Goal: Transaction & Acquisition: Purchase product/service

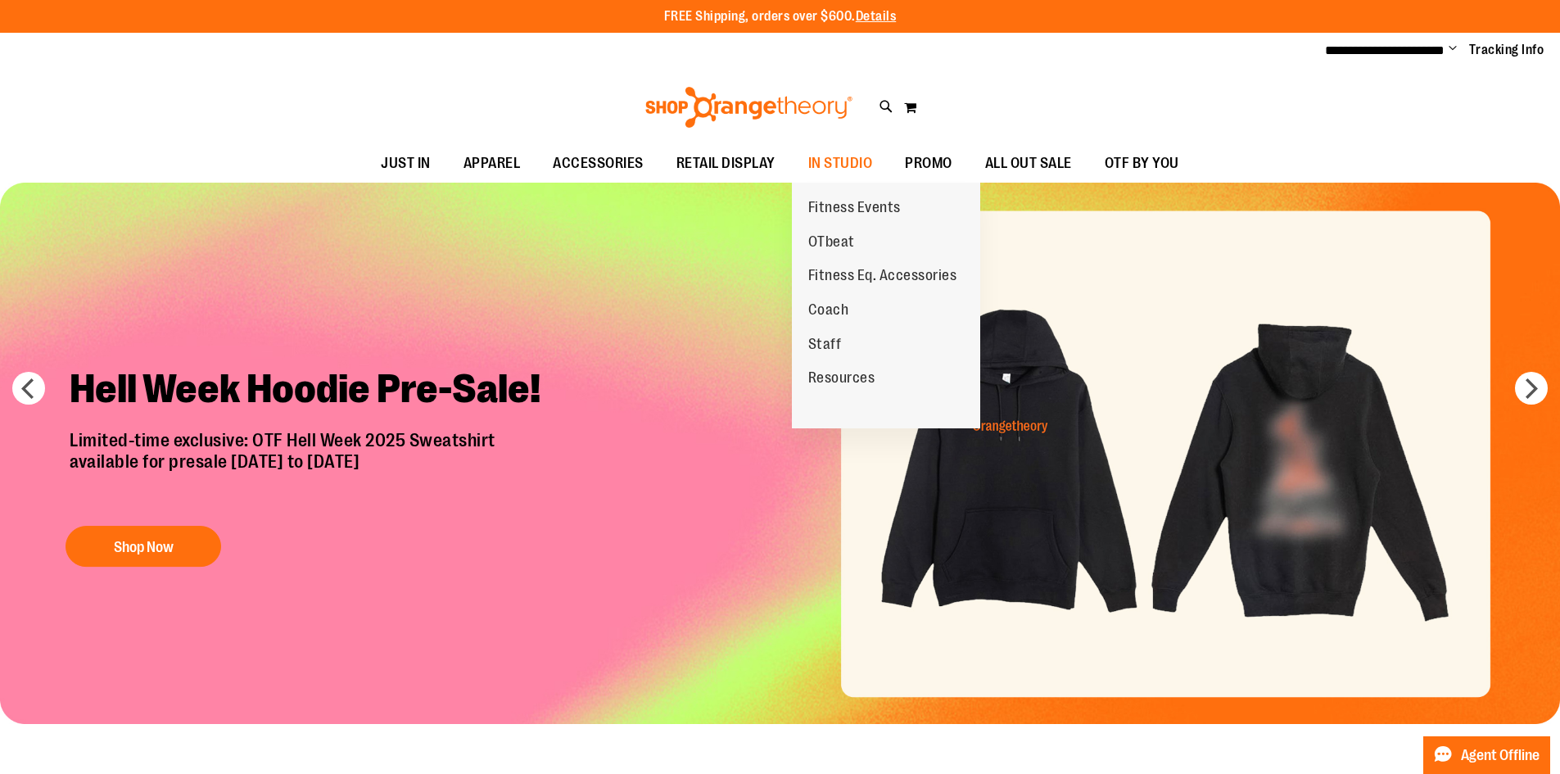
drag, startPoint x: 834, startPoint y: 340, endPoint x: 882, endPoint y: 343, distance: 48.4
click at [834, 340] on span "Staff" at bounding box center [825, 346] width 34 height 20
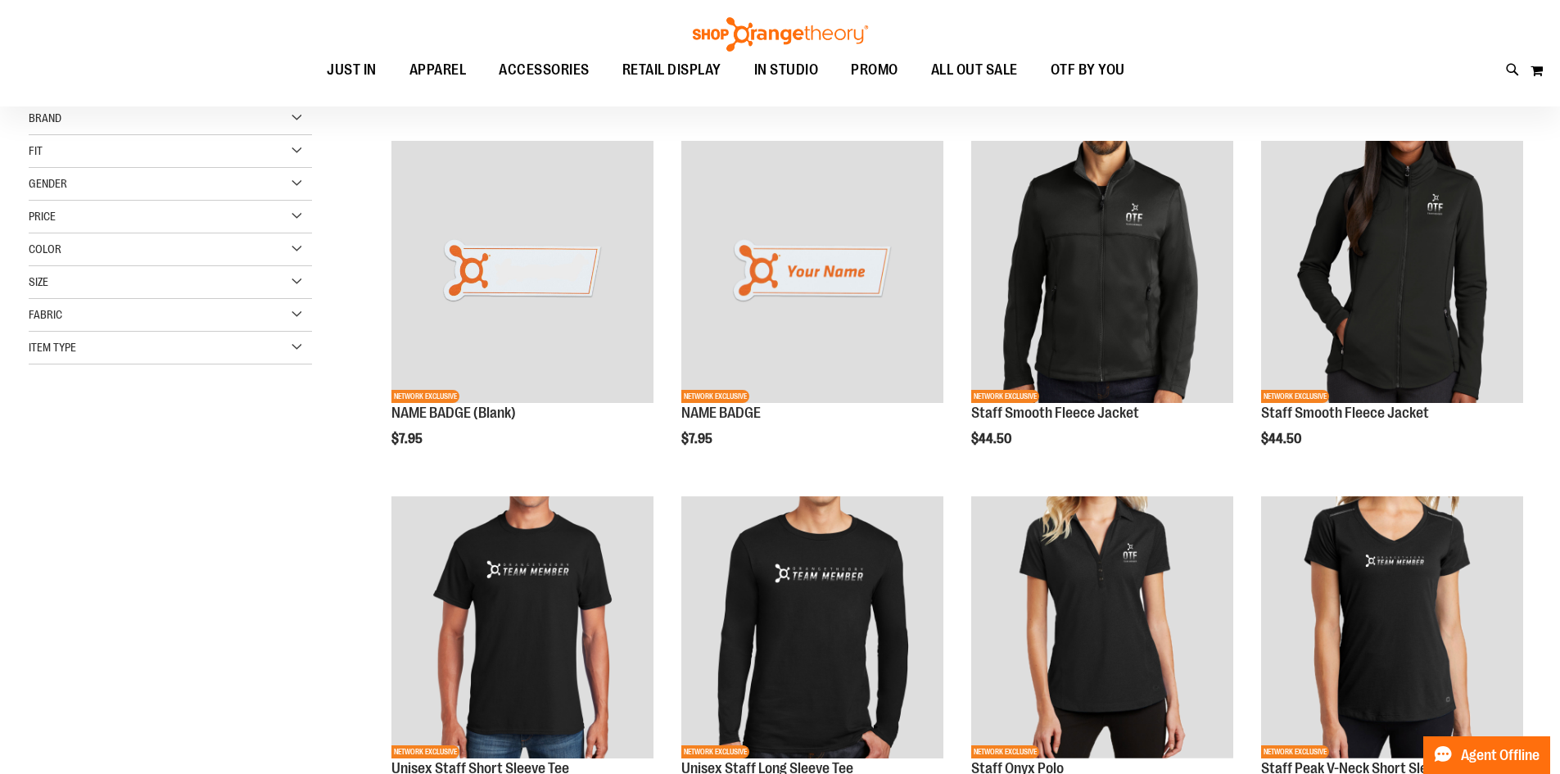
scroll to position [163, 0]
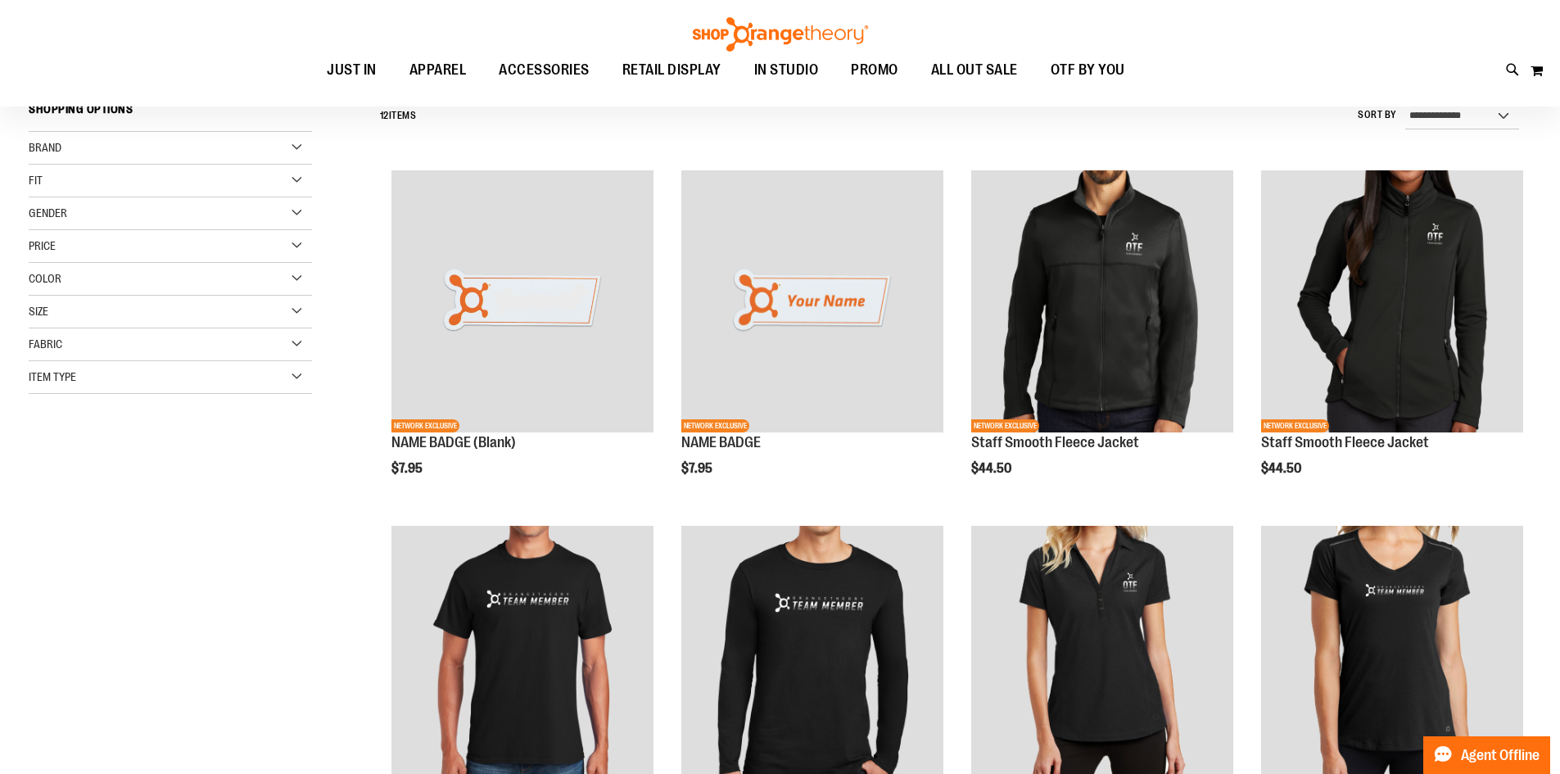
click at [302, 206] on div "Gender" at bounding box center [170, 213] width 283 height 33
click at [304, 209] on div "Gender" at bounding box center [170, 213] width 283 height 33
click at [297, 213] on div "Gender" at bounding box center [170, 213] width 283 height 33
drag, startPoint x: 85, startPoint y: 265, endPoint x: 161, endPoint y: 264, distance: 76.2
click at [85, 265] on span "4 items" at bounding box center [95, 264] width 23 height 17
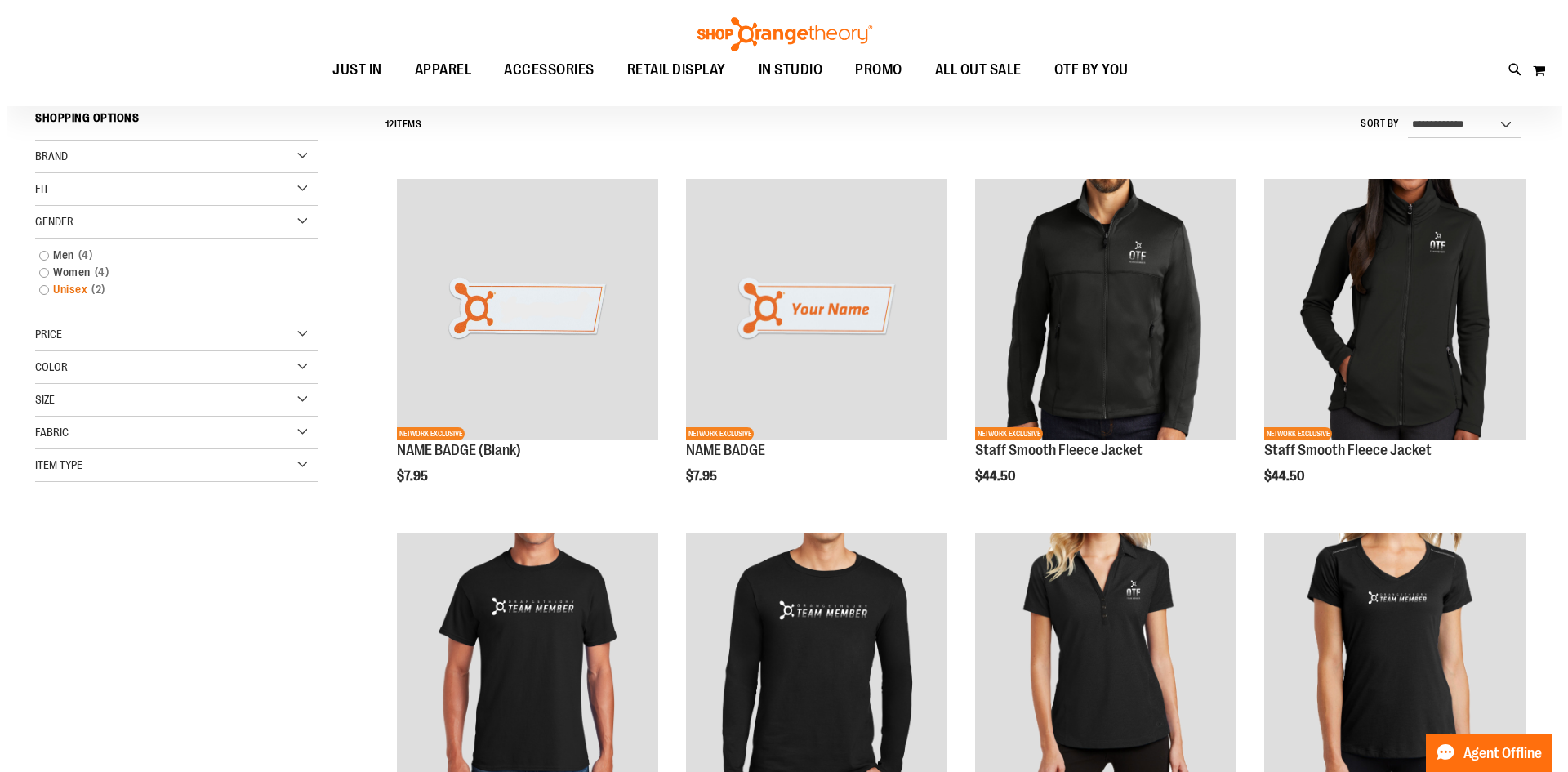
scroll to position [152, 0]
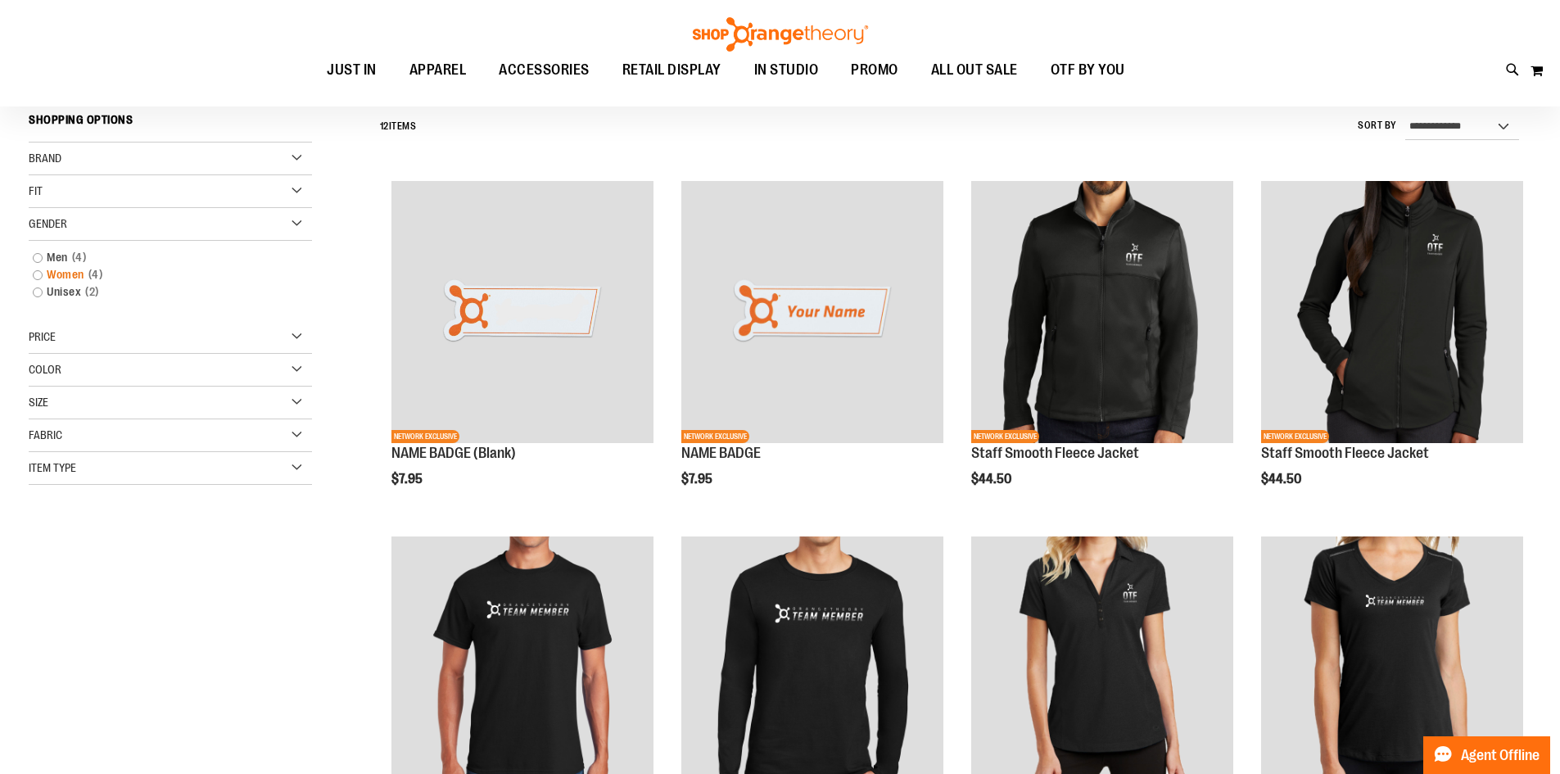
click at [40, 276] on link "Women 4 items" at bounding box center [161, 274] width 272 height 17
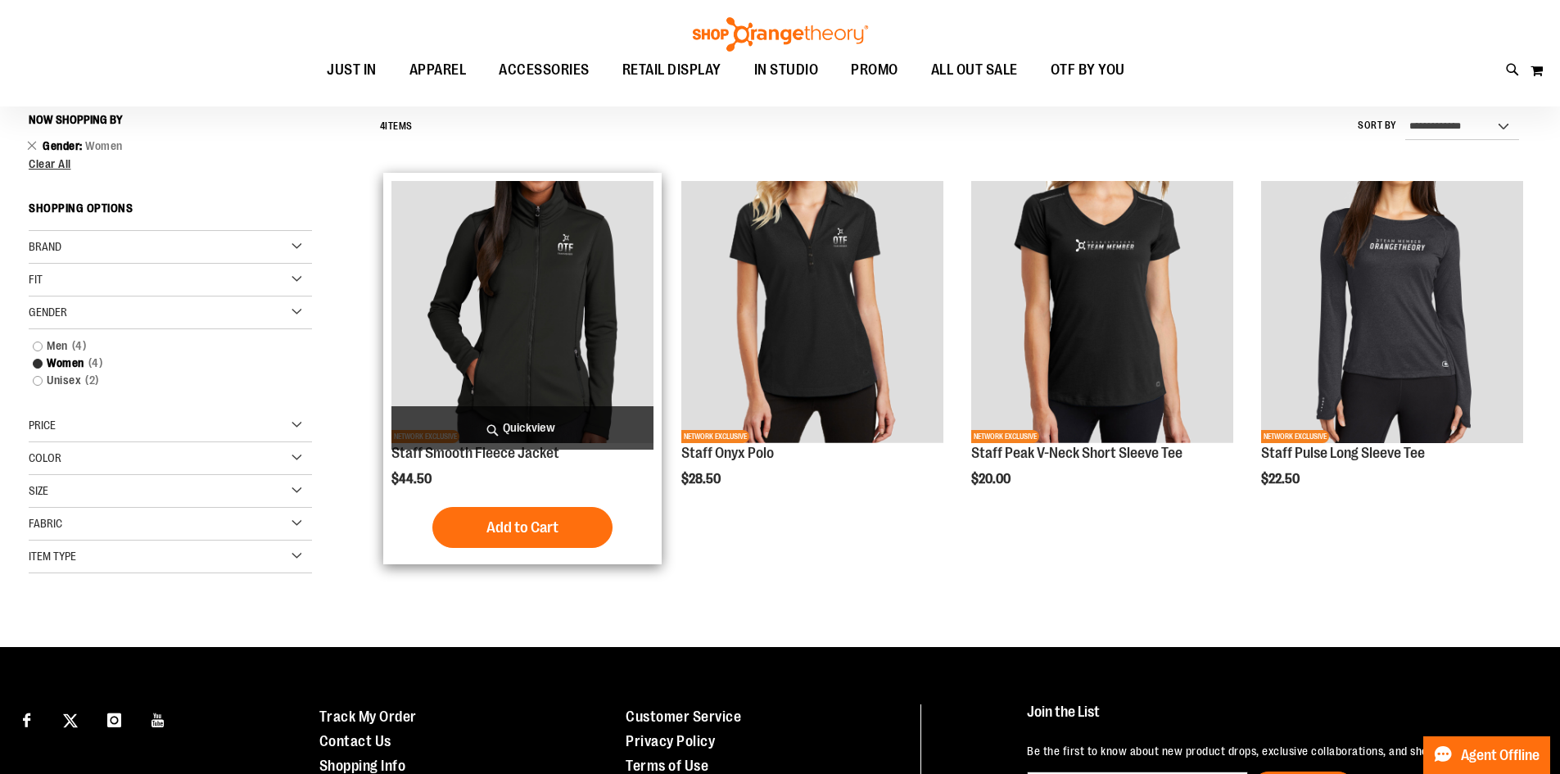
click at [539, 357] on img "product" at bounding box center [522, 312] width 262 height 262
click at [527, 432] on span "Quickview" at bounding box center [522, 427] width 262 height 43
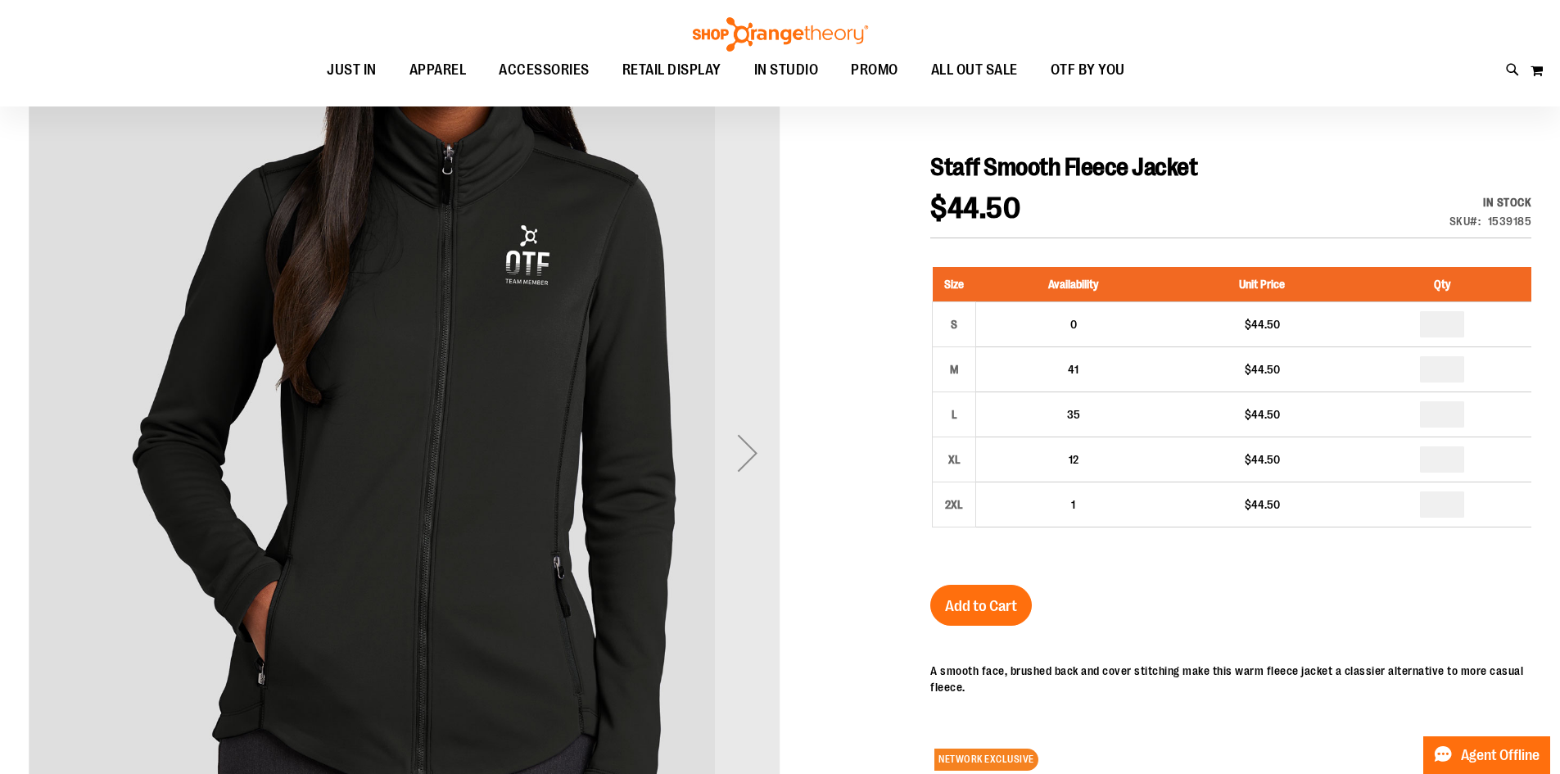
scroll to position [245, 0]
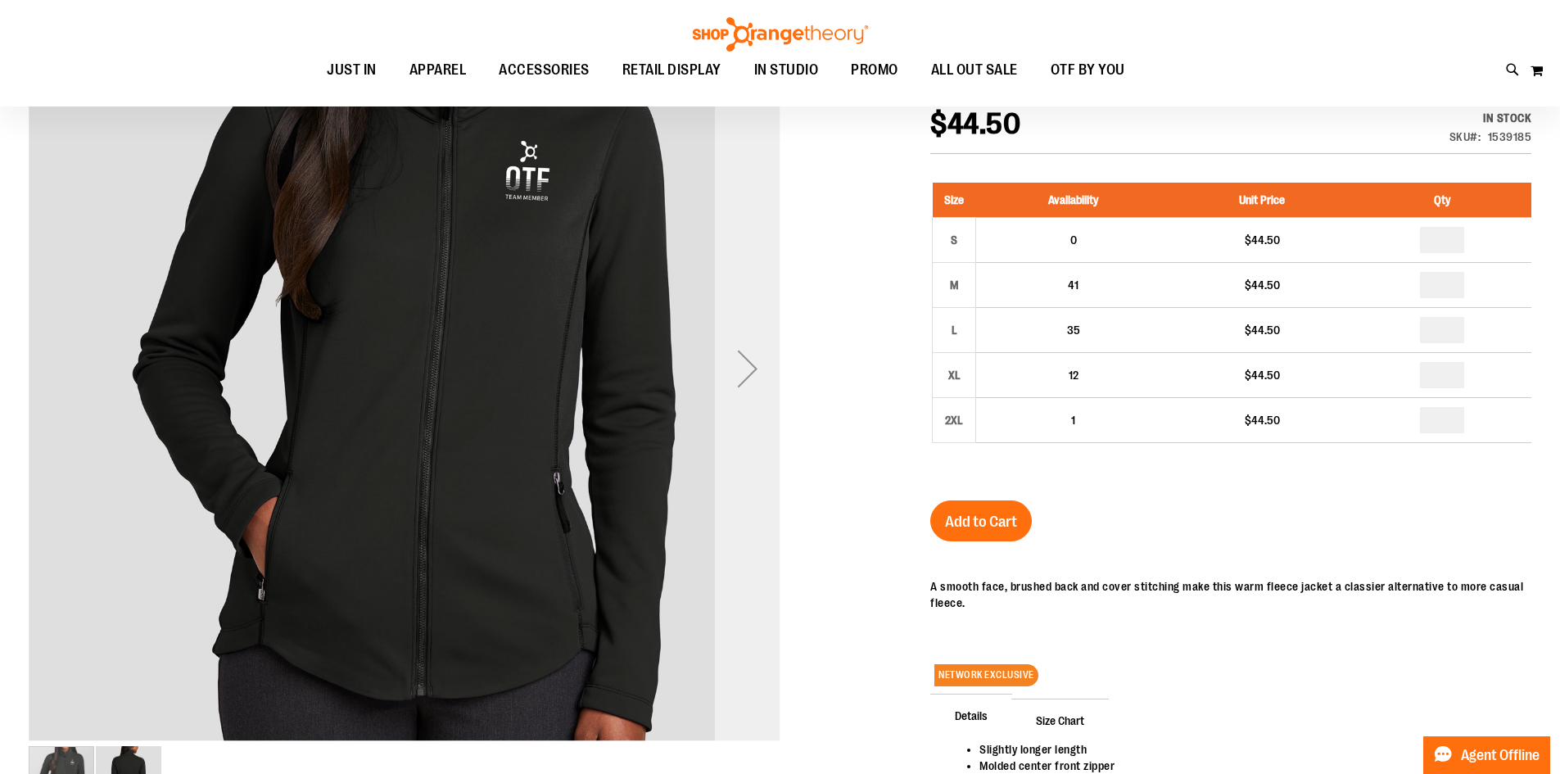
click at [751, 383] on div "Next" at bounding box center [748, 369] width 66 height 66
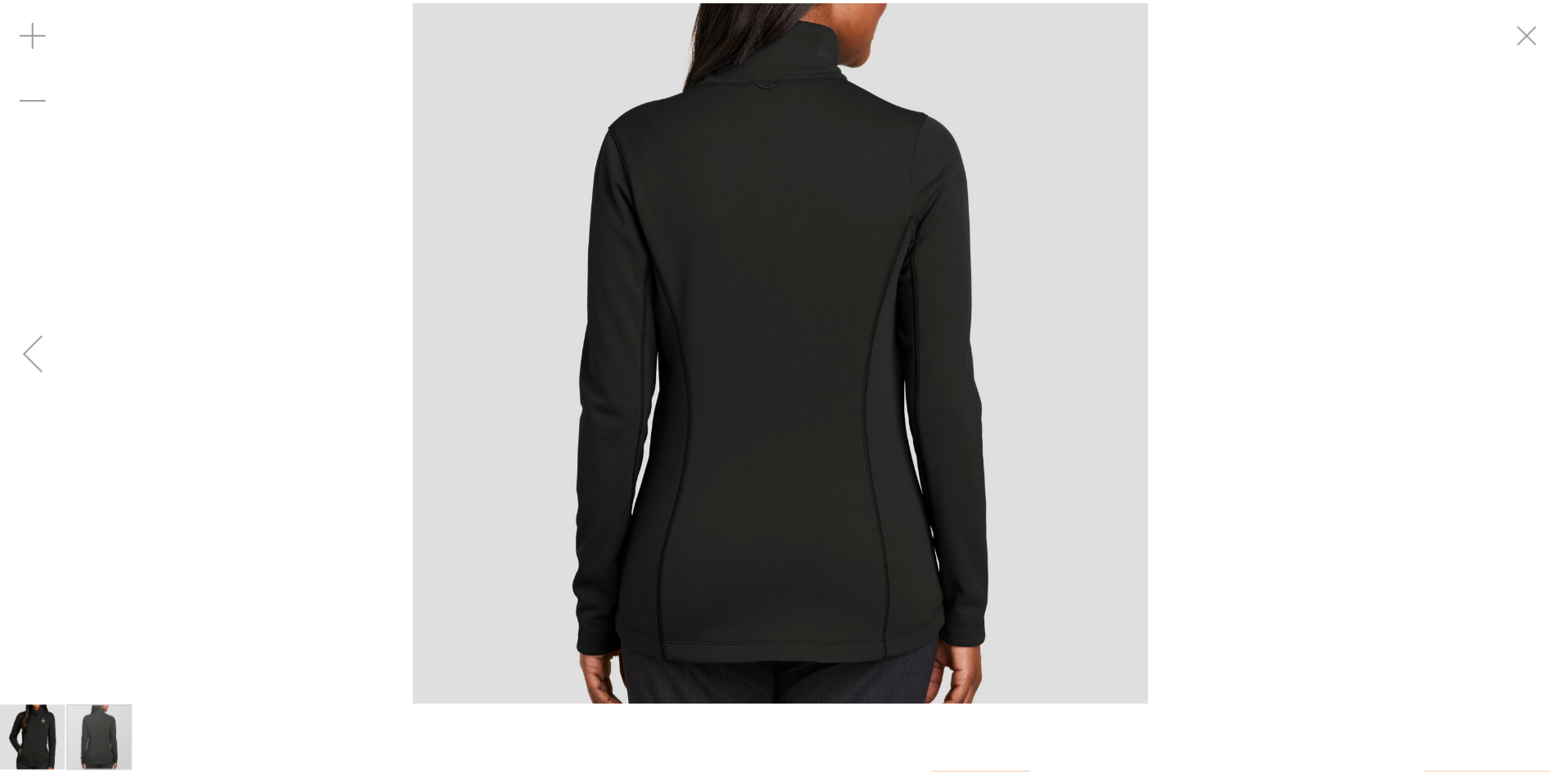
scroll to position [244, 0]
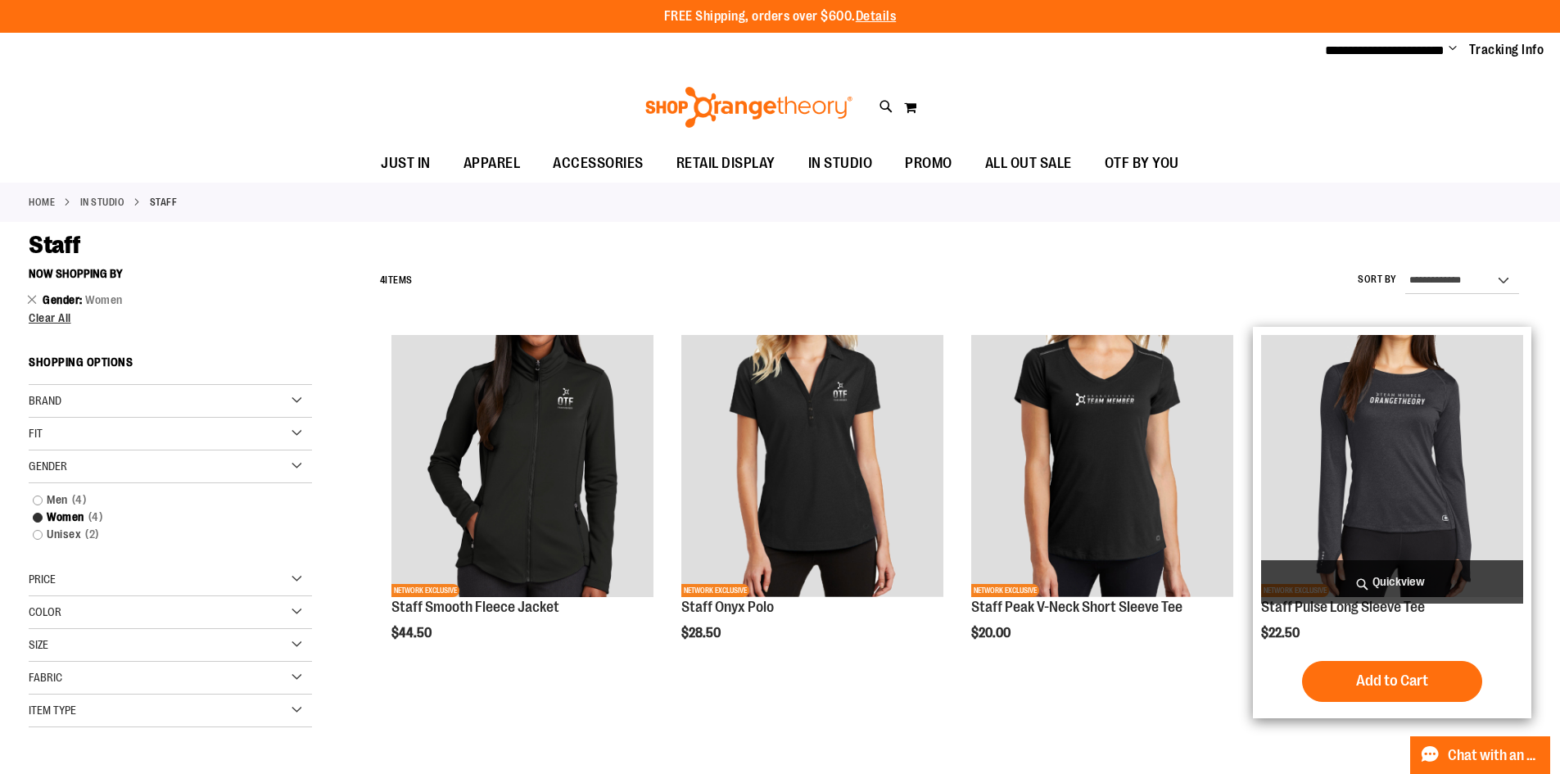
click at [1409, 532] on img "product" at bounding box center [1392, 466] width 262 height 262
click at [1403, 578] on span "Quickview" at bounding box center [1392, 581] width 262 height 43
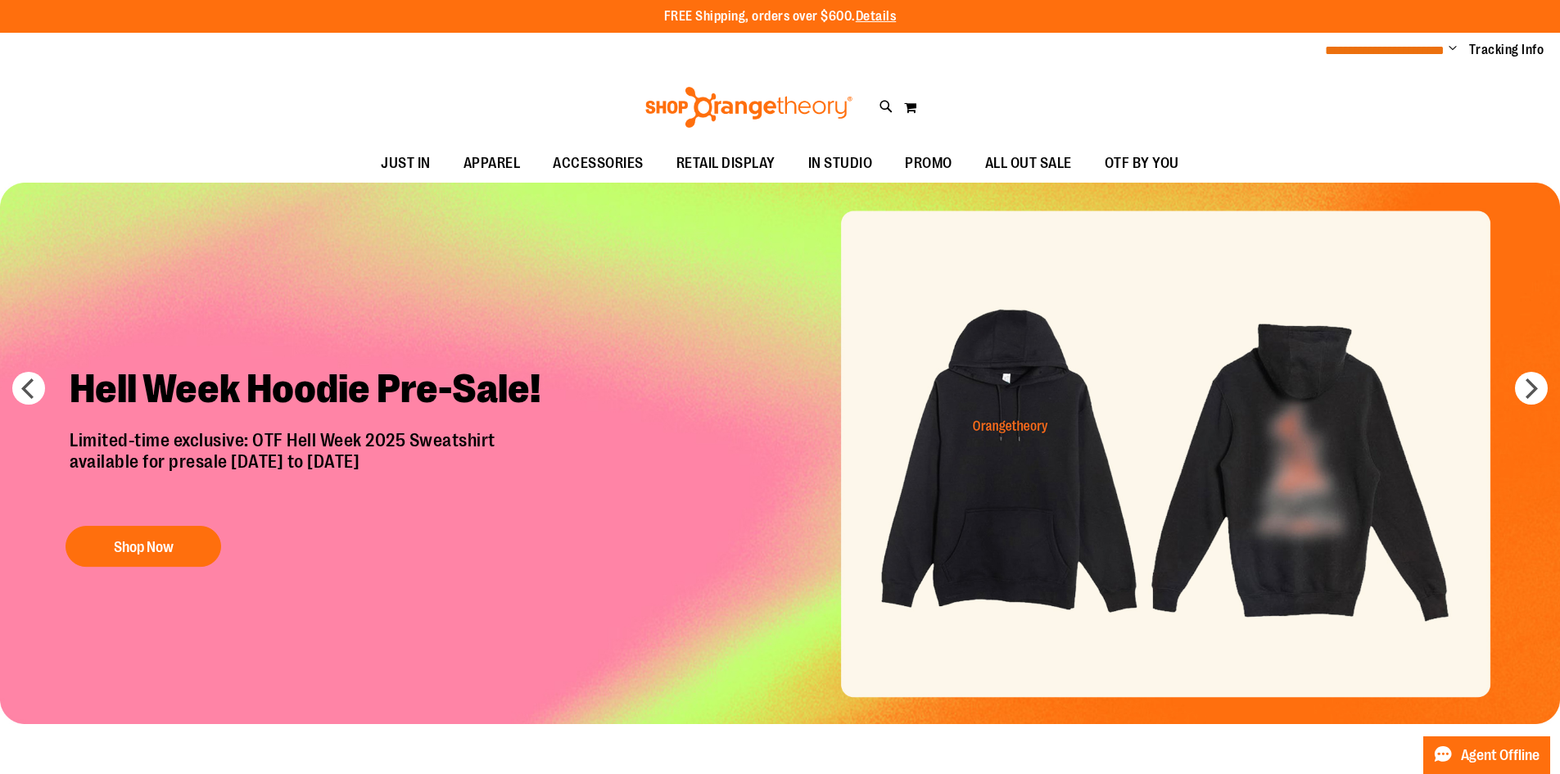
click at [1427, 47] on span "**********" at bounding box center [1385, 50] width 120 height 12
click at [1062, 64] on div "**********" at bounding box center [780, 51] width 1560 height 36
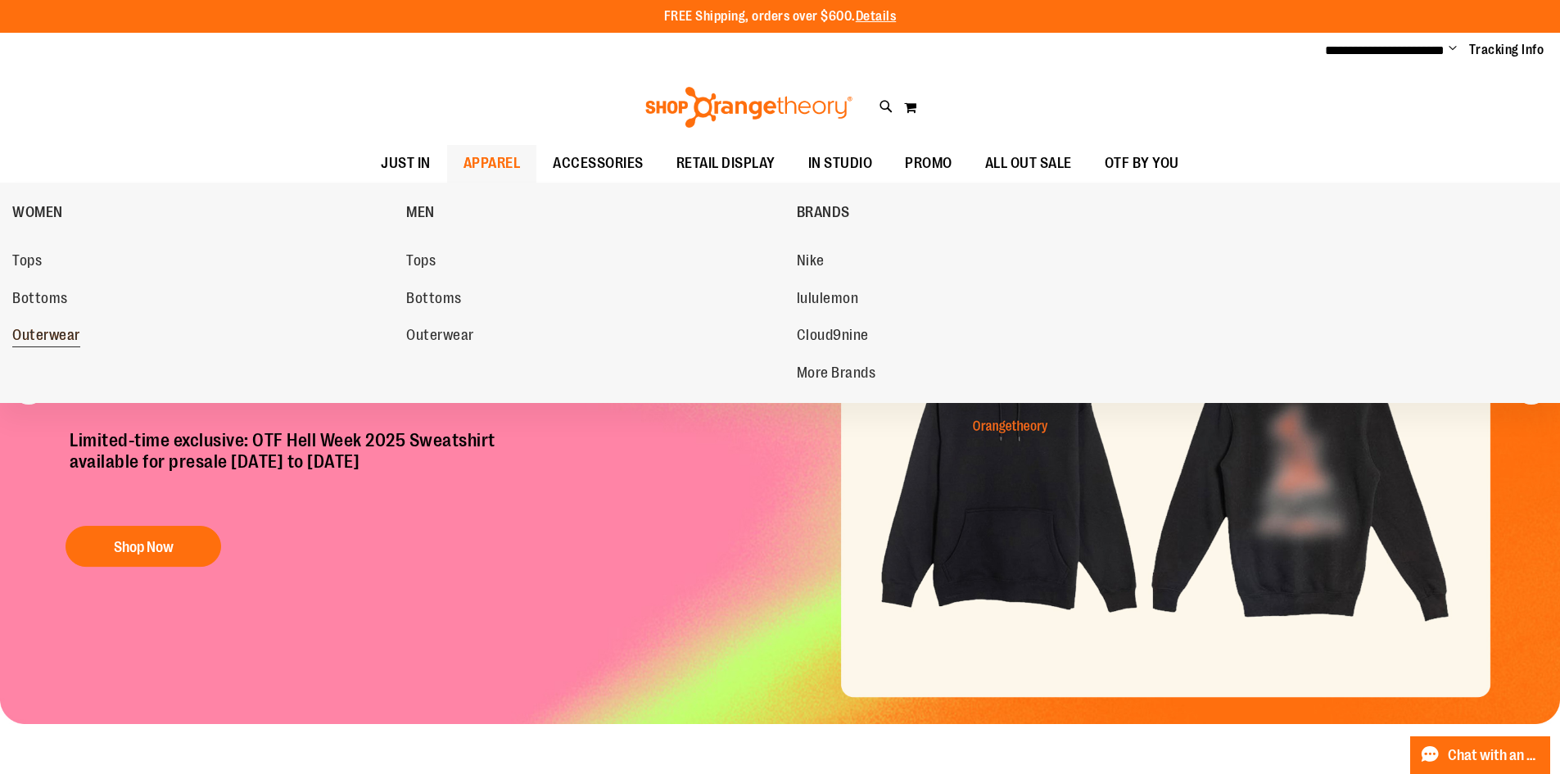
click at [45, 336] on span "Outerwear" at bounding box center [46, 337] width 68 height 20
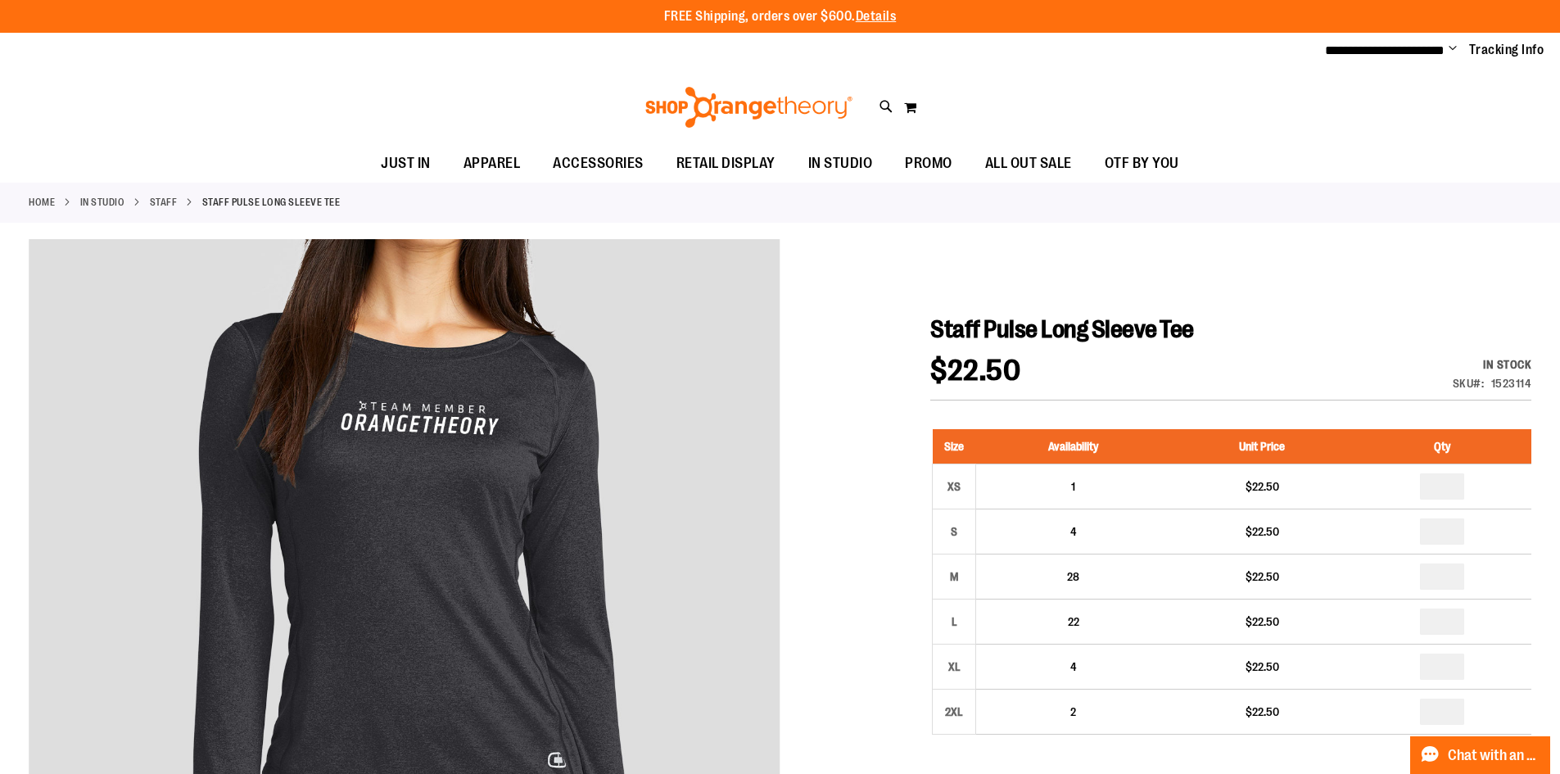
click at [1472, 362] on div "In stock" at bounding box center [1492, 364] width 79 height 16
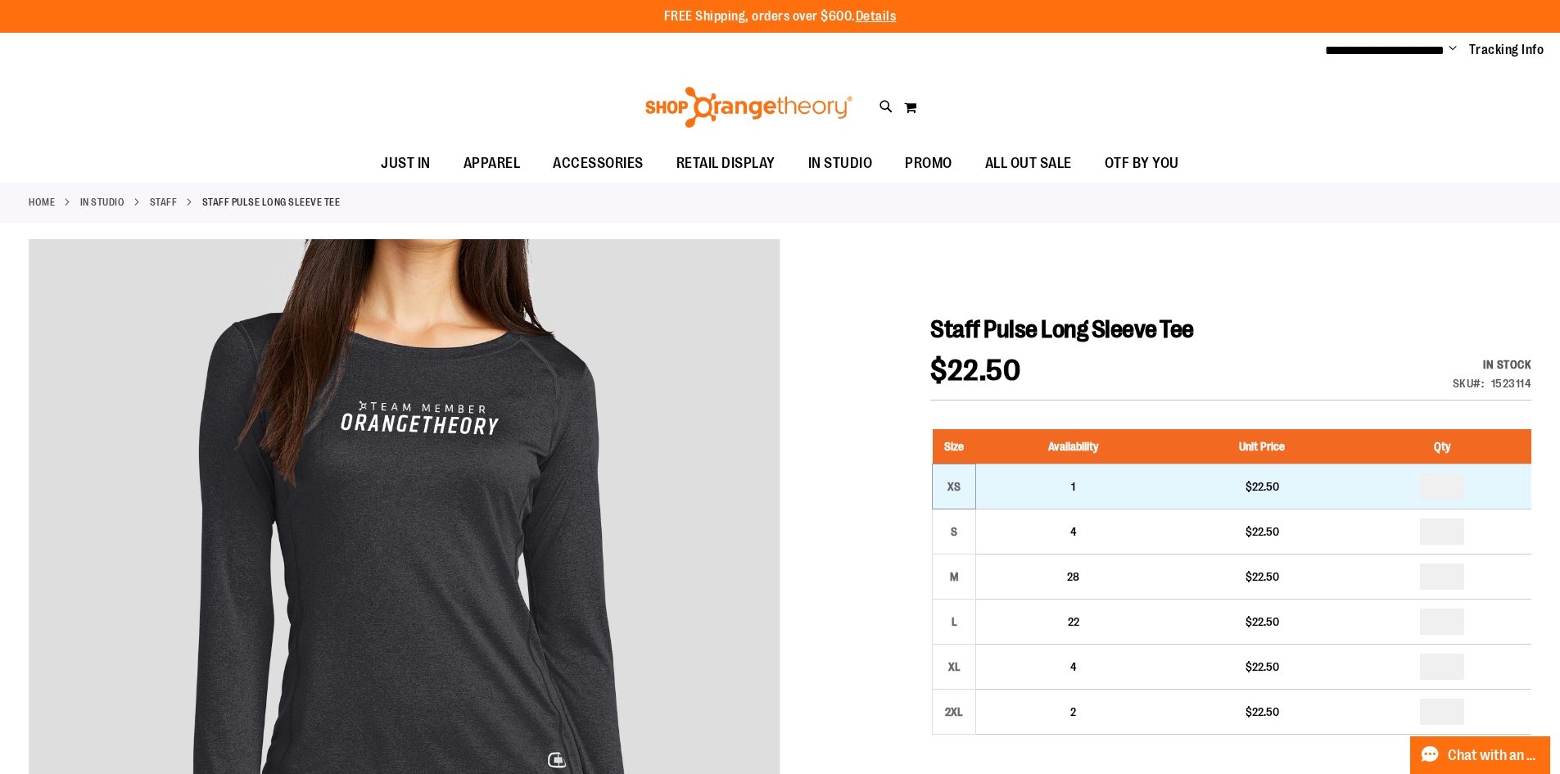
click at [967, 491] on td "XS" at bounding box center [954, 486] width 43 height 45
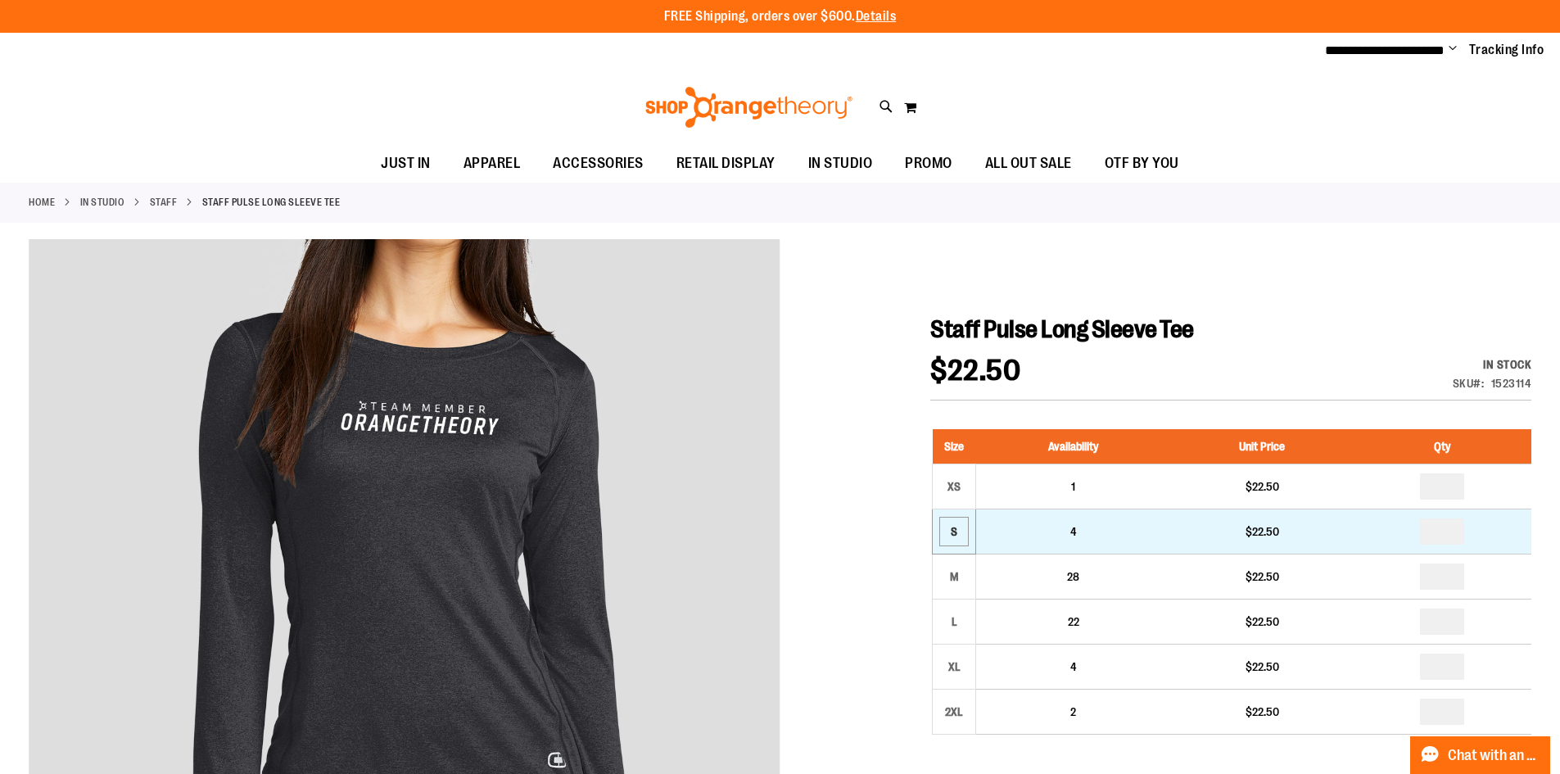
click at [961, 540] on div "S" at bounding box center [954, 531] width 25 height 25
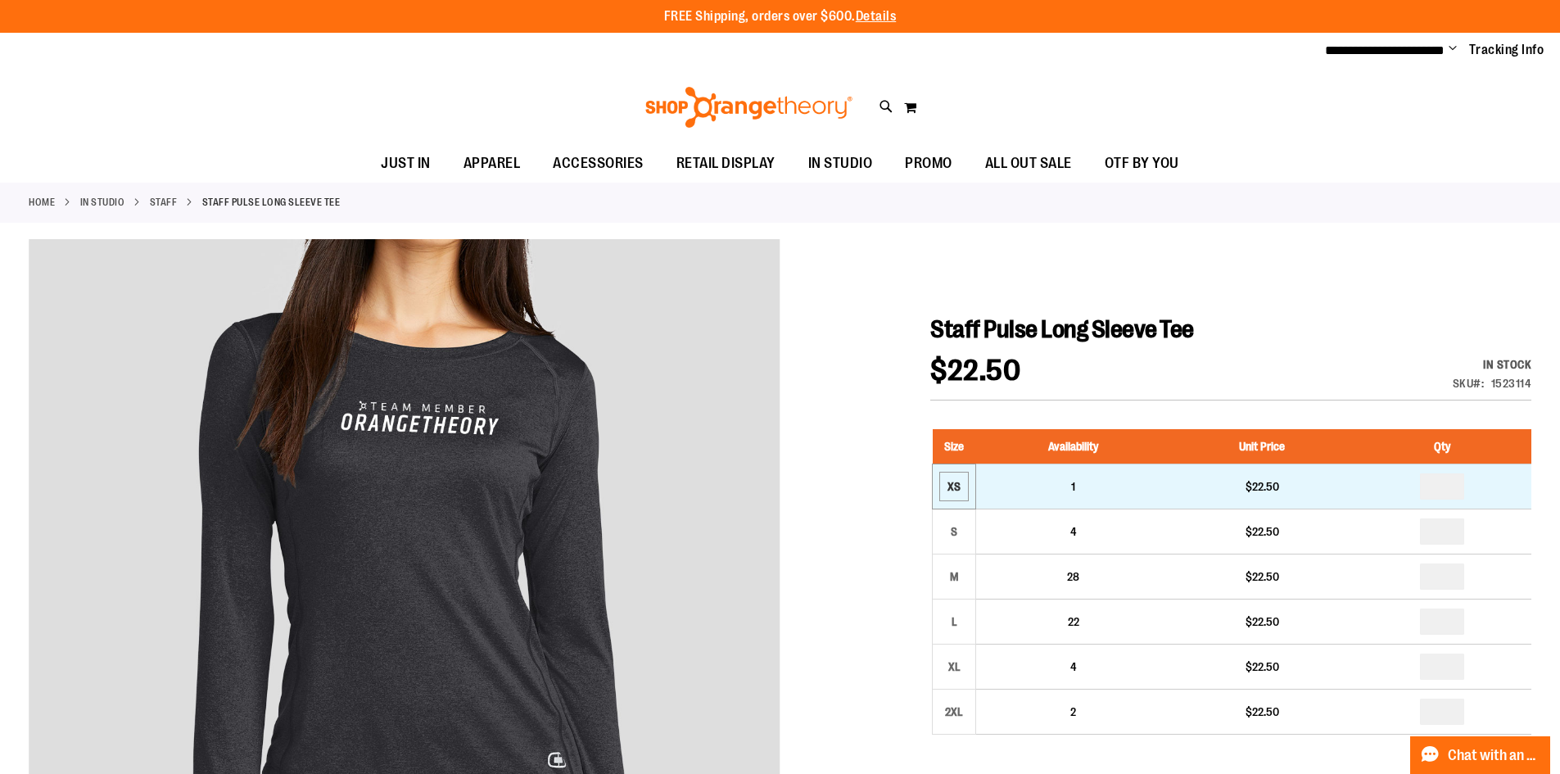
click at [958, 481] on div "XS" at bounding box center [954, 486] width 25 height 25
drag, startPoint x: 1439, startPoint y: 491, endPoint x: 1496, endPoint y: 491, distance: 57.3
click at [1439, 491] on input "number" at bounding box center [1442, 486] width 44 height 26
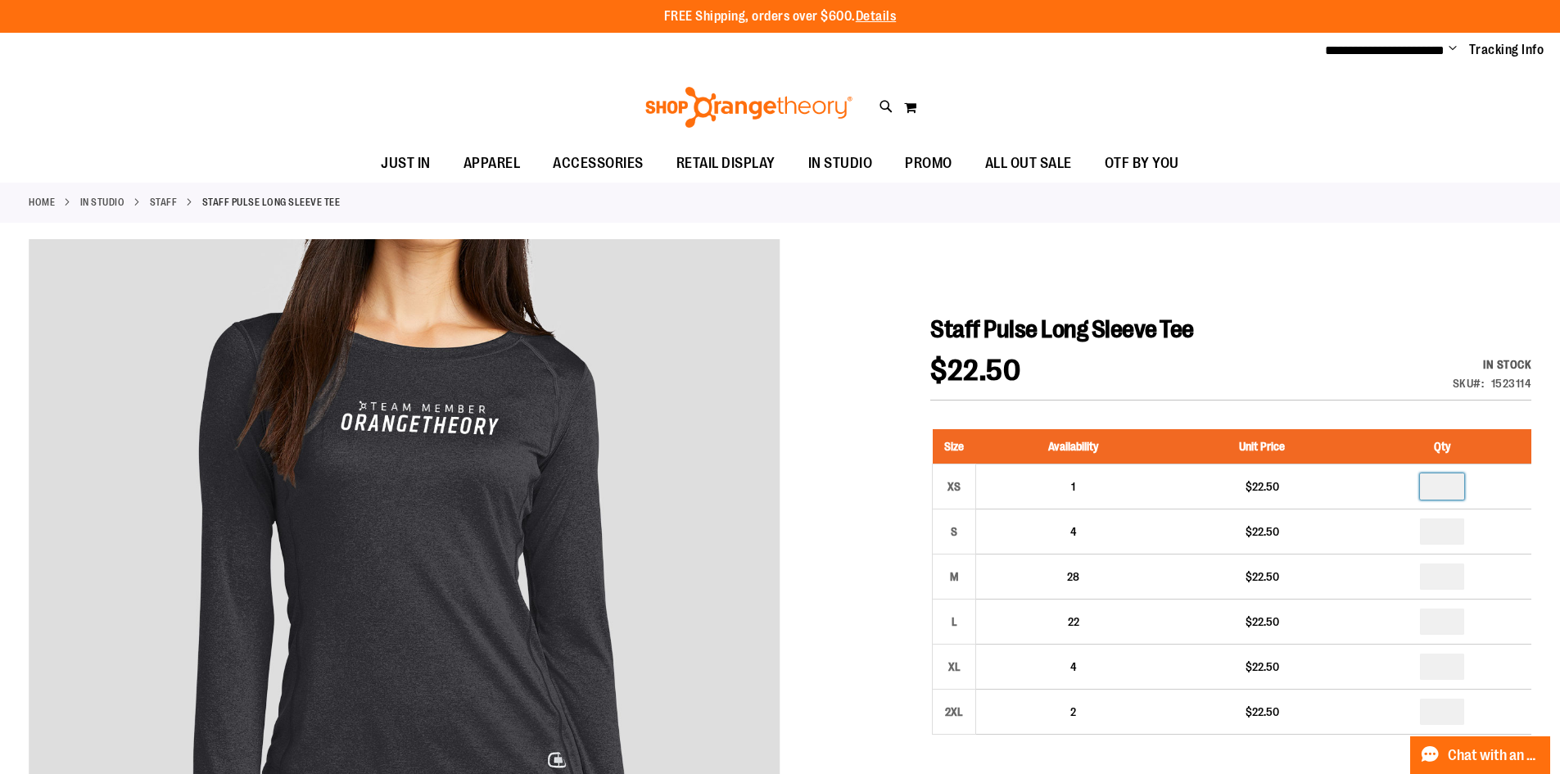
type input "*"
click at [1349, 280] on div at bounding box center [780, 746] width 1503 height 1015
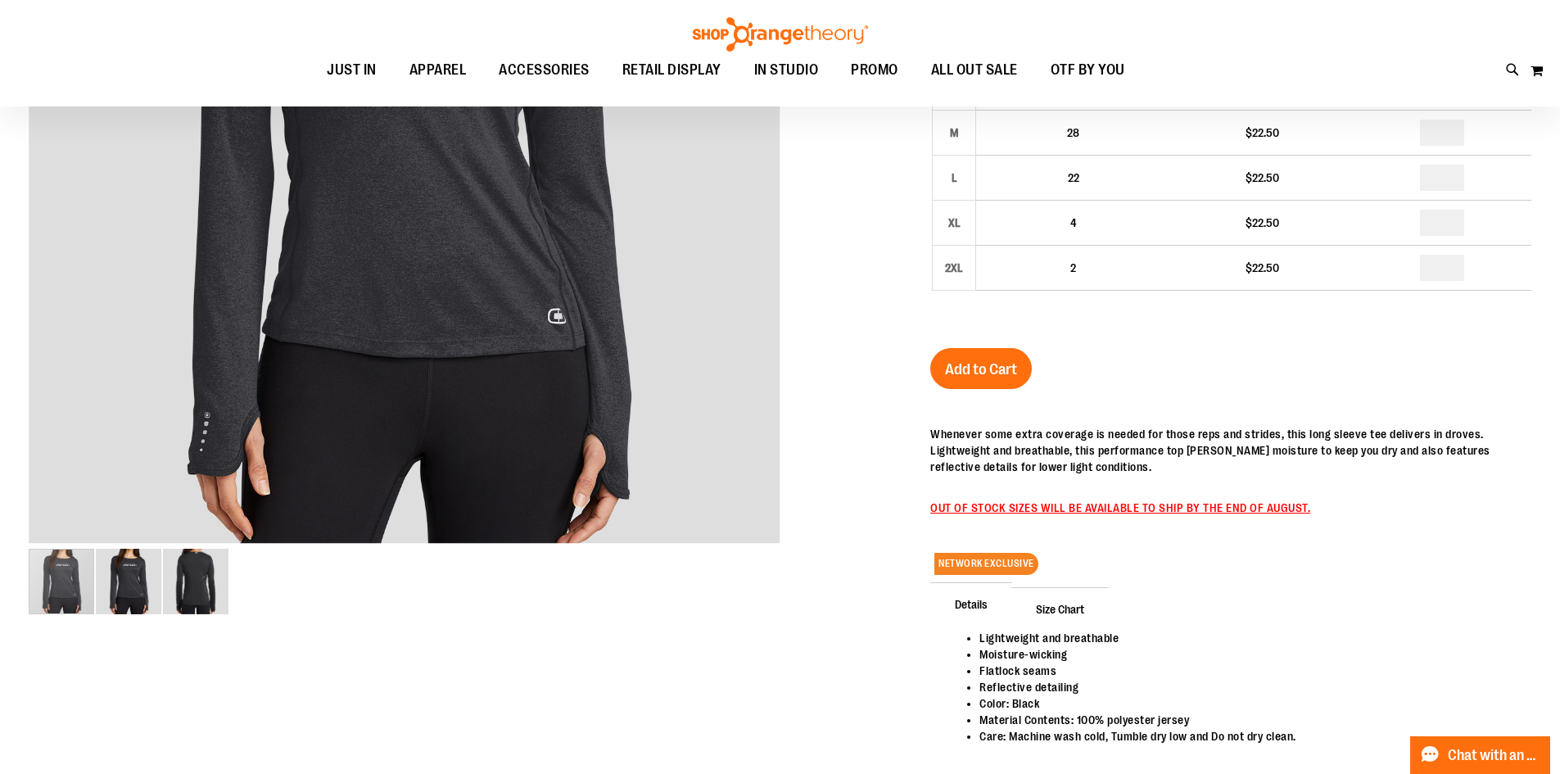
scroll to position [323, 0]
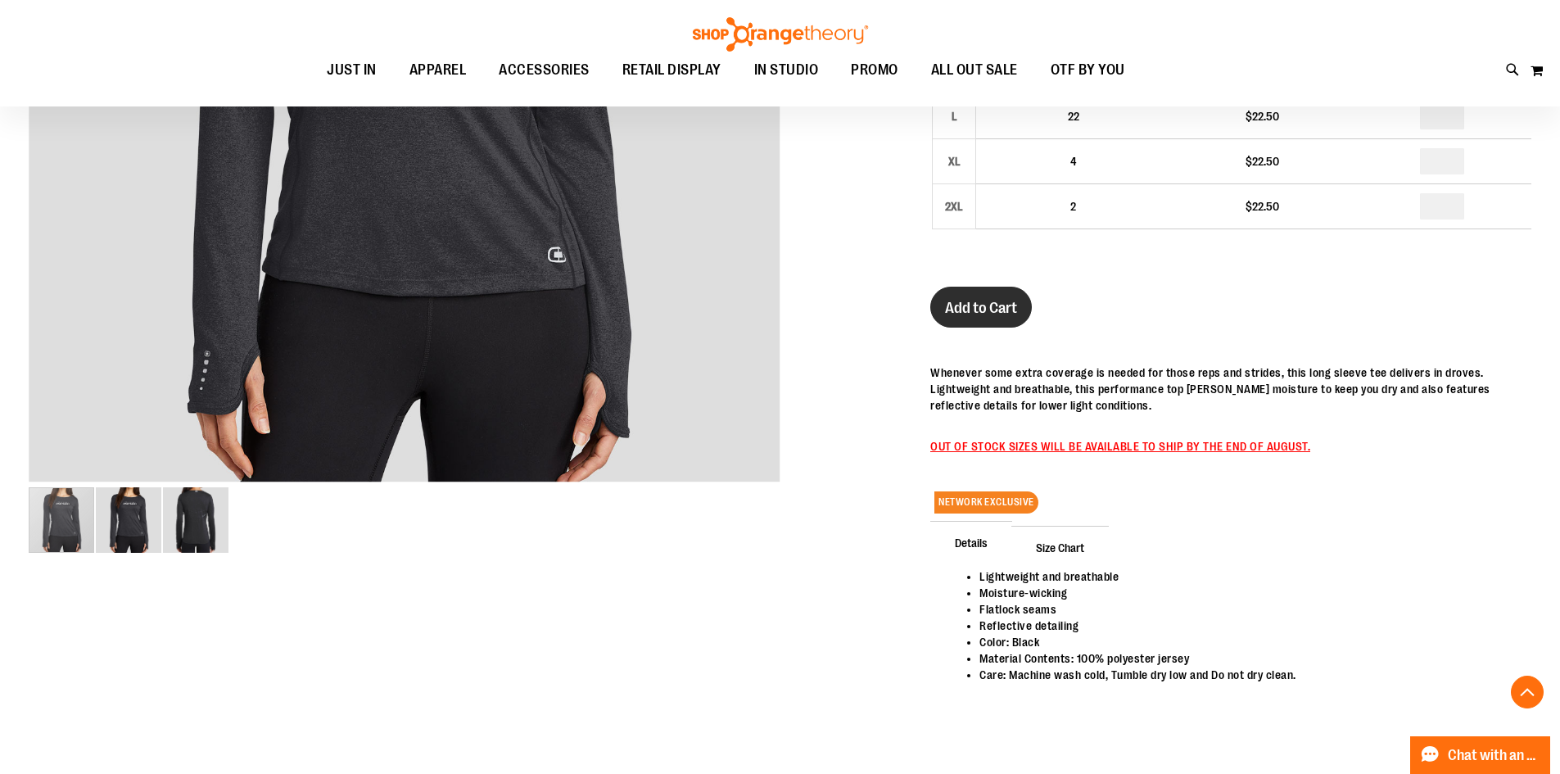
click at [979, 305] on span "Add to Cart" at bounding box center [981, 308] width 72 height 18
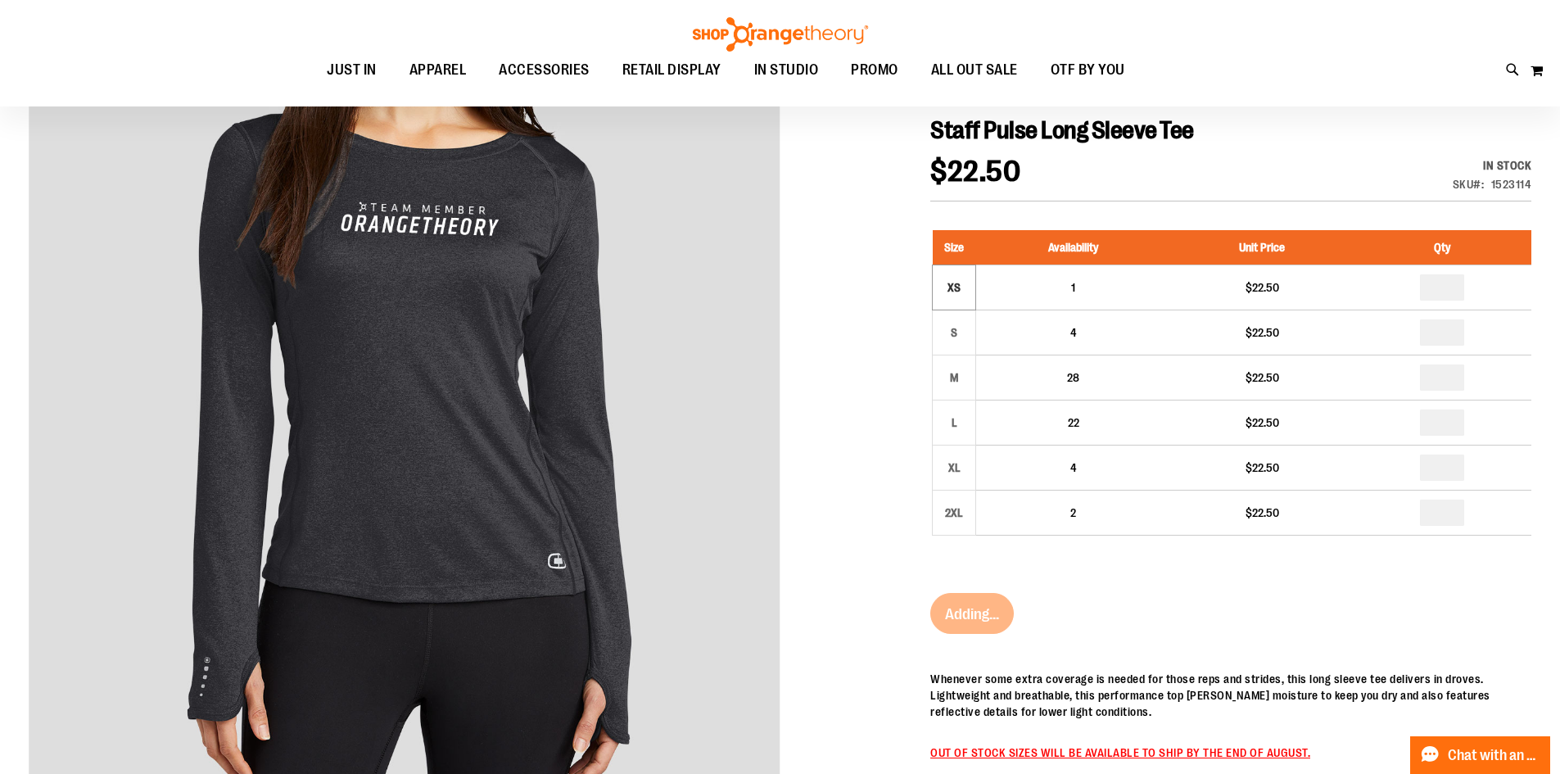
scroll to position [0, 0]
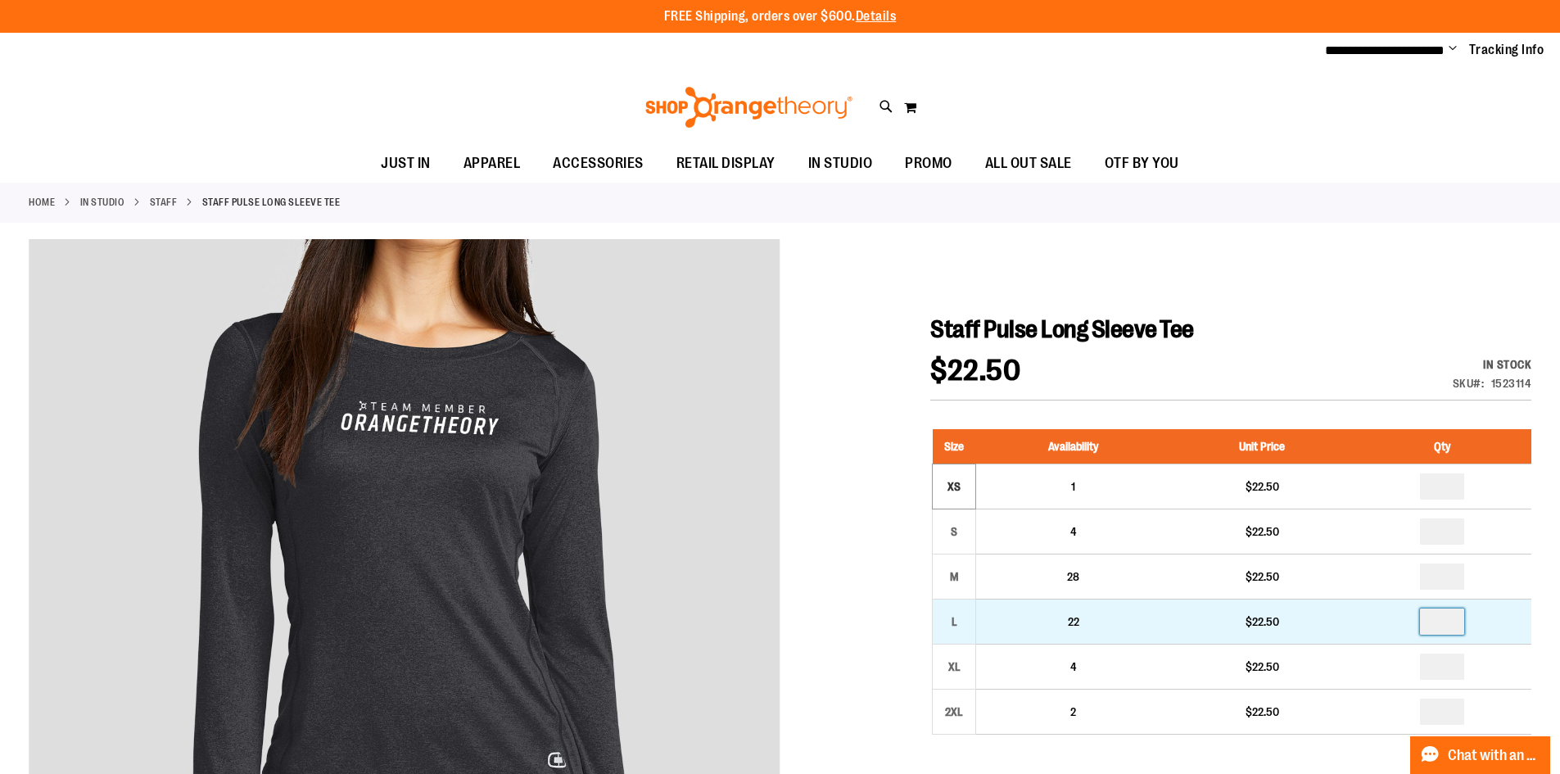
click at [1448, 615] on input "number" at bounding box center [1442, 621] width 44 height 26
type input "*"
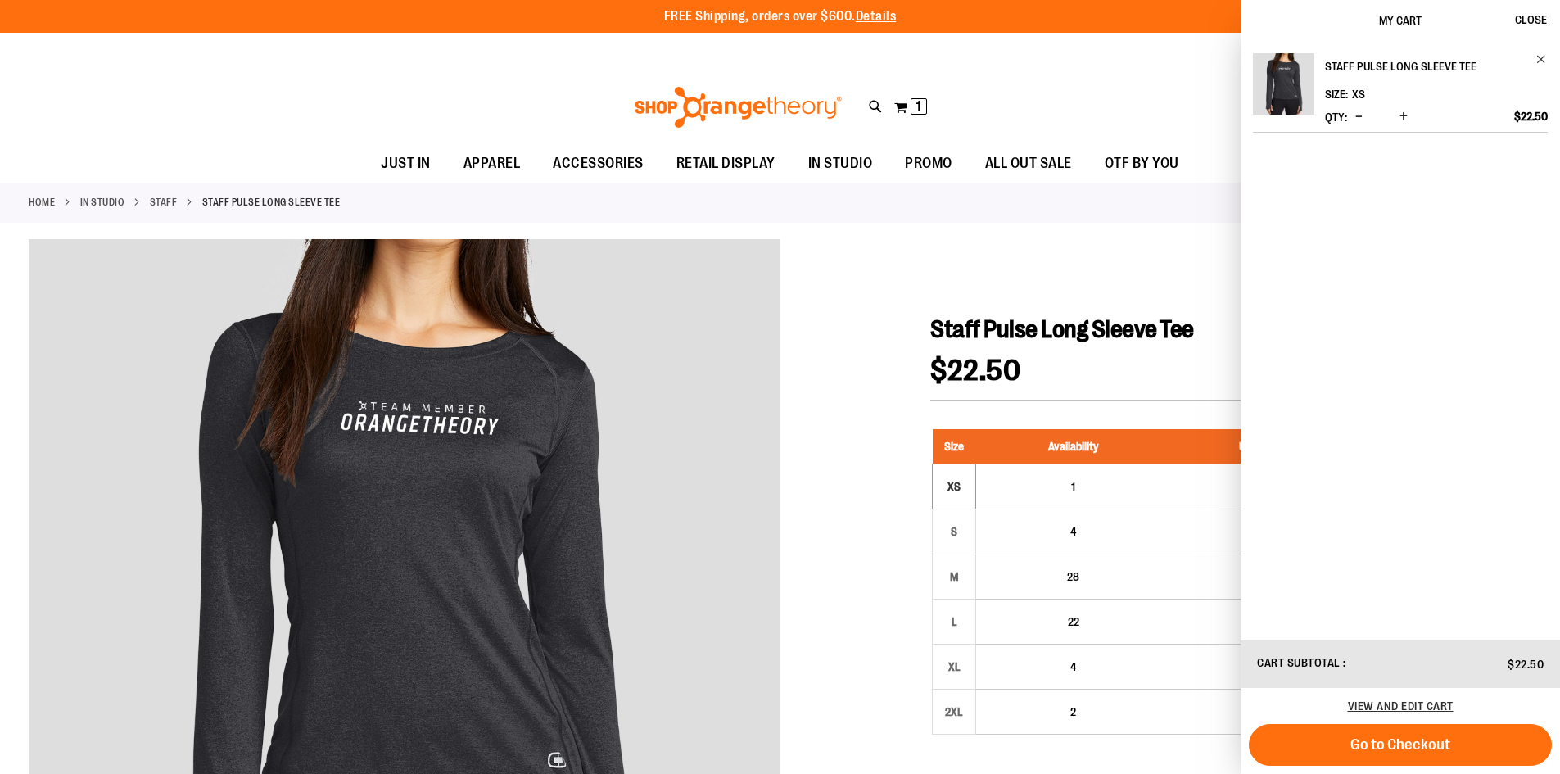
click at [1377, 67] on h2 "Staff Pulse Long Sleeve Tee" at bounding box center [1425, 66] width 201 height 26
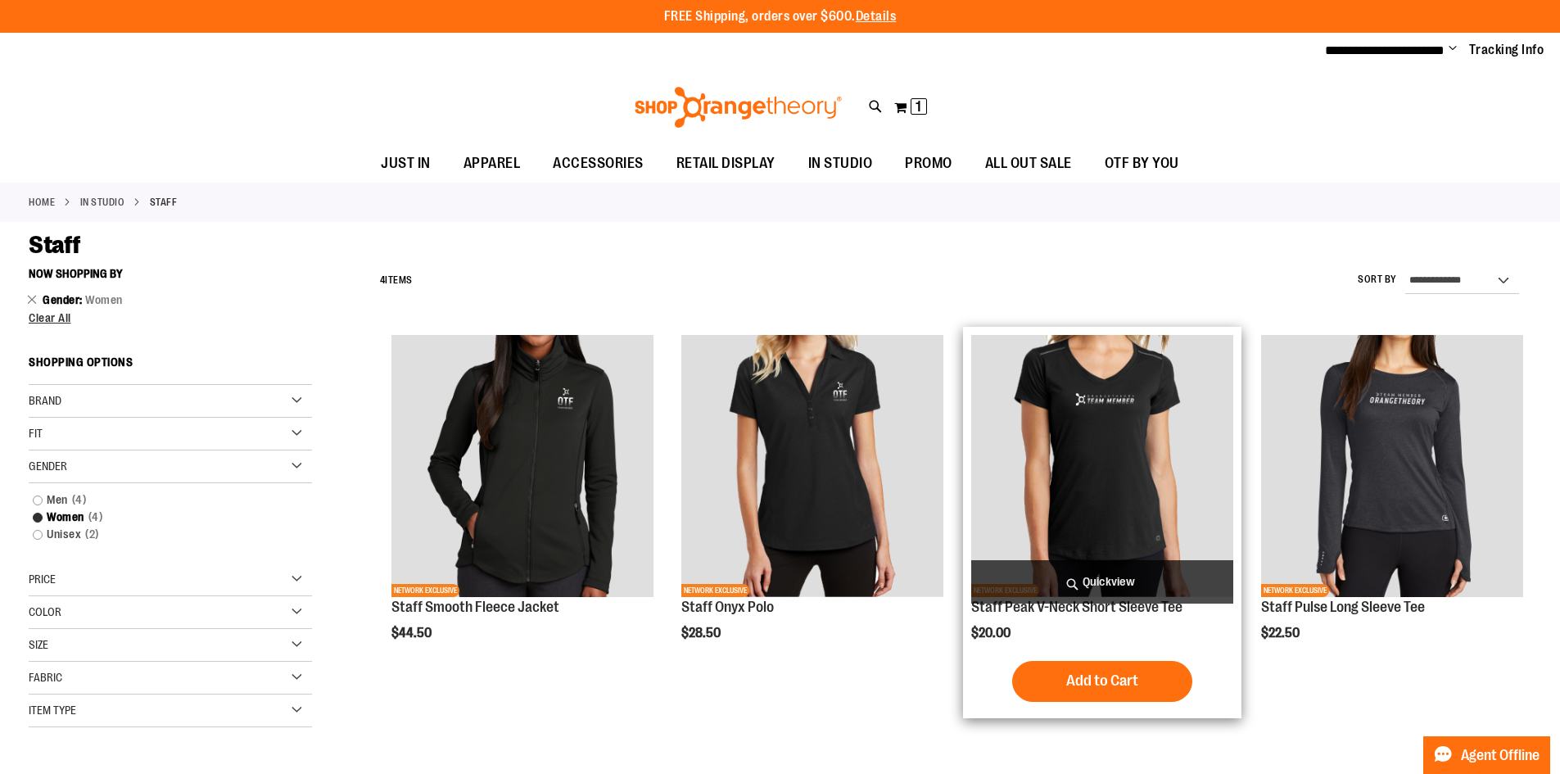
click at [1140, 436] on img "product" at bounding box center [1102, 466] width 262 height 262
click at [1124, 528] on img "product" at bounding box center [1102, 466] width 262 height 262
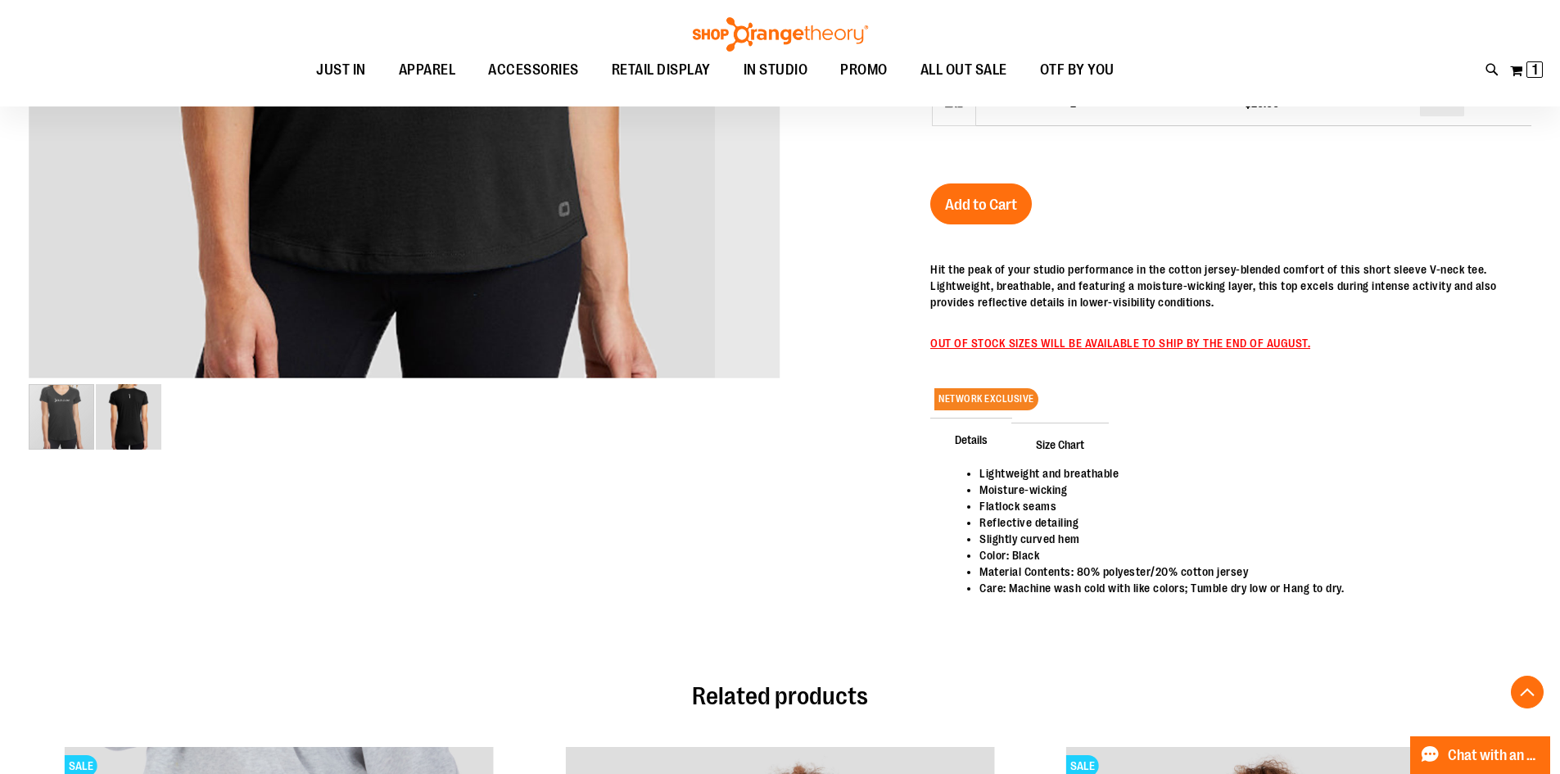
scroll to position [676, 0]
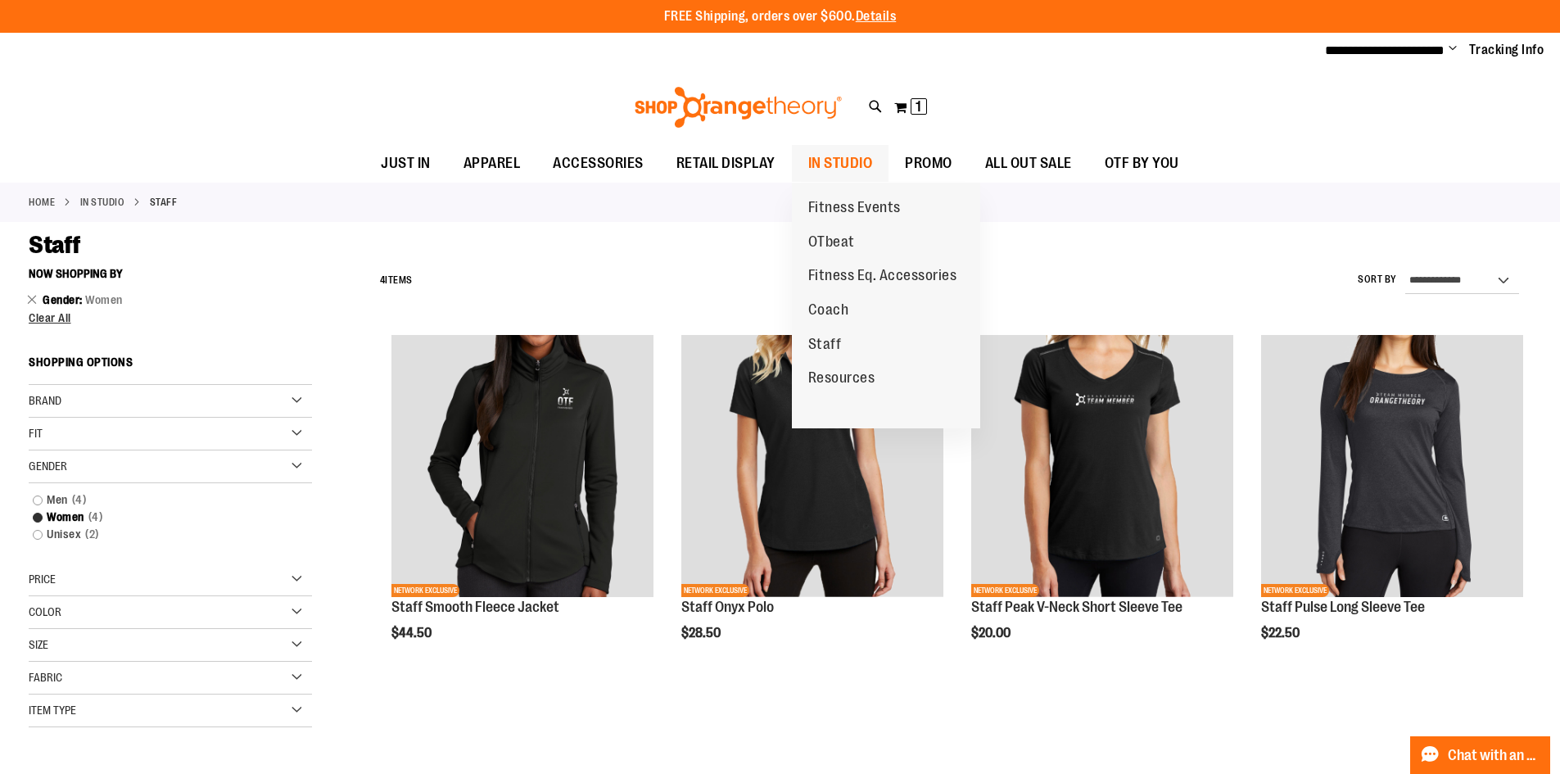
click at [859, 167] on span "IN STUDIO" at bounding box center [840, 163] width 65 height 37
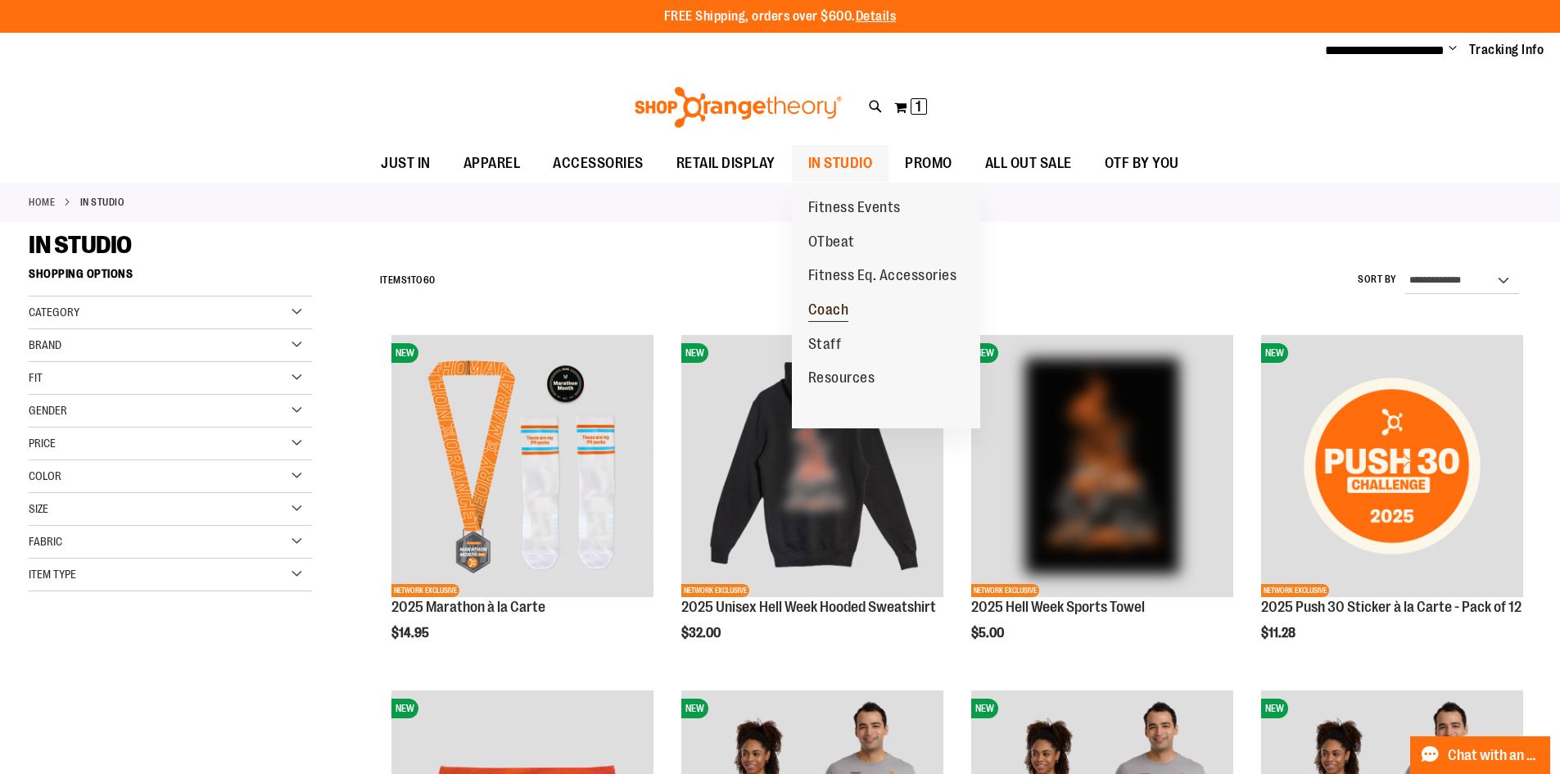
click at [843, 311] on span "Coach" at bounding box center [828, 311] width 41 height 20
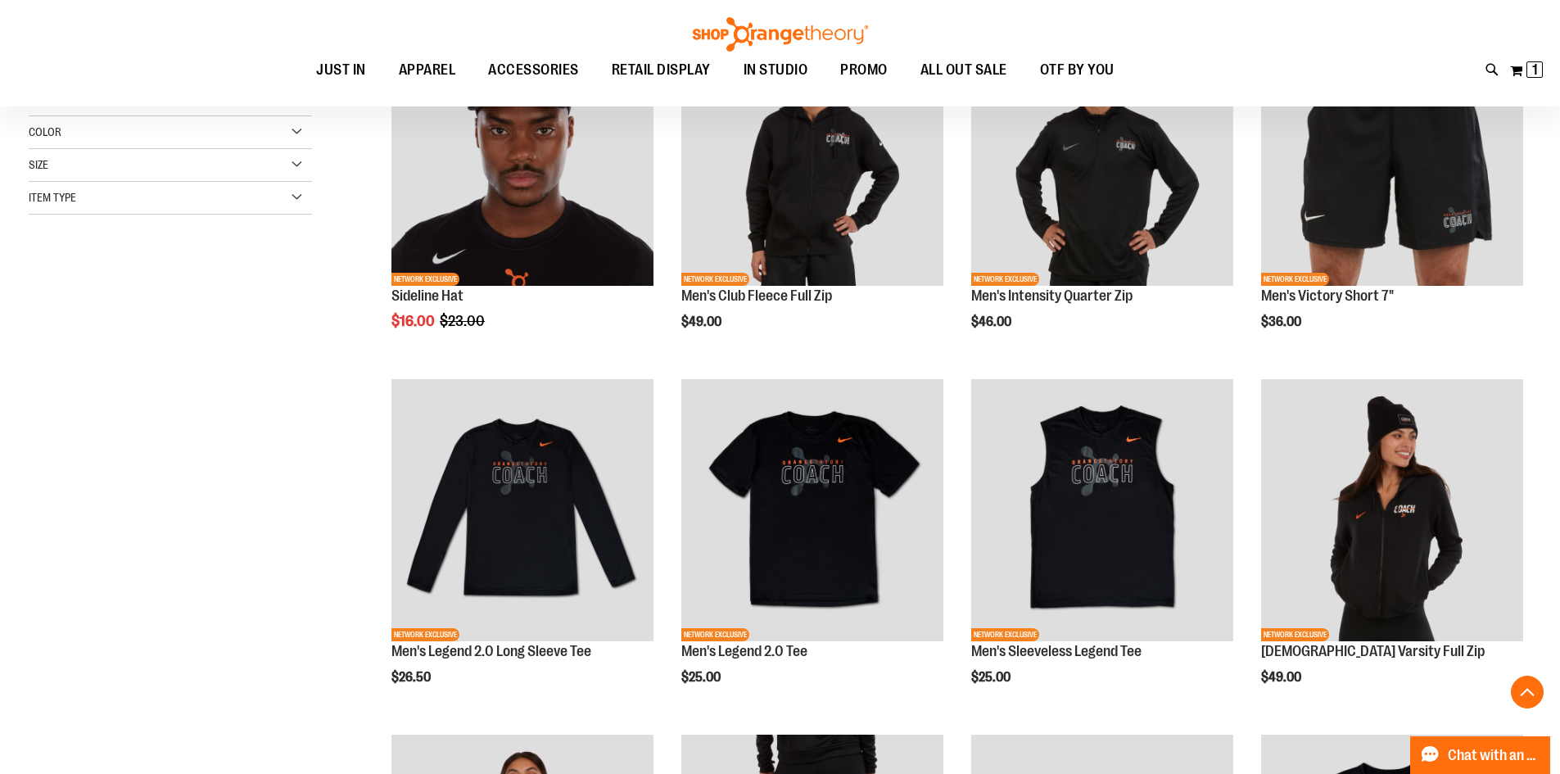
scroll to position [327, 0]
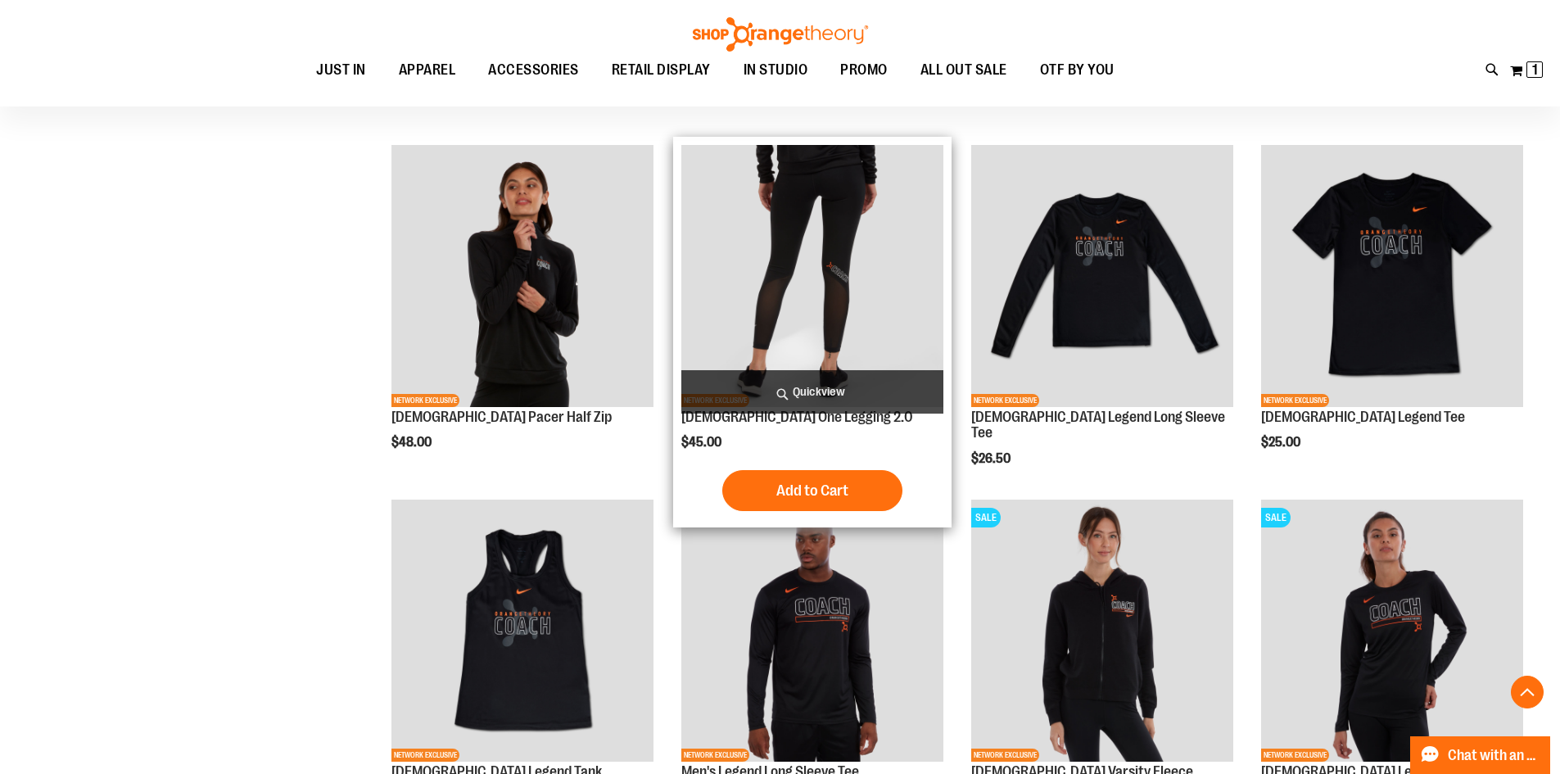
scroll to position [900, 0]
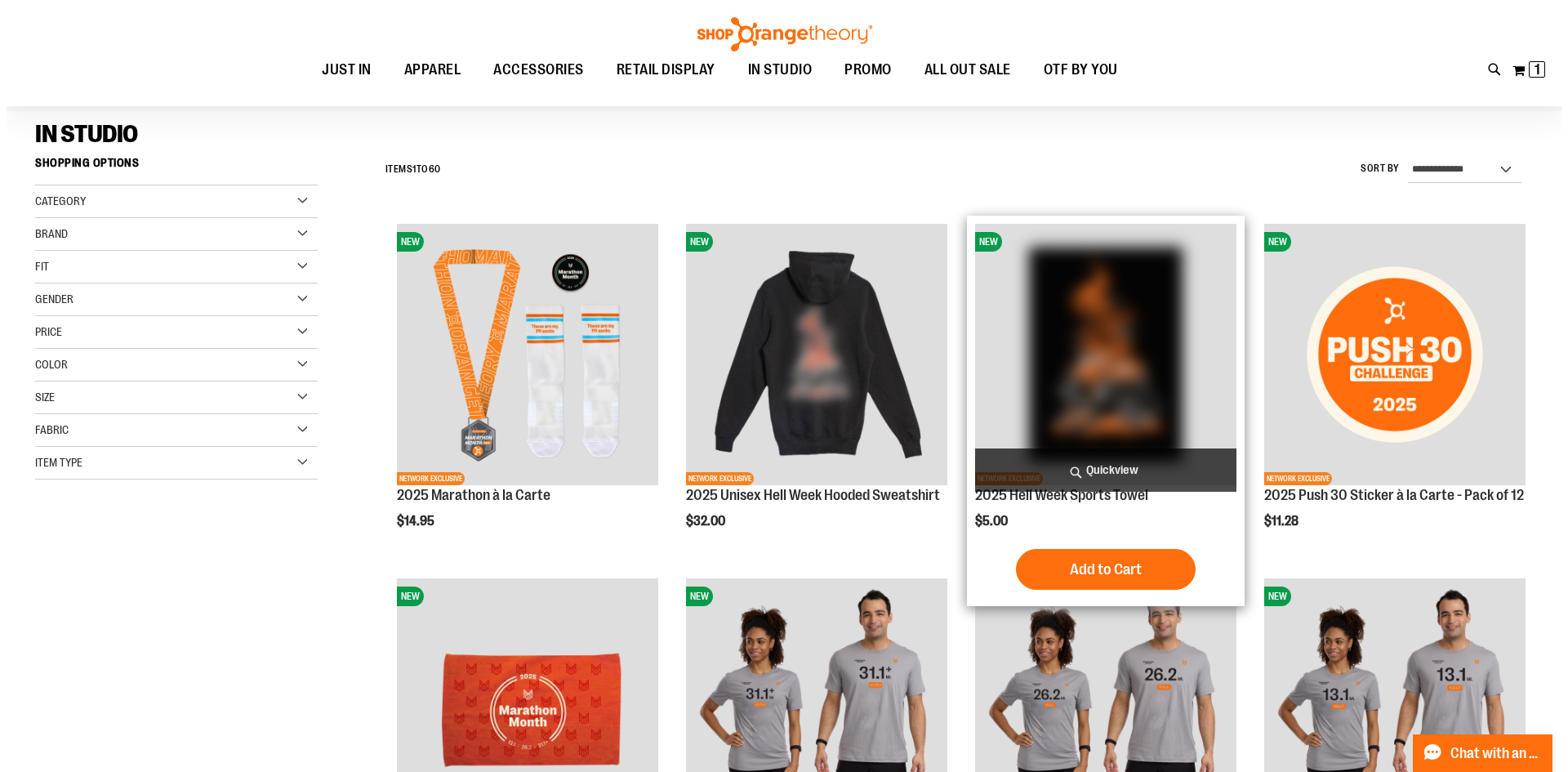
scroll to position [81, 0]
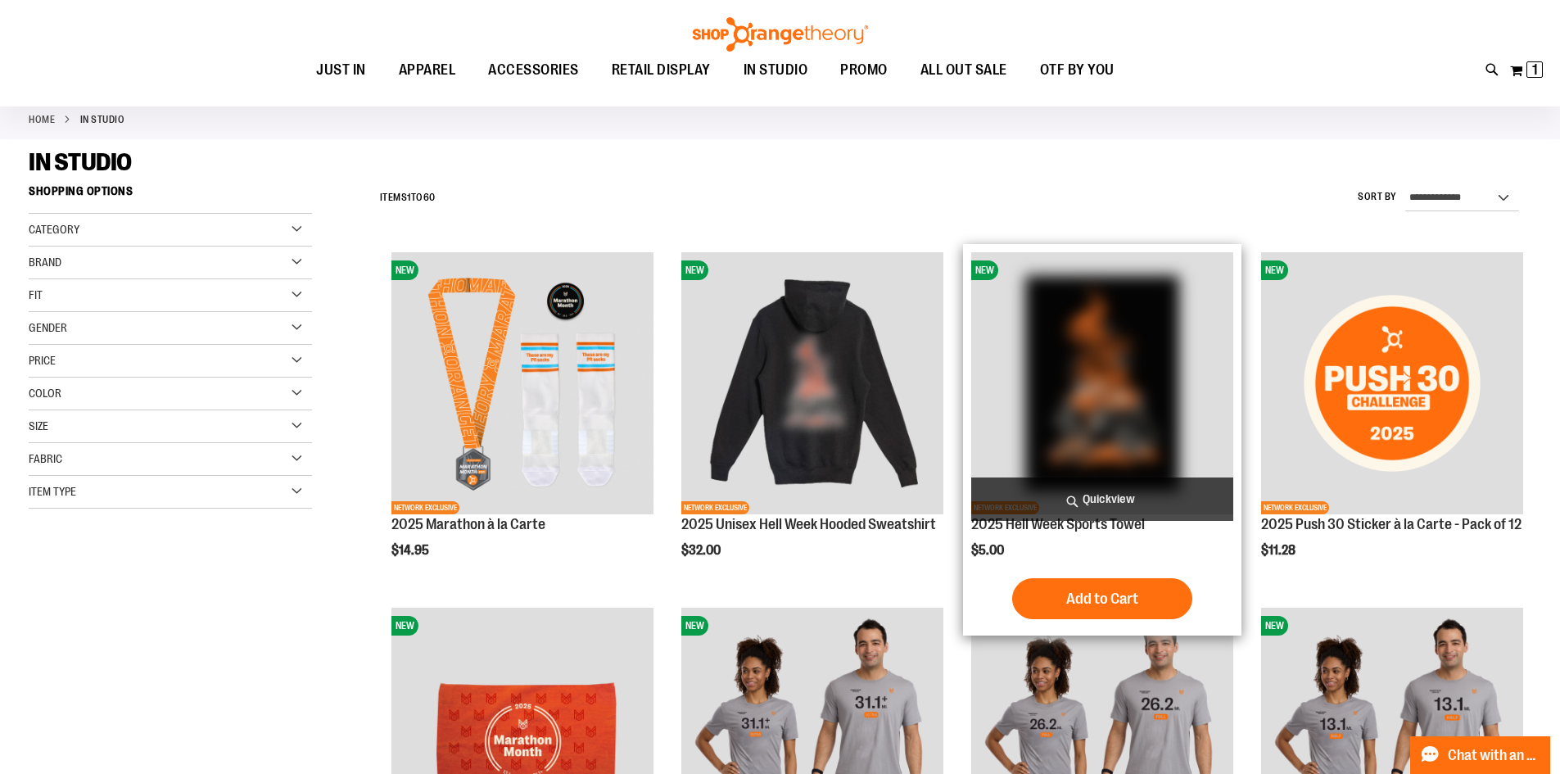
click at [1145, 495] on span "Quickview" at bounding box center [1102, 498] width 262 height 43
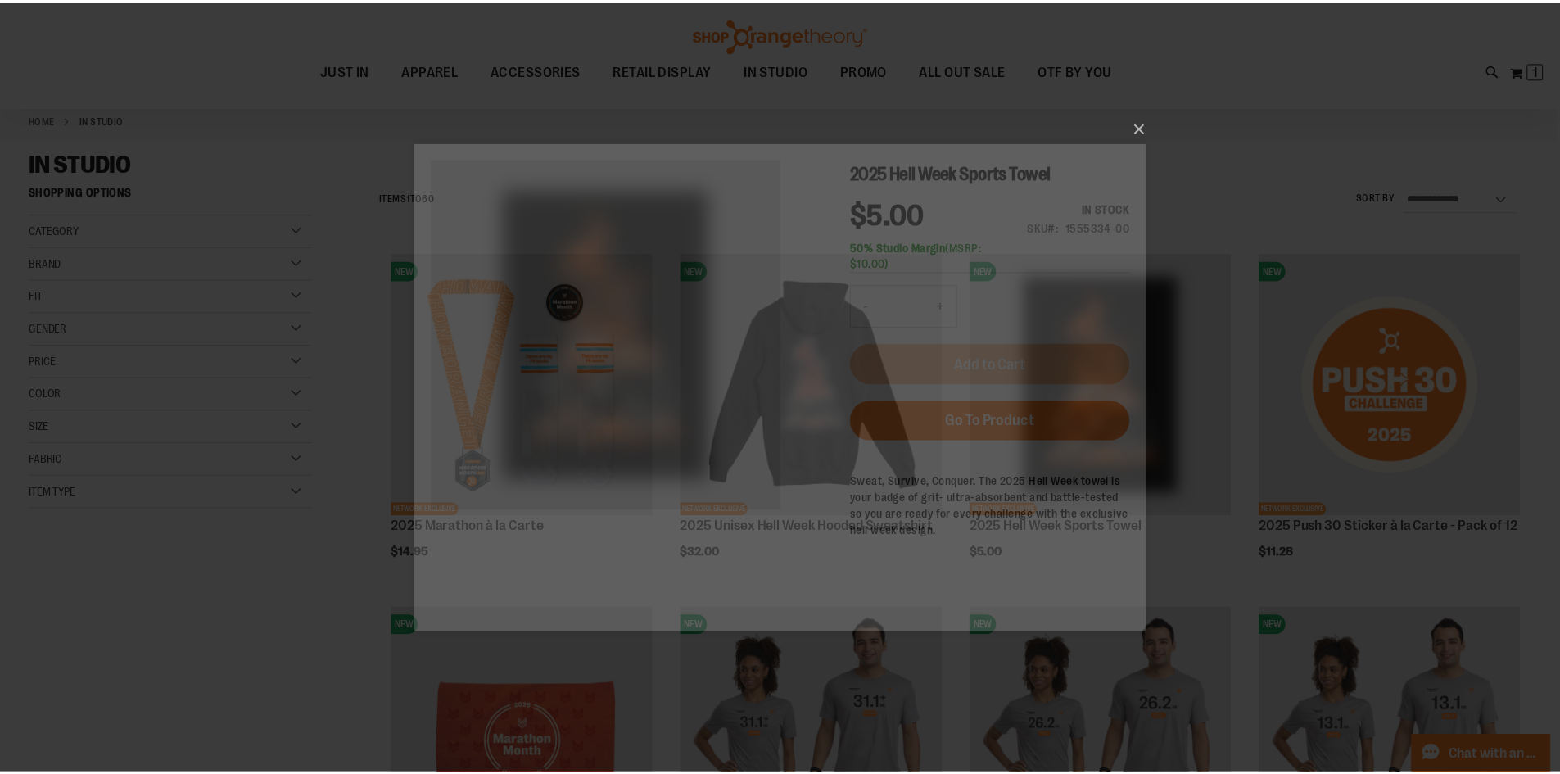
scroll to position [0, 0]
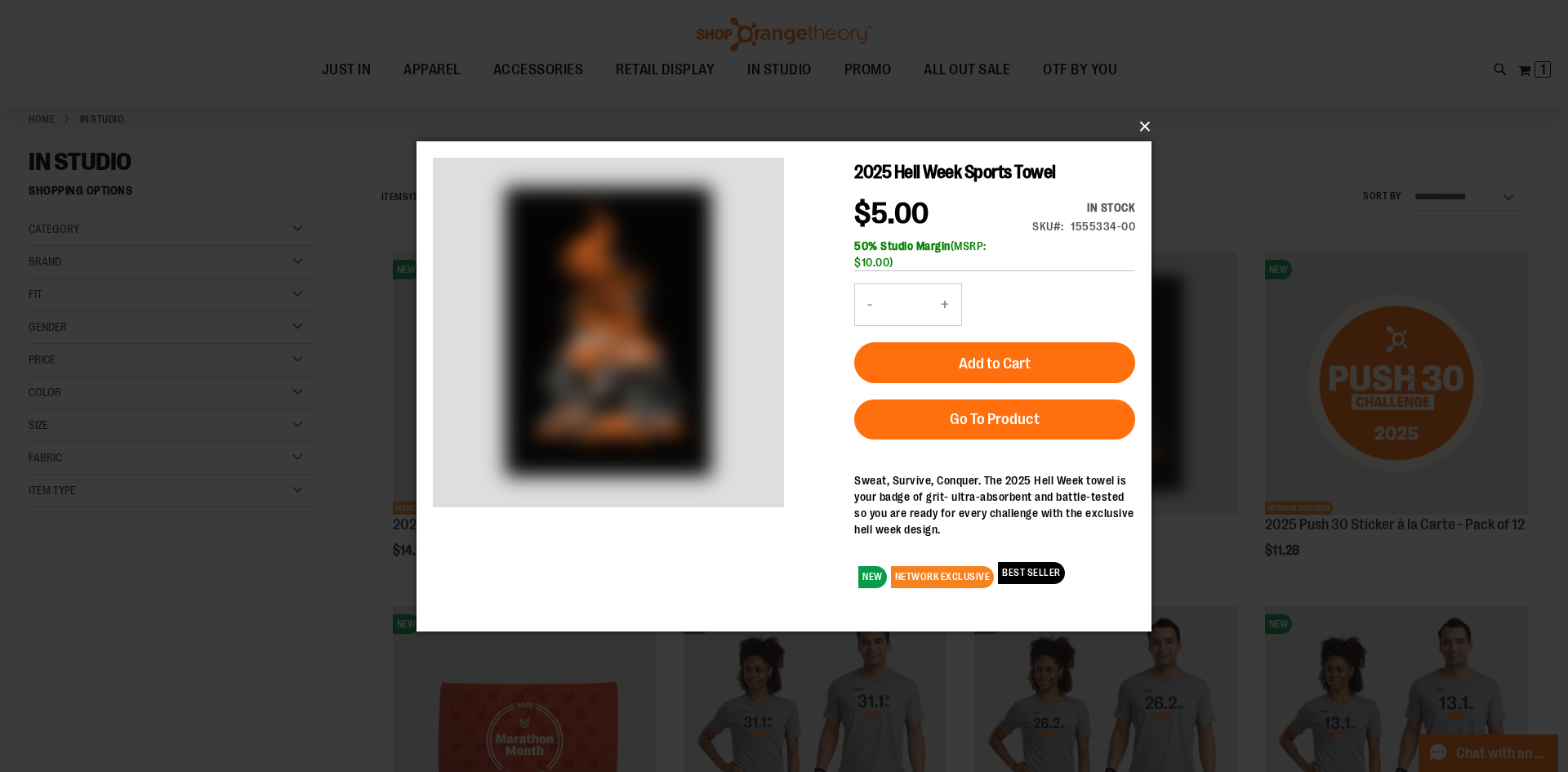
click at [1141, 119] on button "×" at bounding box center [789, 127] width 735 height 36
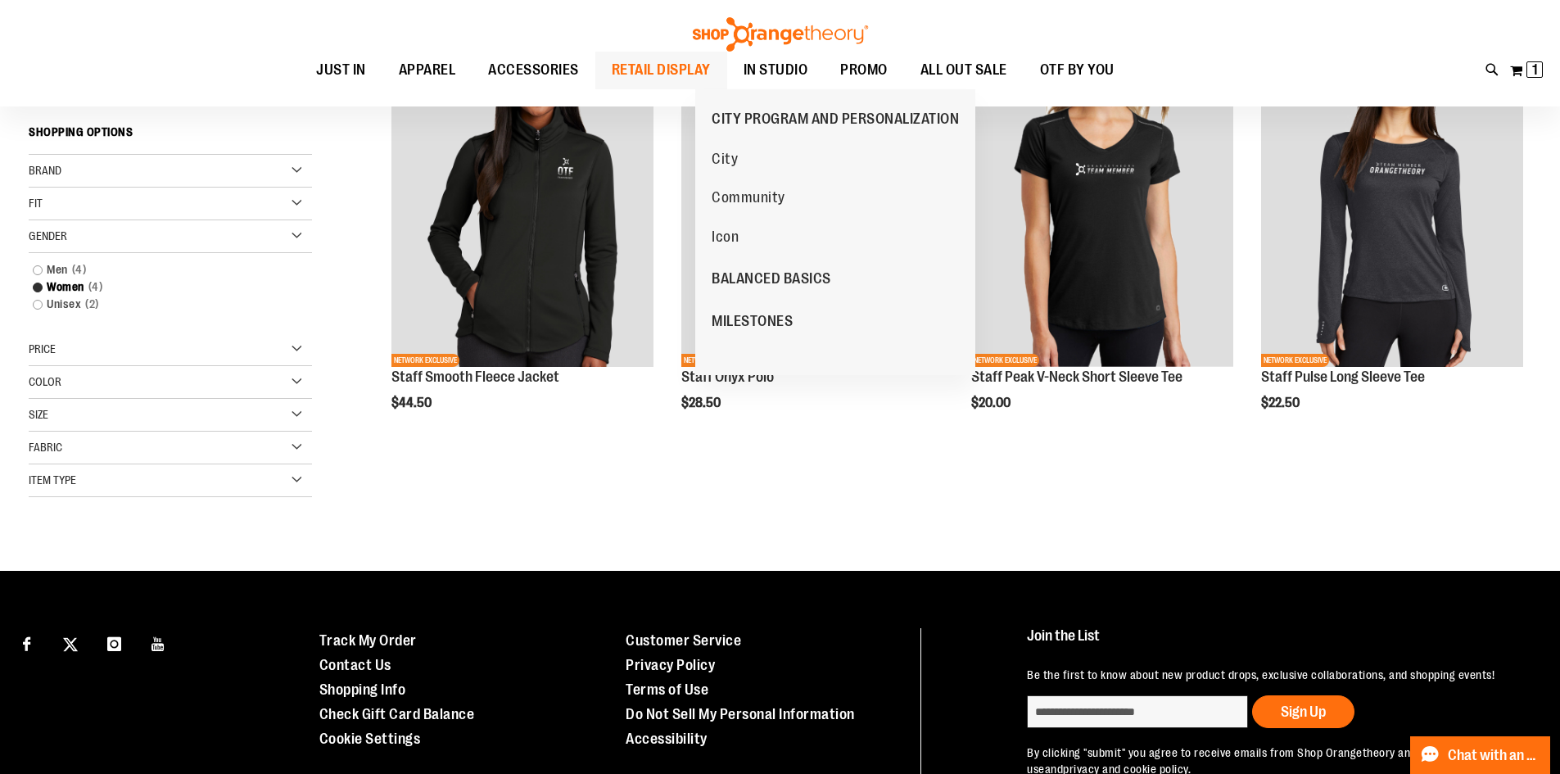
scroll to position [81, 0]
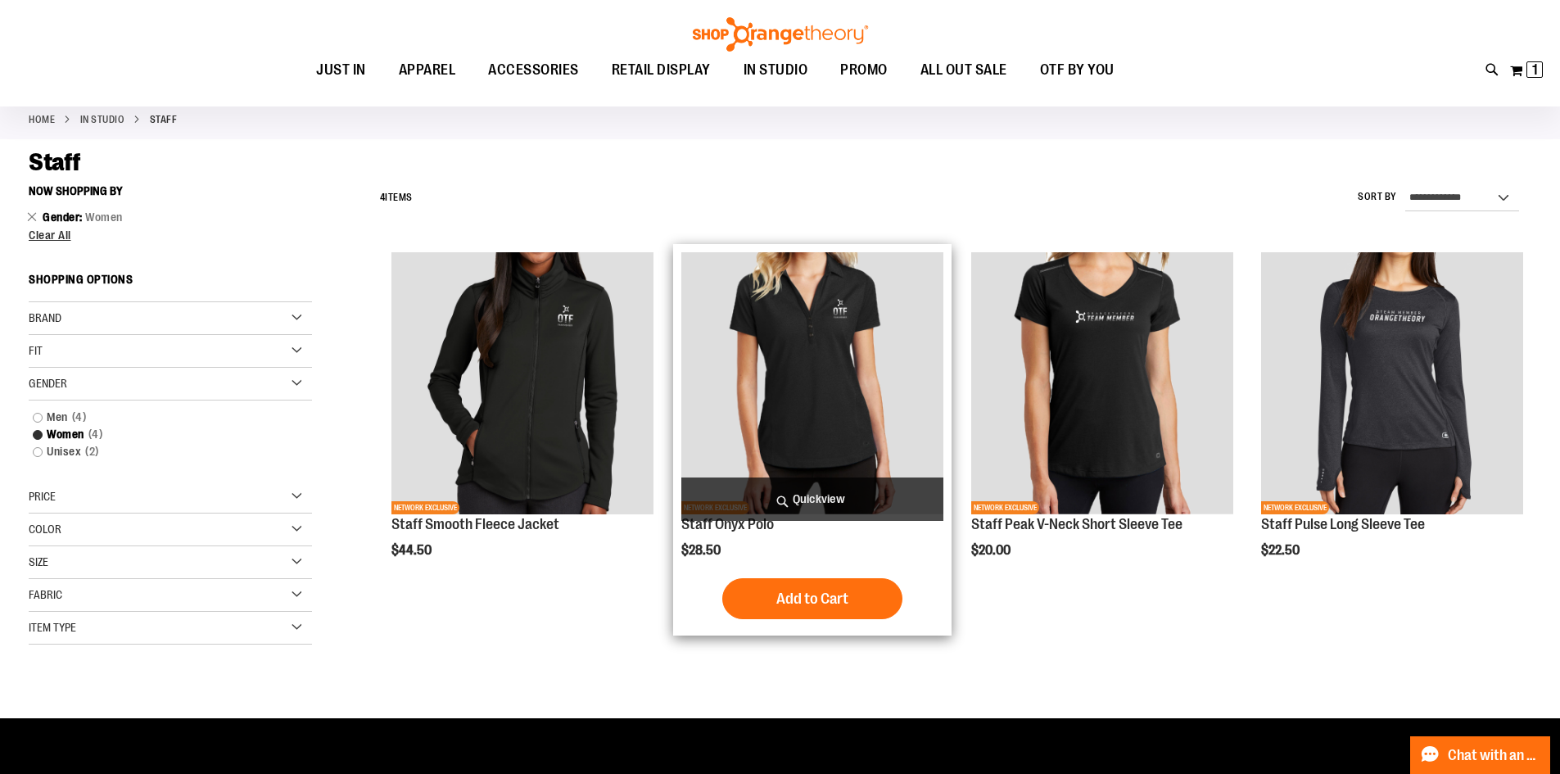
click at [832, 384] on img "product" at bounding box center [812, 383] width 262 height 262
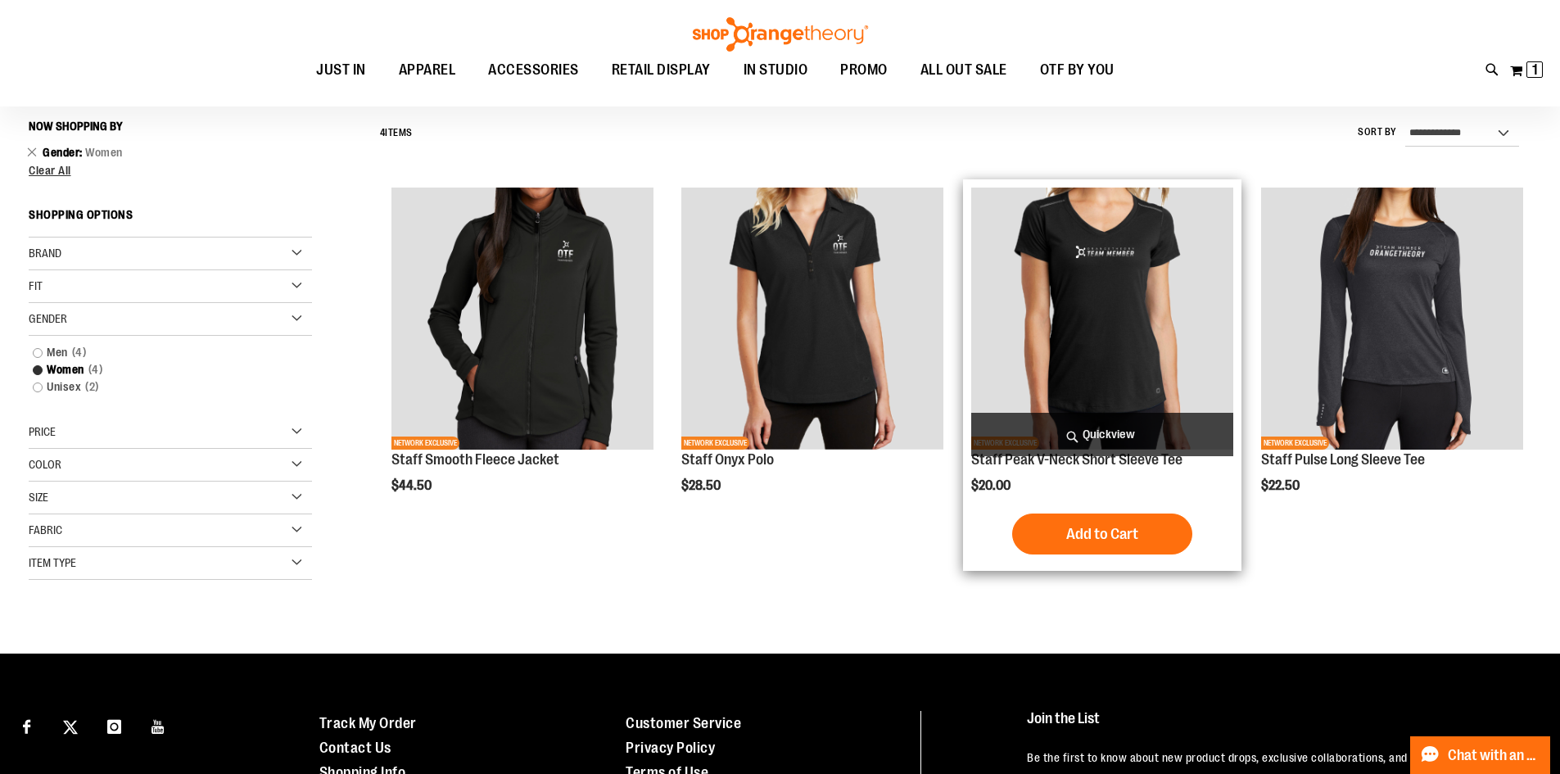
scroll to position [152, 0]
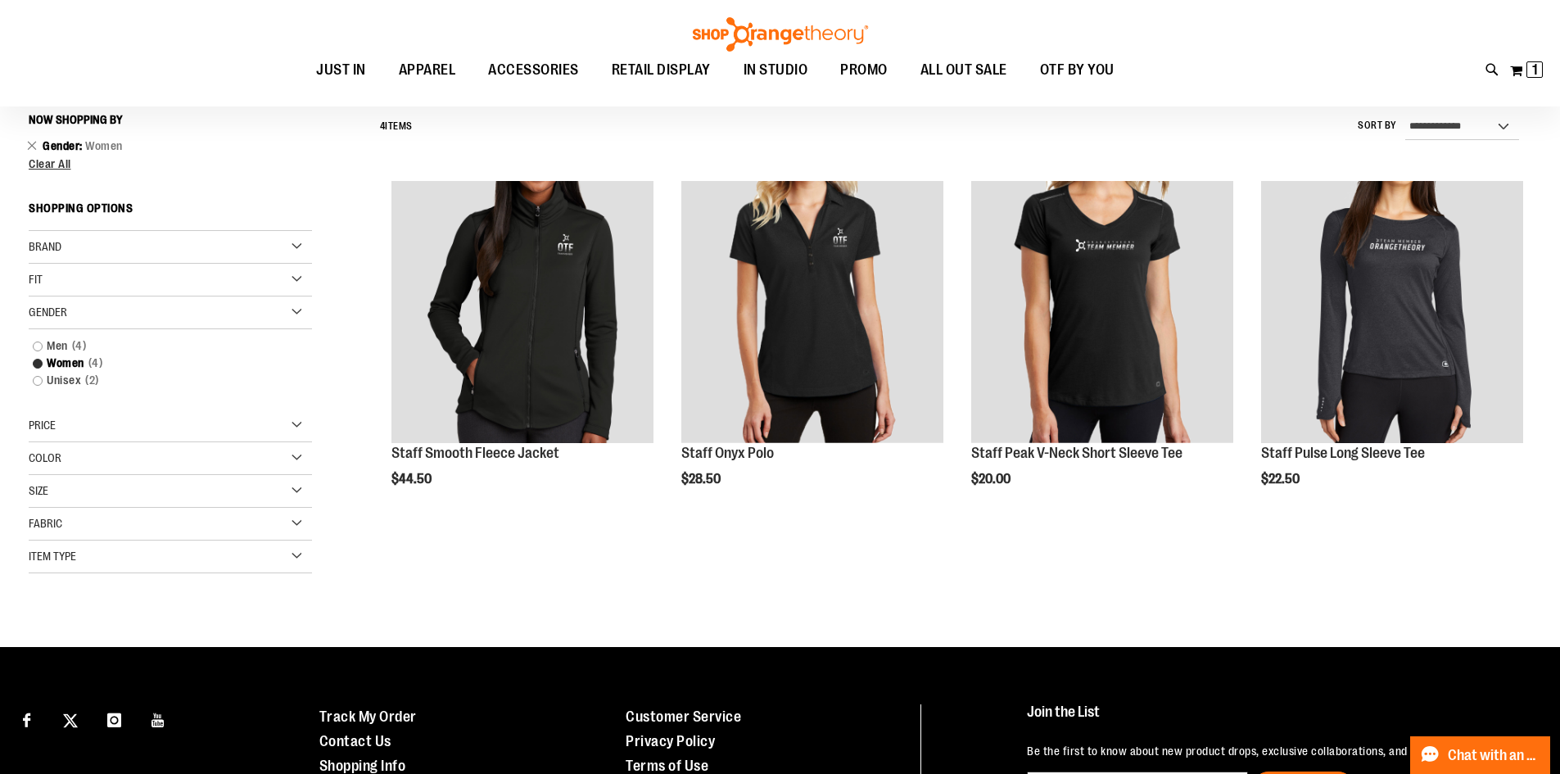
click at [1129, 272] on img "product" at bounding box center [1102, 312] width 262 height 262
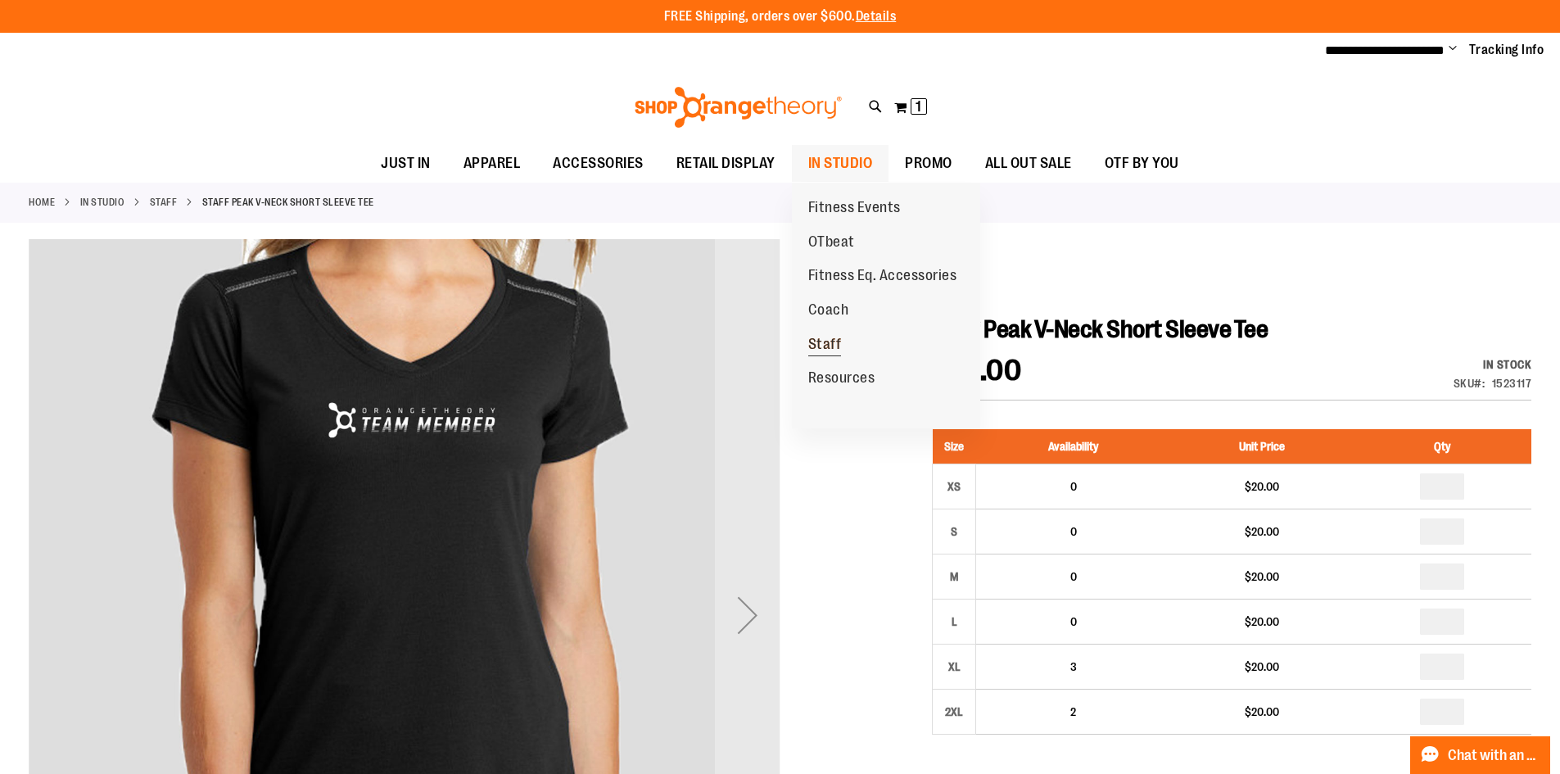
click at [834, 350] on span "Staff" at bounding box center [825, 346] width 34 height 20
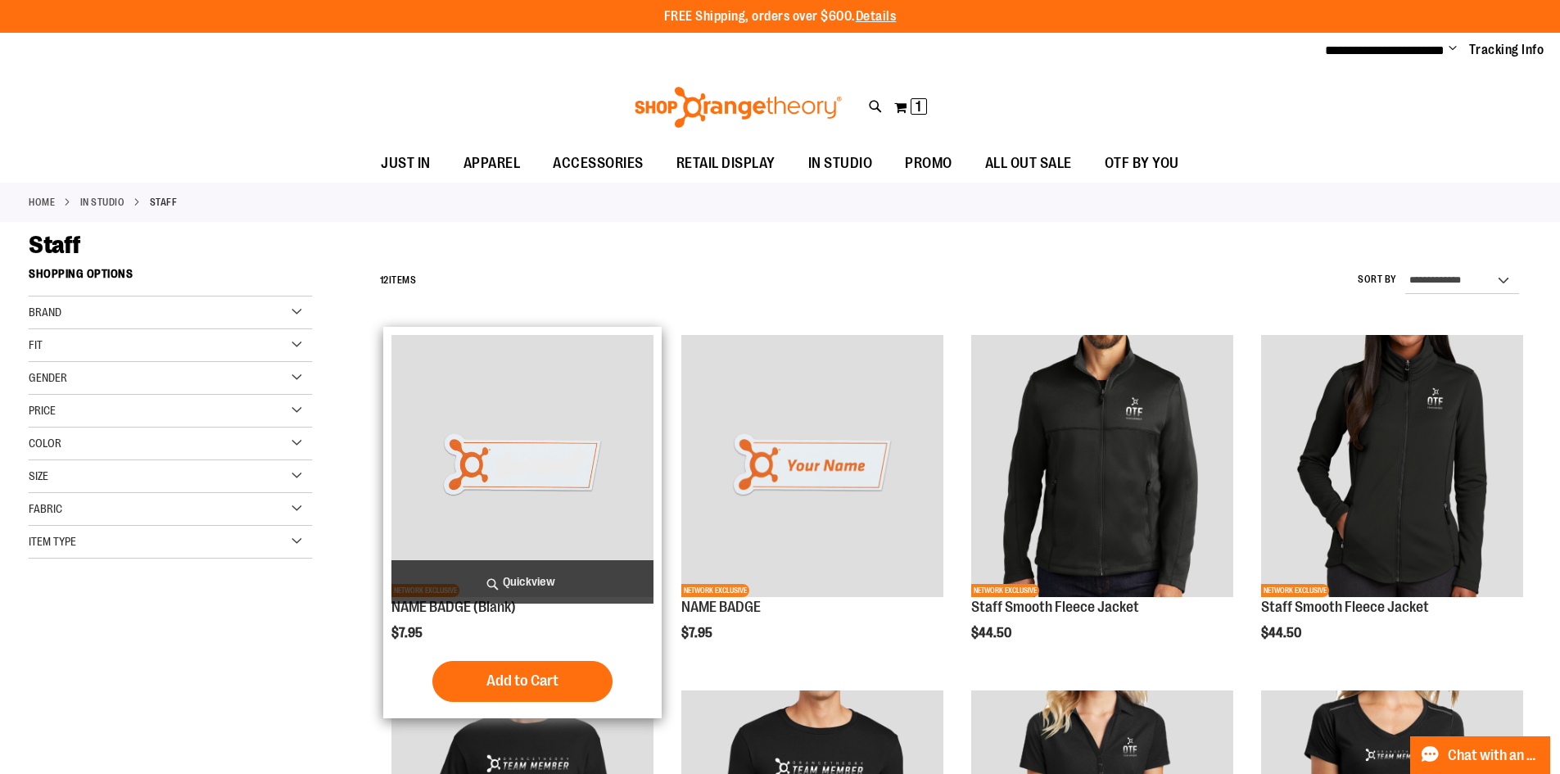
click at [496, 459] on img "product" at bounding box center [522, 466] width 262 height 262
click at [564, 372] on img "product" at bounding box center [522, 466] width 262 height 262
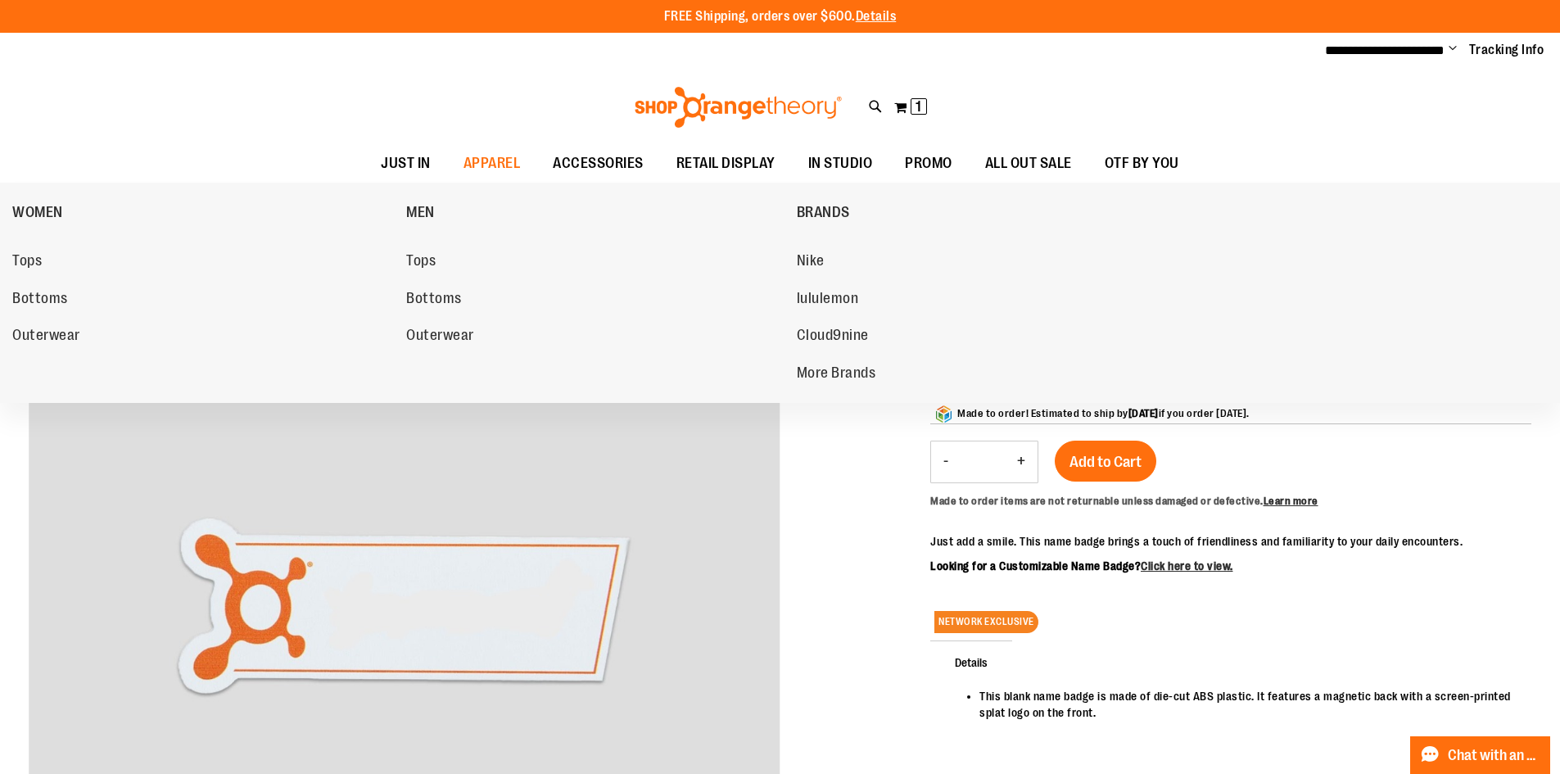
click at [52, 337] on span "Outerwear" at bounding box center [46, 337] width 68 height 20
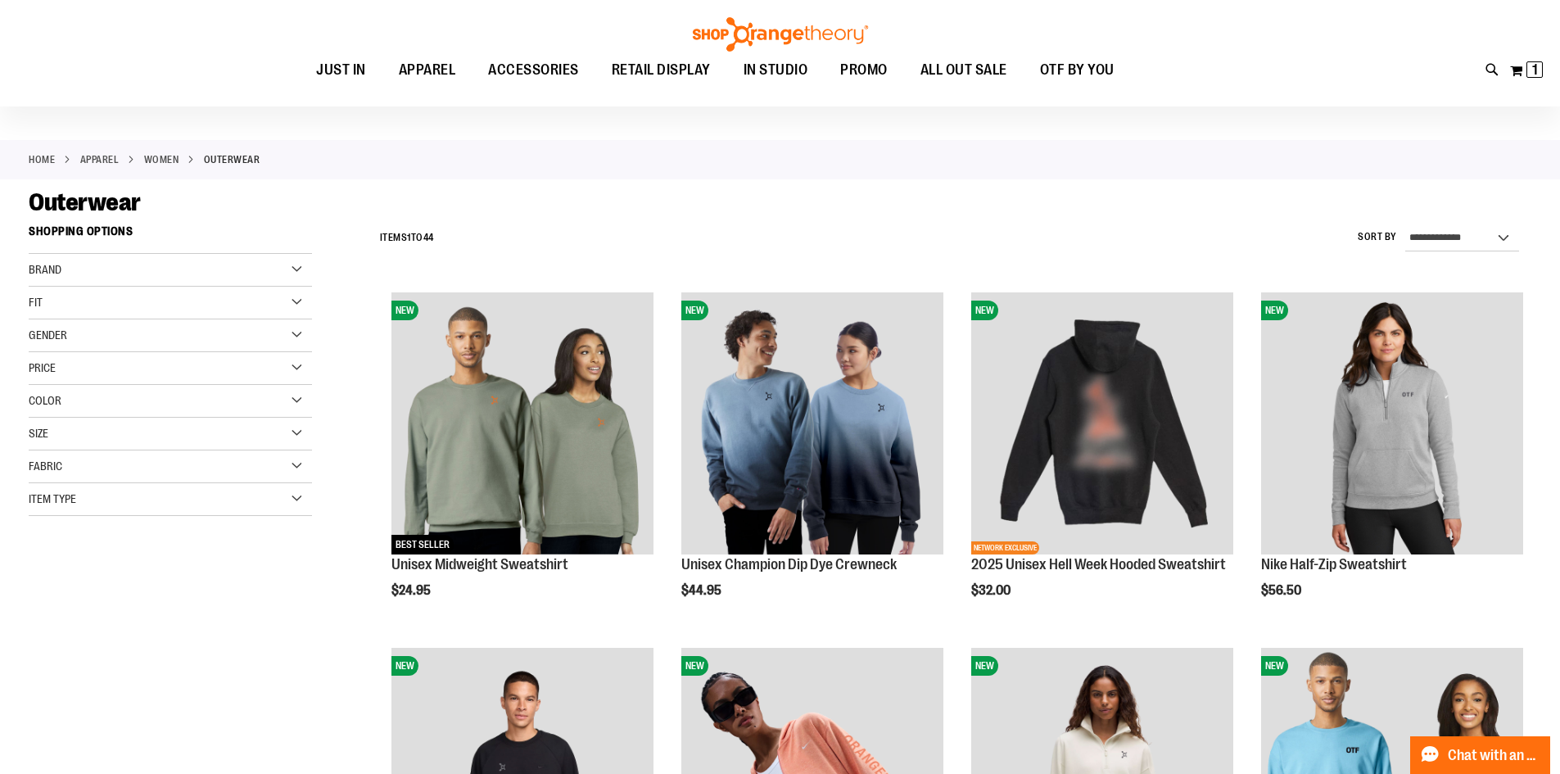
scroll to position [81, 0]
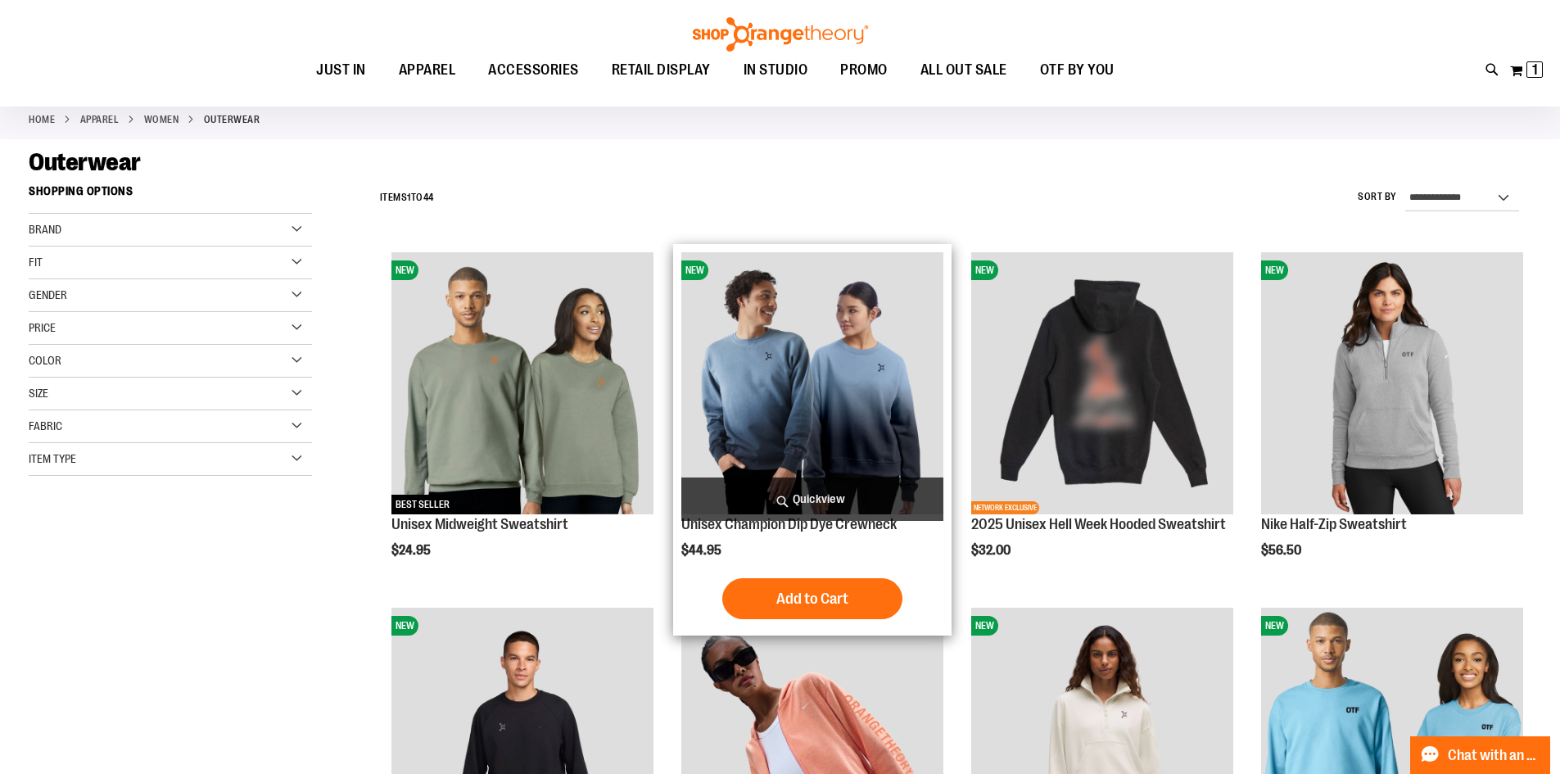
click at [846, 367] on img "product" at bounding box center [812, 383] width 262 height 262
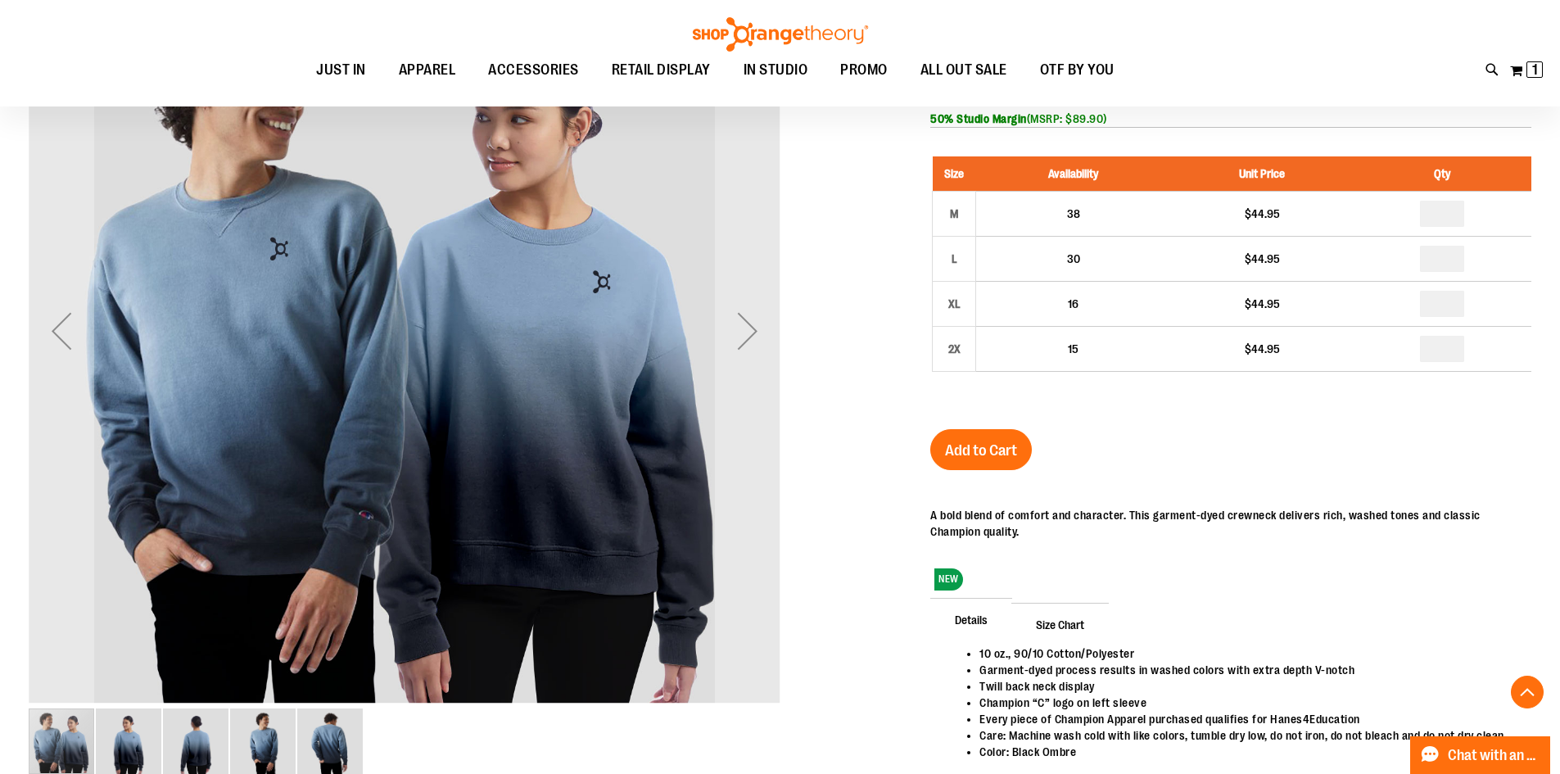
scroll to position [81, 0]
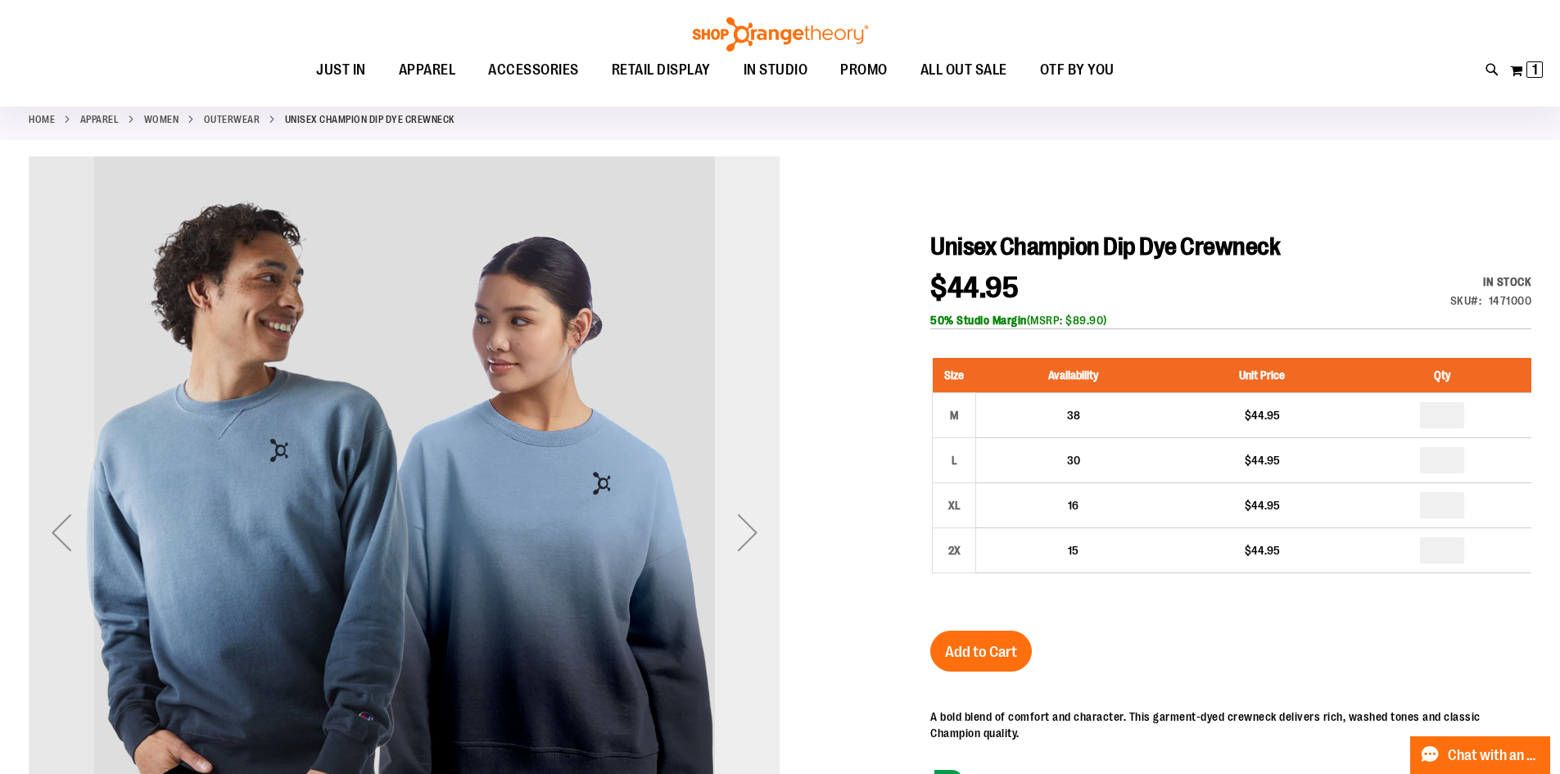
click at [762, 548] on div "Next" at bounding box center [748, 533] width 66 height 66
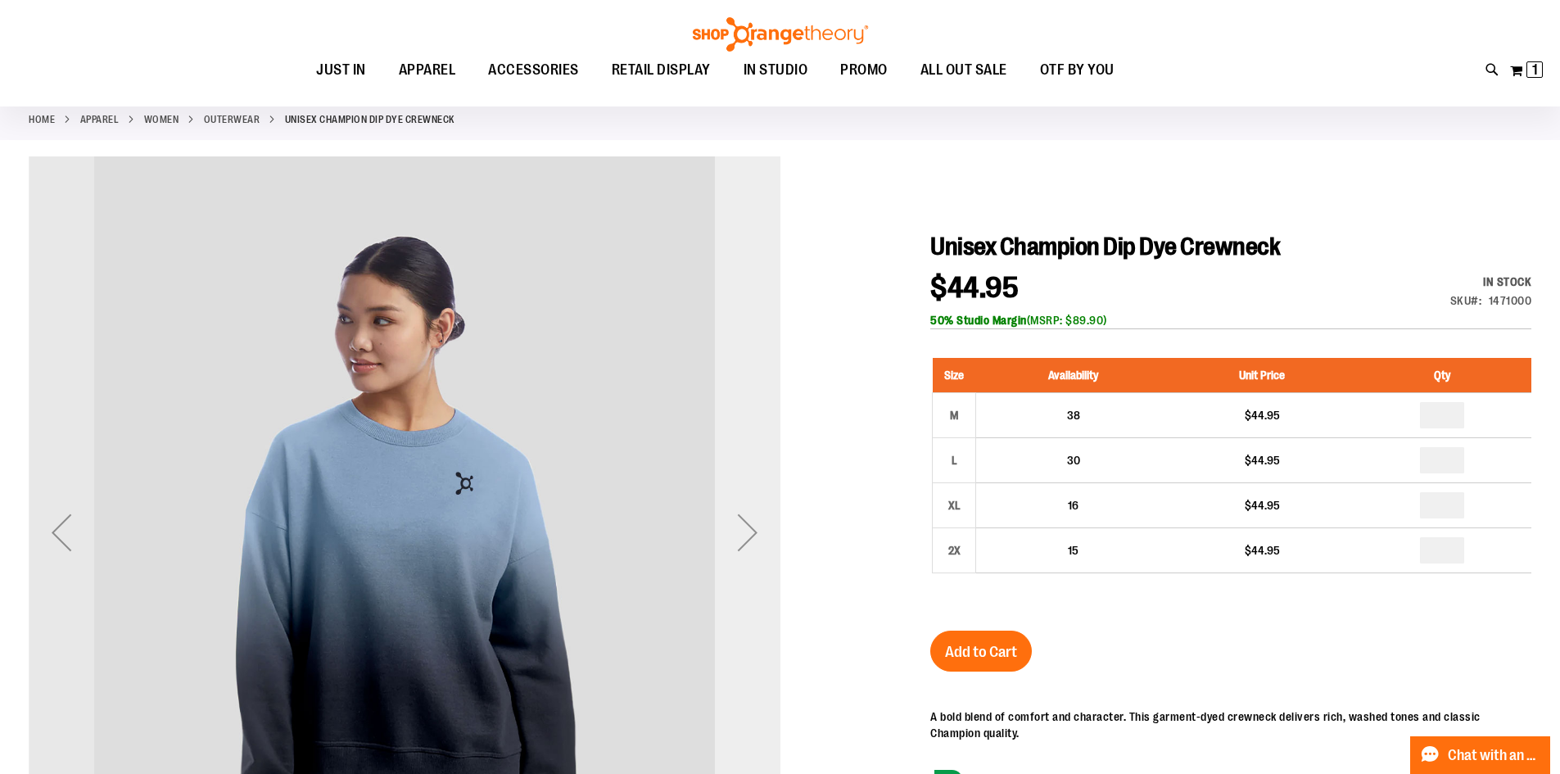
click at [753, 543] on div "Next" at bounding box center [748, 533] width 66 height 66
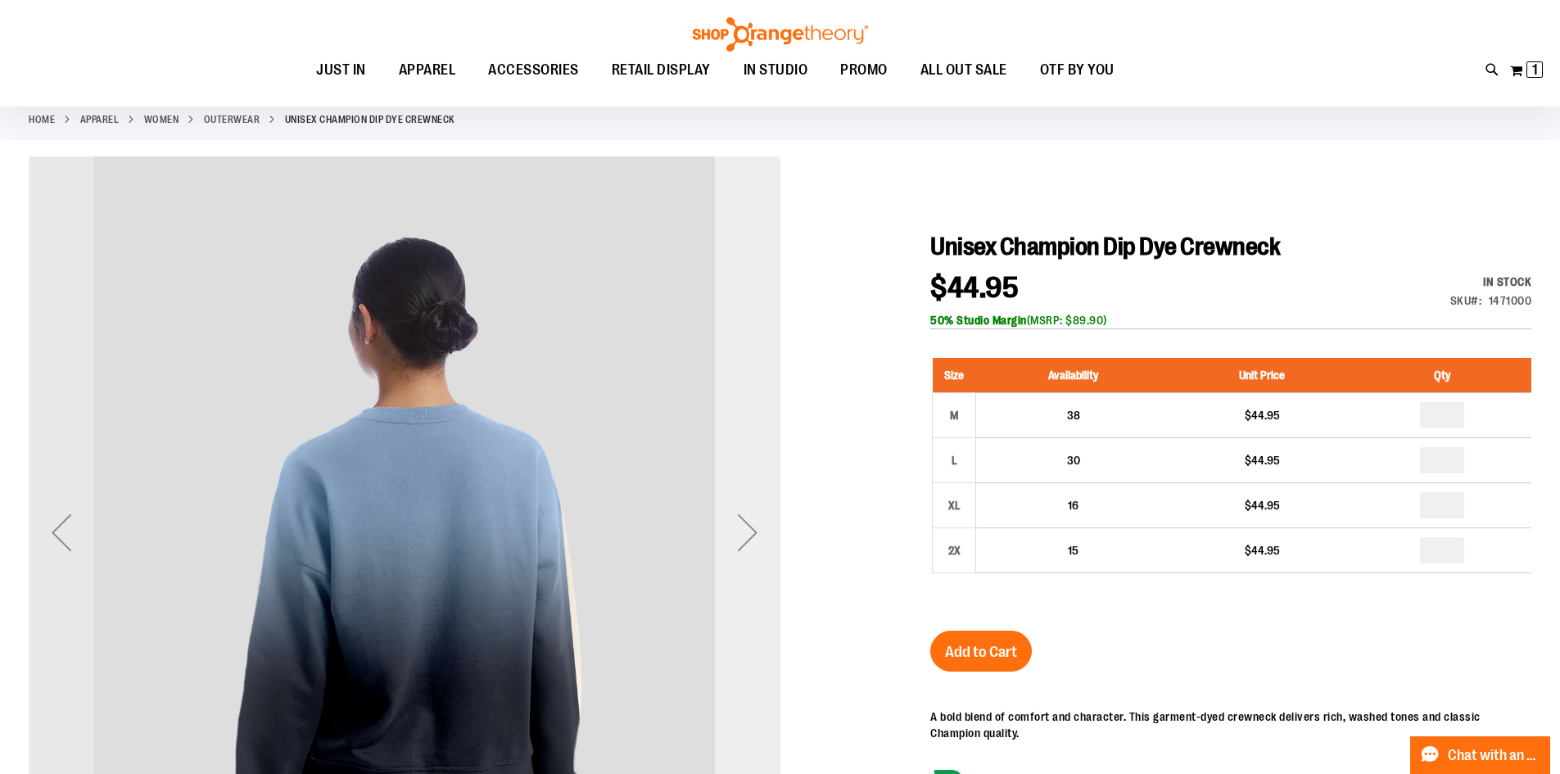
click at [753, 543] on div "Next" at bounding box center [748, 533] width 66 height 66
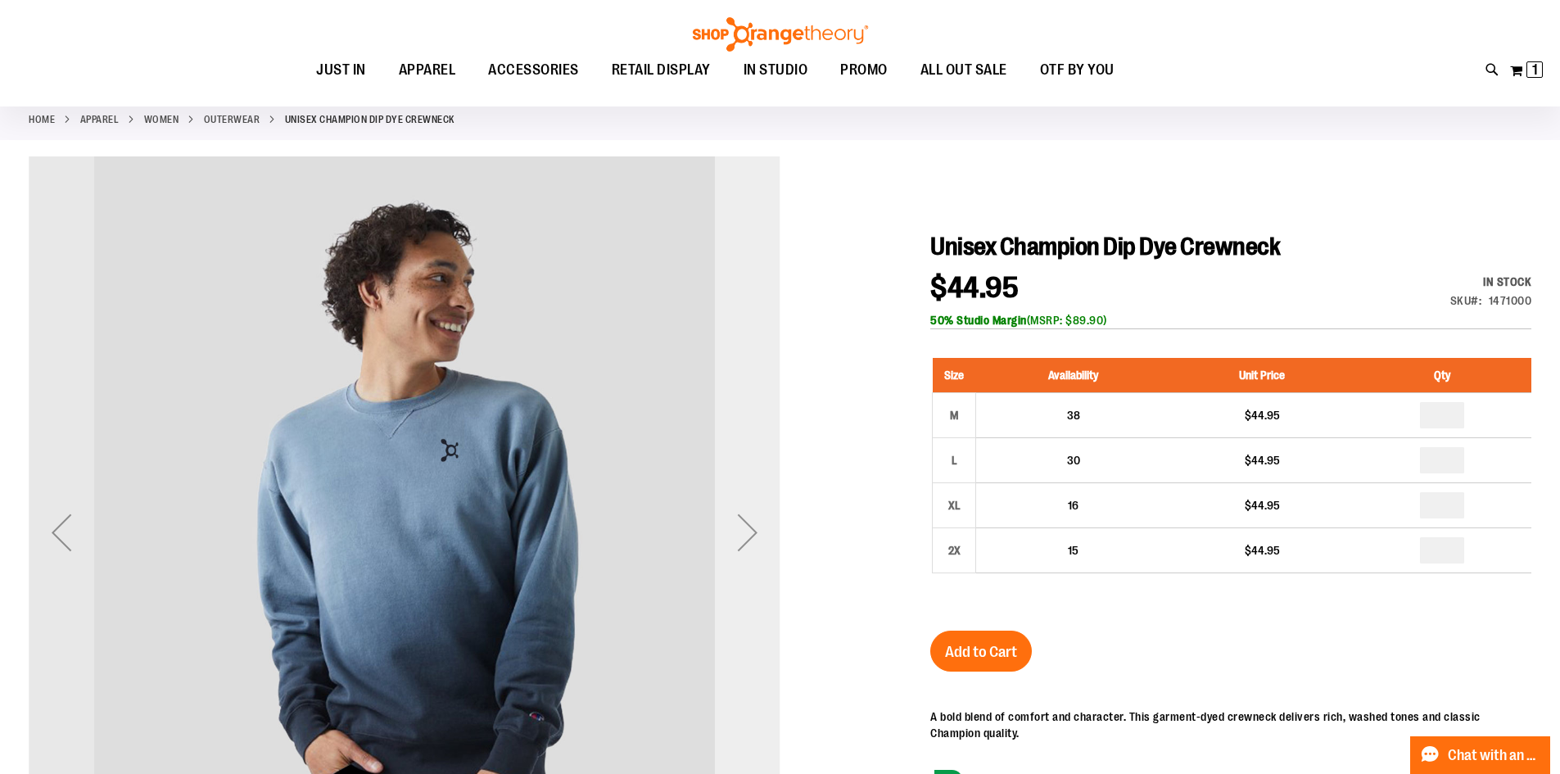
click at [753, 543] on div "Next" at bounding box center [748, 533] width 66 height 66
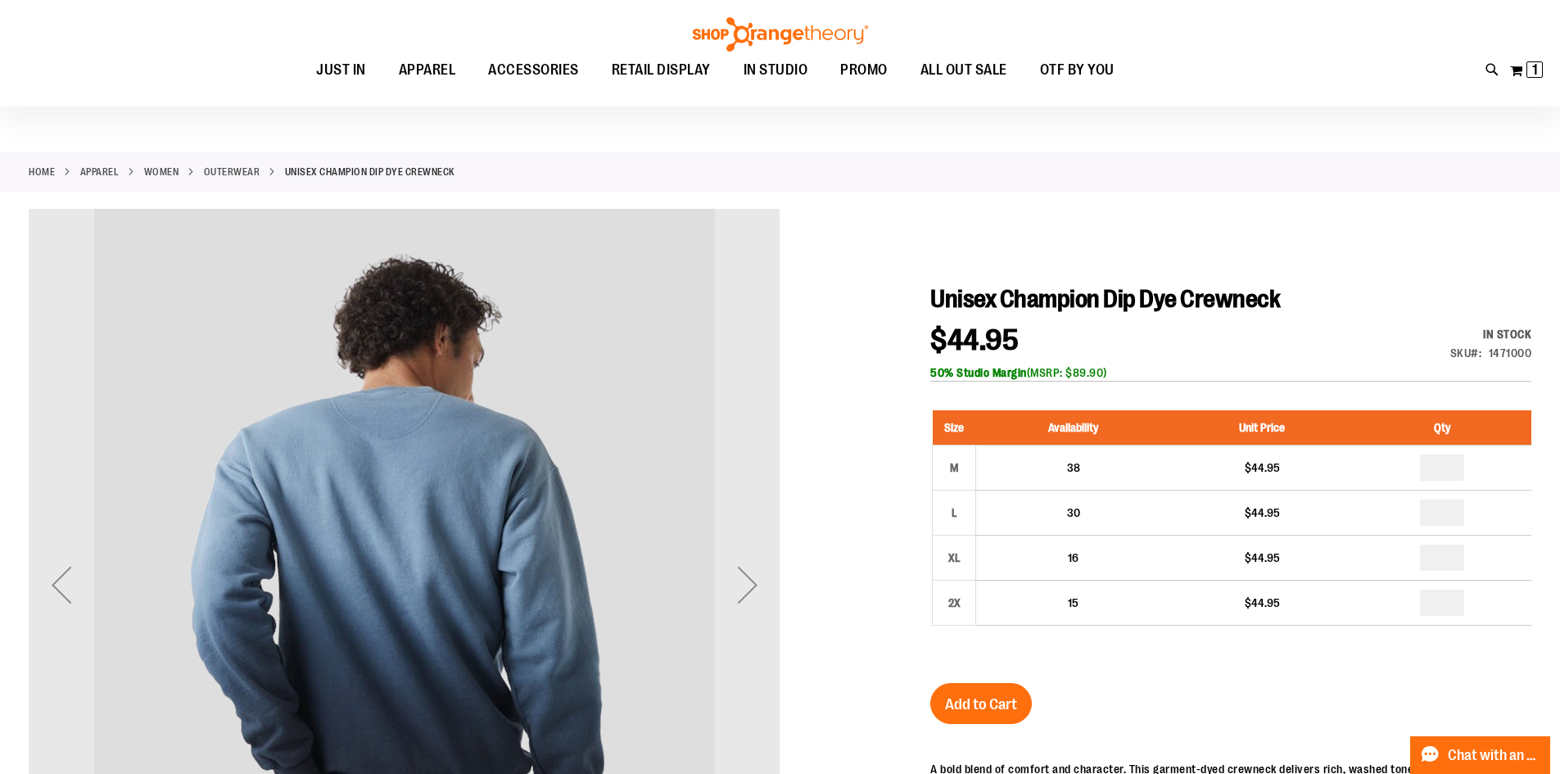
scroll to position [0, 0]
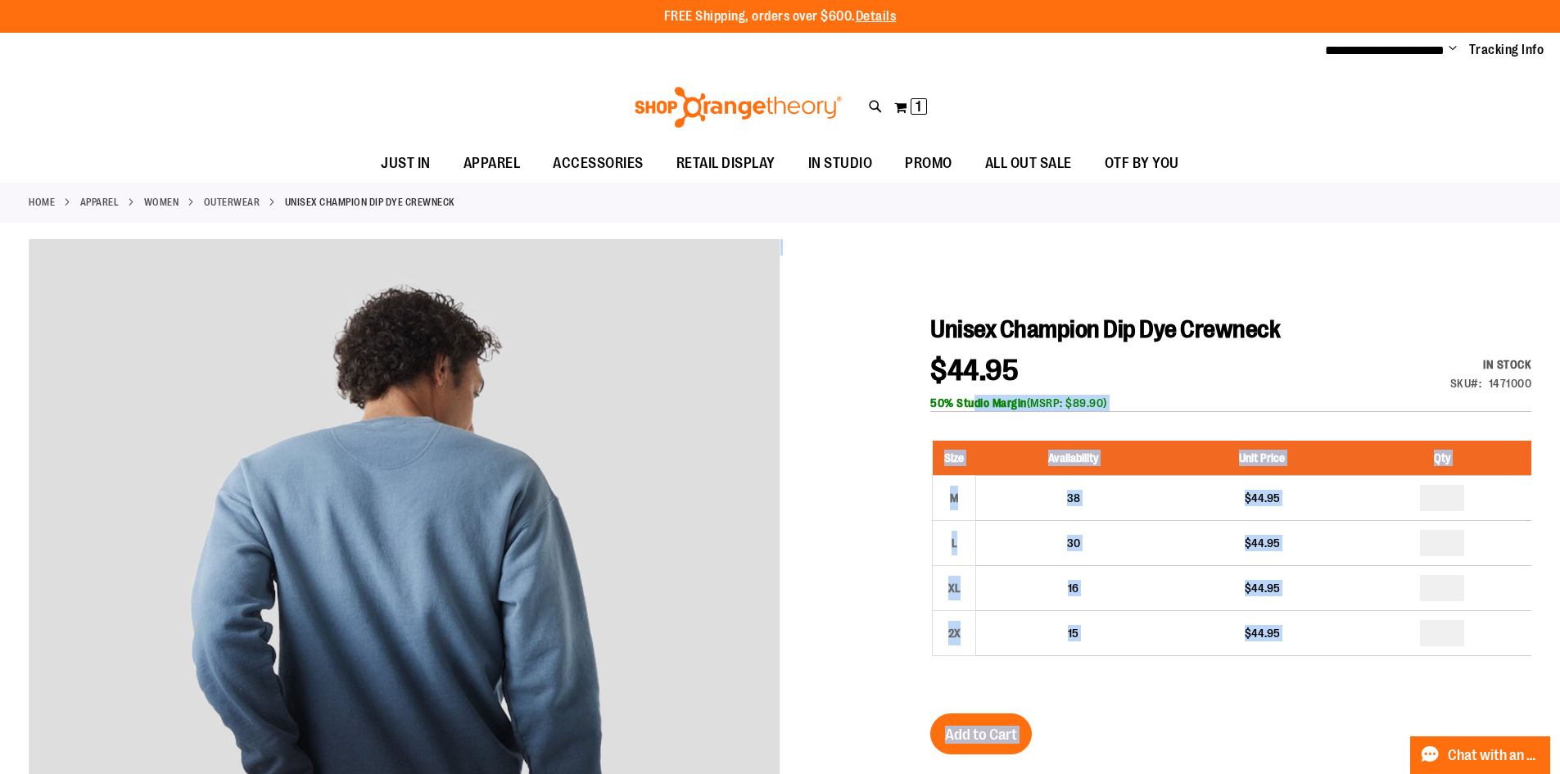
drag, startPoint x: 924, startPoint y: 408, endPoint x: 948, endPoint y: 407, distance: 23.8
click at [844, 410] on div at bounding box center [780, 674] width 1503 height 871
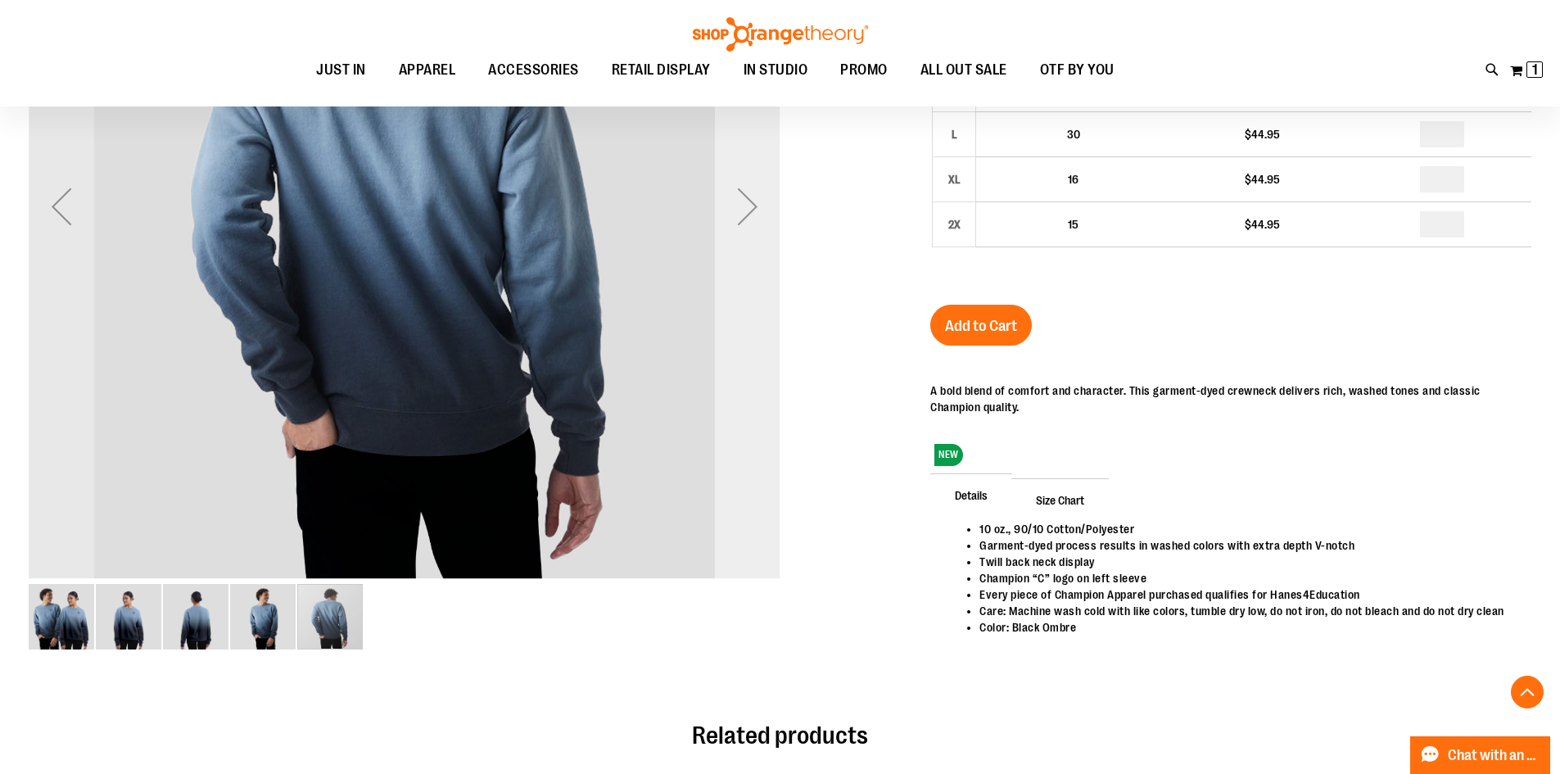
scroll to position [409, 0]
click at [741, 206] on div "Next" at bounding box center [748, 205] width 66 height 66
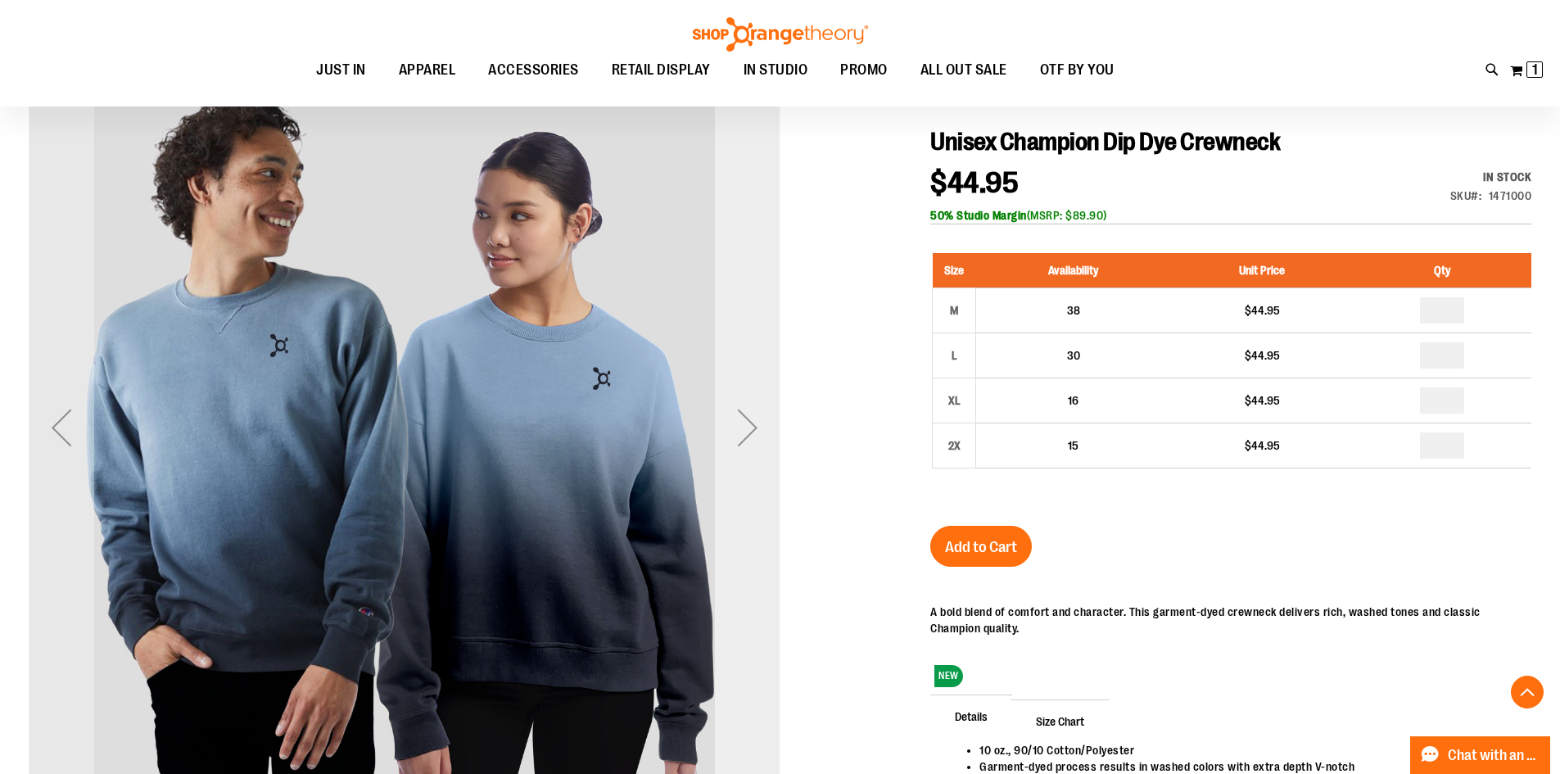
scroll to position [163, 0]
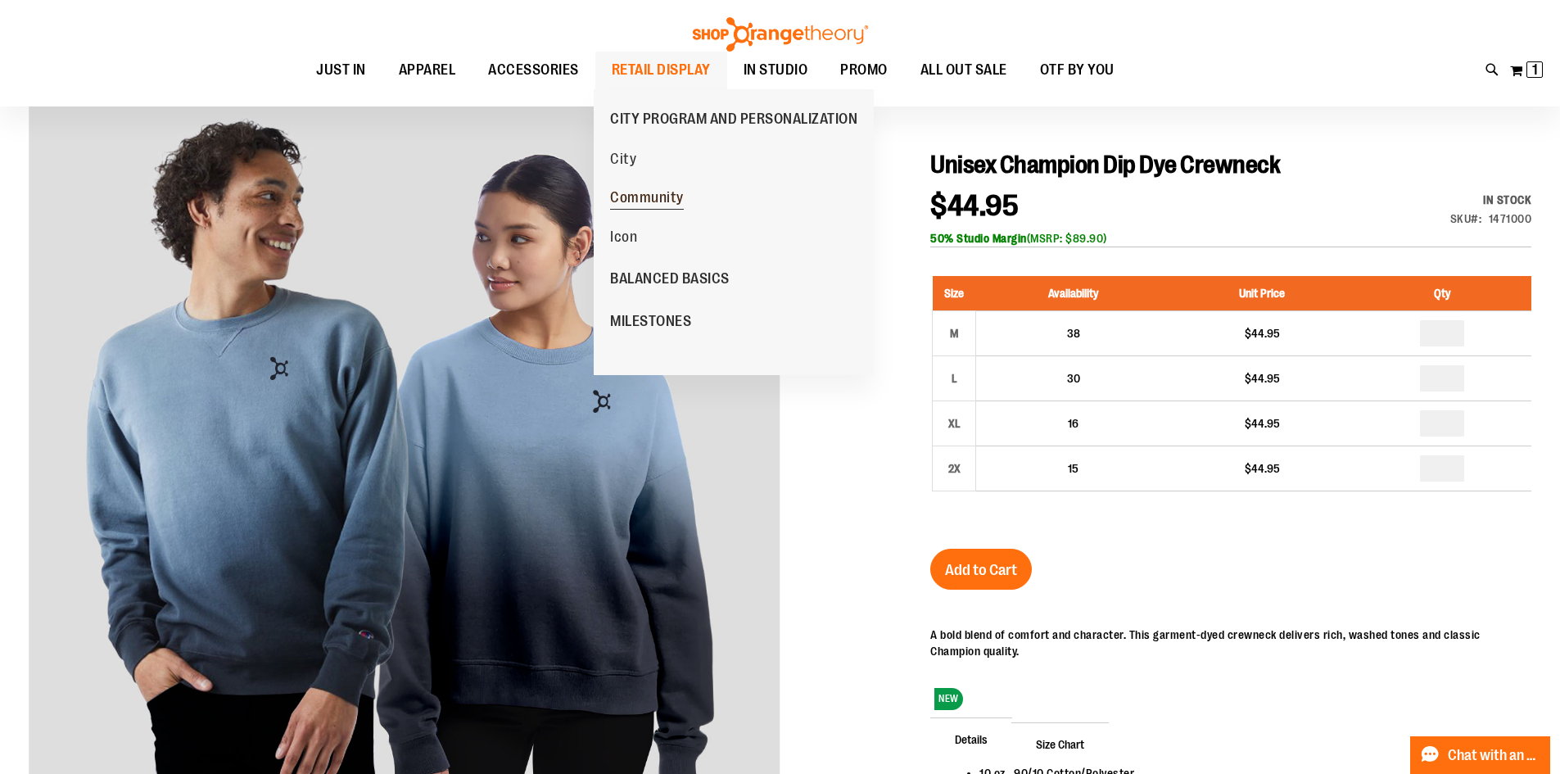
click at [654, 197] on span "Community" at bounding box center [647, 199] width 74 height 20
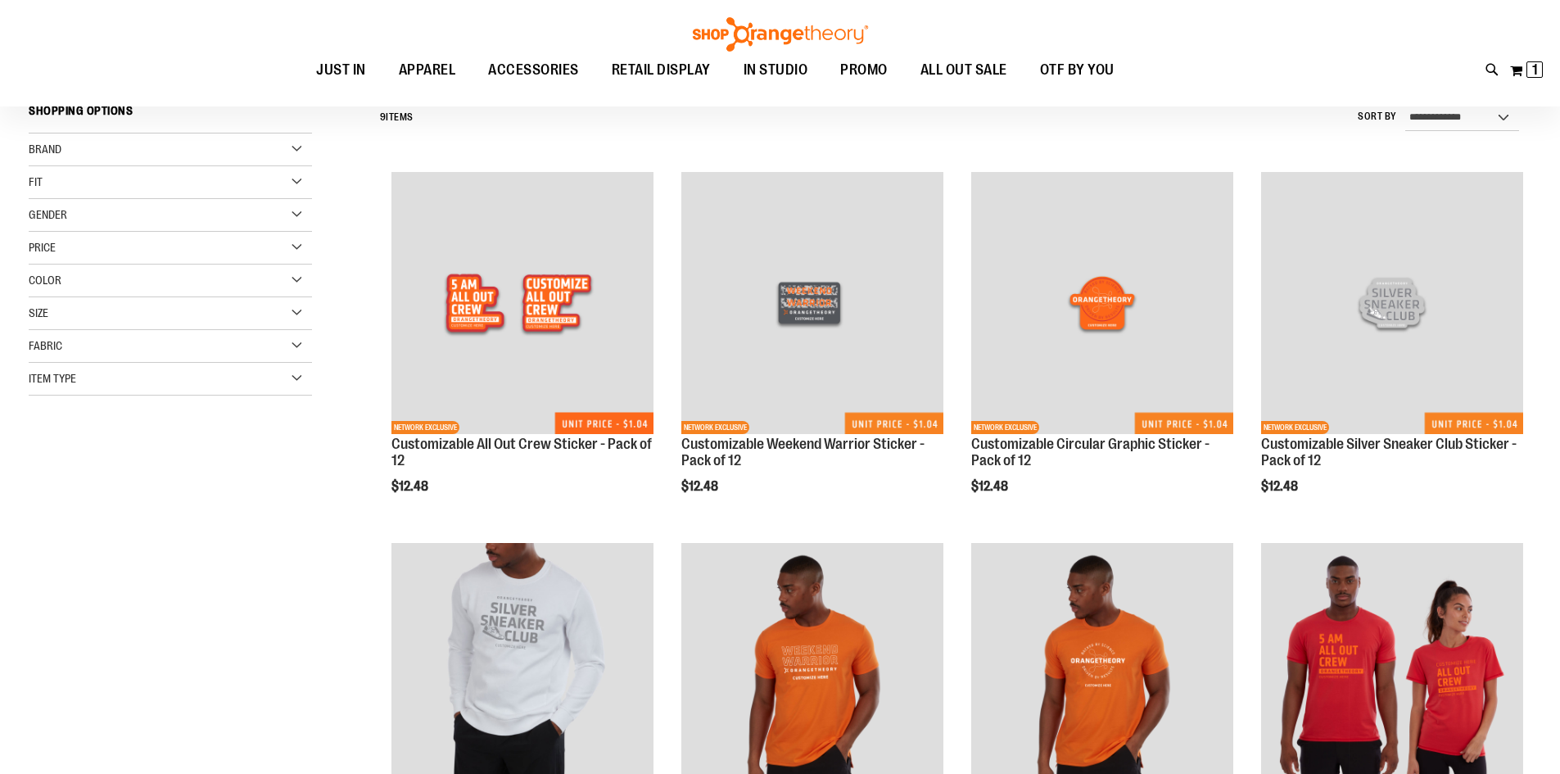
scroll to position [163, 0]
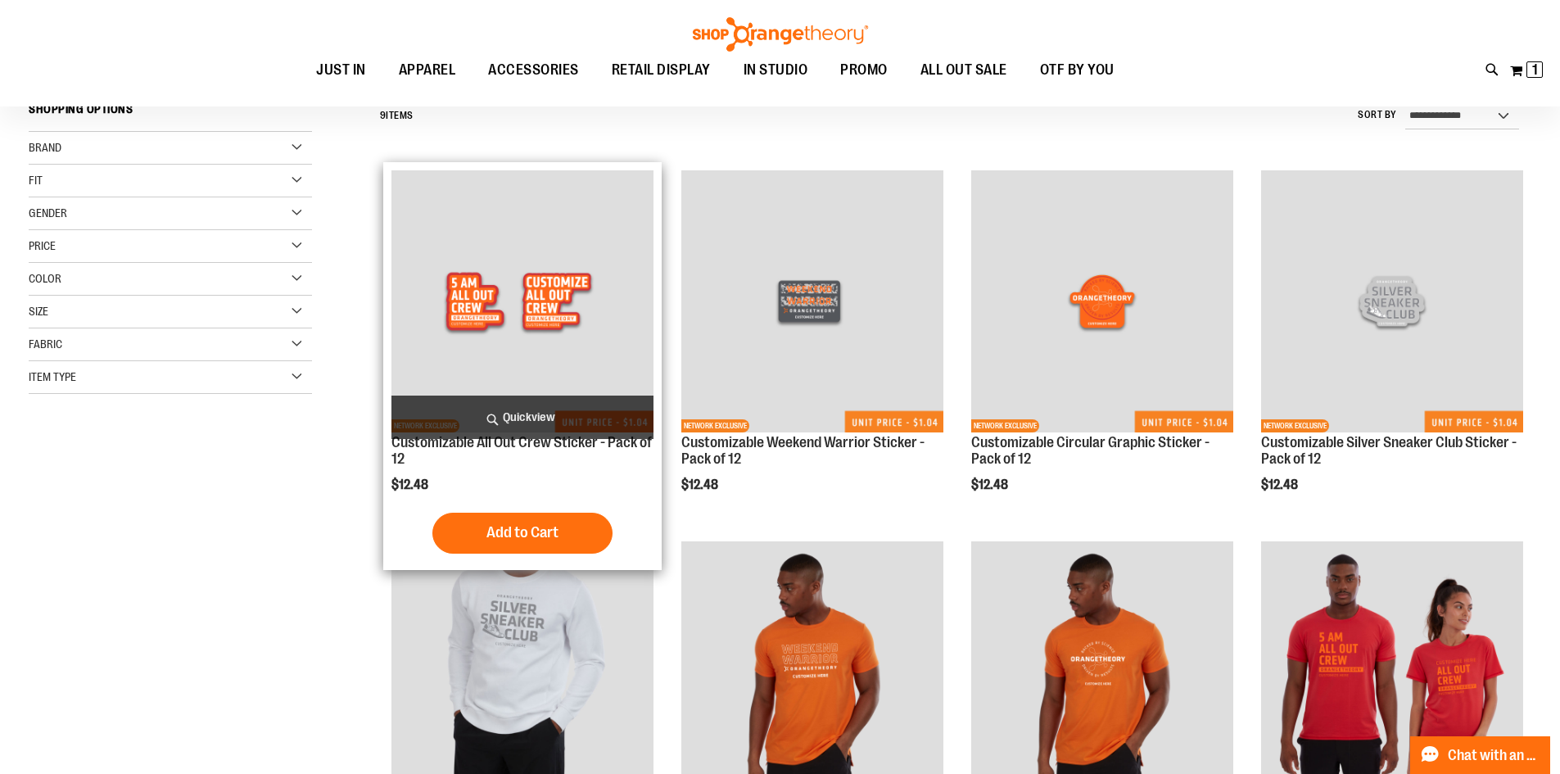
click at [557, 334] on img "product" at bounding box center [522, 301] width 262 height 262
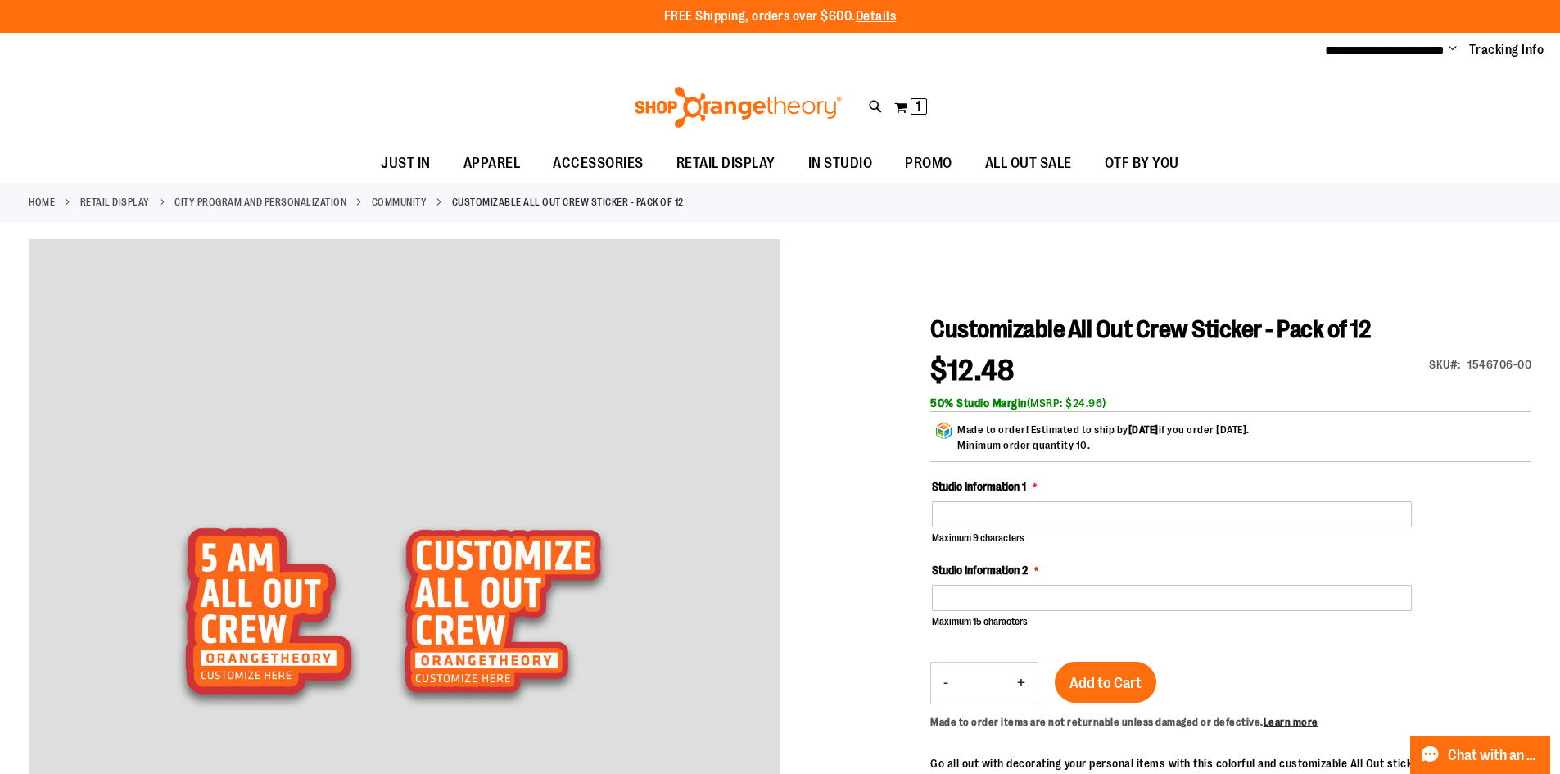
click at [1447, 47] on ul "**********" at bounding box center [1429, 51] width 232 height 20
click at [1425, 47] on span "**********" at bounding box center [1385, 50] width 120 height 12
click at [1432, 47] on span "**********" at bounding box center [1385, 50] width 120 height 12
click at [1449, 45] on span "Change" at bounding box center [1453, 50] width 8 height 16
click at [1378, 106] on link "Sign Out" at bounding box center [1394, 110] width 143 height 31
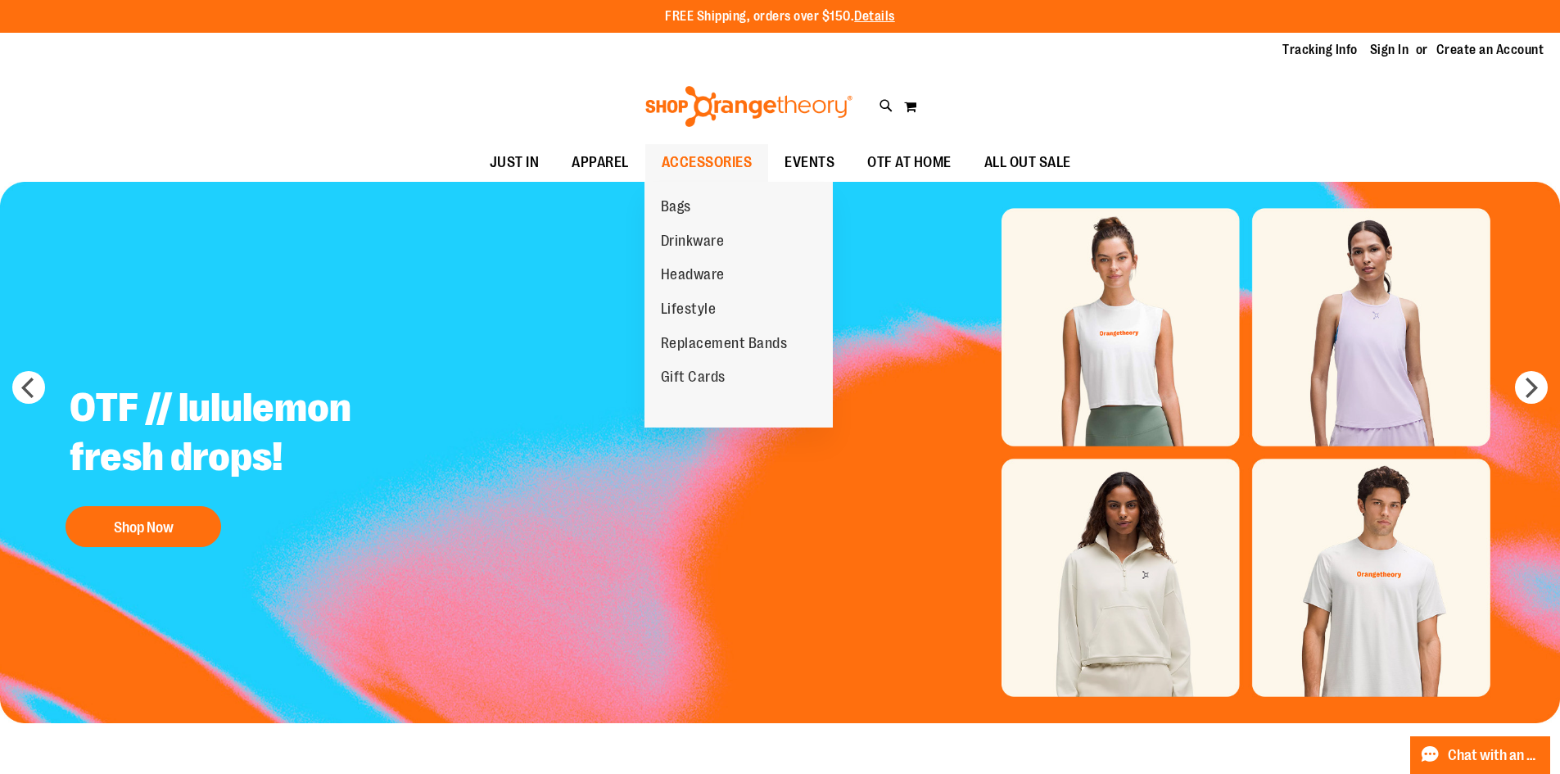
click at [720, 161] on span "ACCESSORIES" at bounding box center [707, 162] width 91 height 37
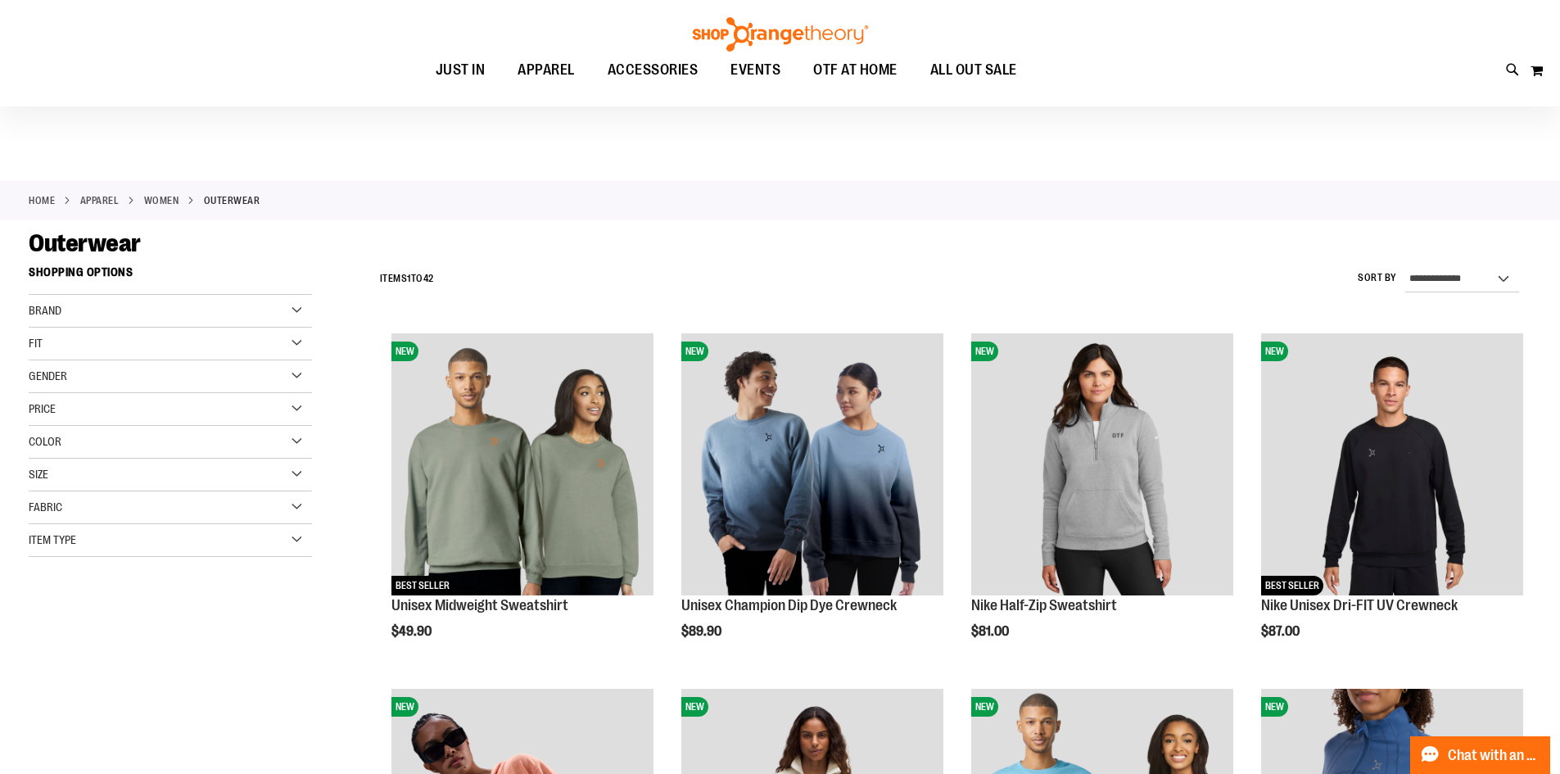
scroll to position [245, 0]
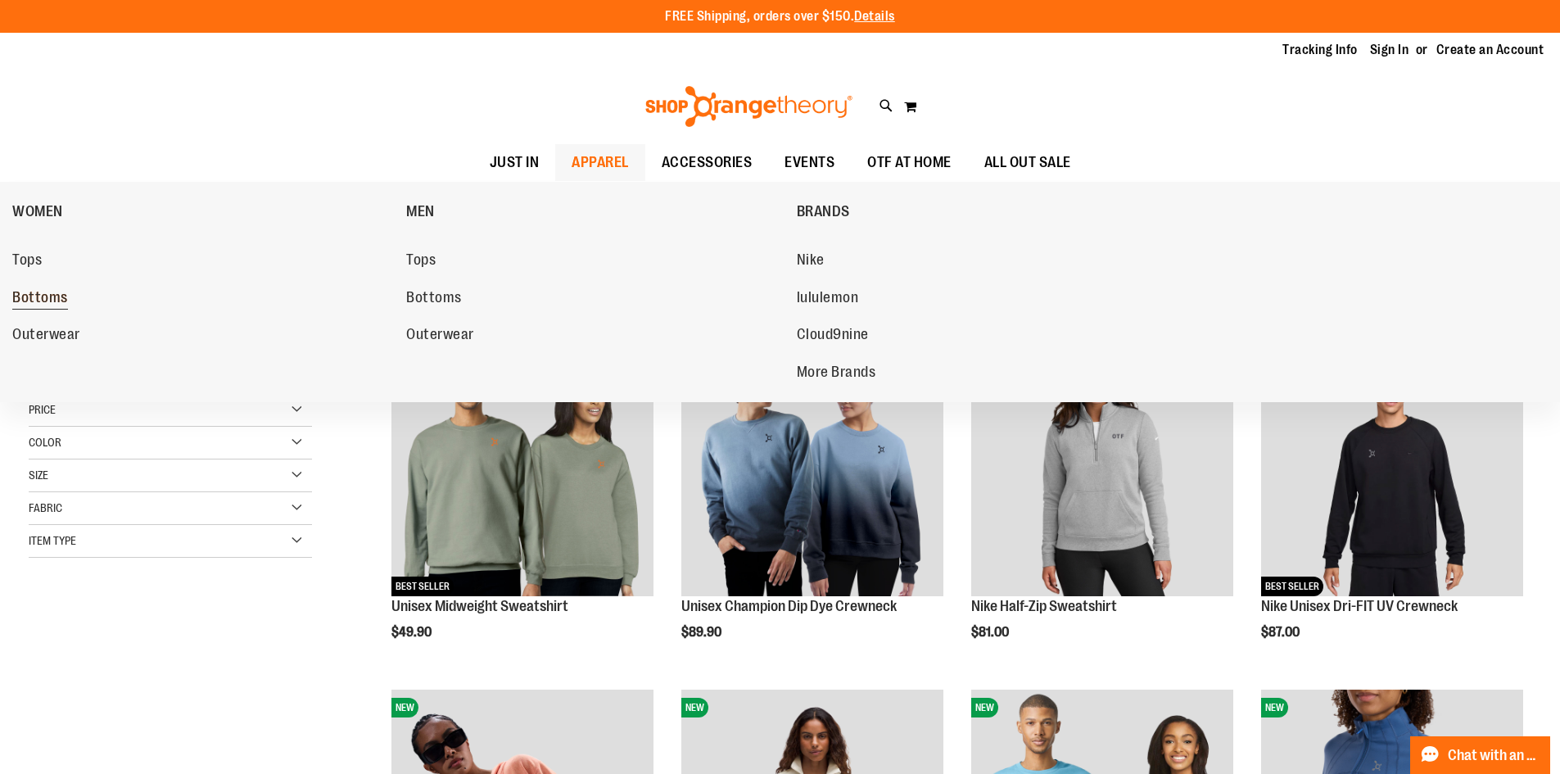
click at [28, 303] on span "Bottoms" at bounding box center [40, 299] width 56 height 20
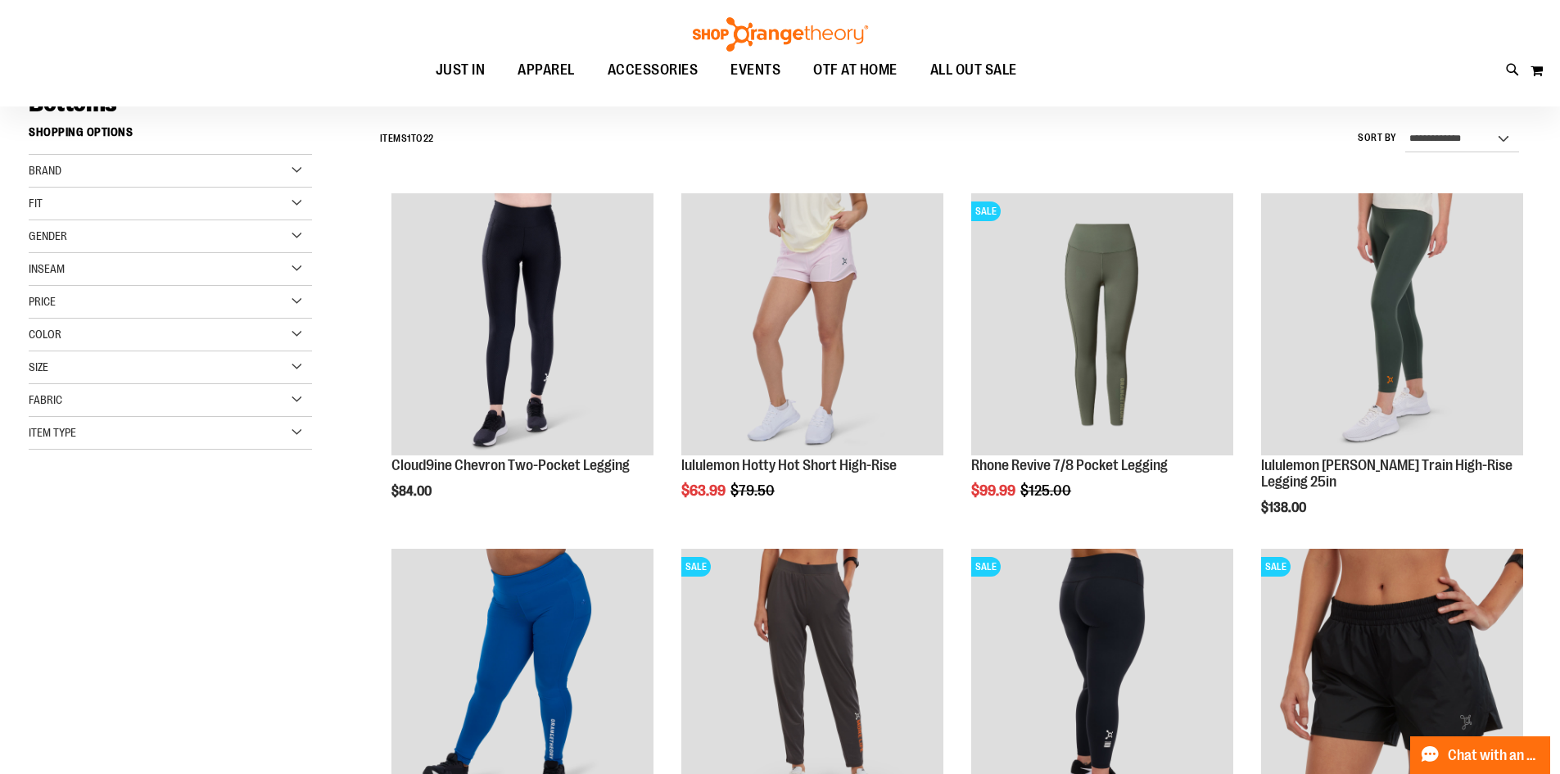
scroll to position [163, 0]
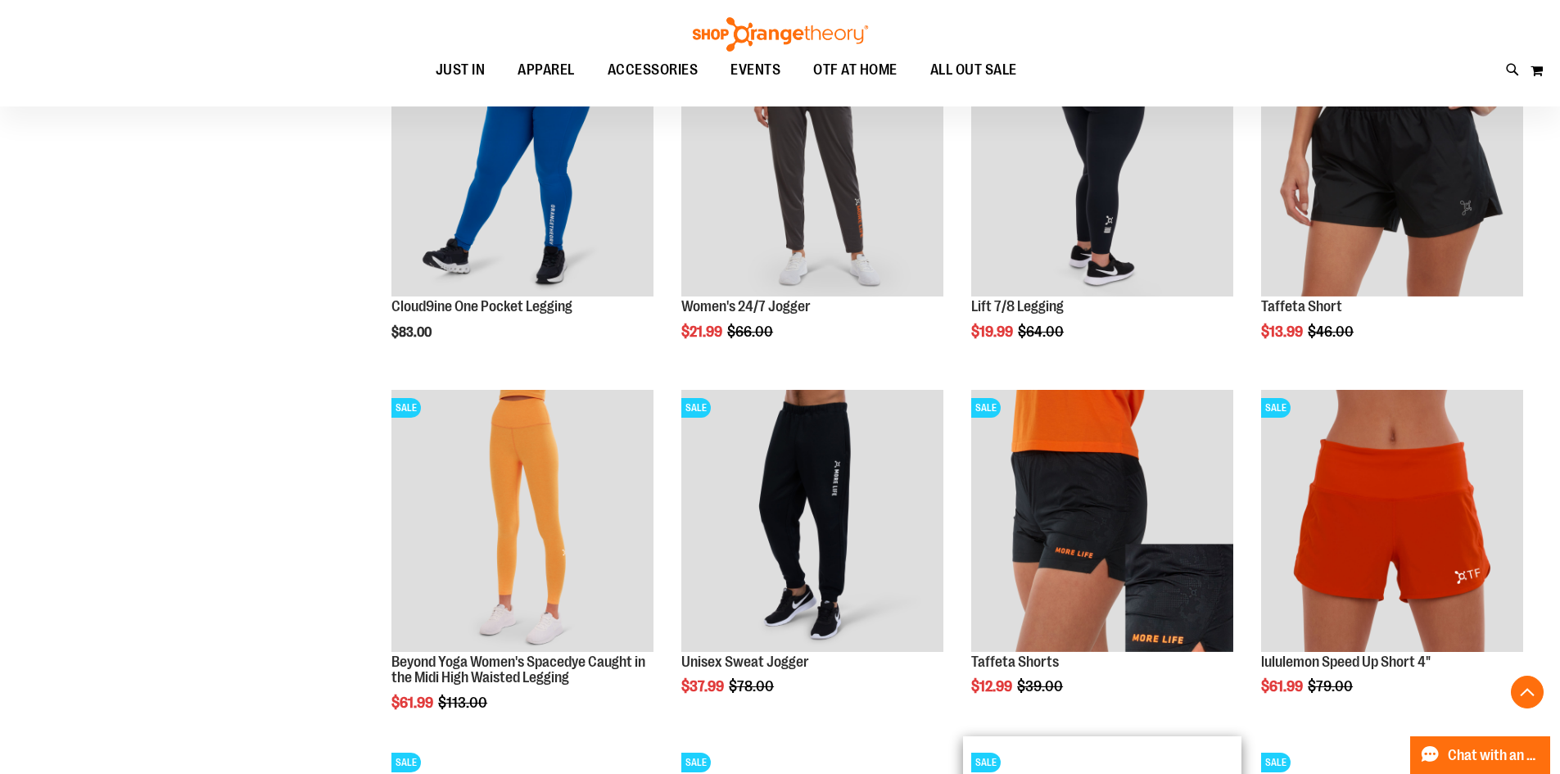
scroll to position [491, 0]
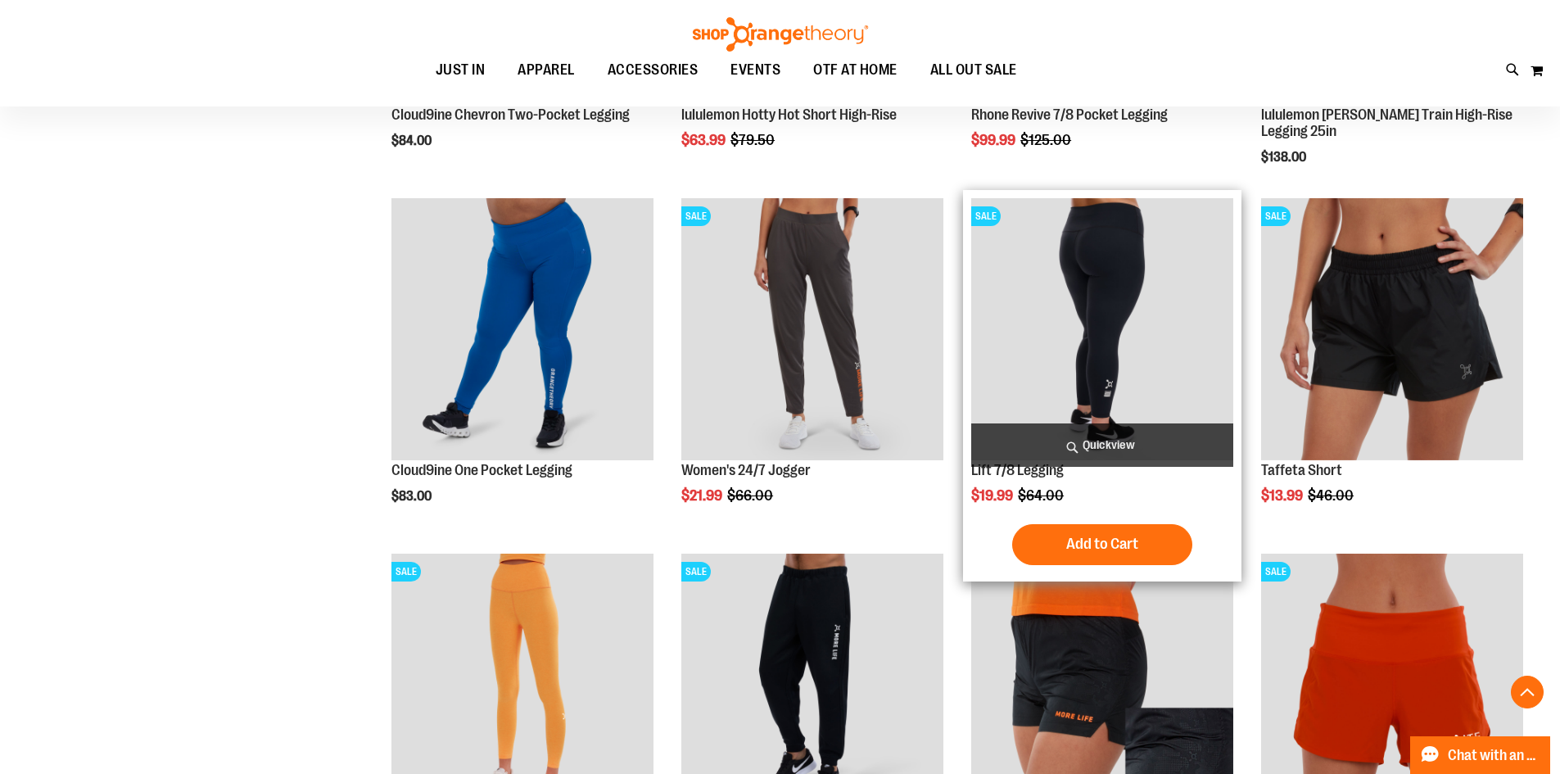
click at [1104, 291] on img "product" at bounding box center [1102, 329] width 262 height 262
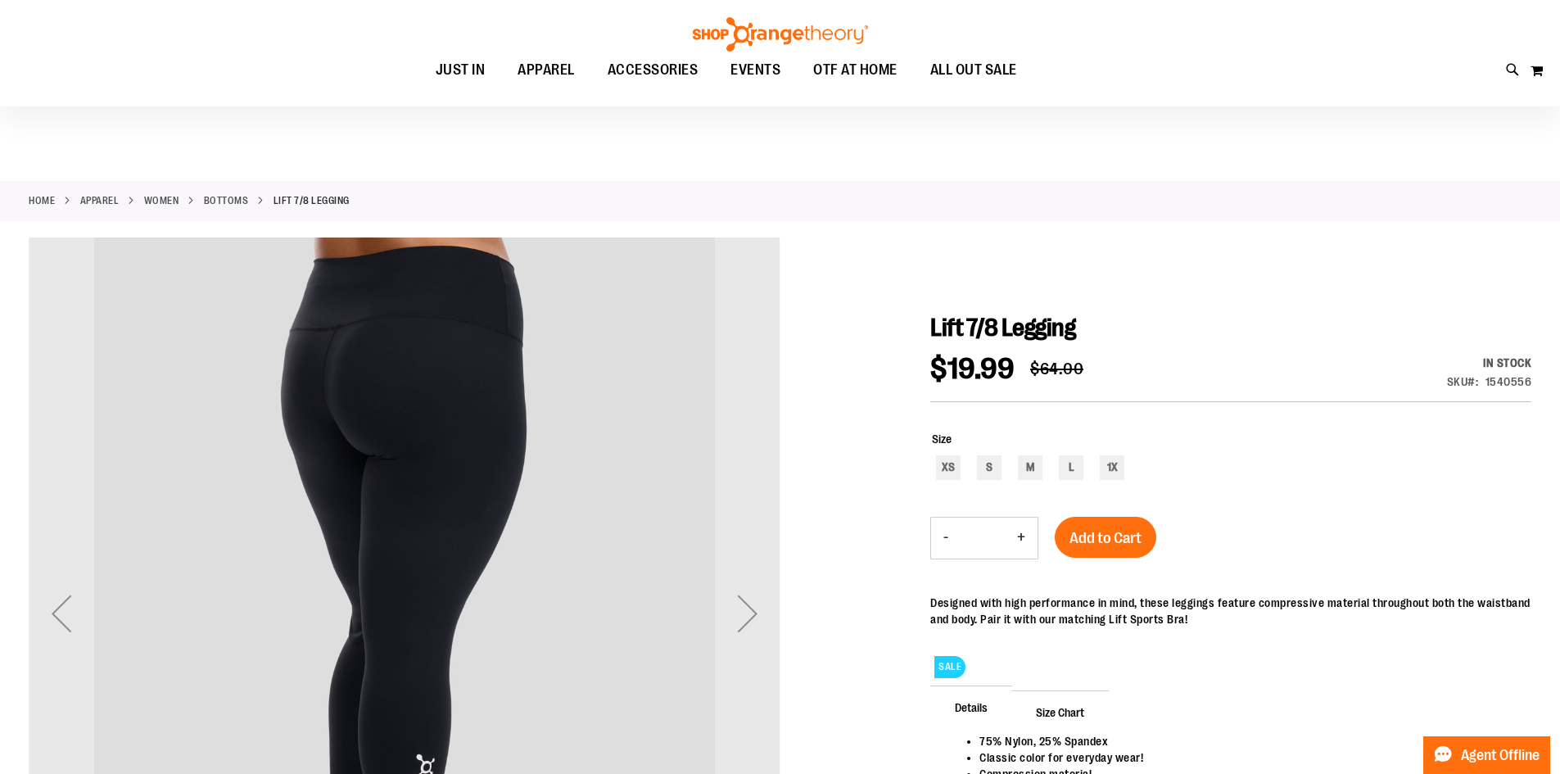
scroll to position [163, 0]
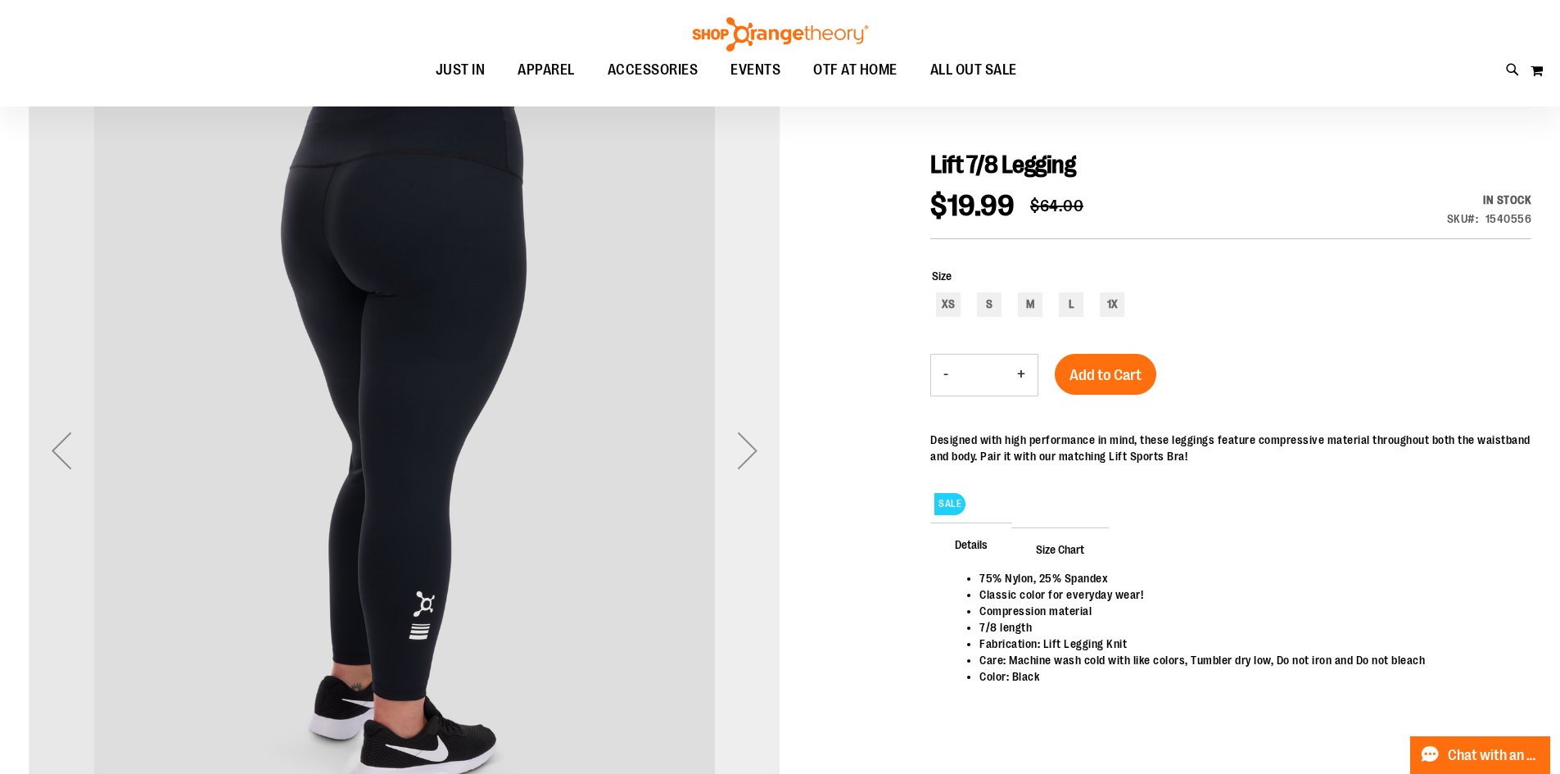
click at [739, 452] on div "Next" at bounding box center [748, 451] width 66 height 66
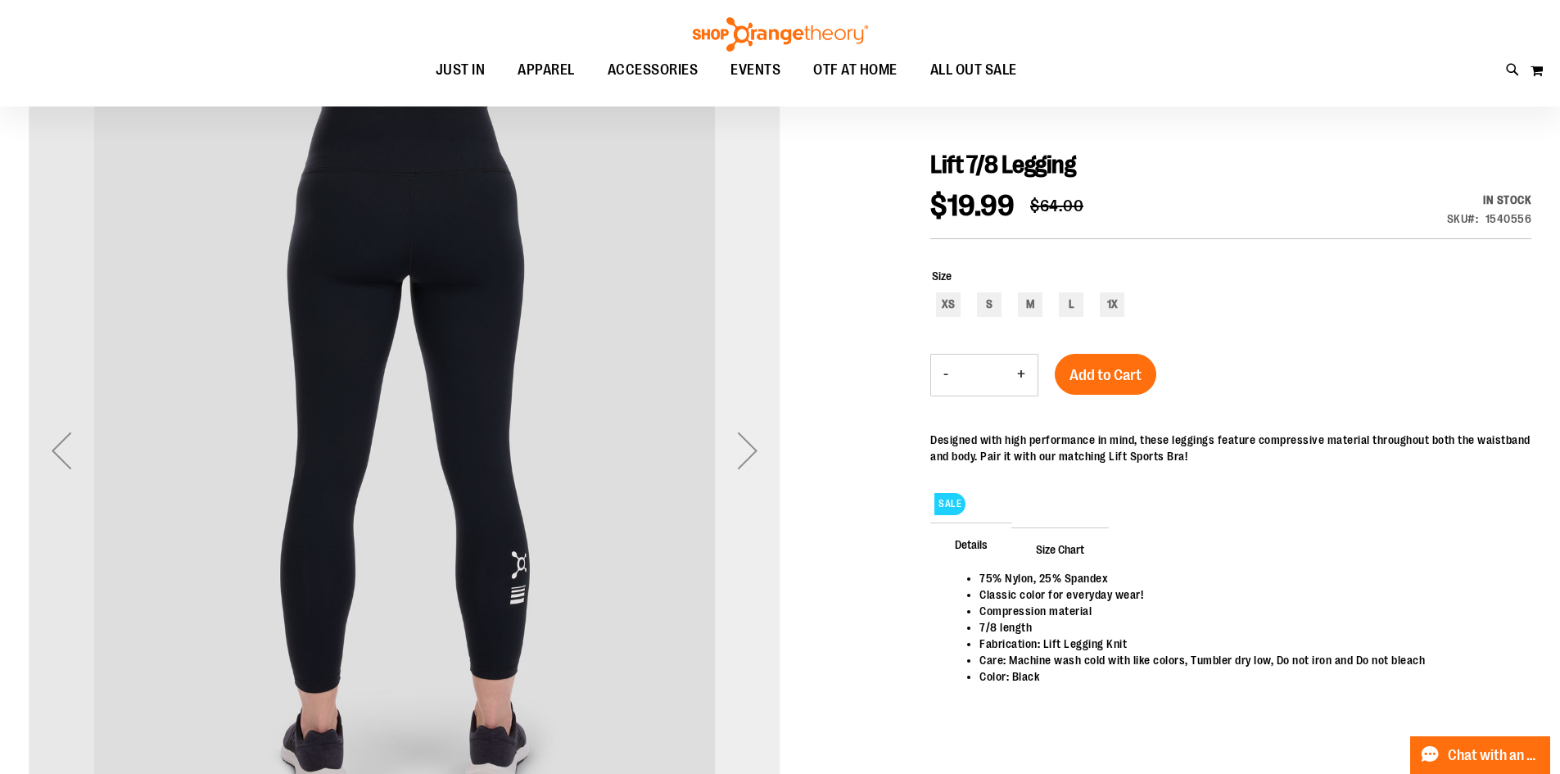
click at [739, 452] on div "Next" at bounding box center [748, 451] width 66 height 66
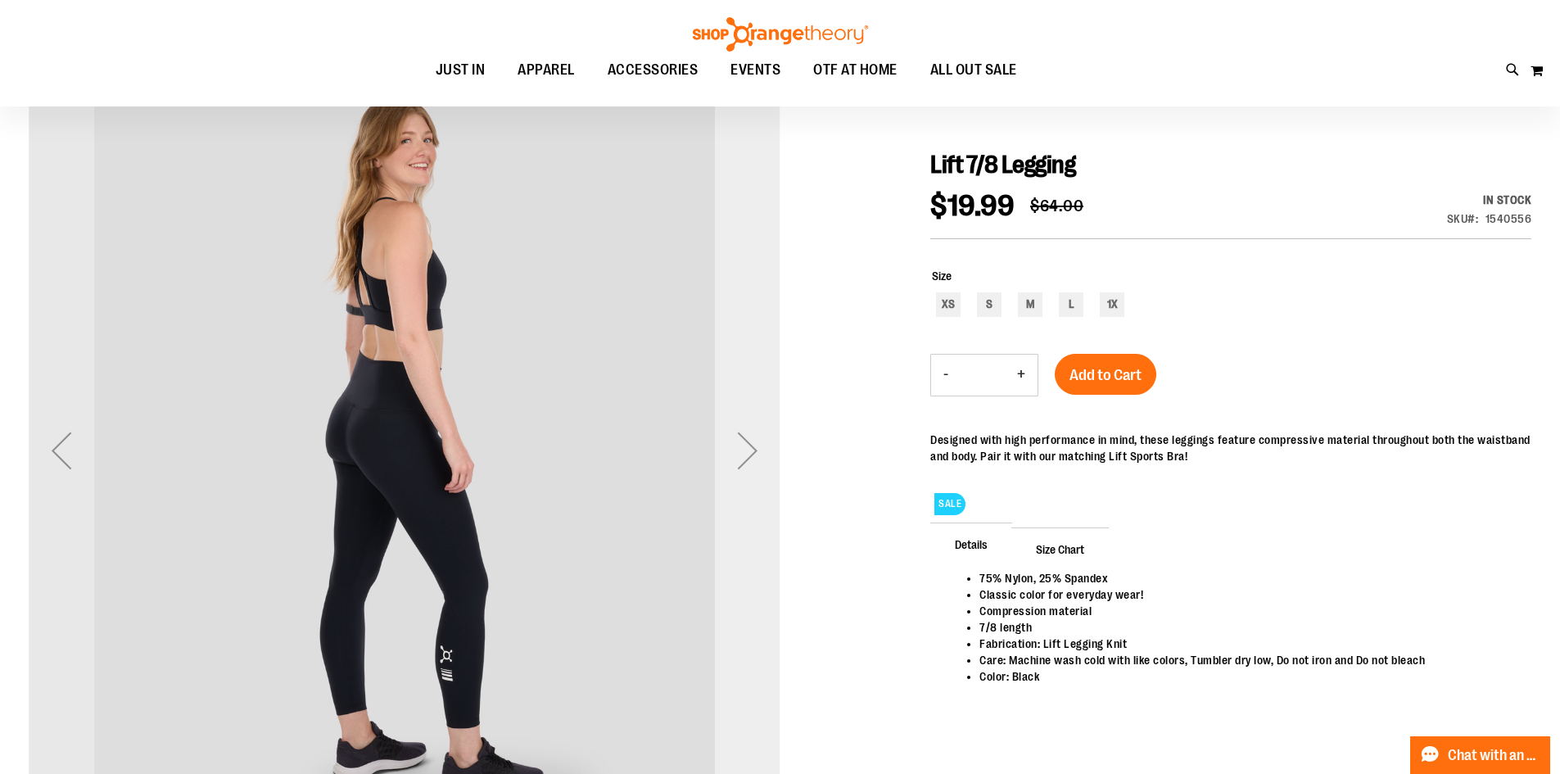
click at [739, 452] on div "Next" at bounding box center [748, 451] width 66 height 66
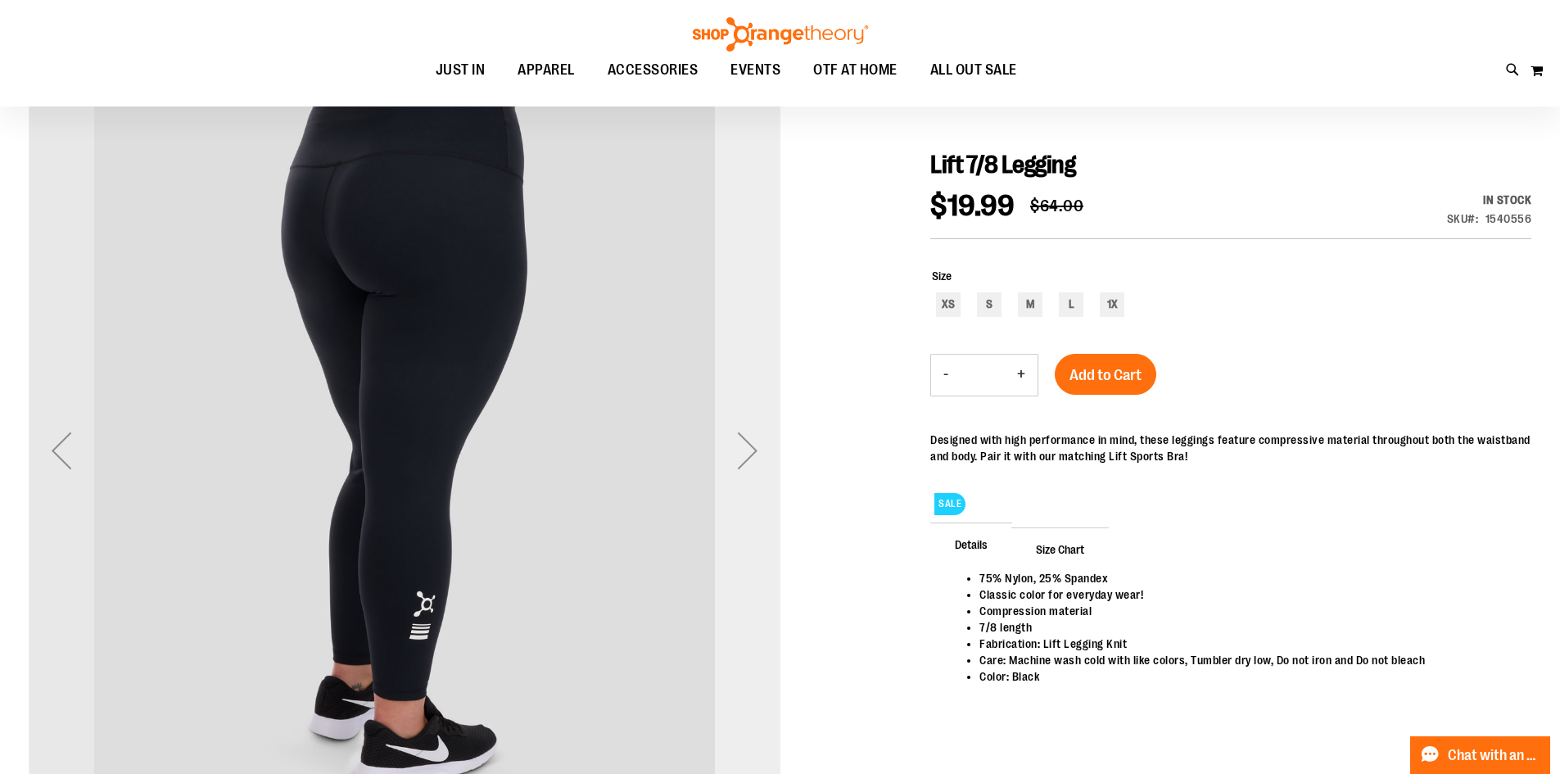
click at [739, 452] on div "Next" at bounding box center [748, 451] width 66 height 66
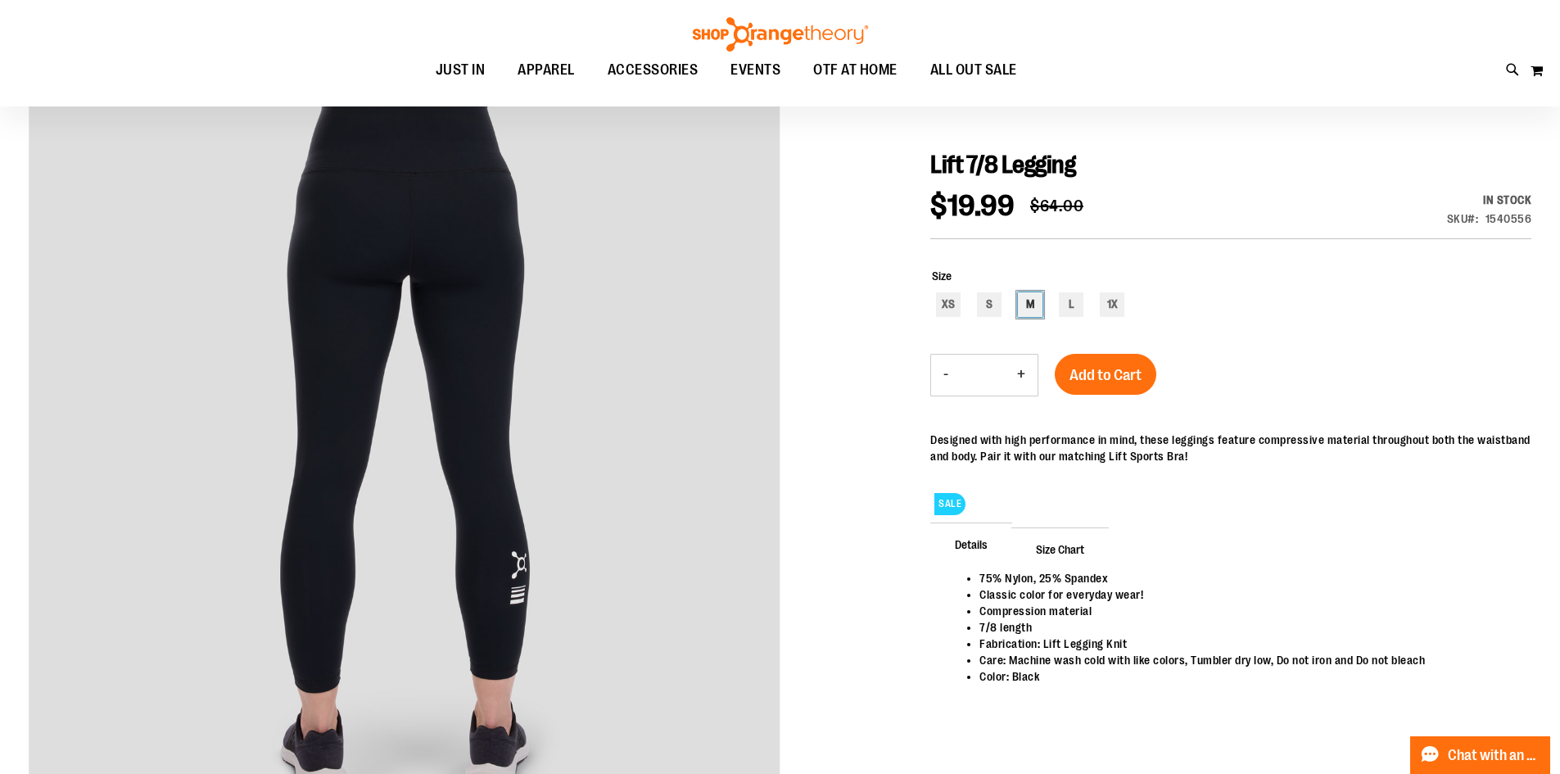
click at [1029, 302] on div "M" at bounding box center [1030, 304] width 25 height 25
type input "***"
click at [1135, 374] on span "Add to Cart" at bounding box center [1106, 375] width 72 height 18
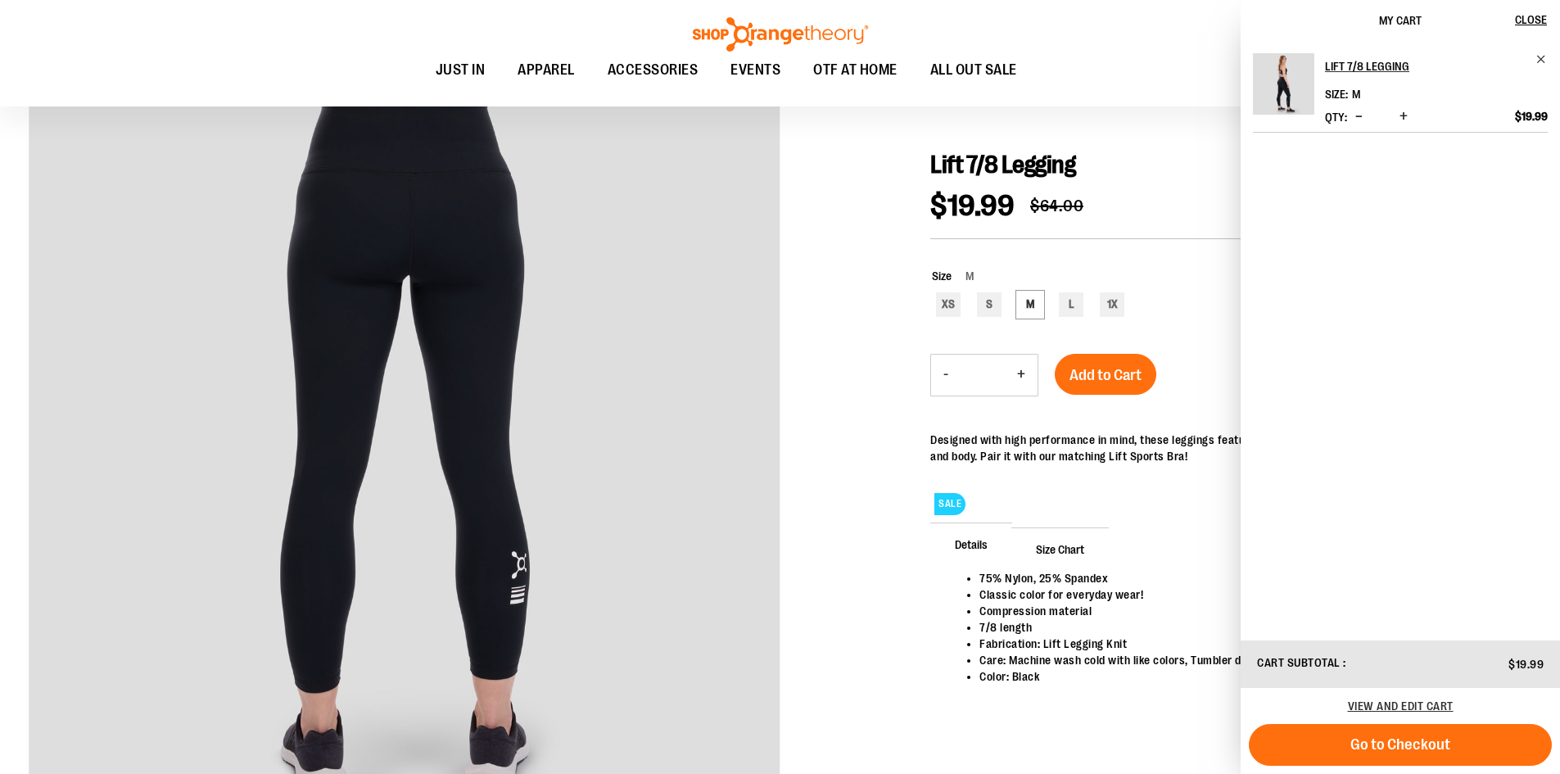
click at [826, 433] on div at bounding box center [780, 495] width 1503 height 841
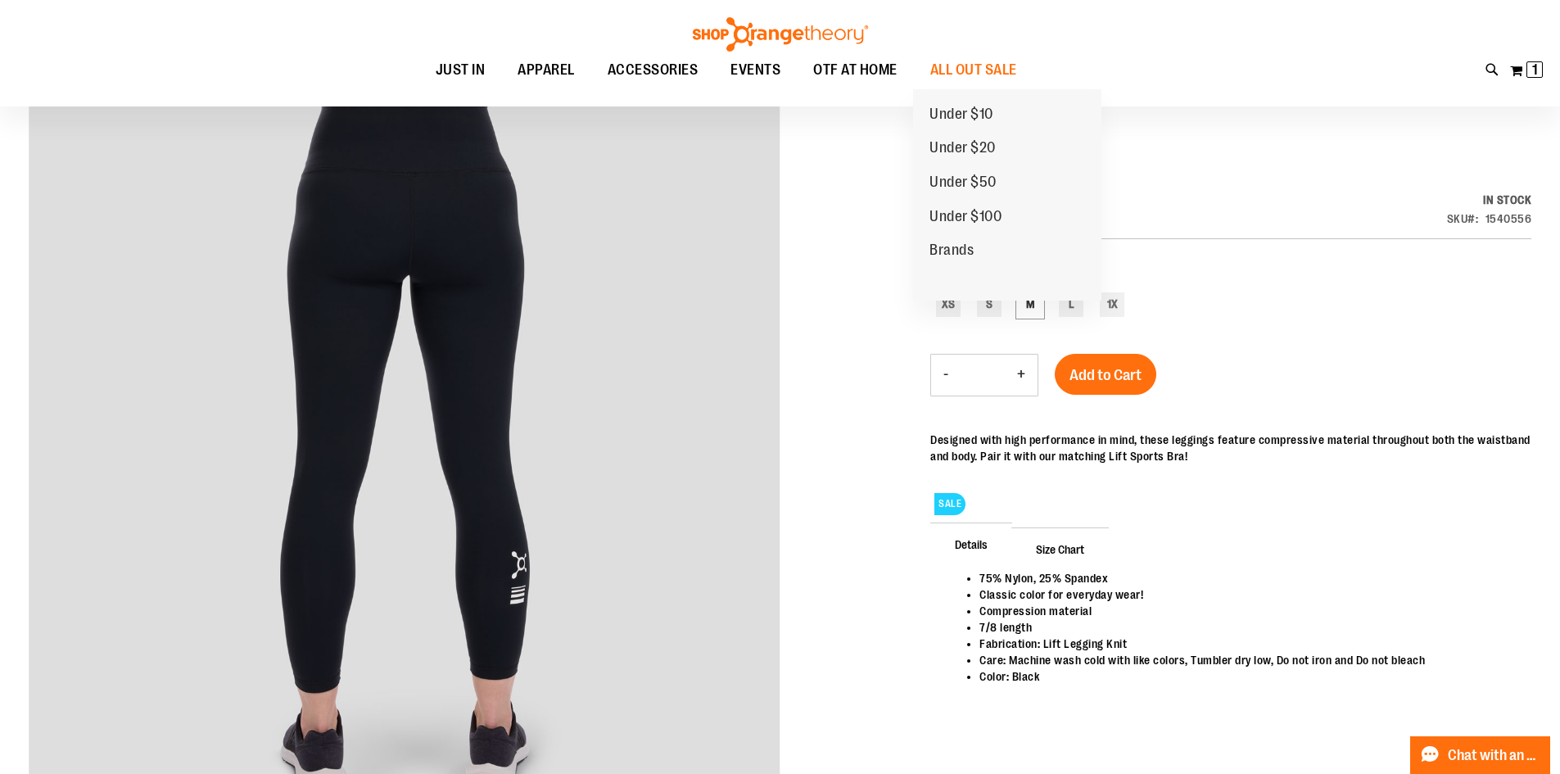
click at [975, 139] on span "Under $20" at bounding box center [962, 149] width 66 height 20
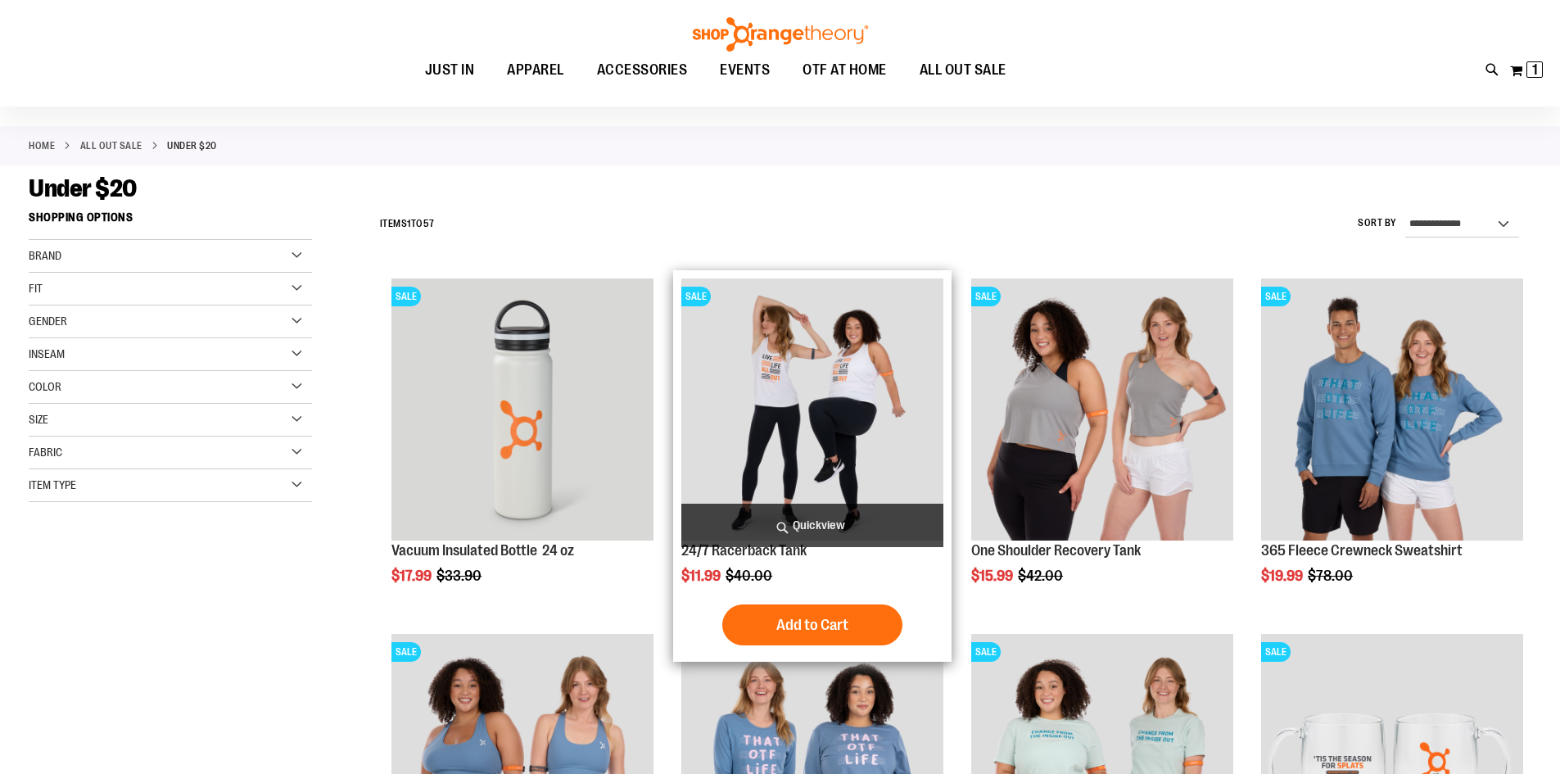
scroll to position [163, 0]
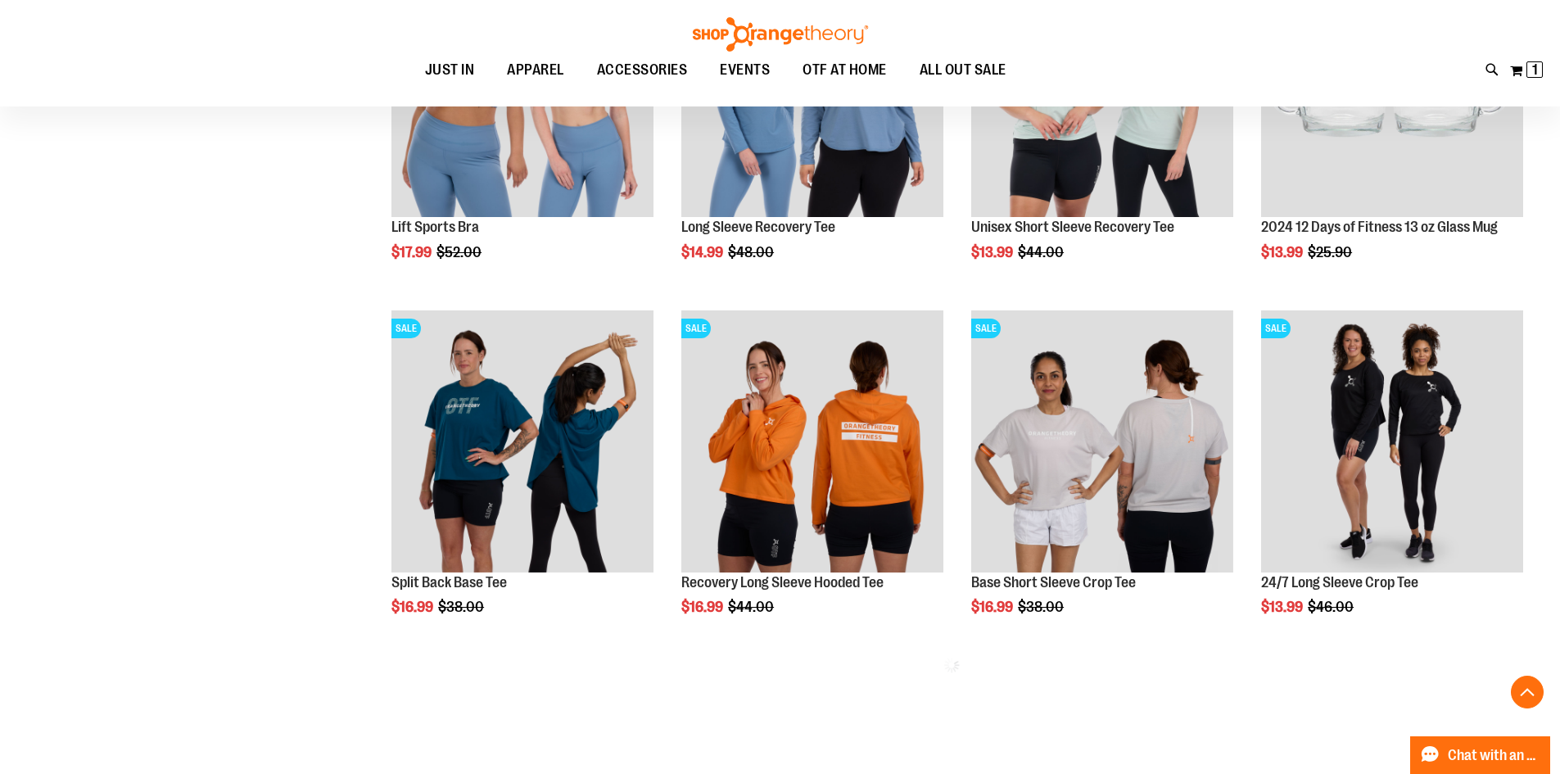
scroll to position [736, 0]
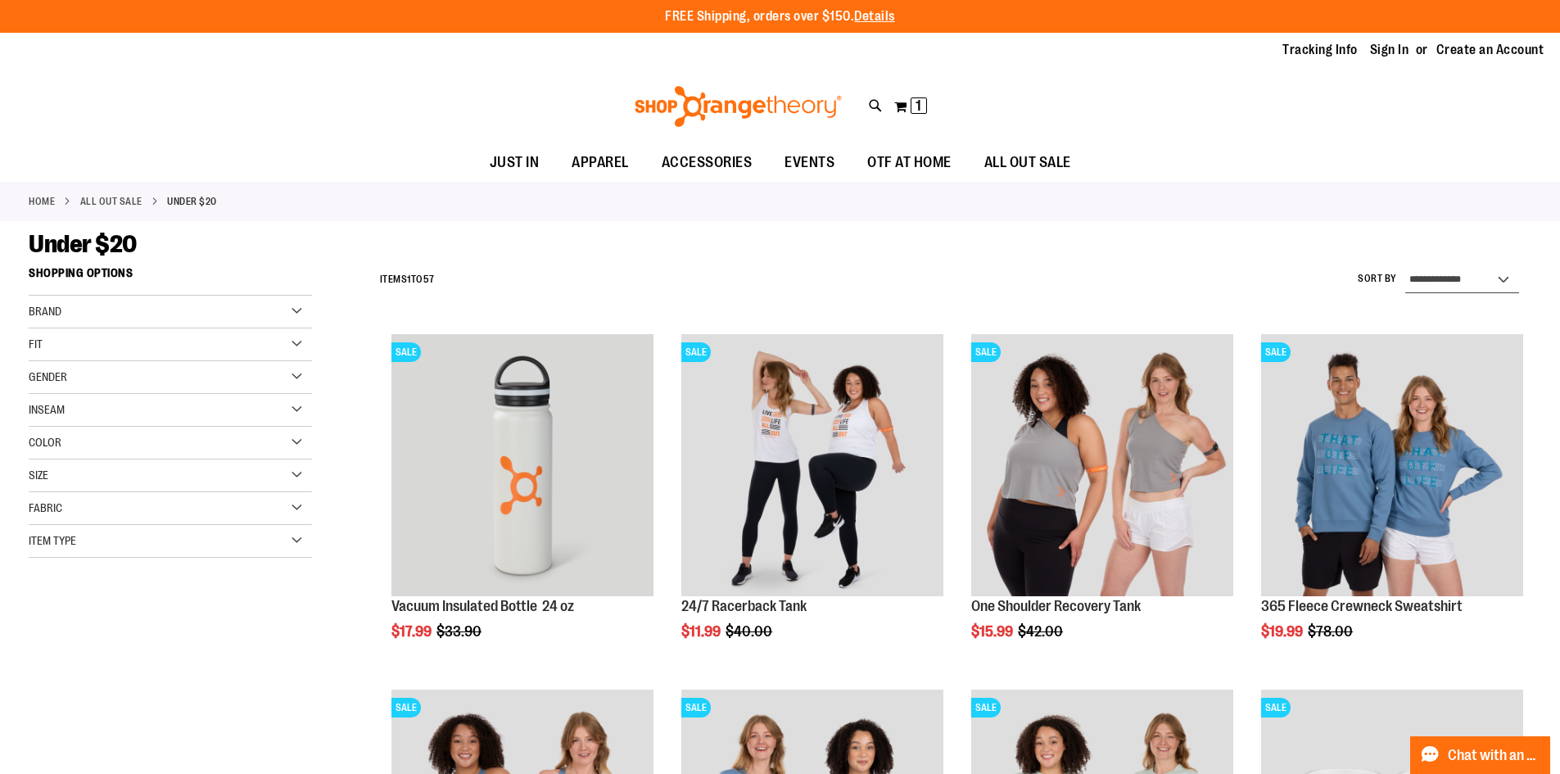
click at [1427, 279] on select "**********" at bounding box center [1462, 280] width 114 height 26
click at [291, 380] on div "Gender" at bounding box center [170, 377] width 283 height 33
click at [51, 427] on link "Women 20 items" at bounding box center [161, 427] width 272 height 17
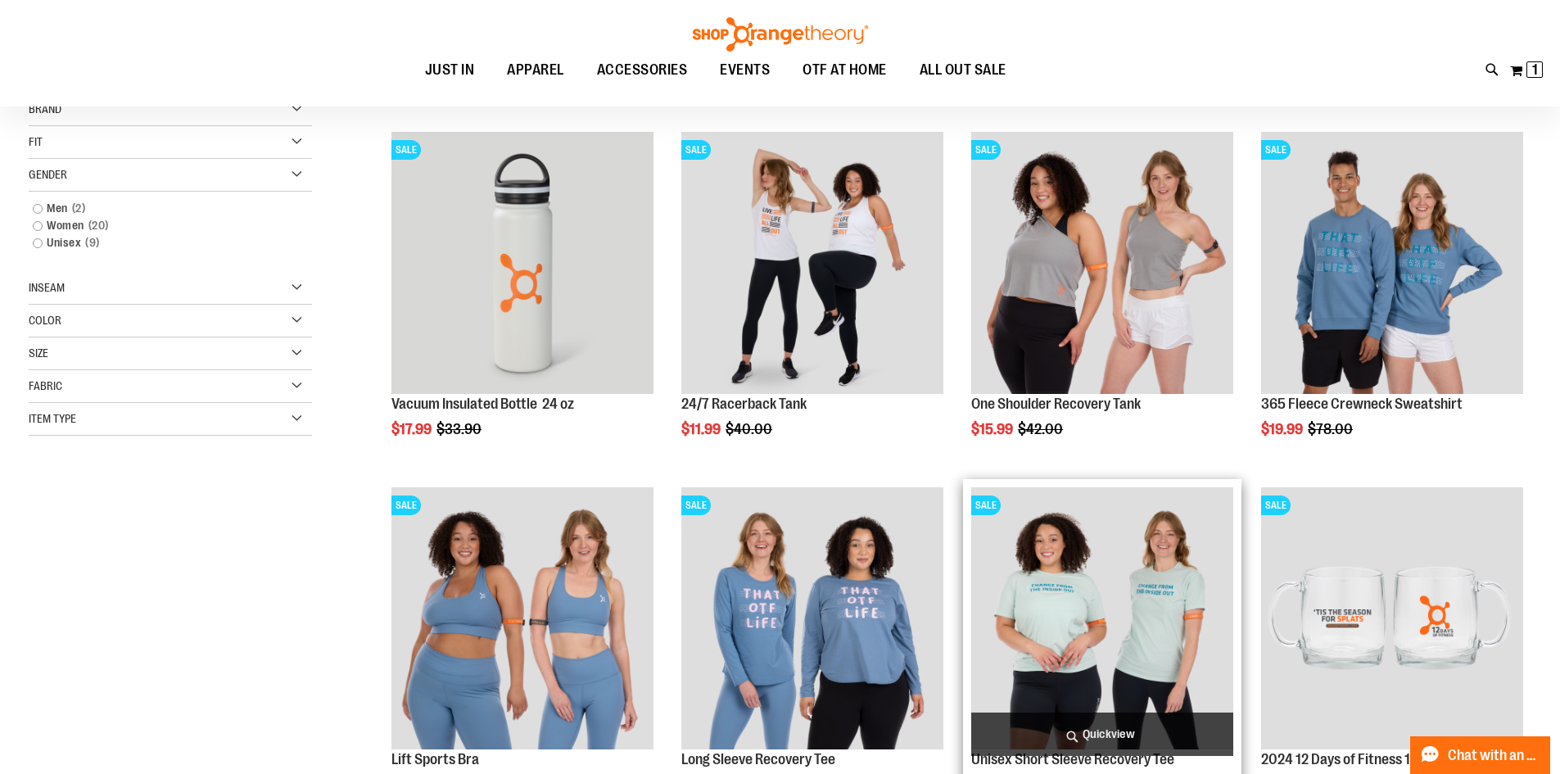
scroll to position [177, 0]
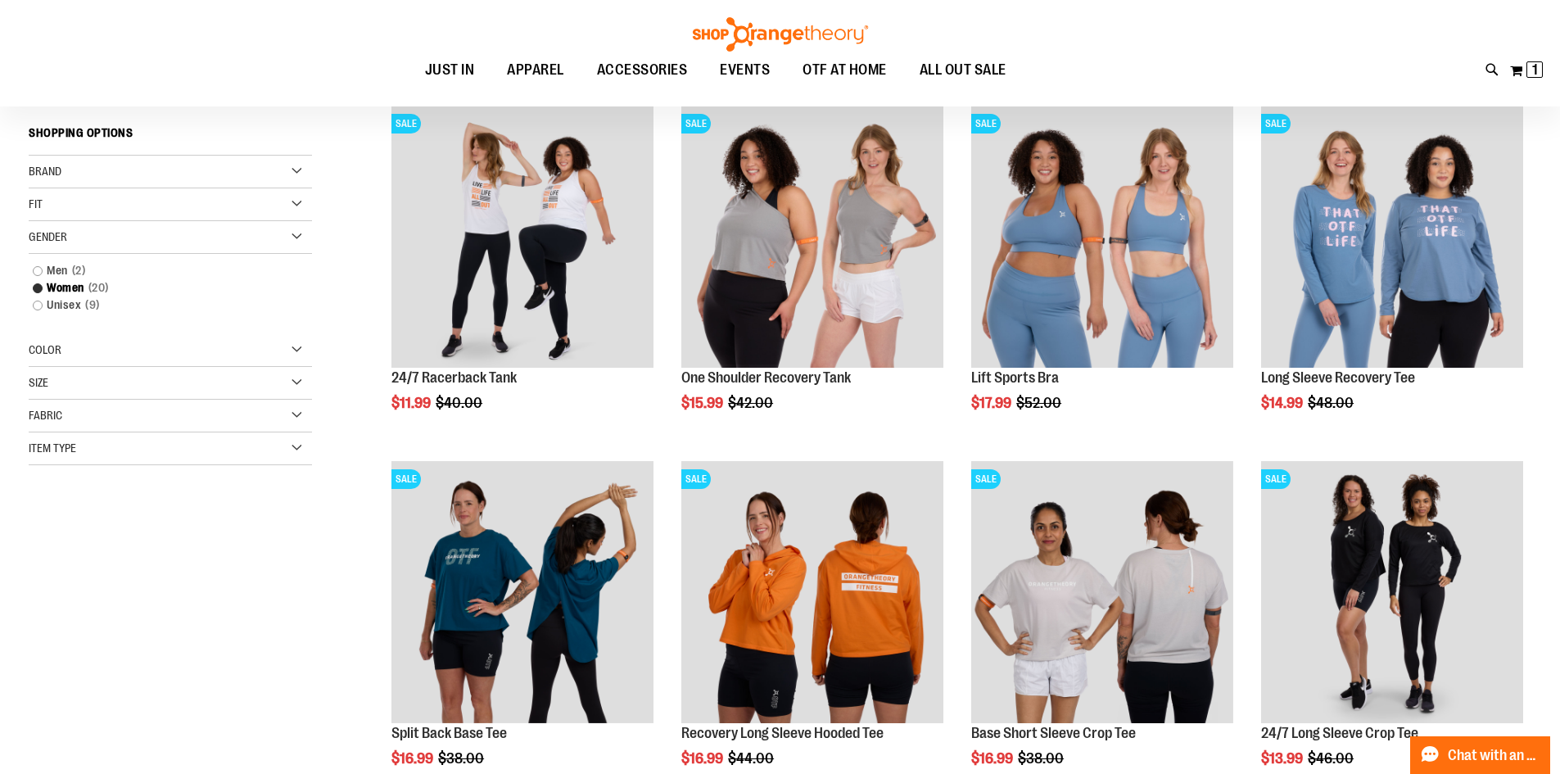
scroll to position [226, 0]
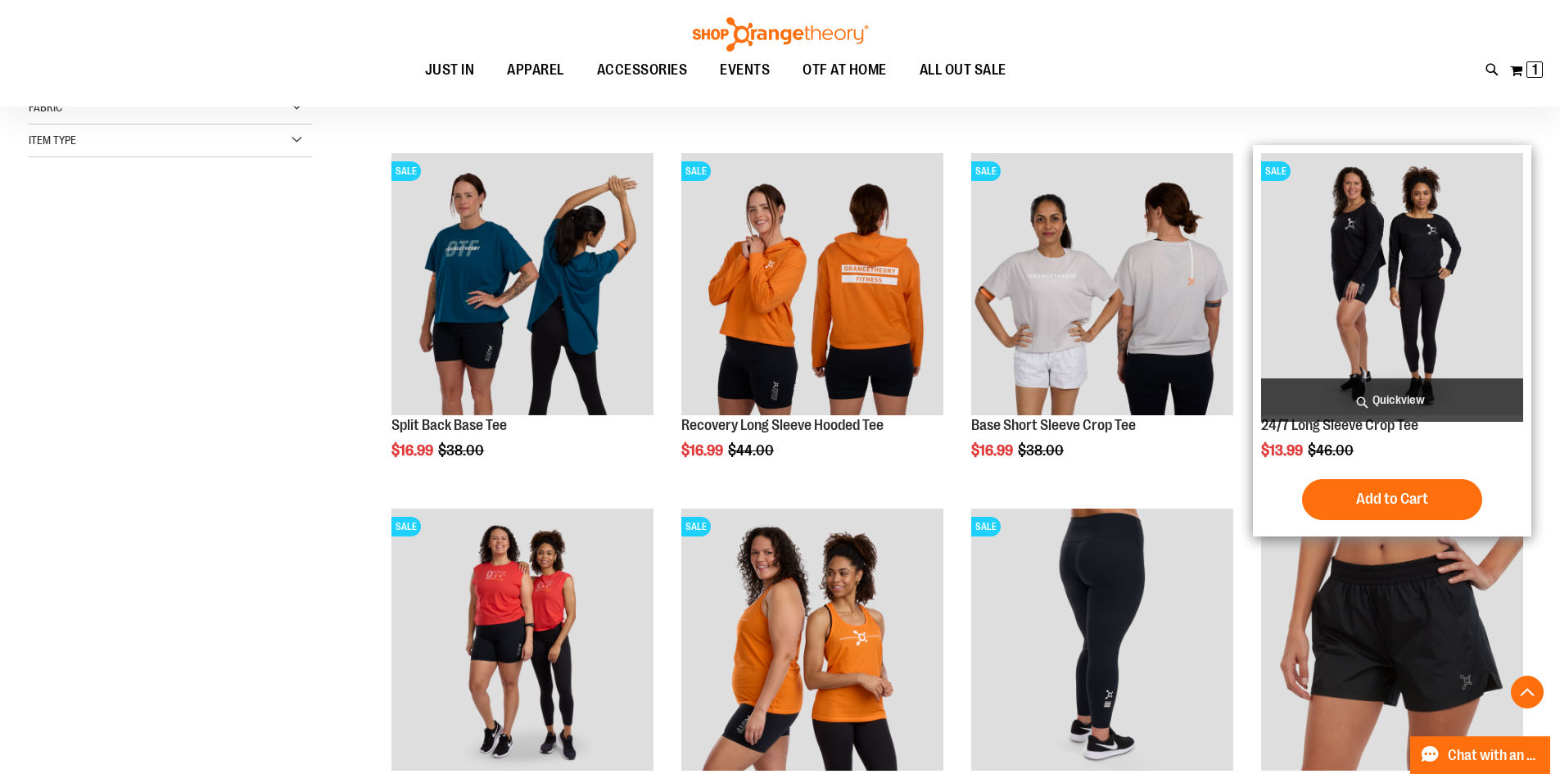
scroll to position [554, 0]
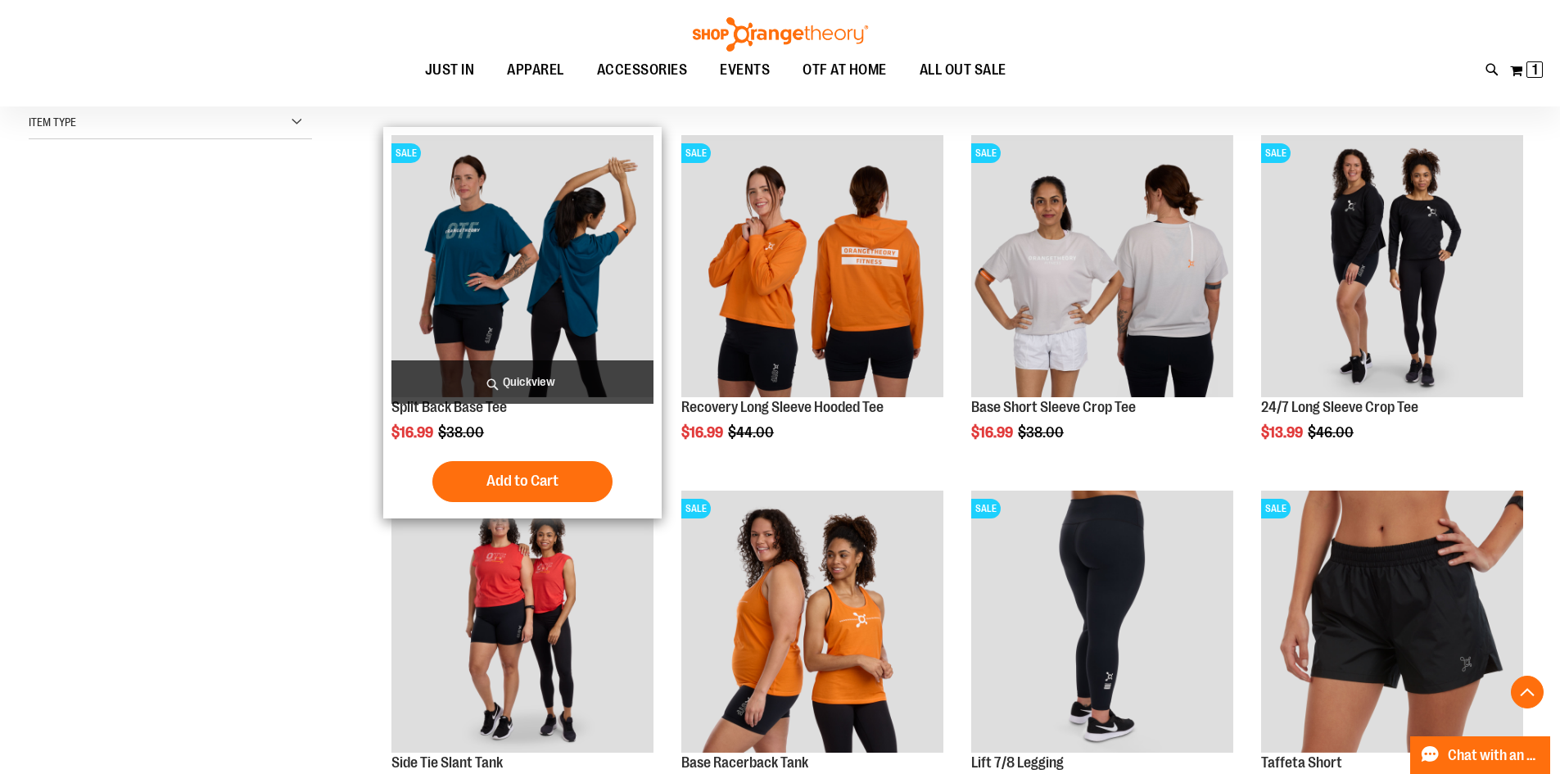
click at [541, 292] on img "product" at bounding box center [522, 266] width 262 height 262
click at [545, 260] on img "product" at bounding box center [522, 266] width 262 height 262
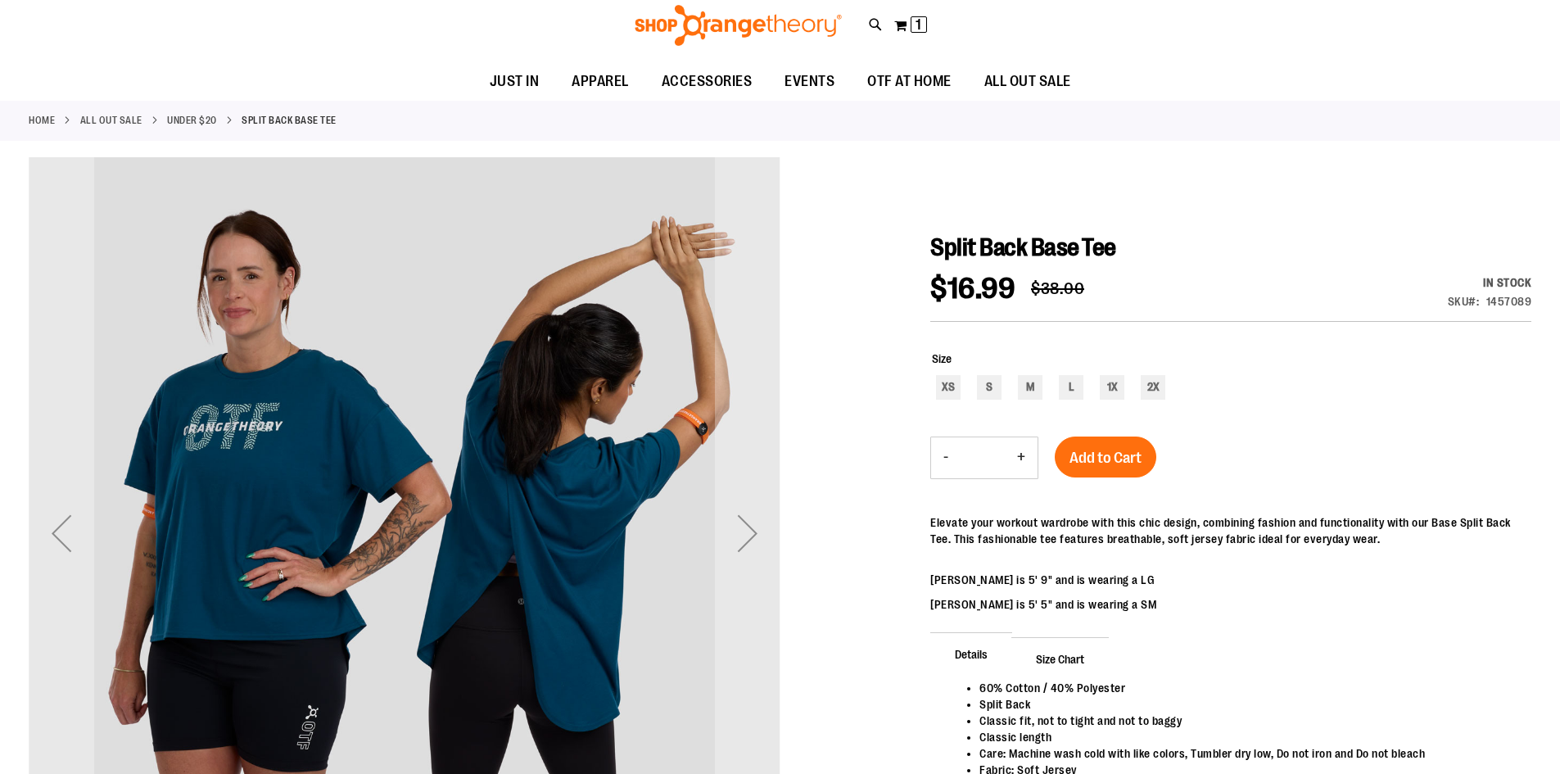
scroll to position [163, 0]
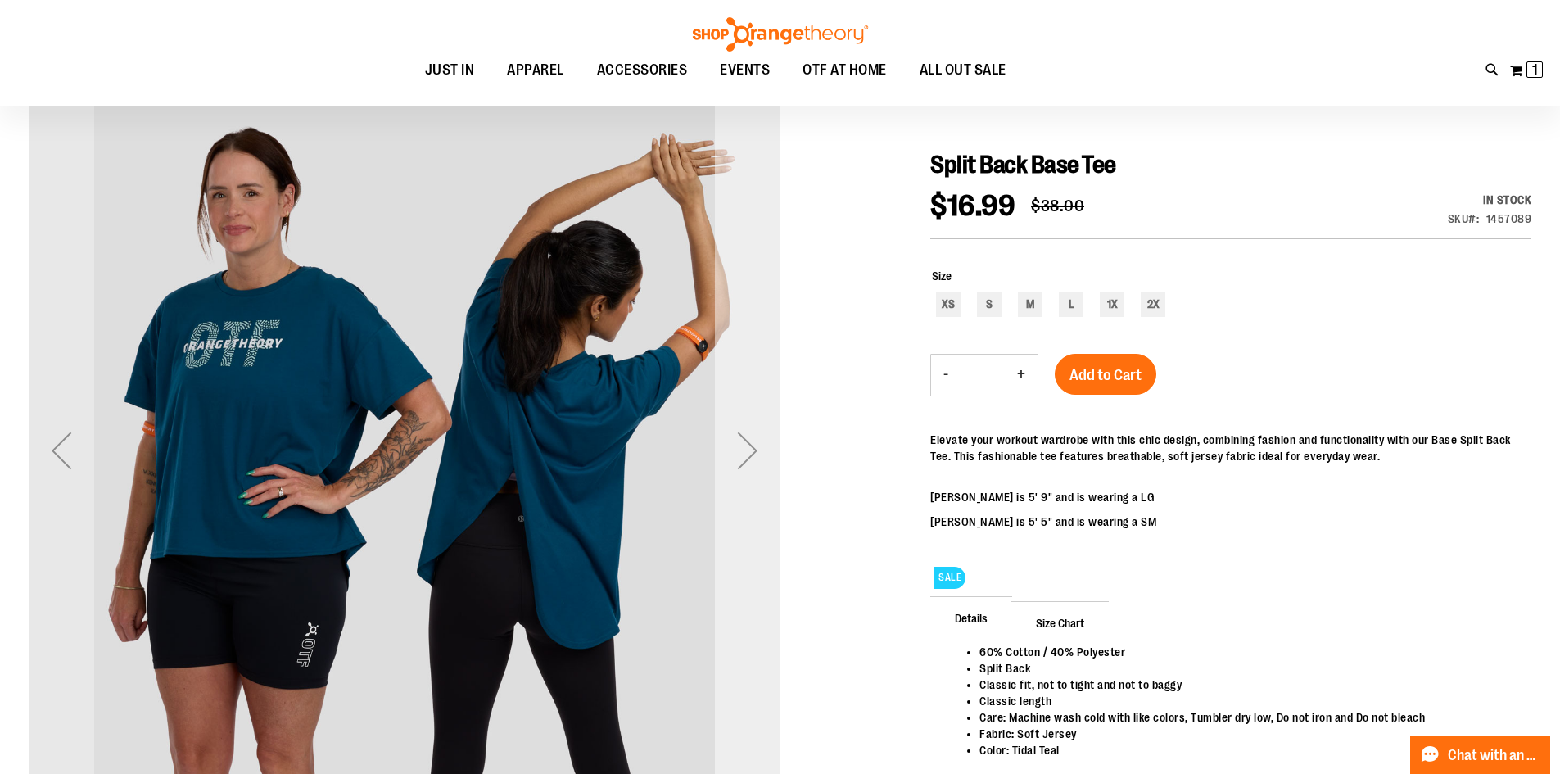
click at [757, 450] on div "Next" at bounding box center [748, 451] width 66 height 66
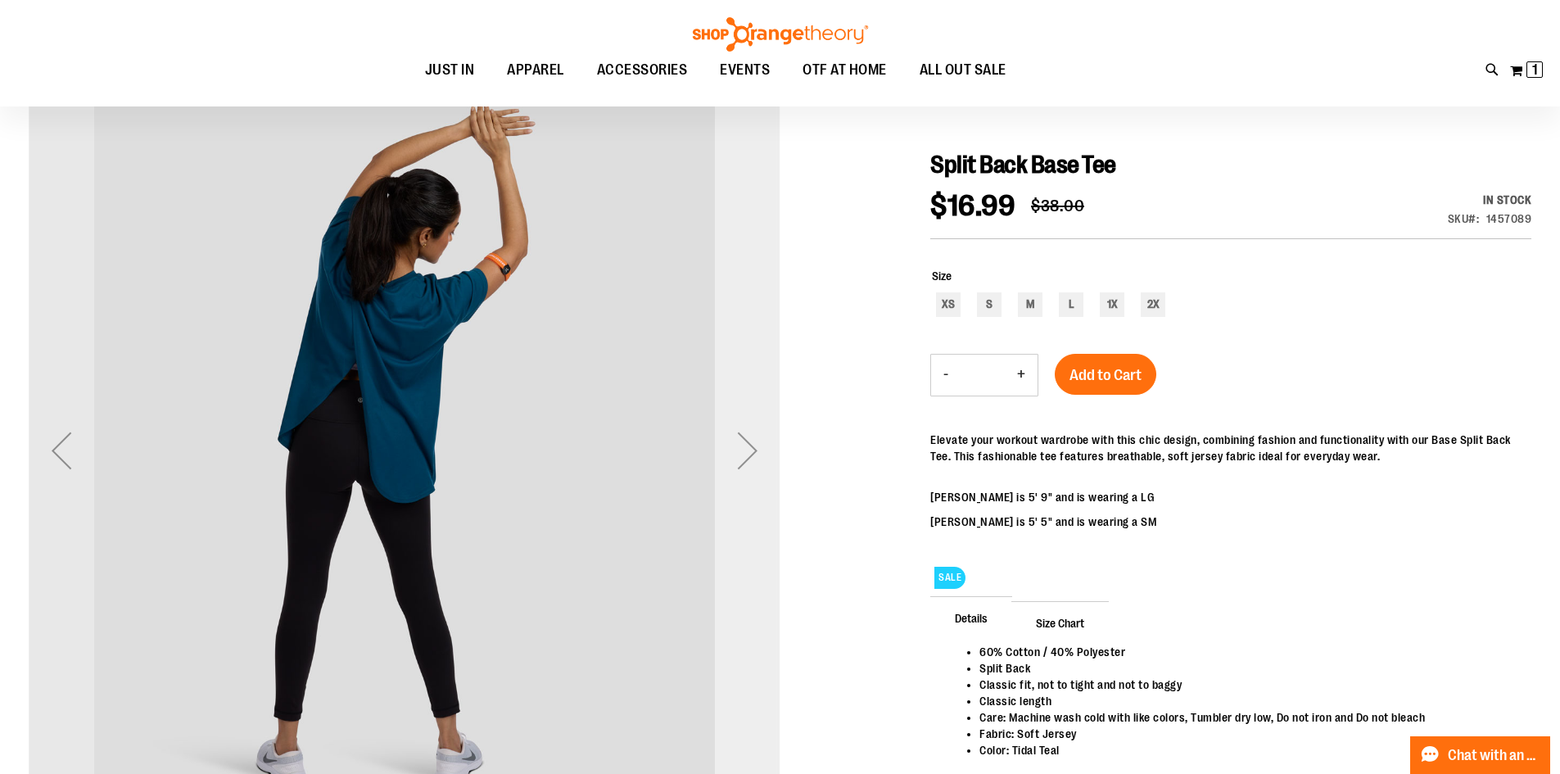
click at [757, 450] on div "Next" at bounding box center [748, 451] width 66 height 66
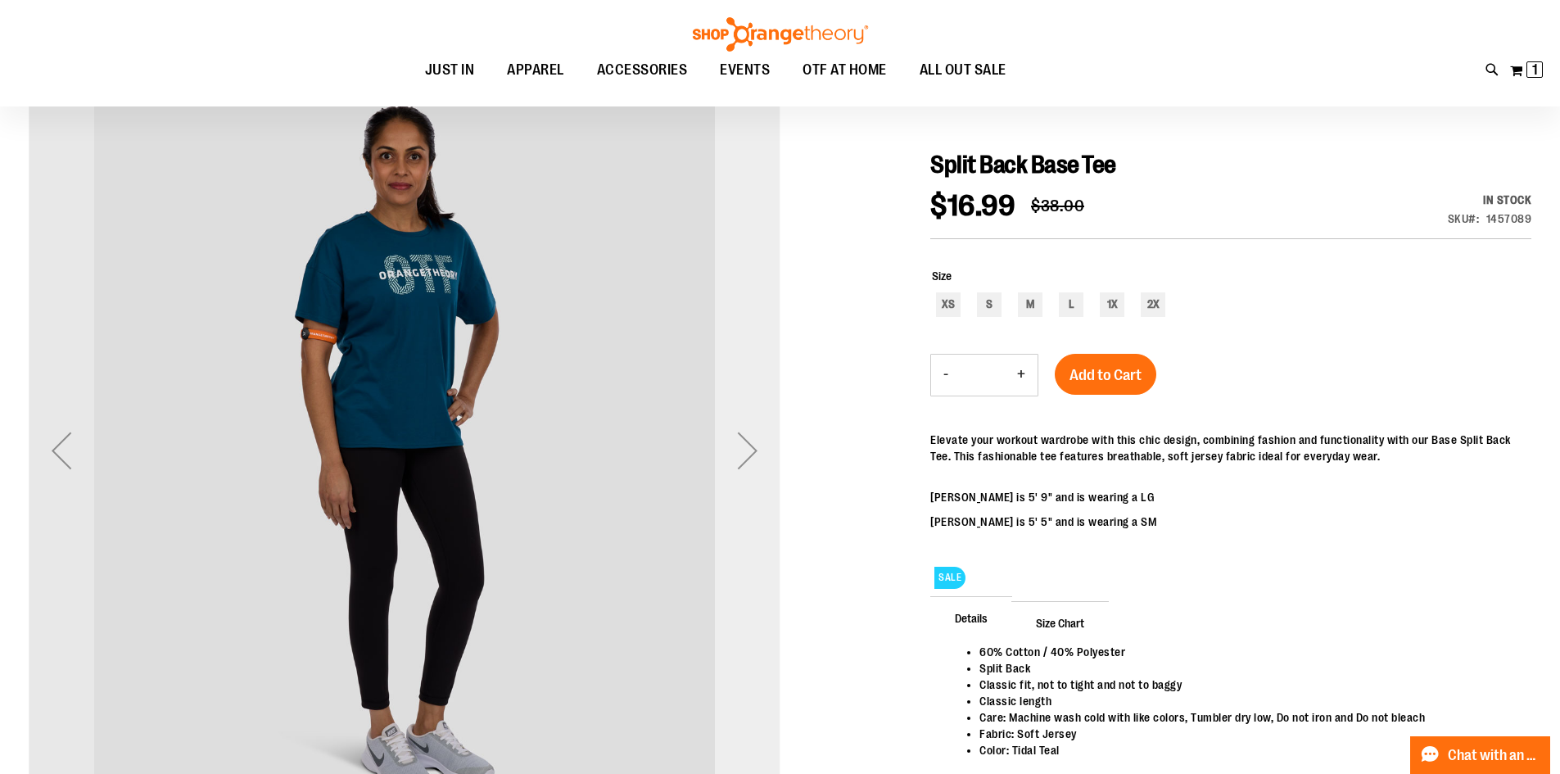
click at [757, 450] on div "Next" at bounding box center [748, 451] width 66 height 66
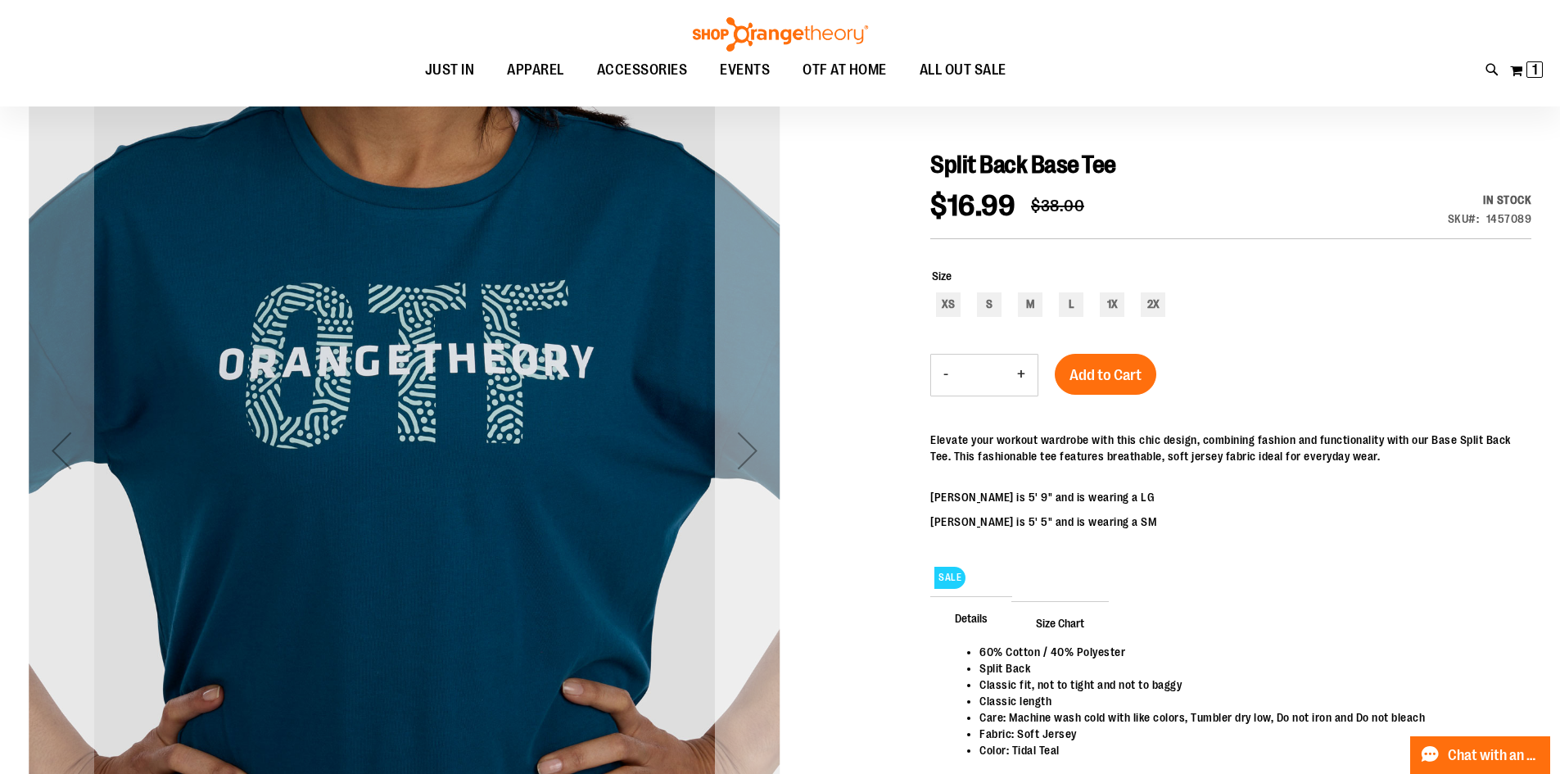
click at [757, 450] on div "Next" at bounding box center [748, 451] width 66 height 66
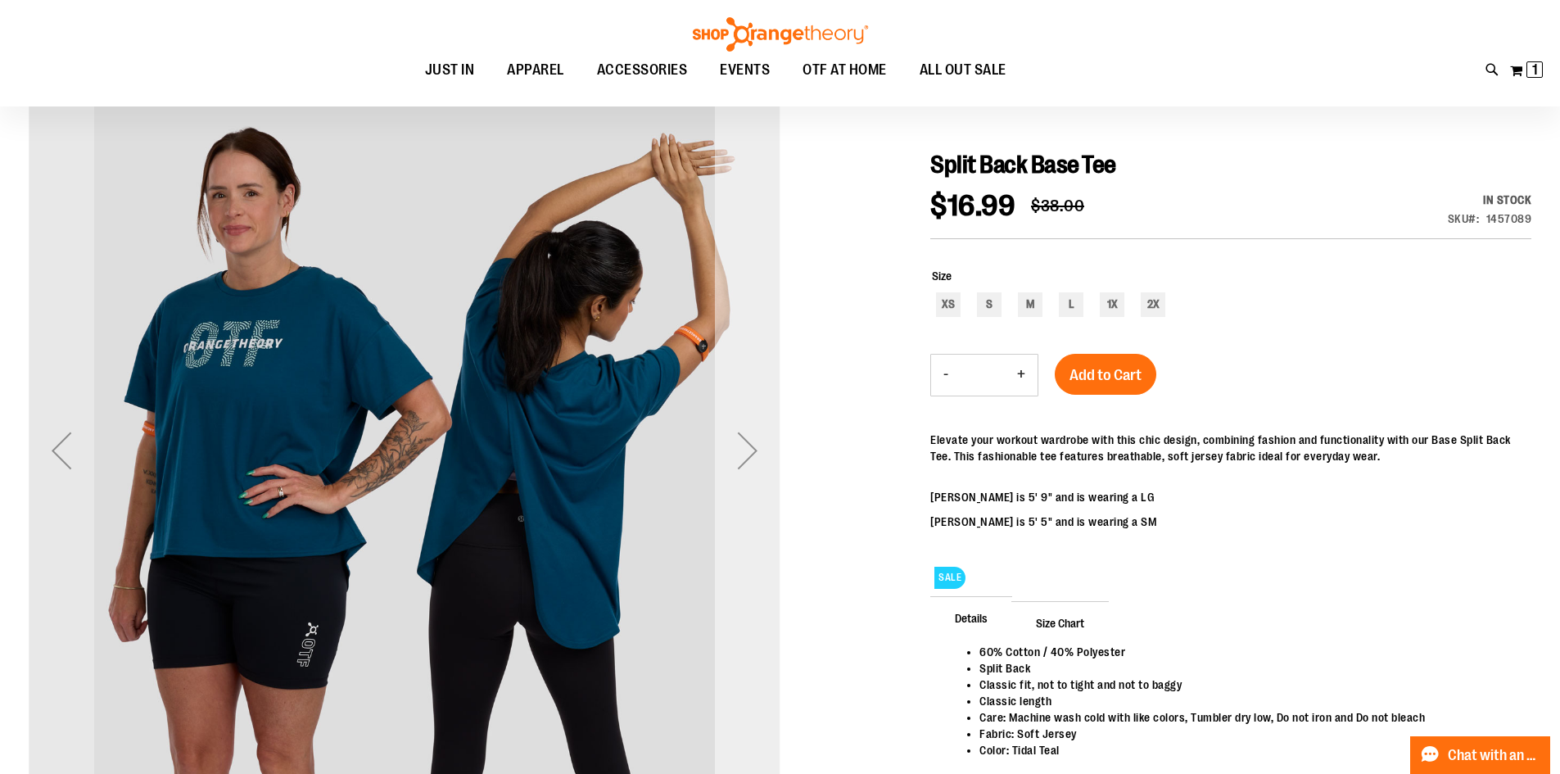
click at [757, 450] on div "Next" at bounding box center [748, 451] width 66 height 66
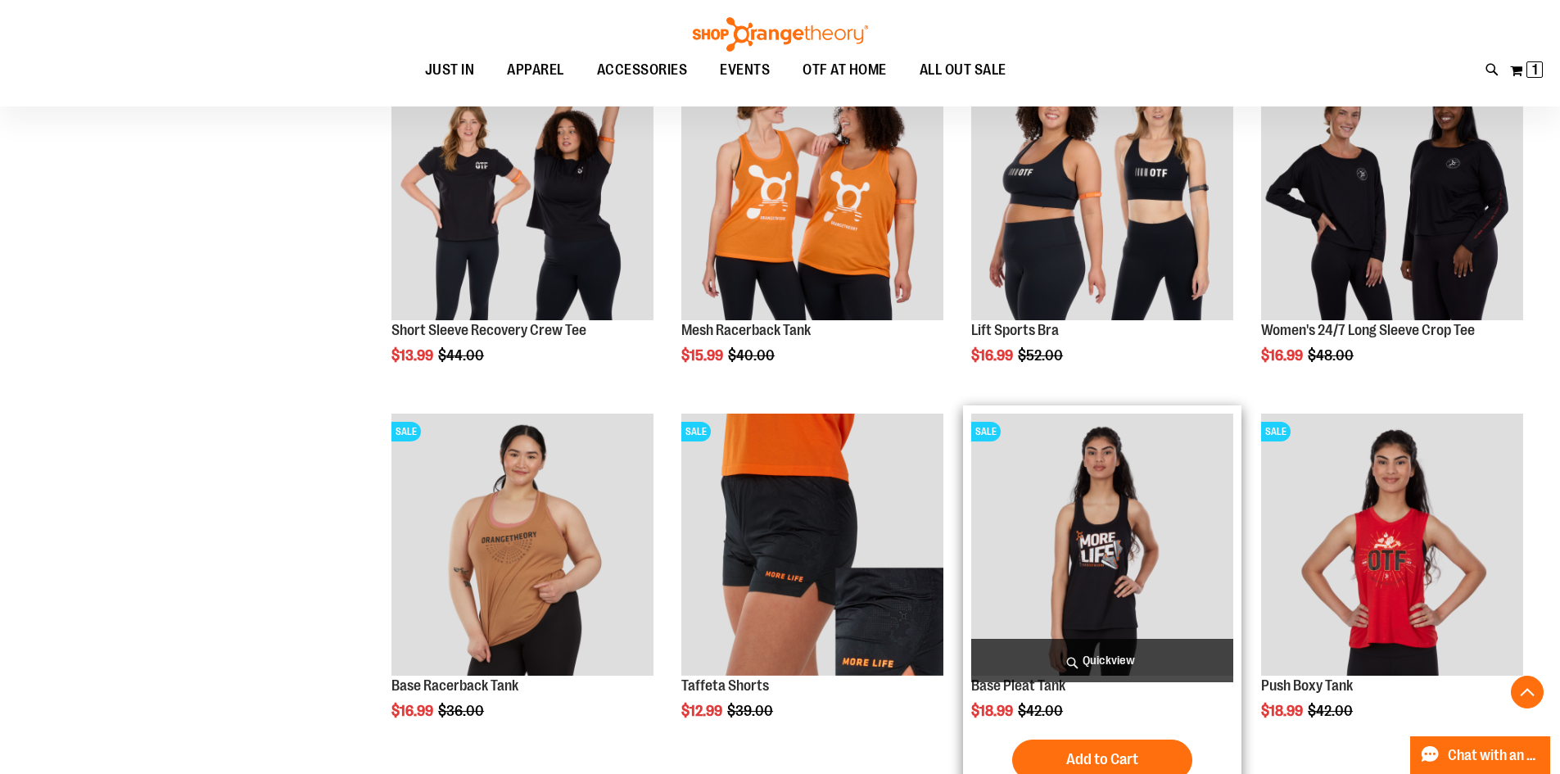
scroll to position [1340, 0]
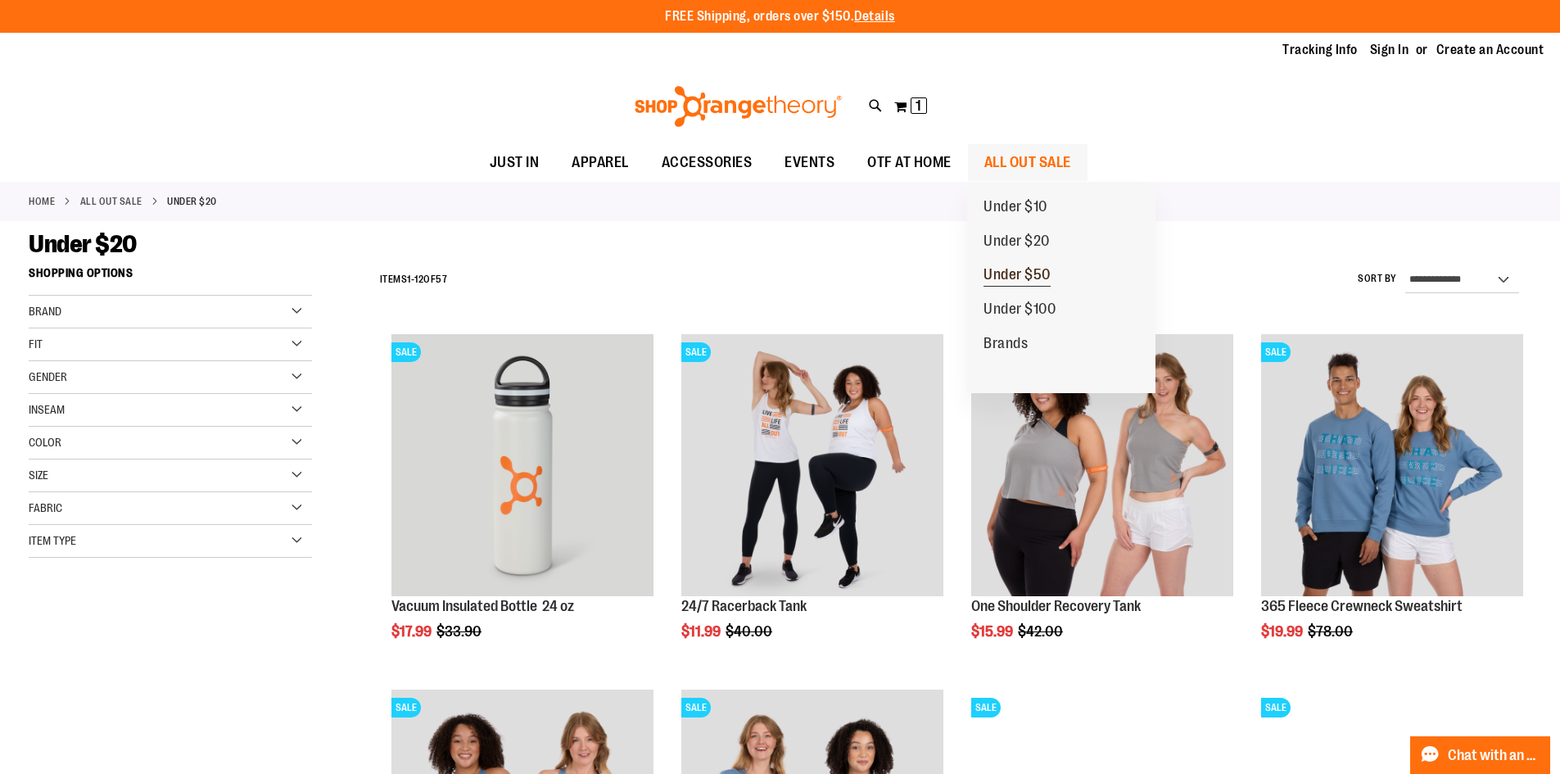
click at [1032, 274] on span "Under $50" at bounding box center [1017, 276] width 67 height 20
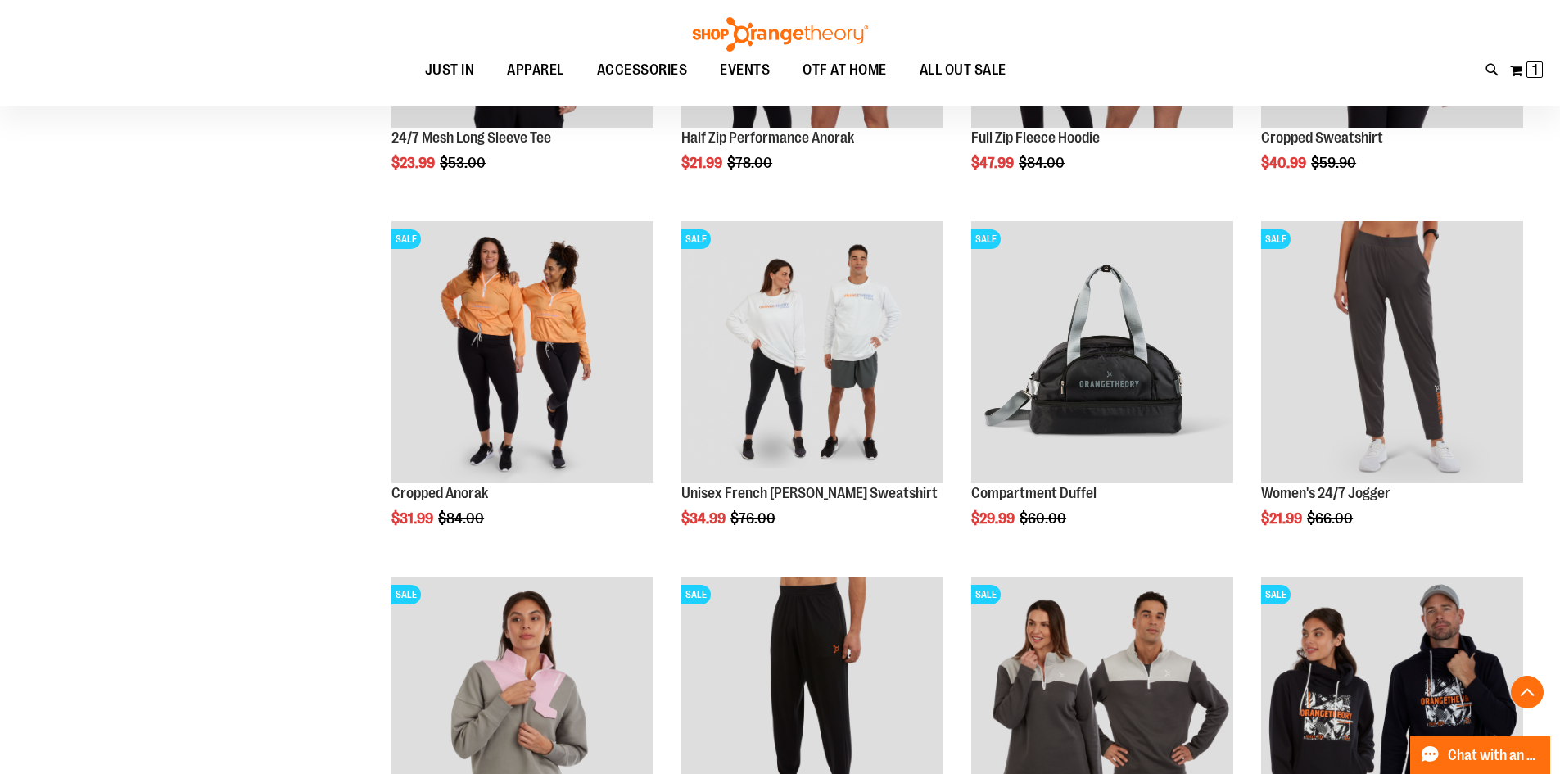
scroll to position [491, 0]
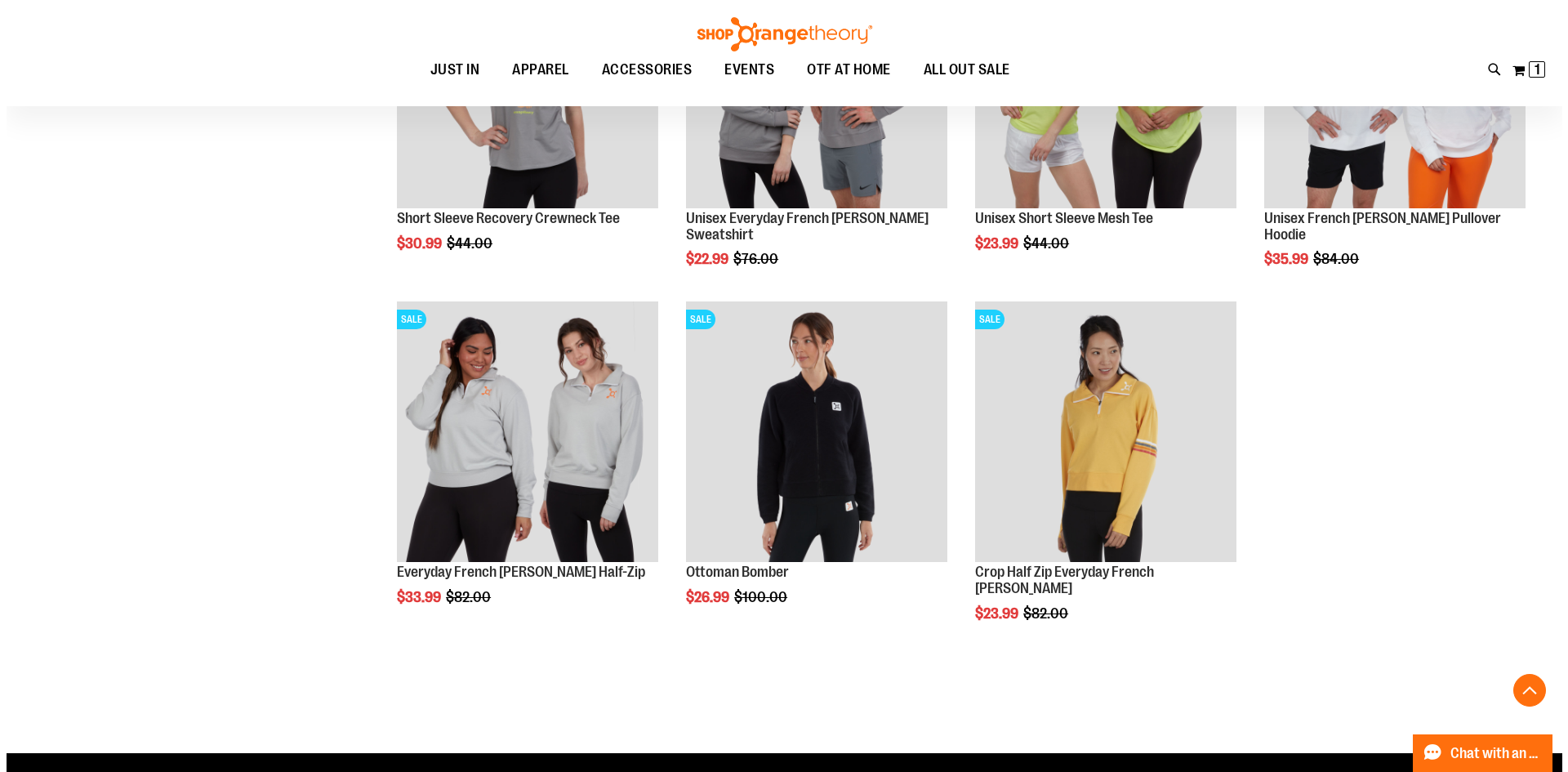
scroll to position [1878, 0]
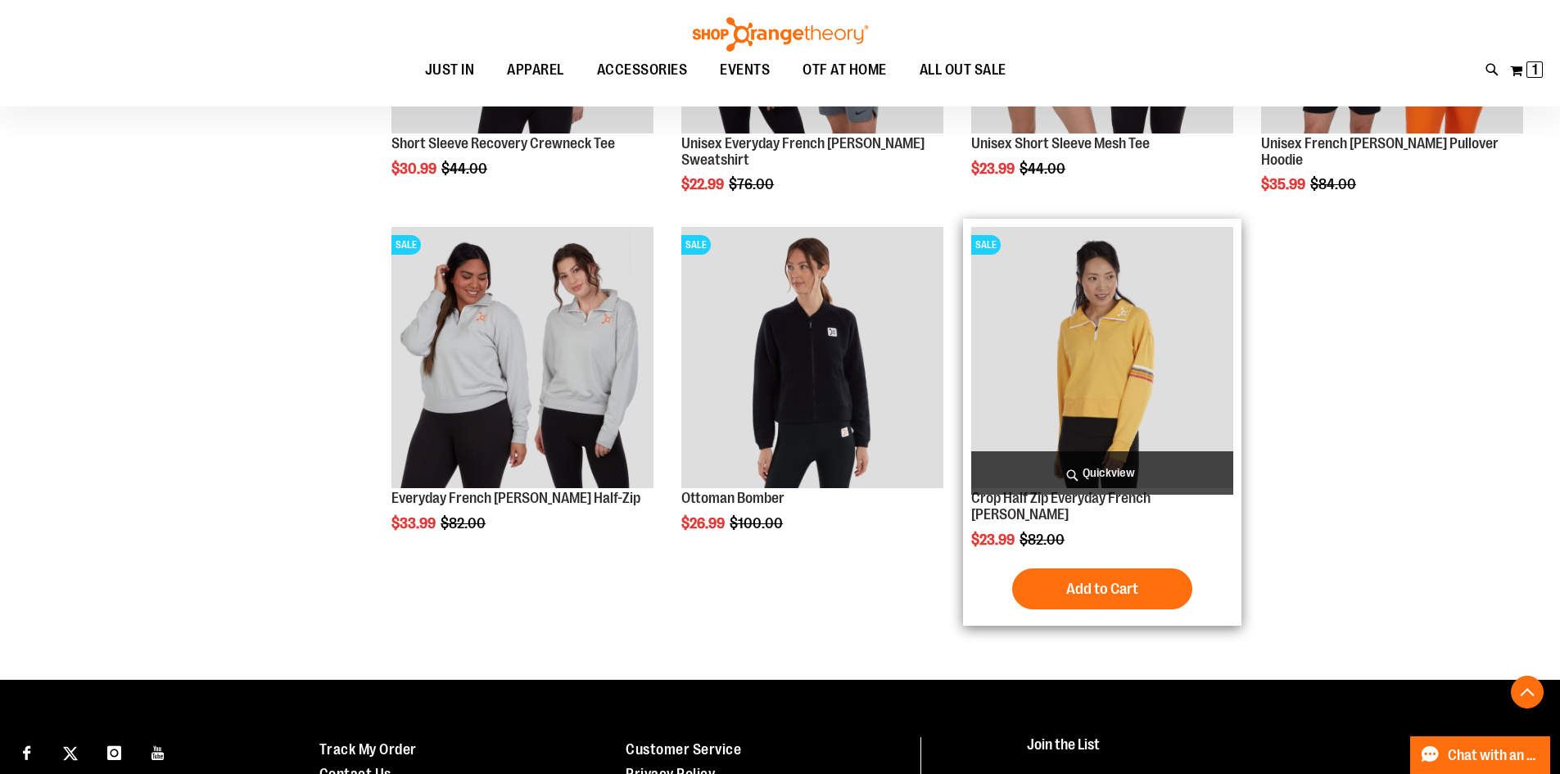
click at [1128, 466] on span "Quickview" at bounding box center [1102, 472] width 262 height 43
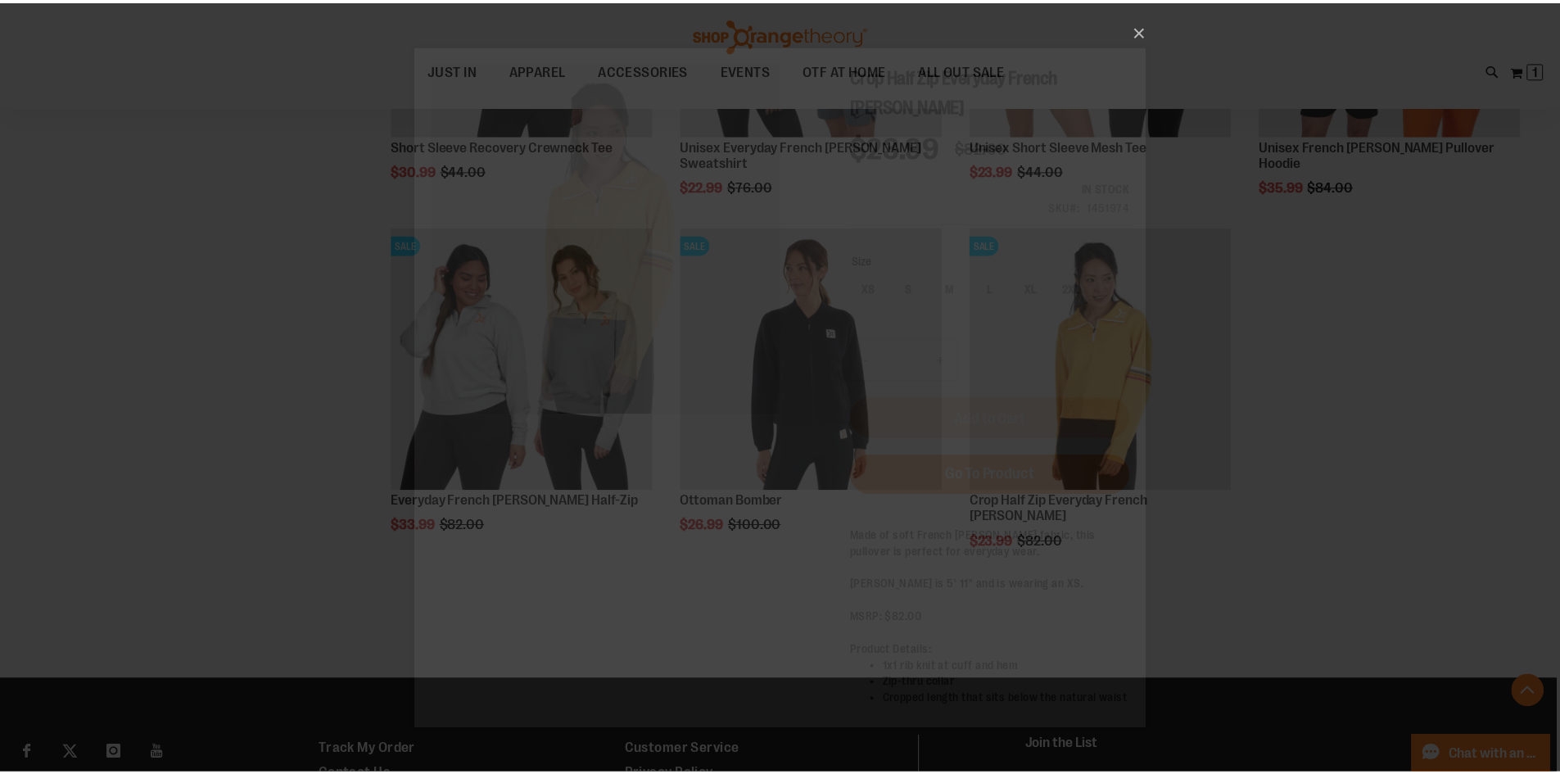
scroll to position [0, 0]
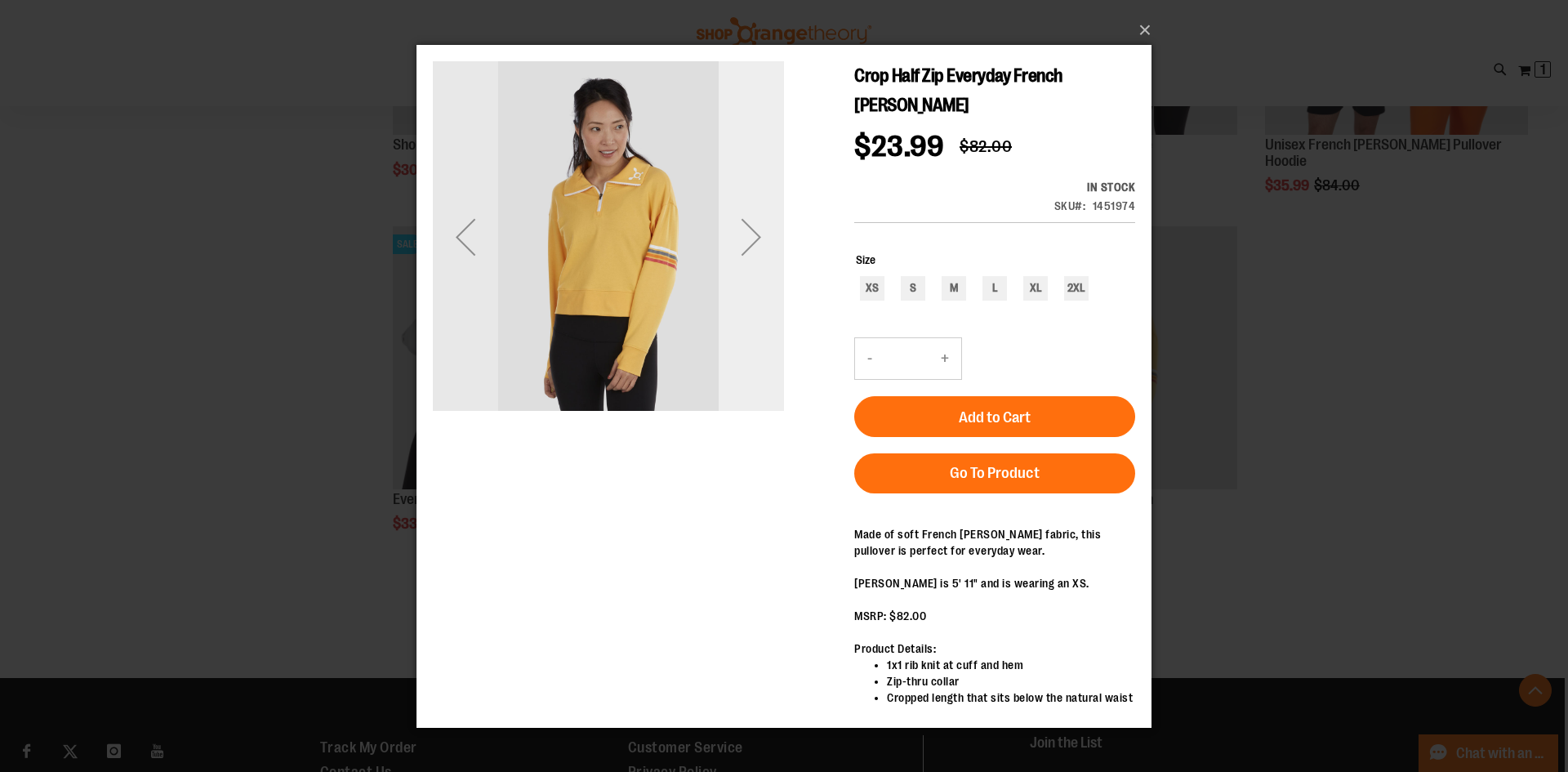
click at [765, 252] on div "Next" at bounding box center [752, 236] width 66 height 66
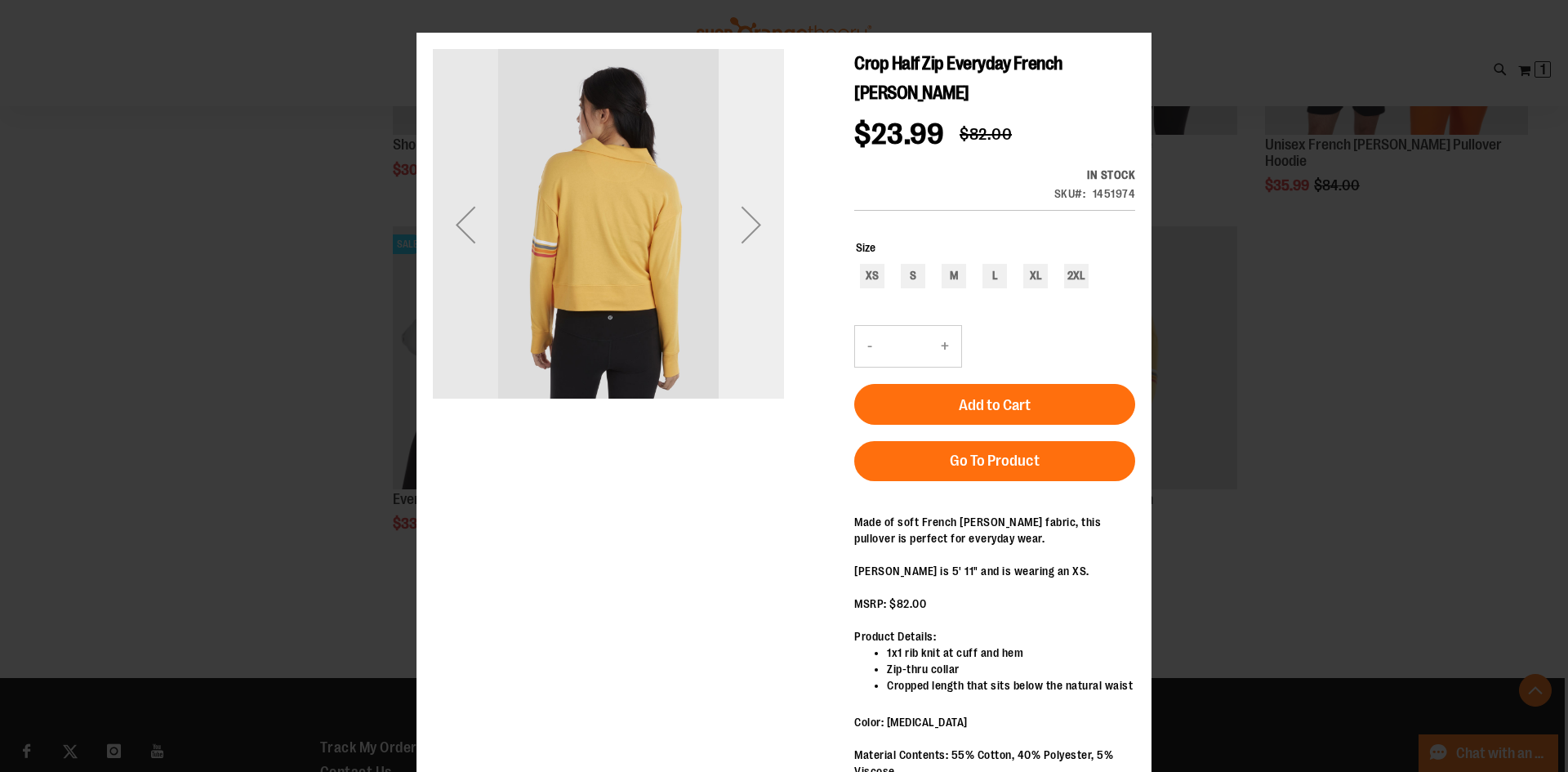
click at [765, 241] on div "Next" at bounding box center [752, 224] width 66 height 66
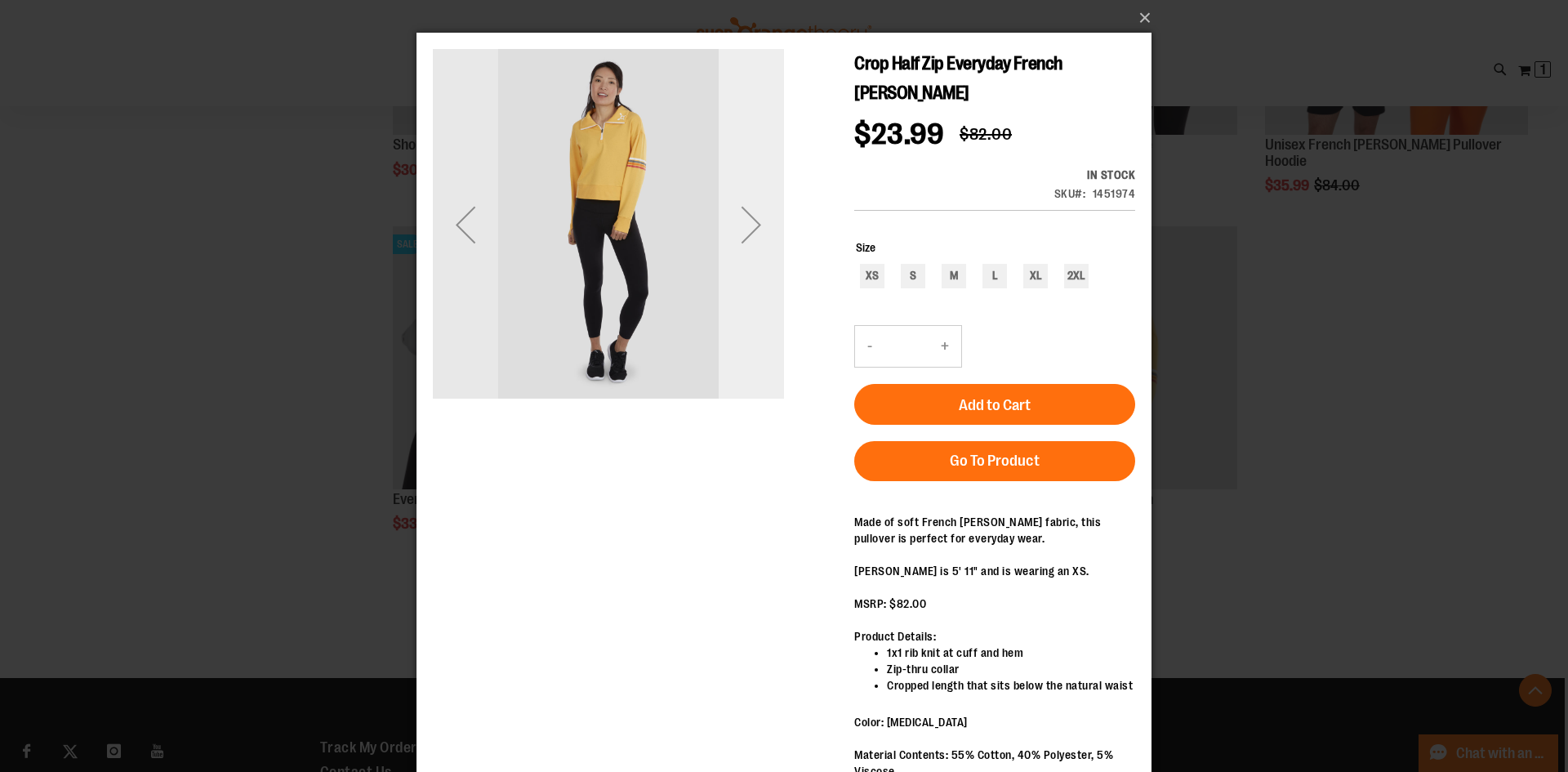
click at [765, 241] on div "Next" at bounding box center [752, 224] width 66 height 66
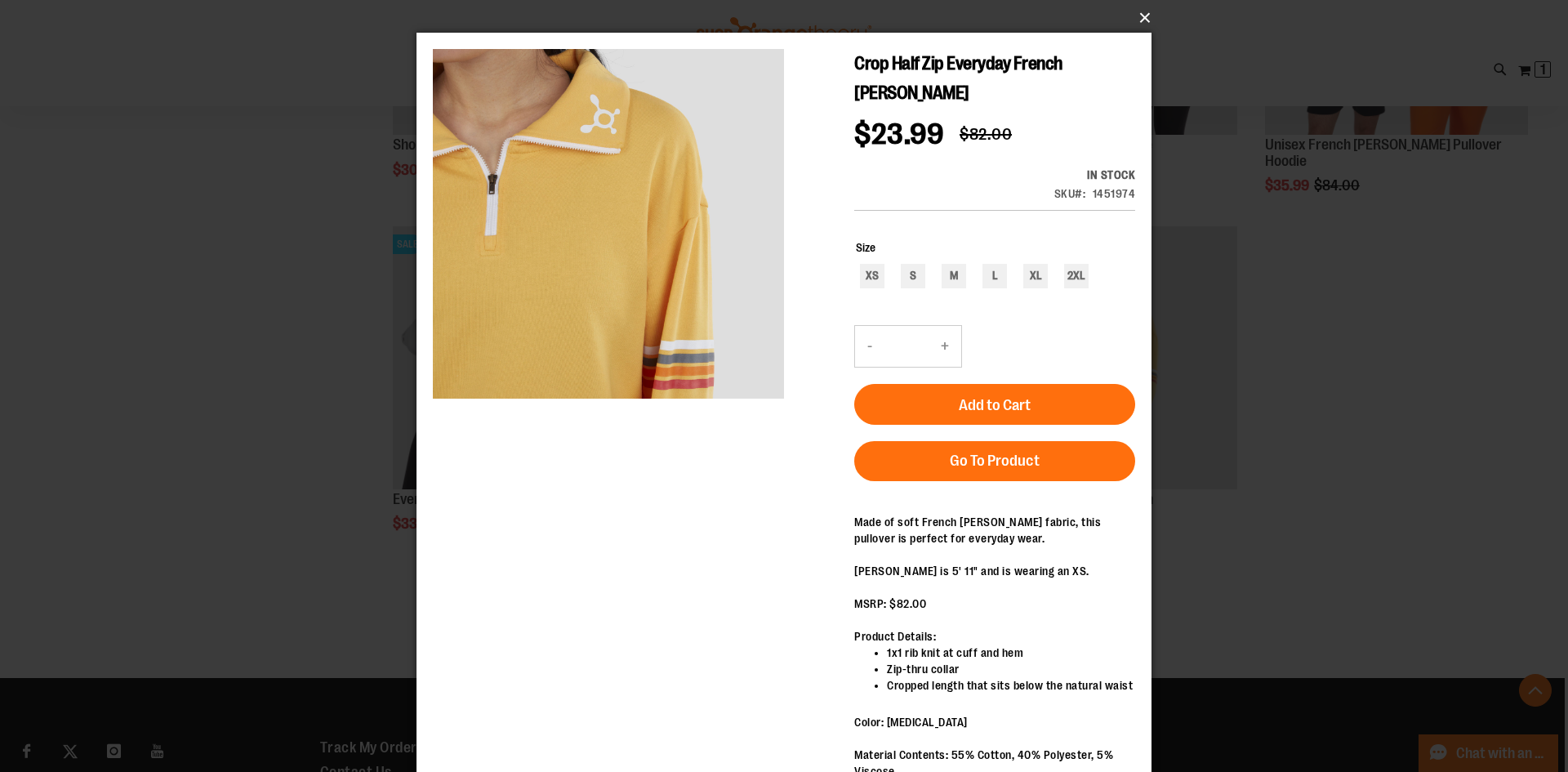
click at [1134, 18] on button "×" at bounding box center [789, 18] width 735 height 36
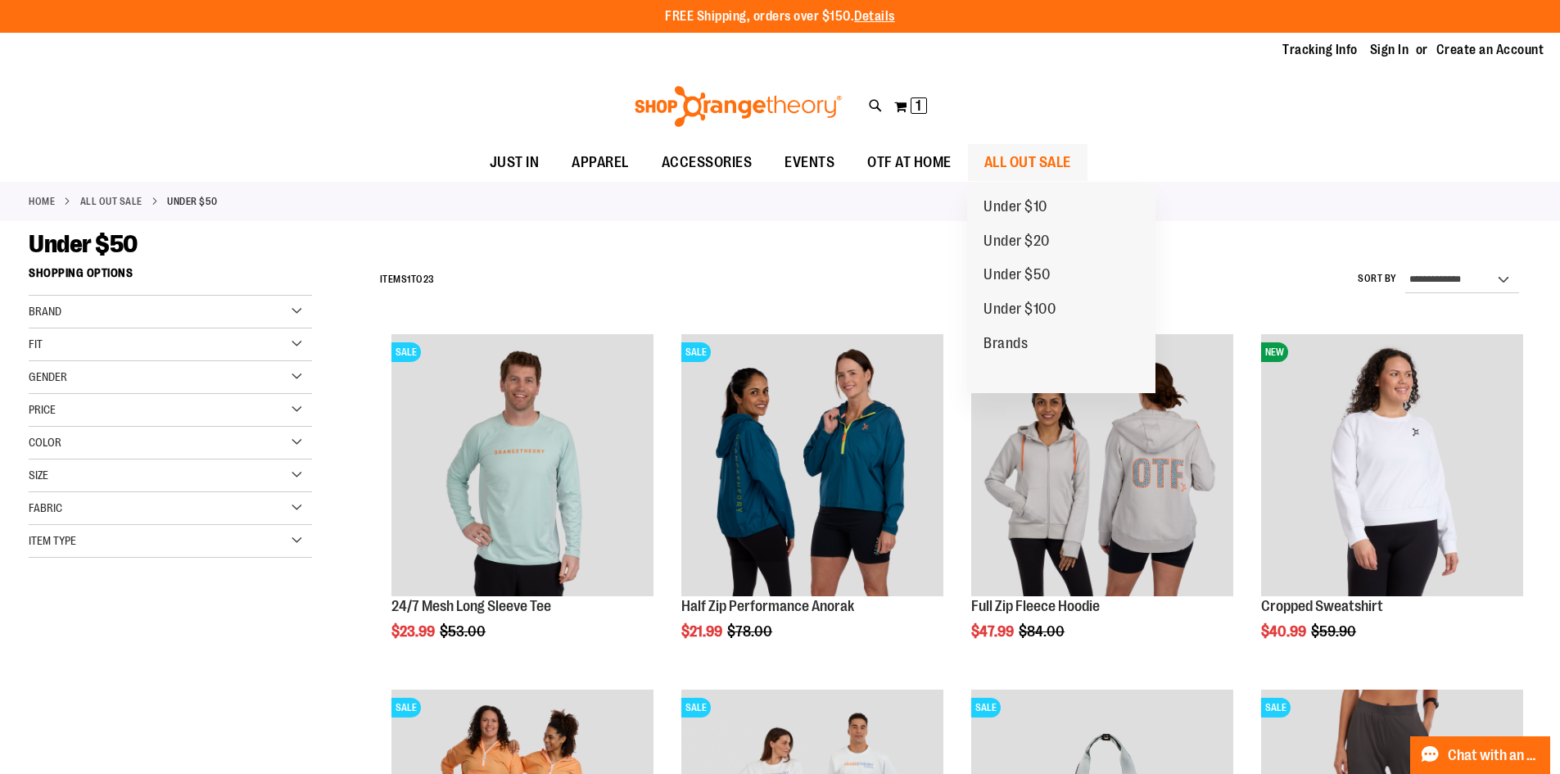
click at [1040, 166] on span "ALL OUT SALE" at bounding box center [1027, 162] width 87 height 37
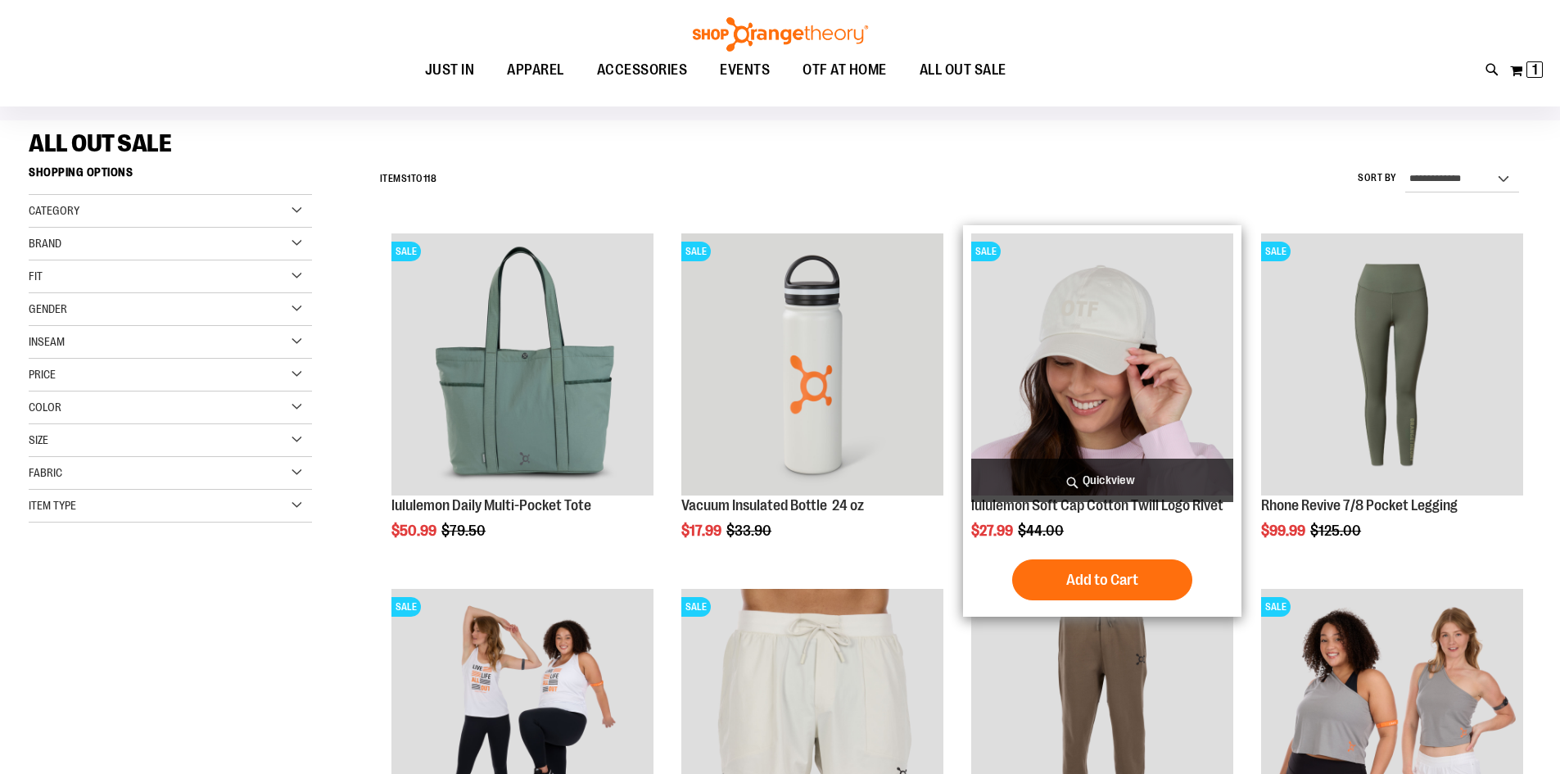
scroll to position [245, 0]
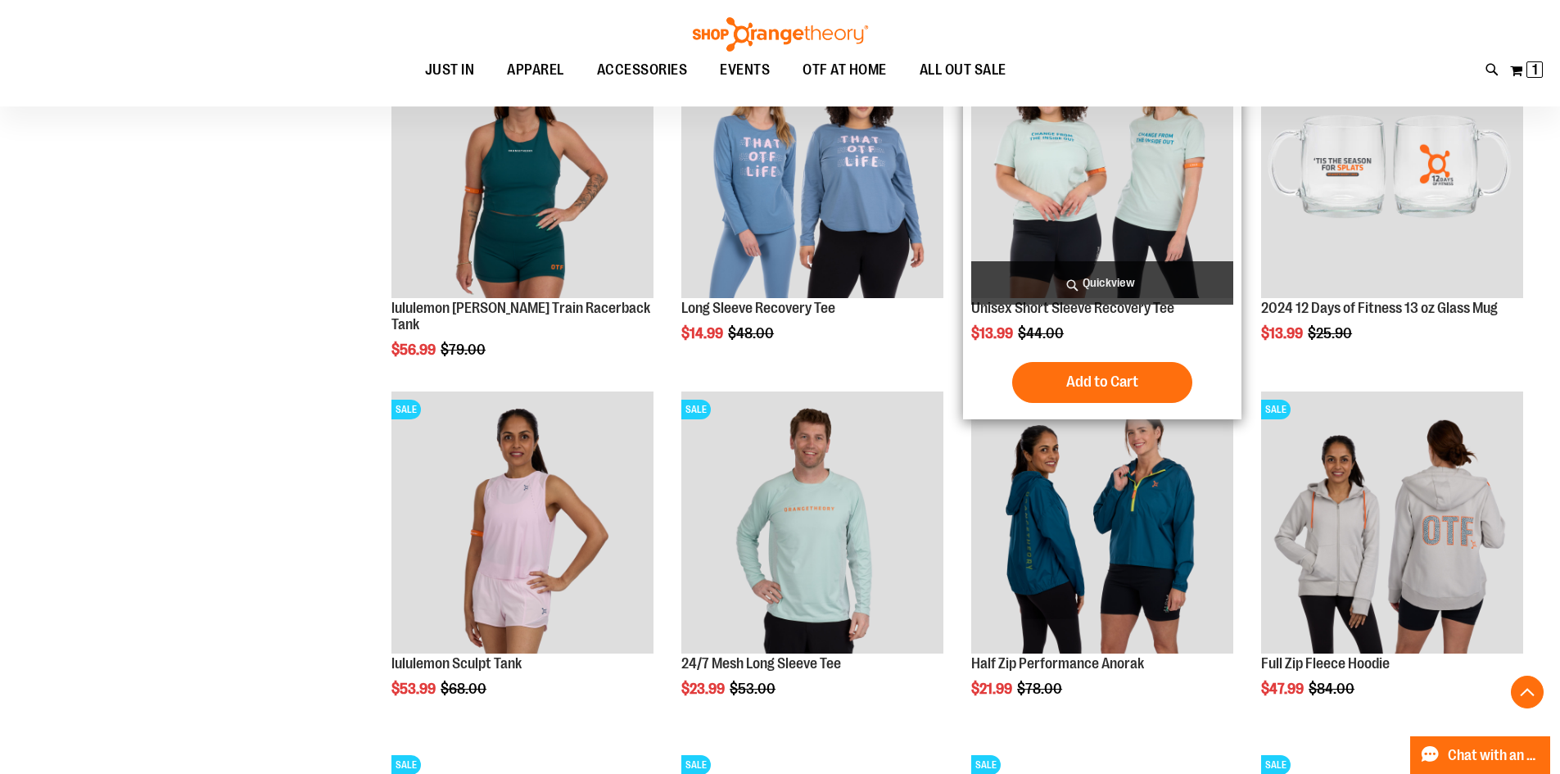
scroll to position [1391, 0]
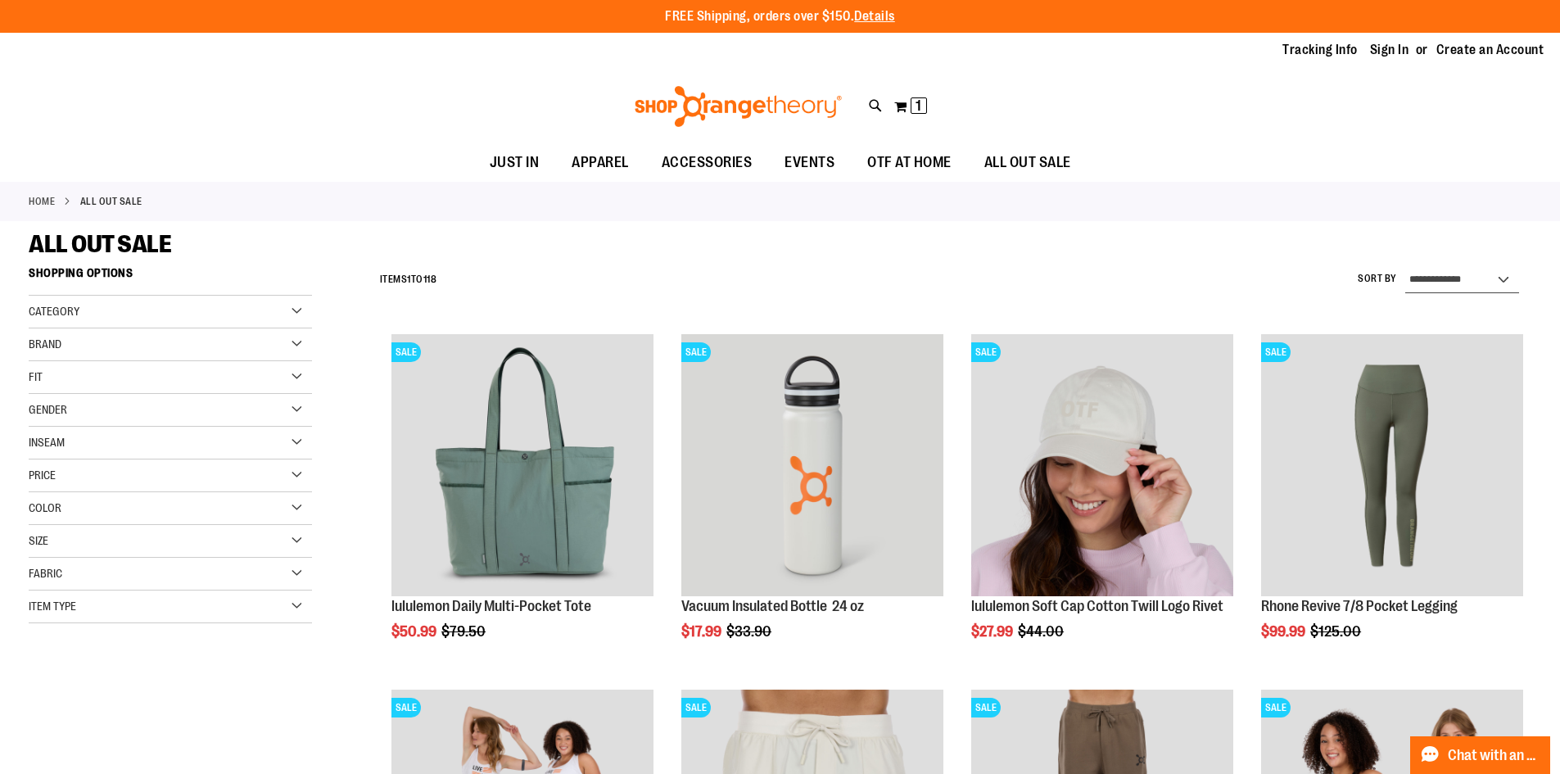
click at [1421, 279] on select "**********" at bounding box center [1462, 280] width 114 height 26
select select "*********"
click at [1405, 267] on select "**********" at bounding box center [1462, 280] width 114 height 26
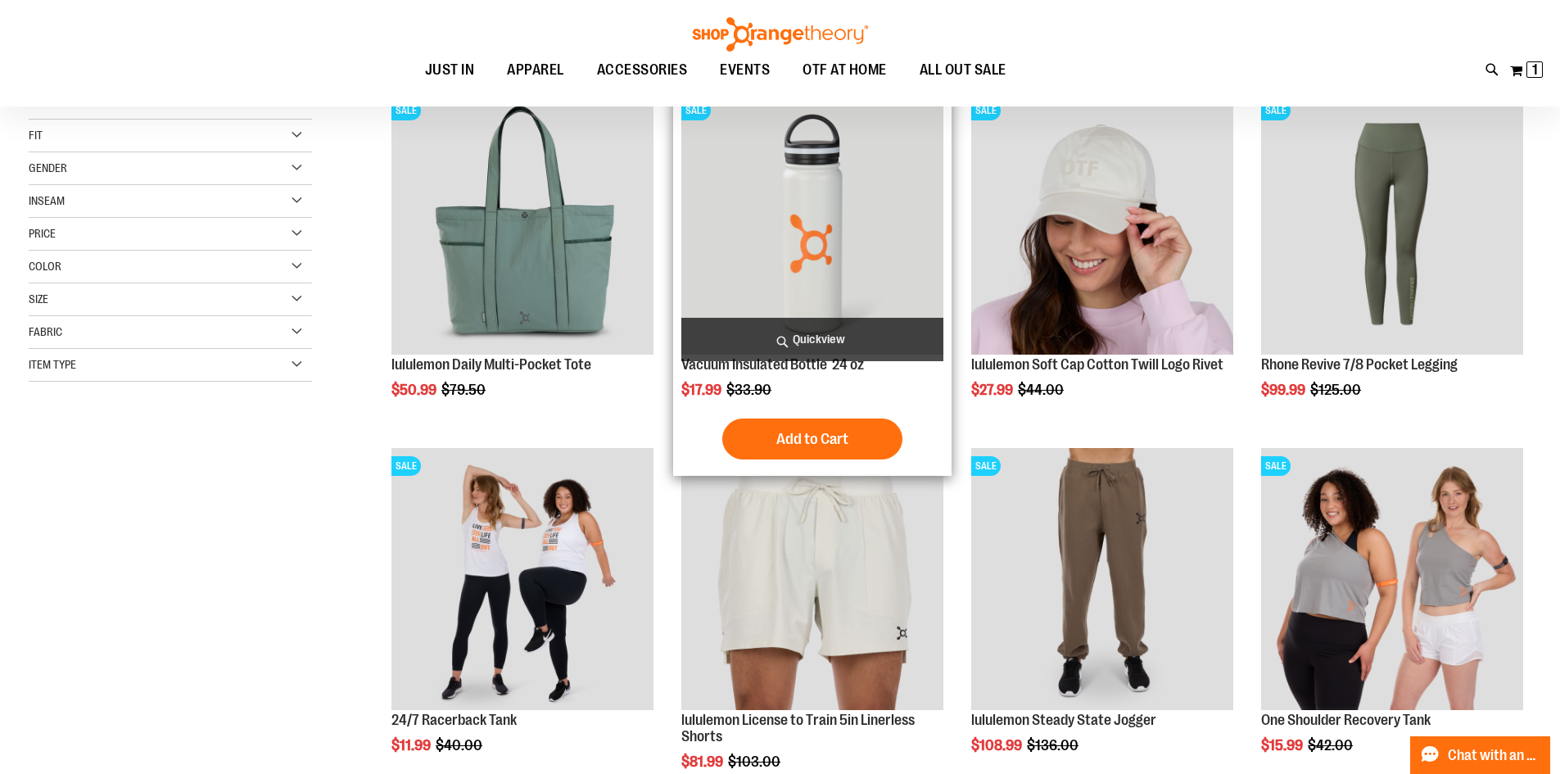
scroll to position [259, 0]
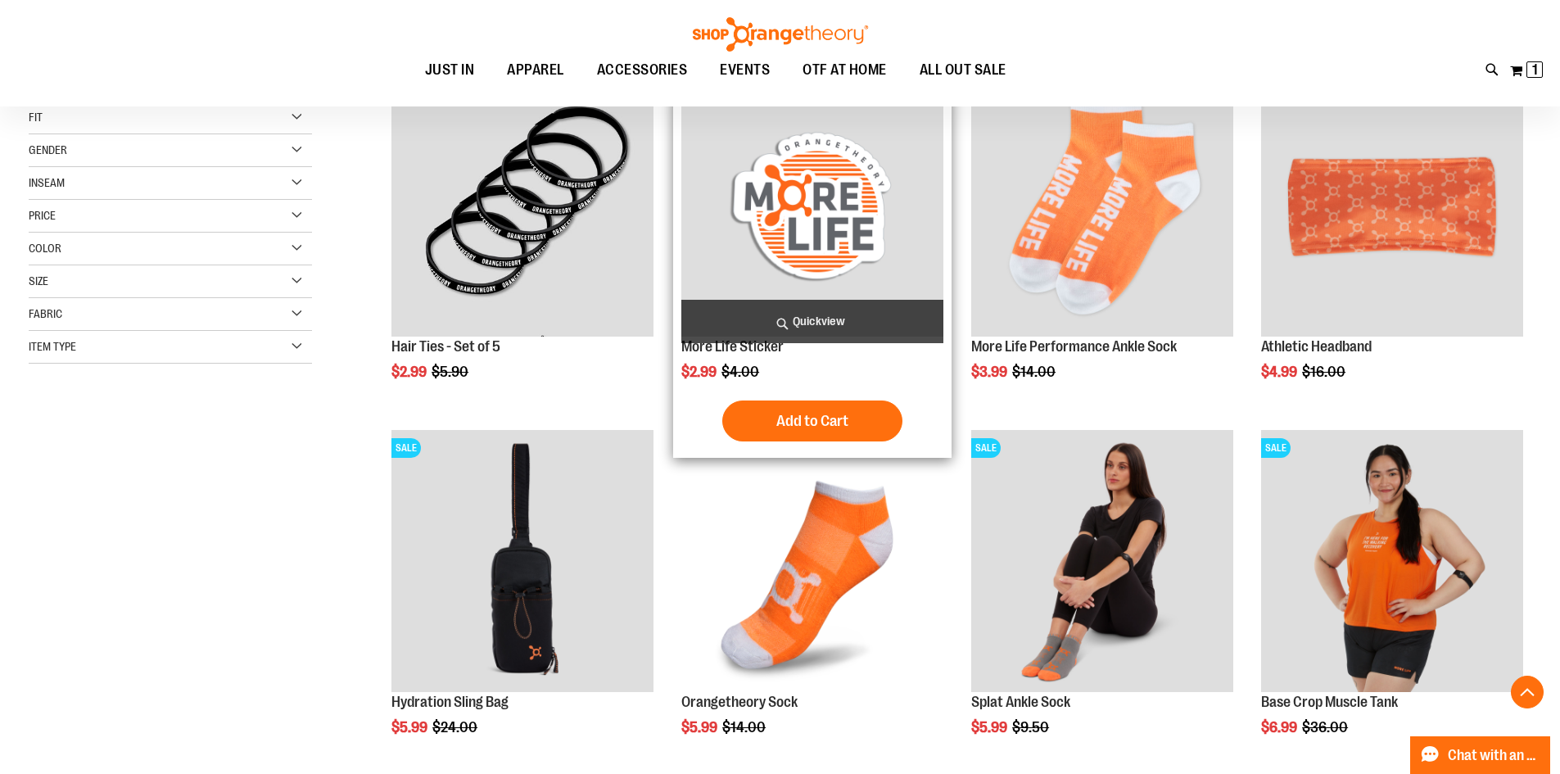
scroll to position [586, 0]
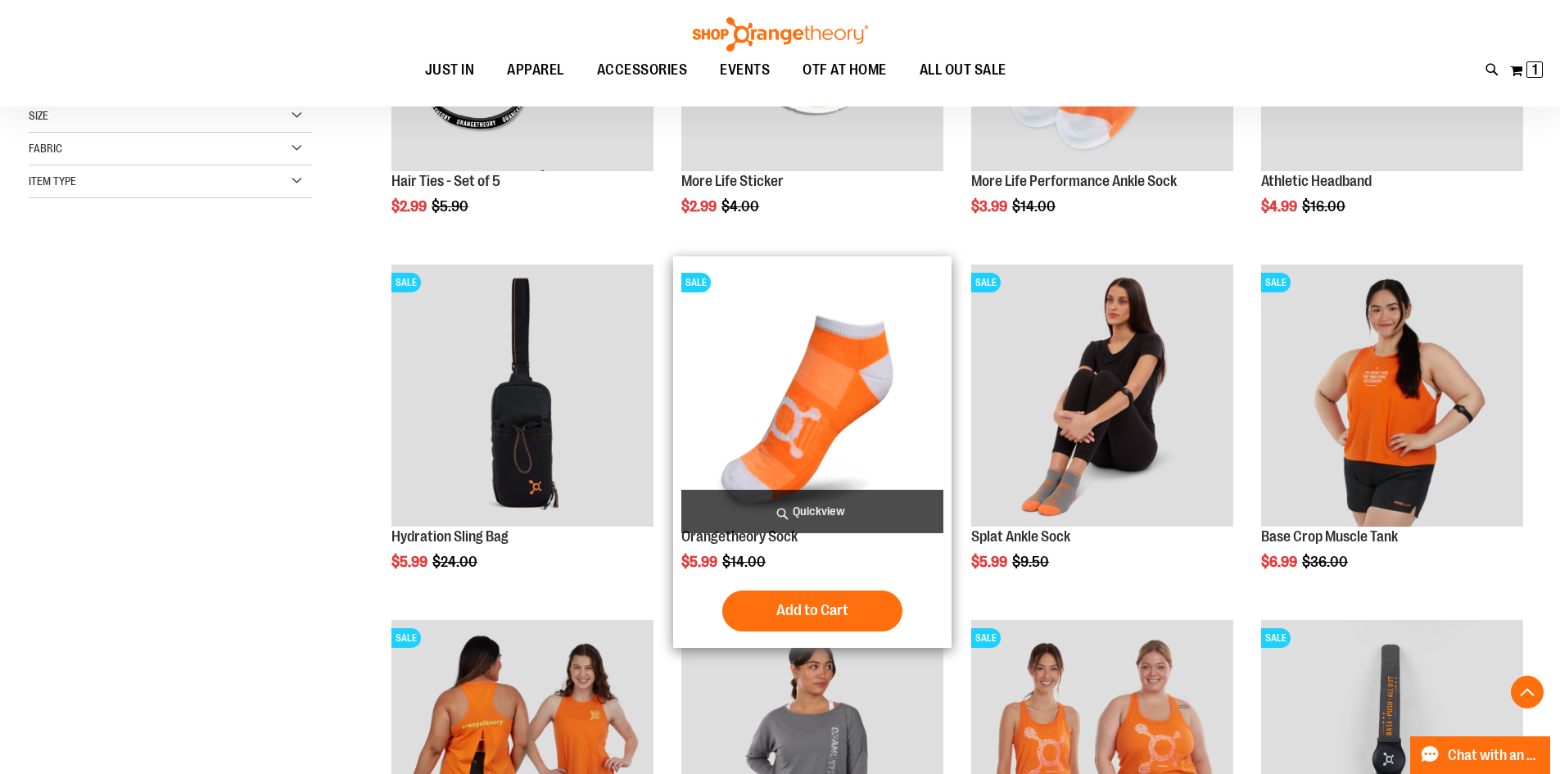
scroll to position [423, 0]
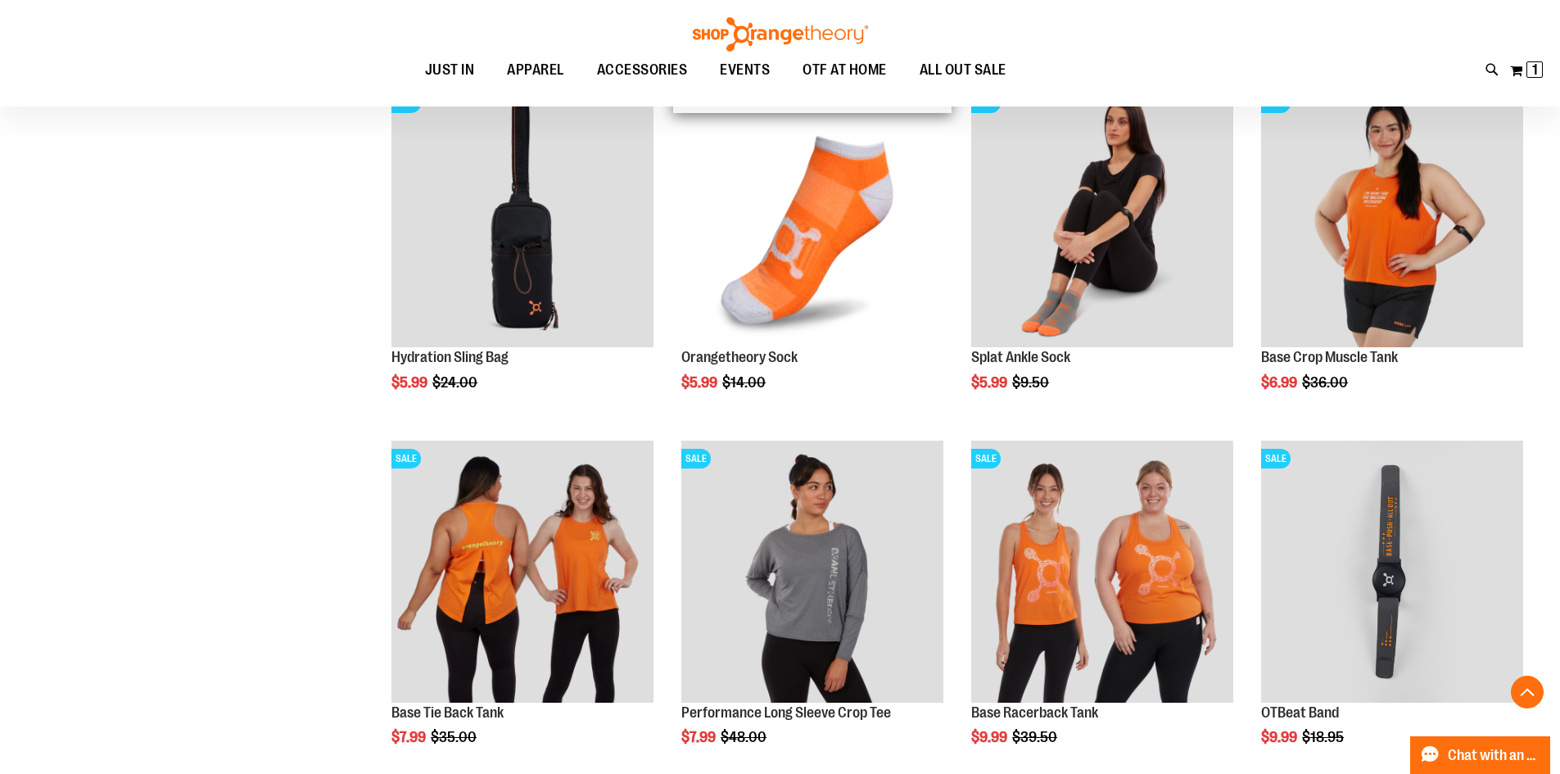
scroll to position [750, 0]
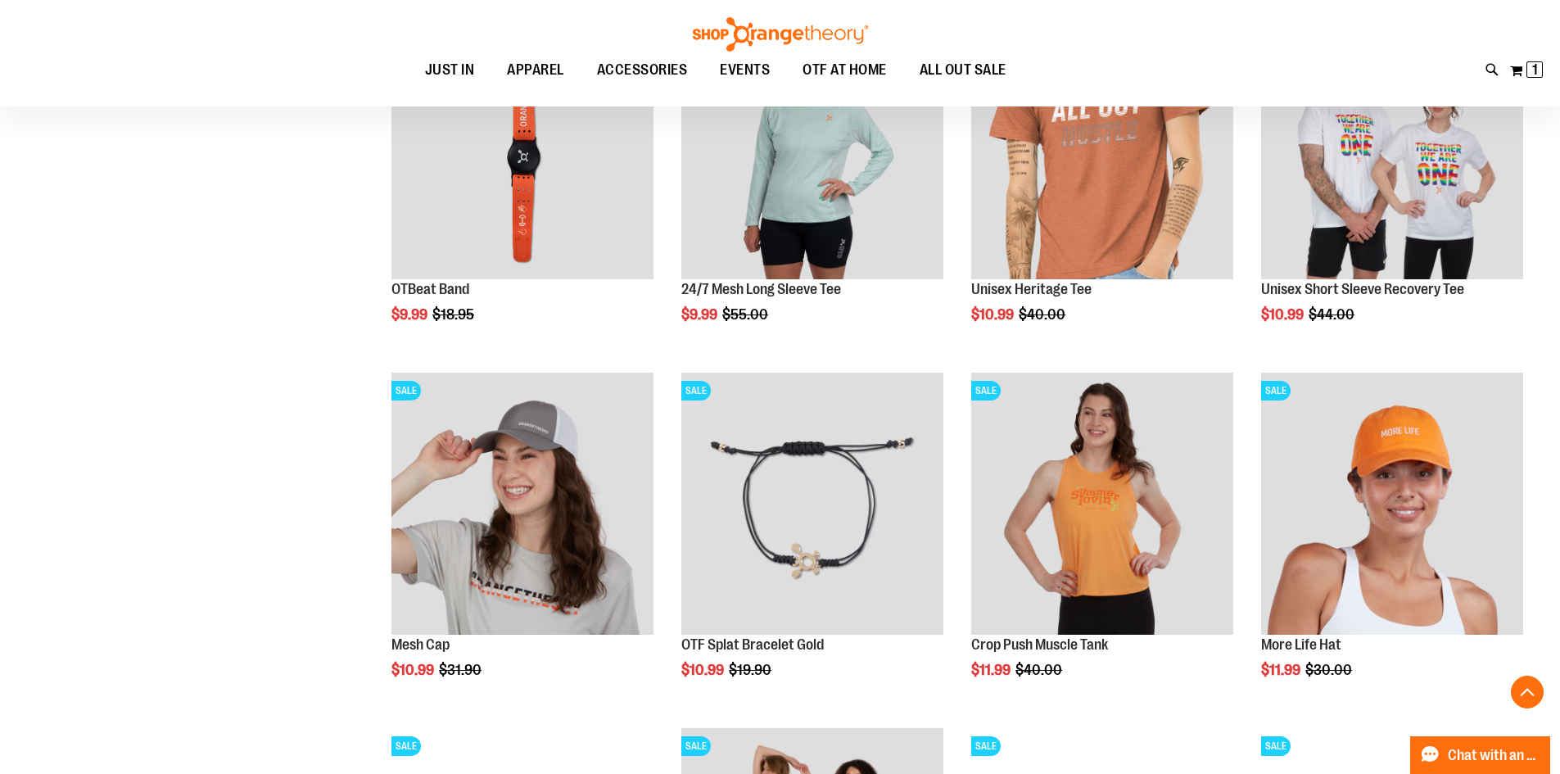
scroll to position [1487, 0]
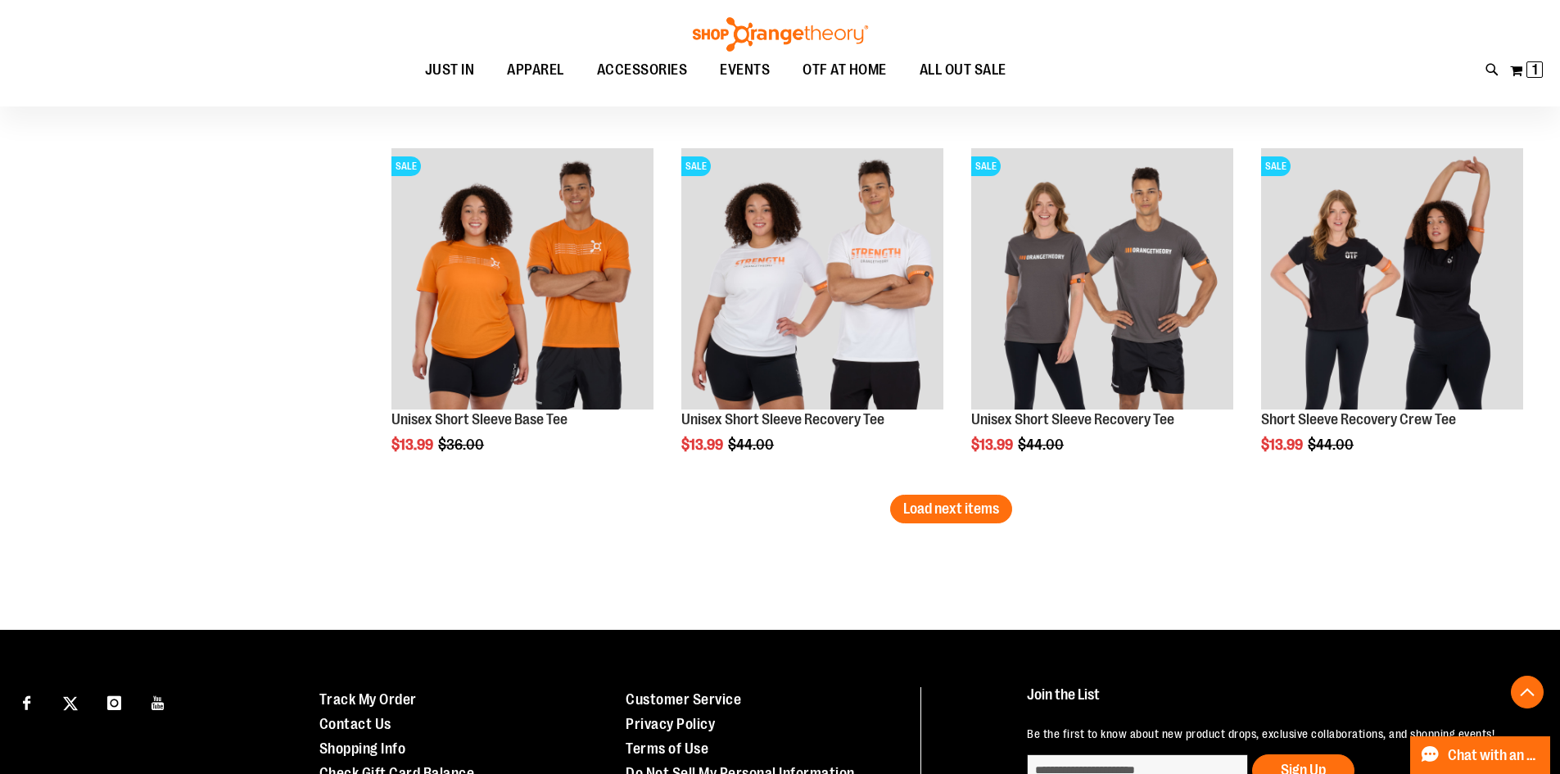
scroll to position [3175, 0]
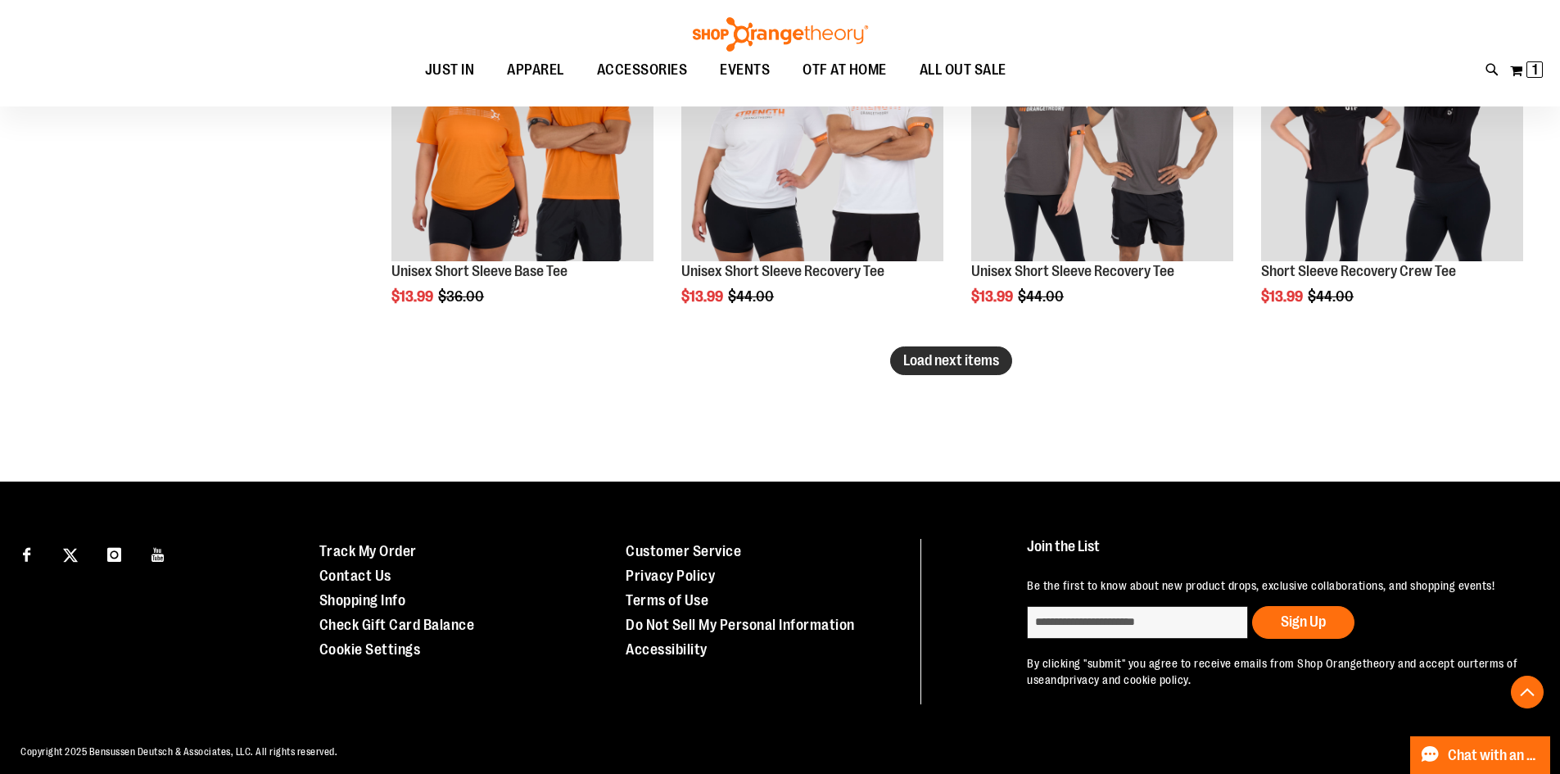
click at [910, 373] on button "Load next items" at bounding box center [951, 360] width 122 height 29
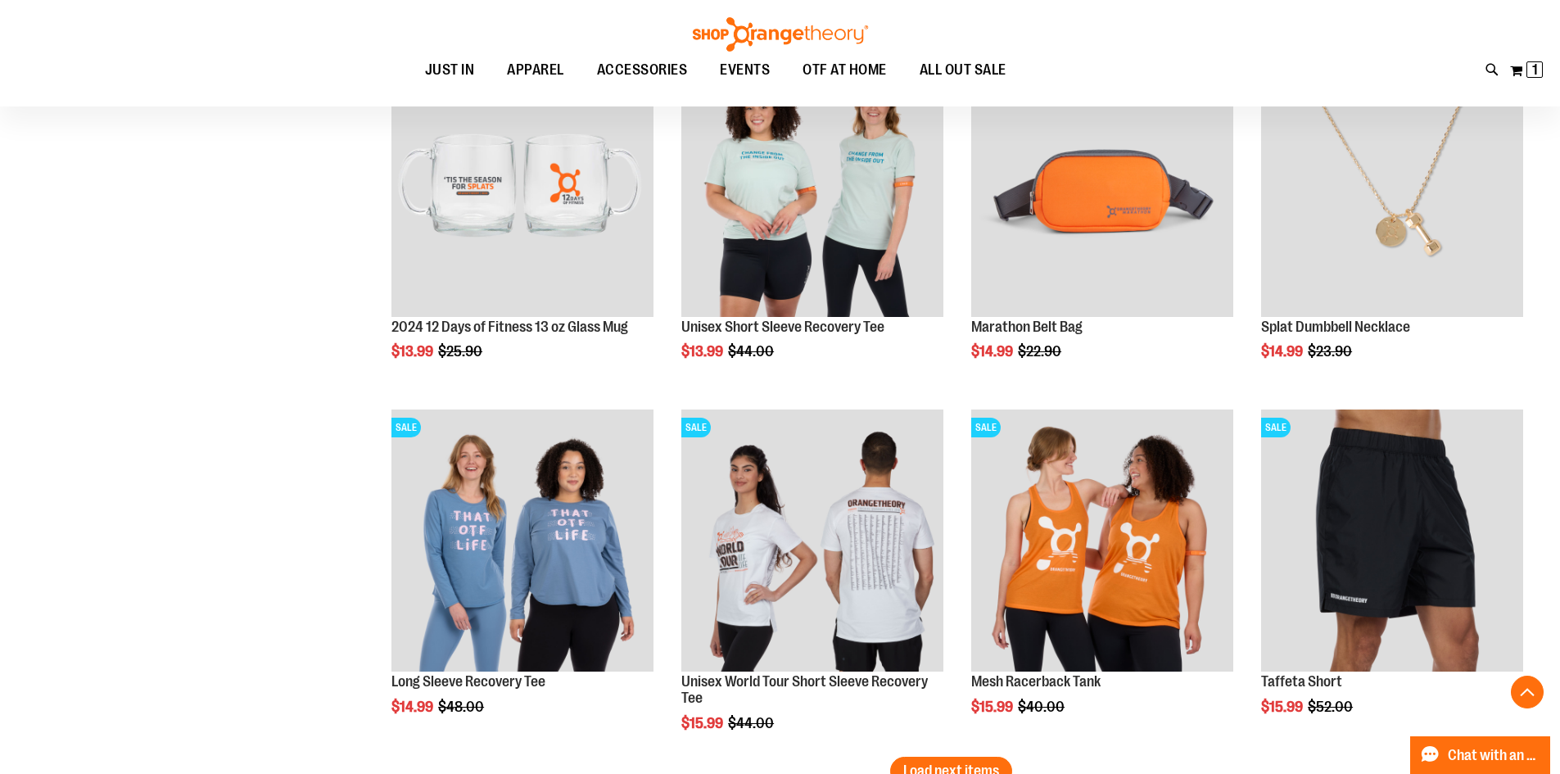
scroll to position [3994, 0]
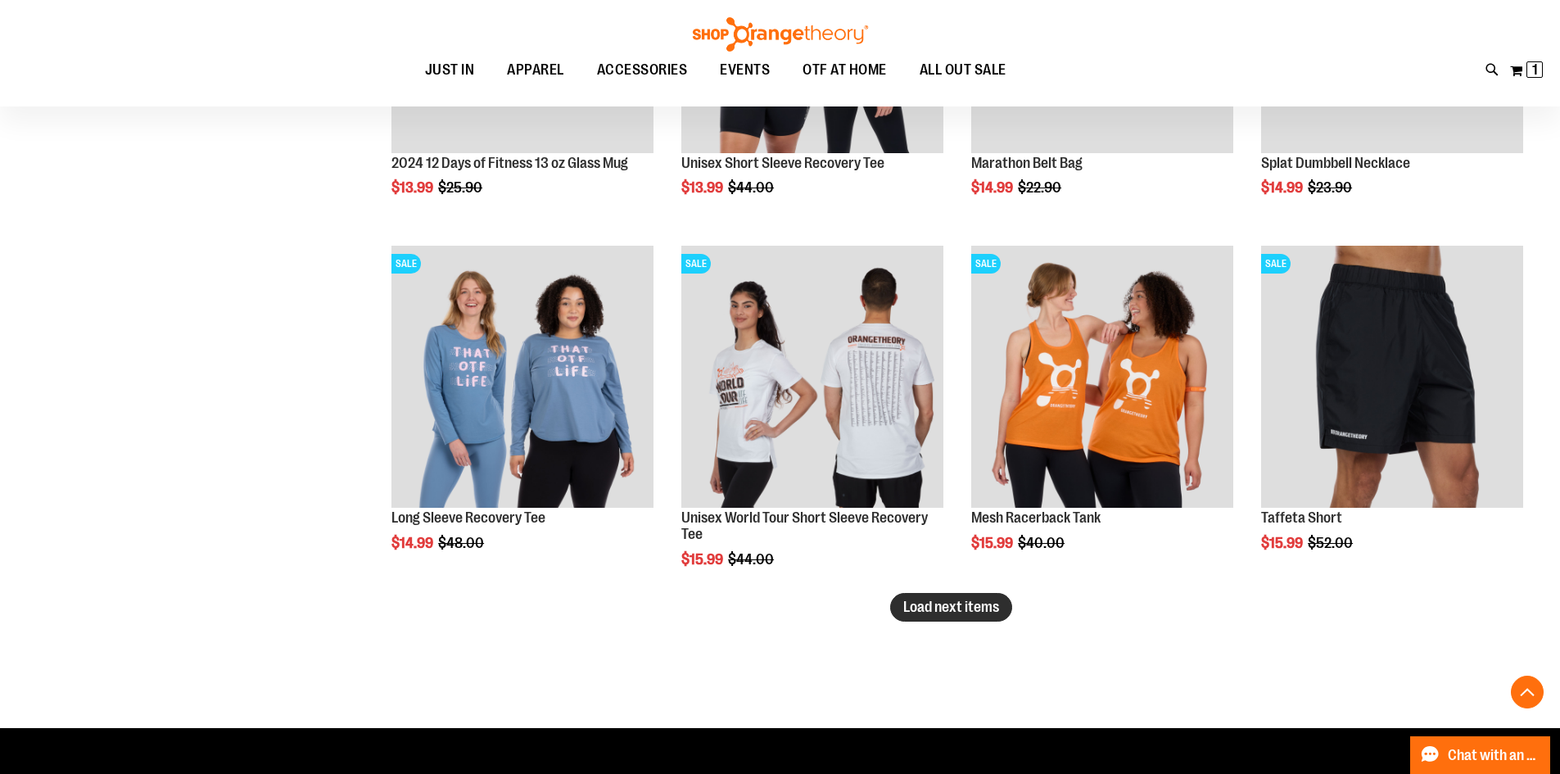
click at [967, 612] on span "Load next items" at bounding box center [951, 607] width 96 height 16
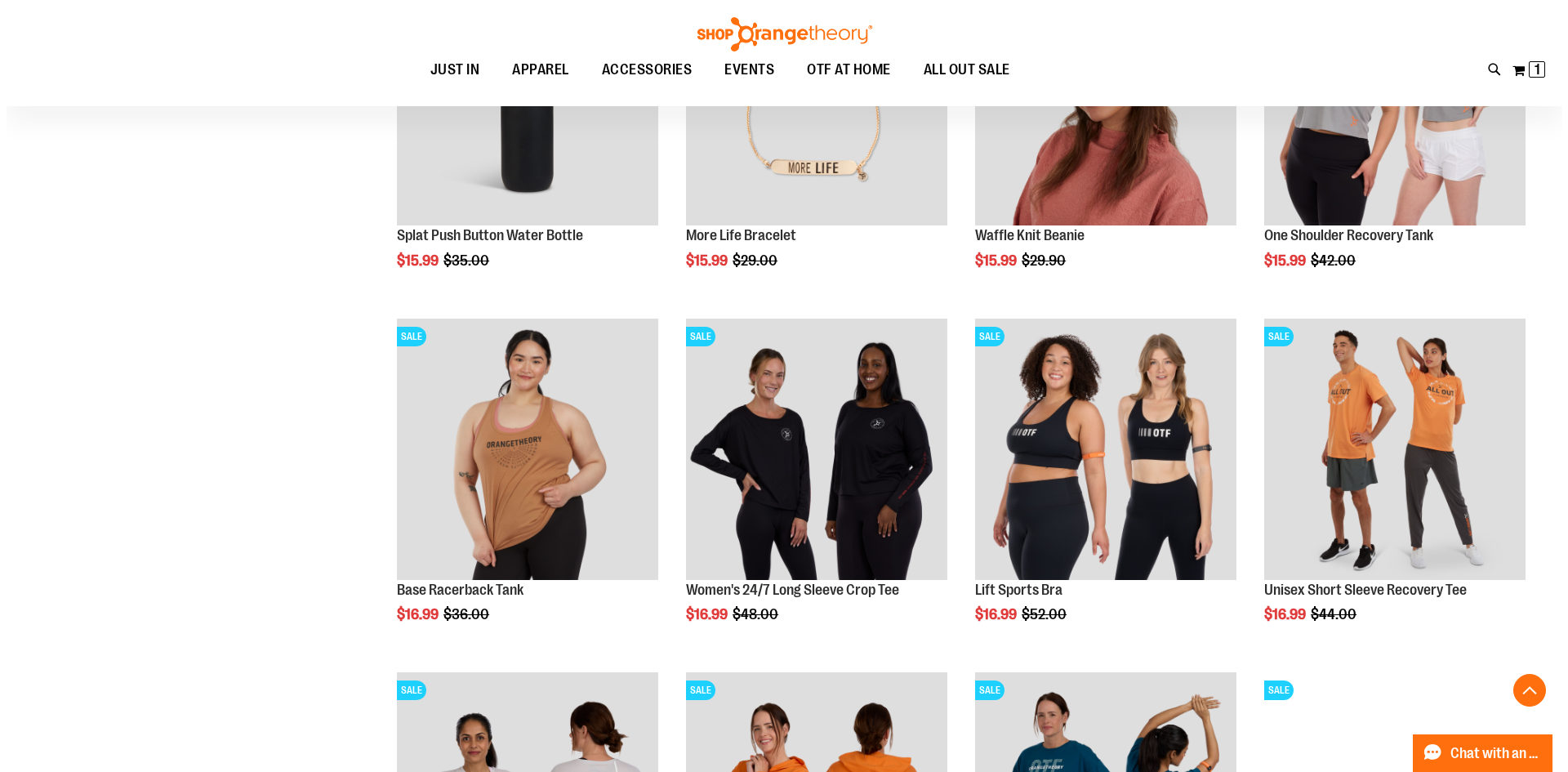
scroll to position [4719, 0]
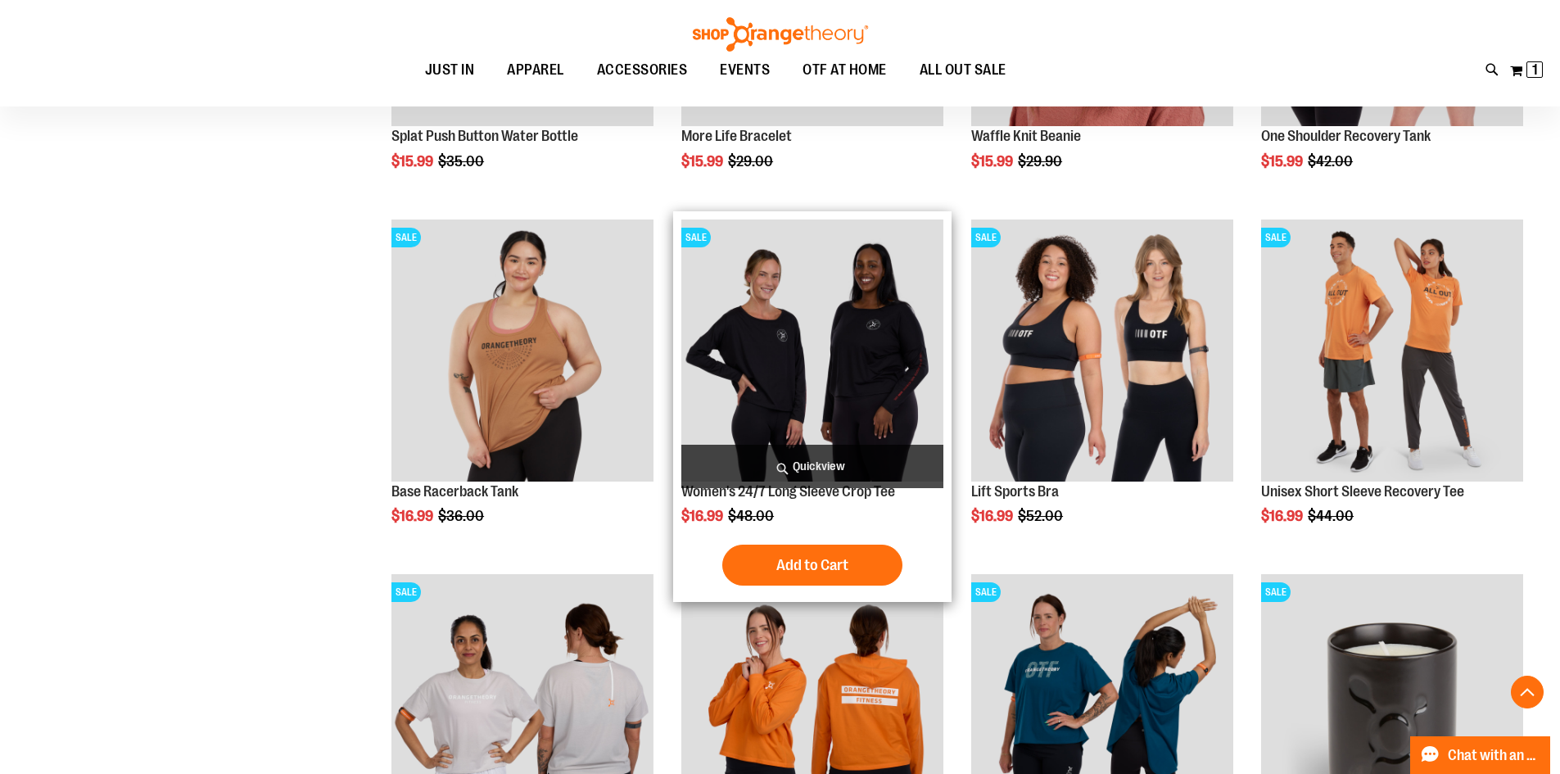
click at [834, 460] on span "Quickview" at bounding box center [812, 466] width 262 height 43
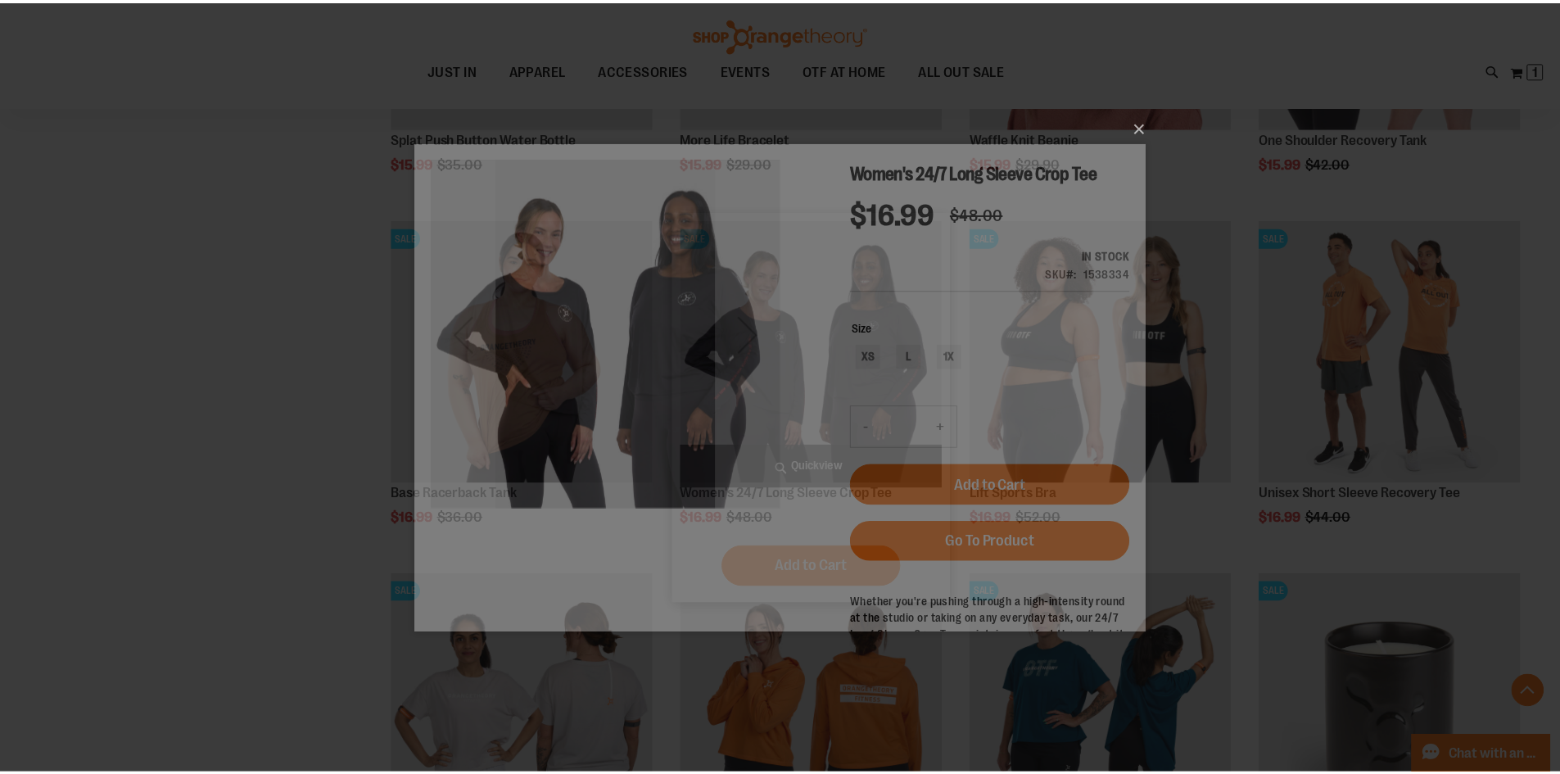
scroll to position [0, 0]
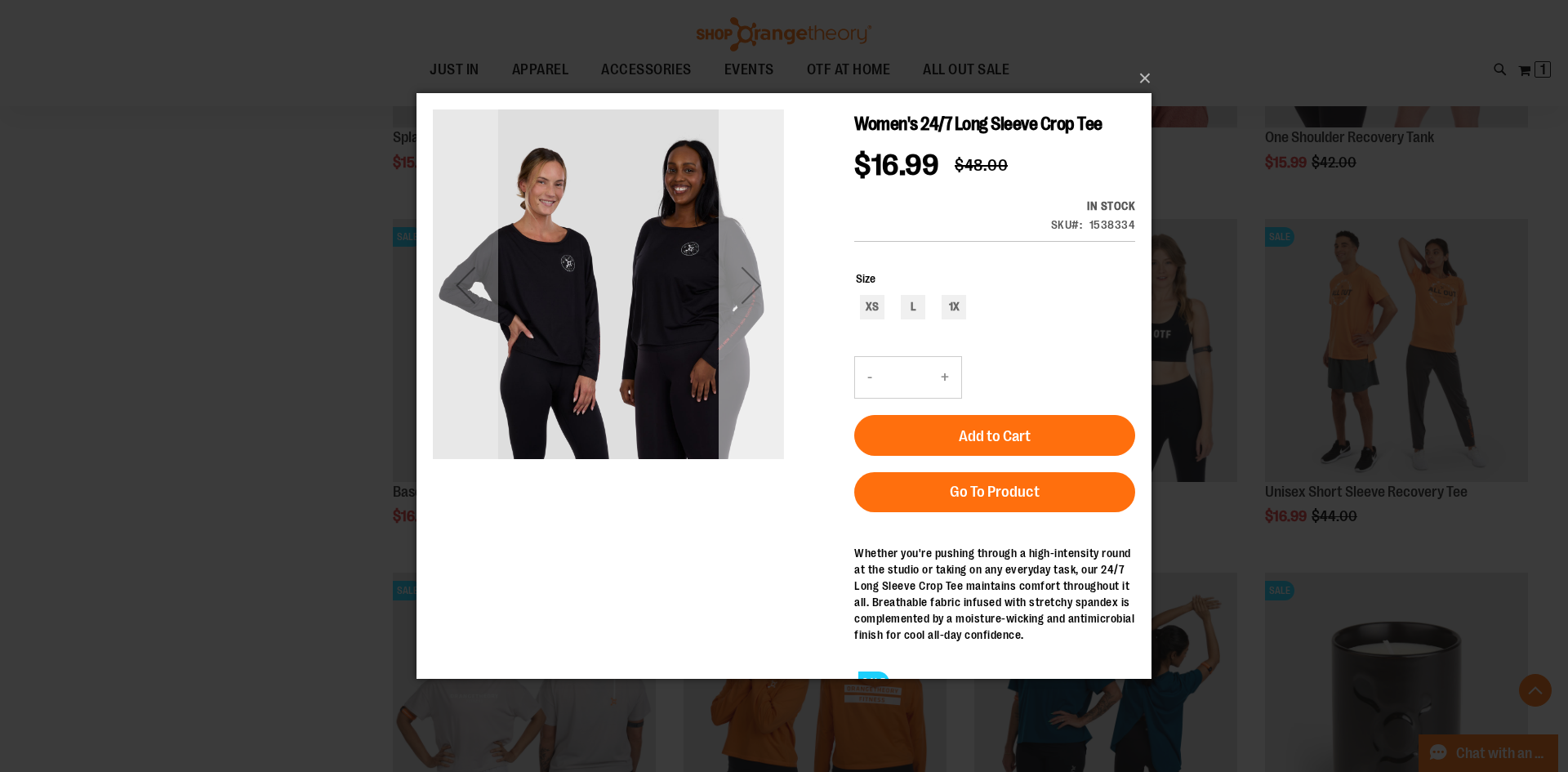
click at [743, 298] on div "Next" at bounding box center [752, 284] width 66 height 66
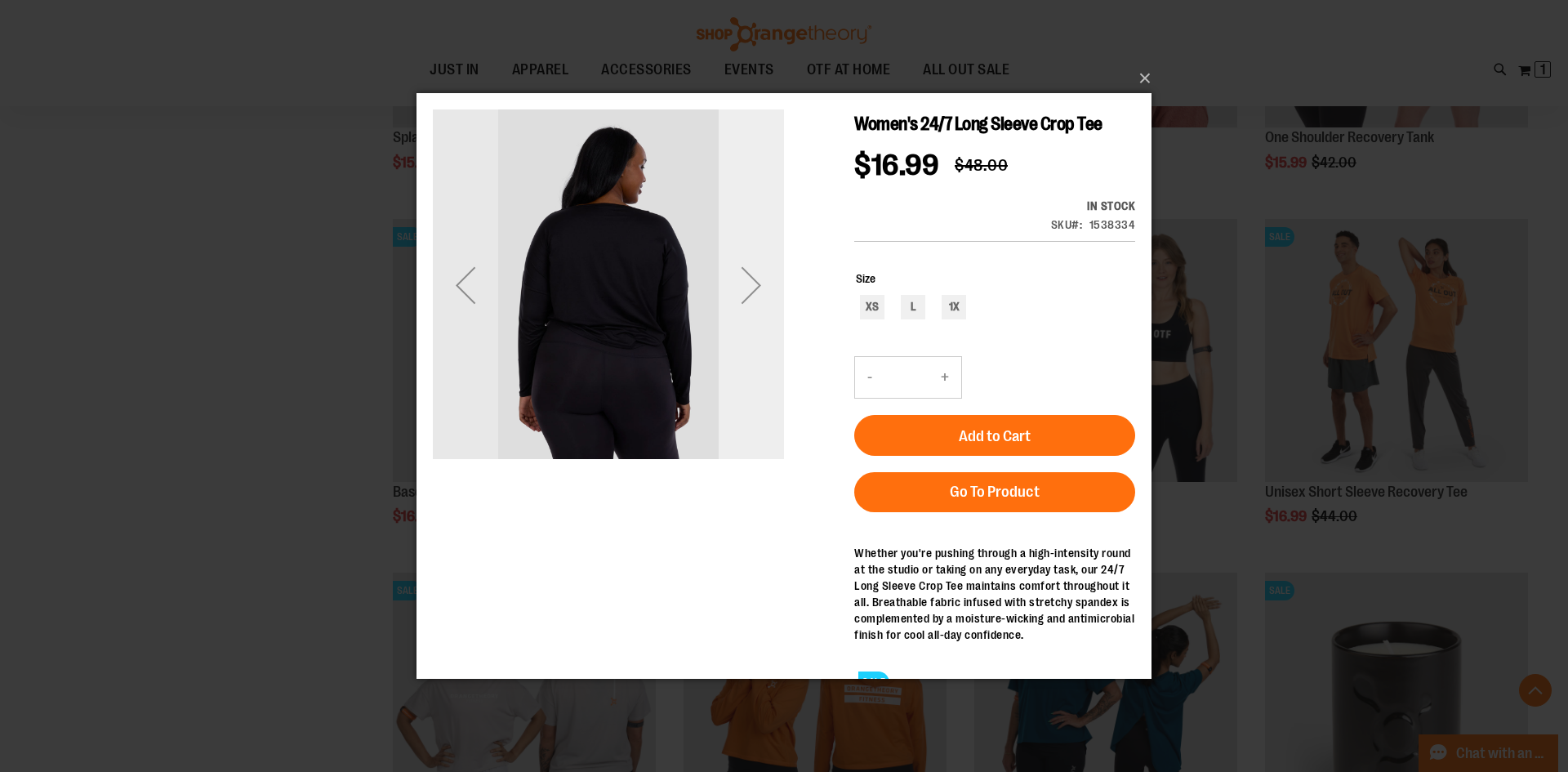
click at [743, 298] on div "Next" at bounding box center [752, 284] width 66 height 66
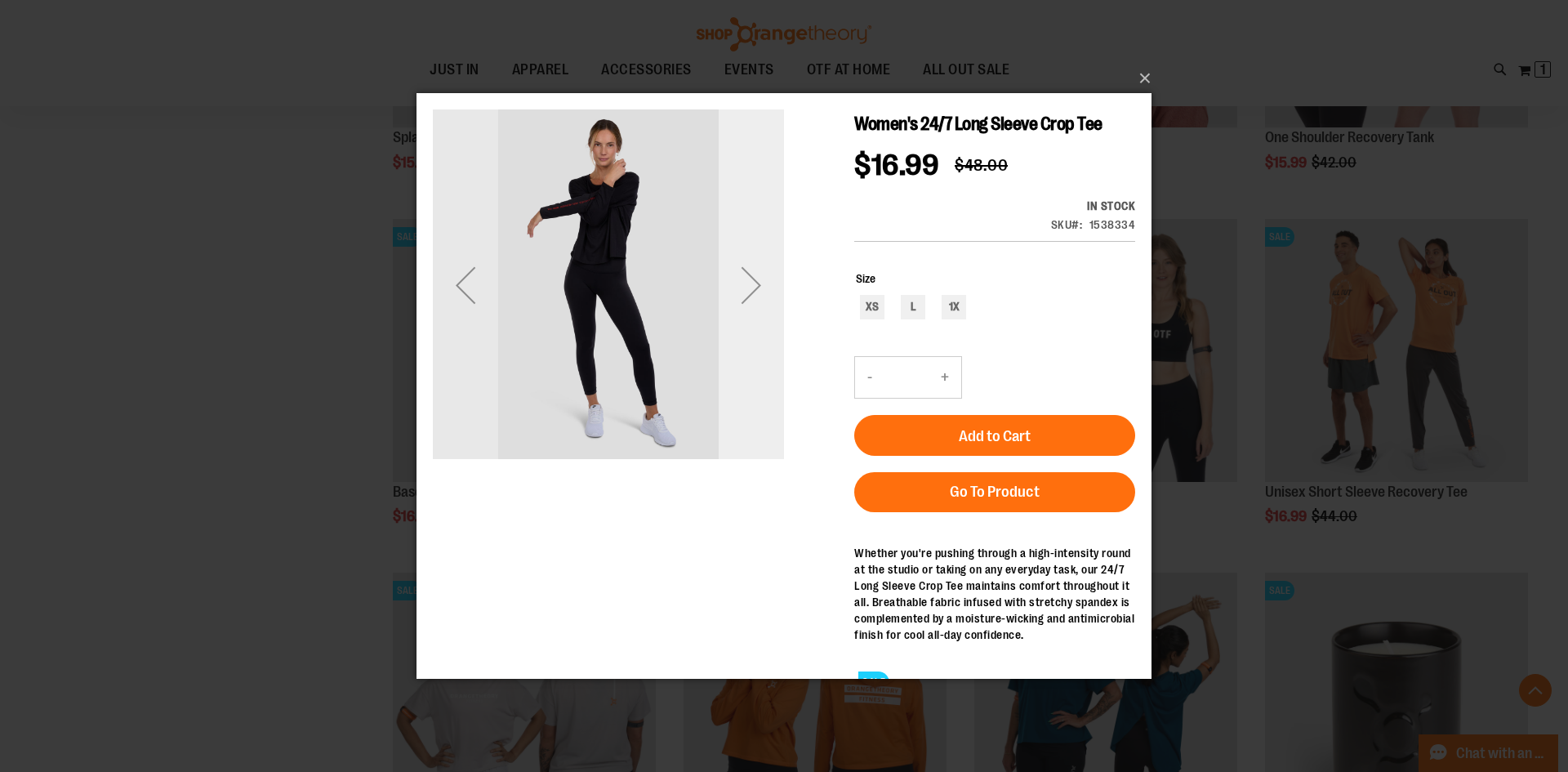
click at [743, 298] on div "Next" at bounding box center [752, 284] width 66 height 66
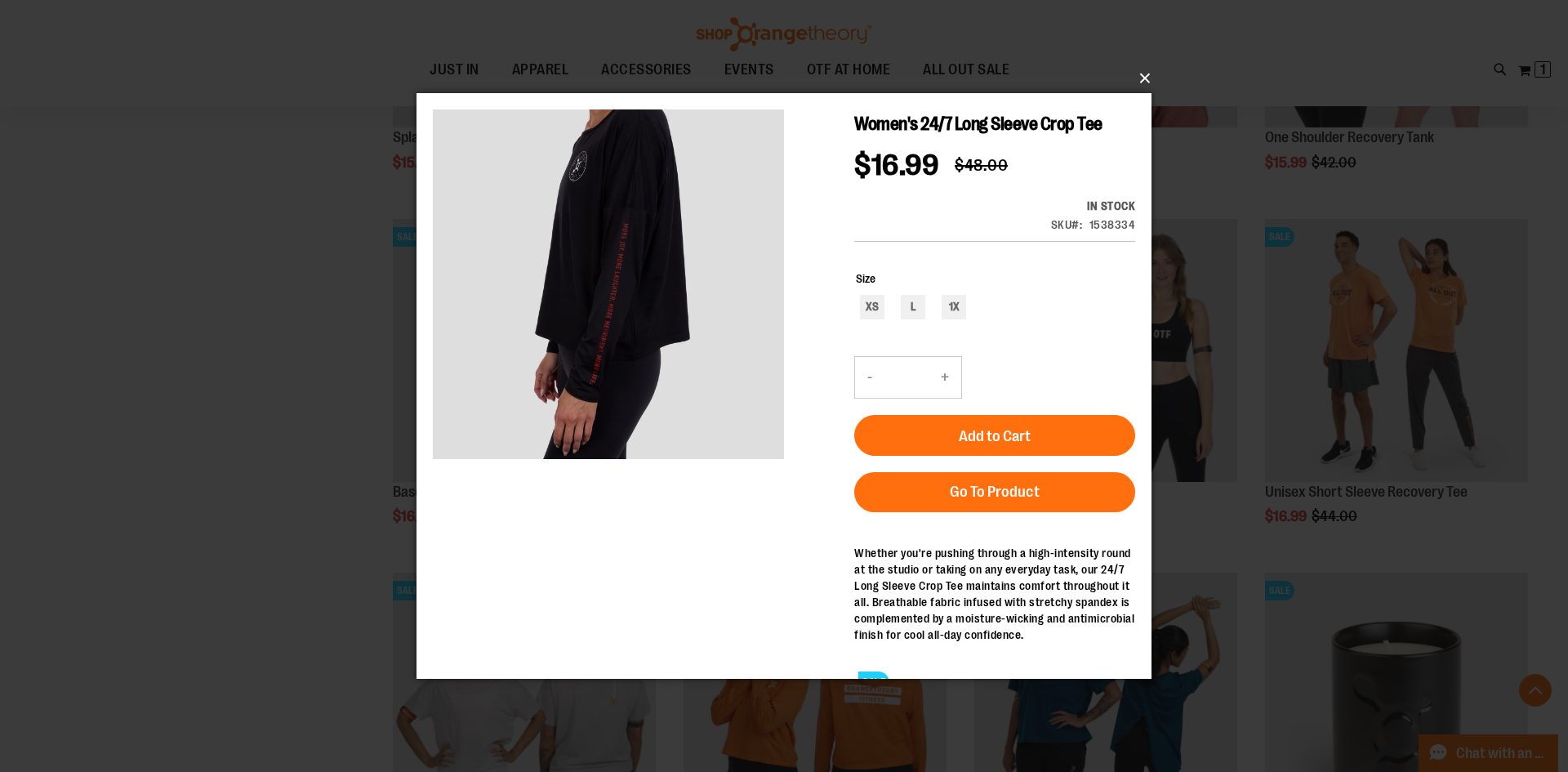
click at [1146, 70] on button "×" at bounding box center [789, 79] width 735 height 36
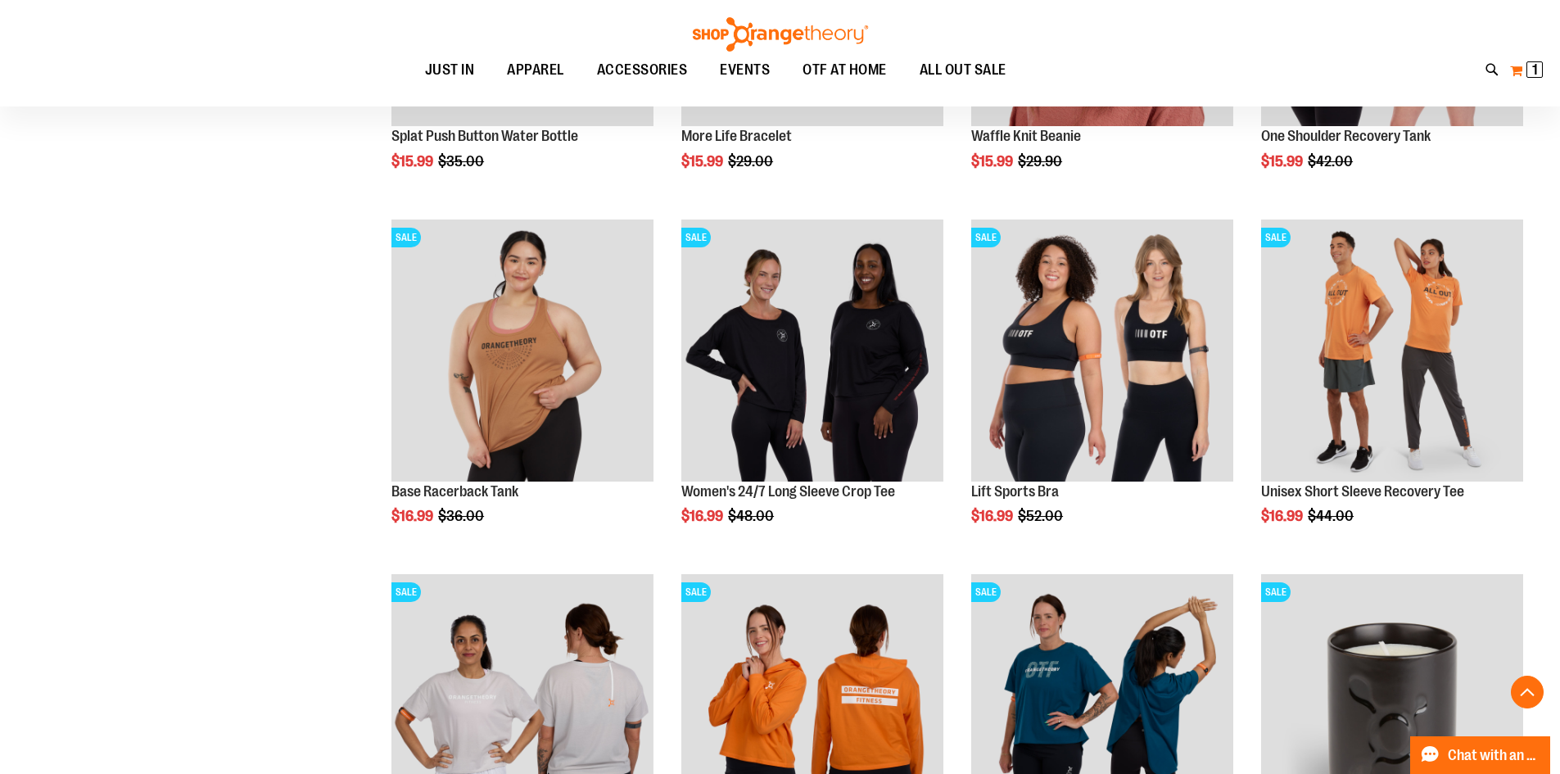
click at [1532, 69] on span "1" at bounding box center [1535, 69] width 6 height 16
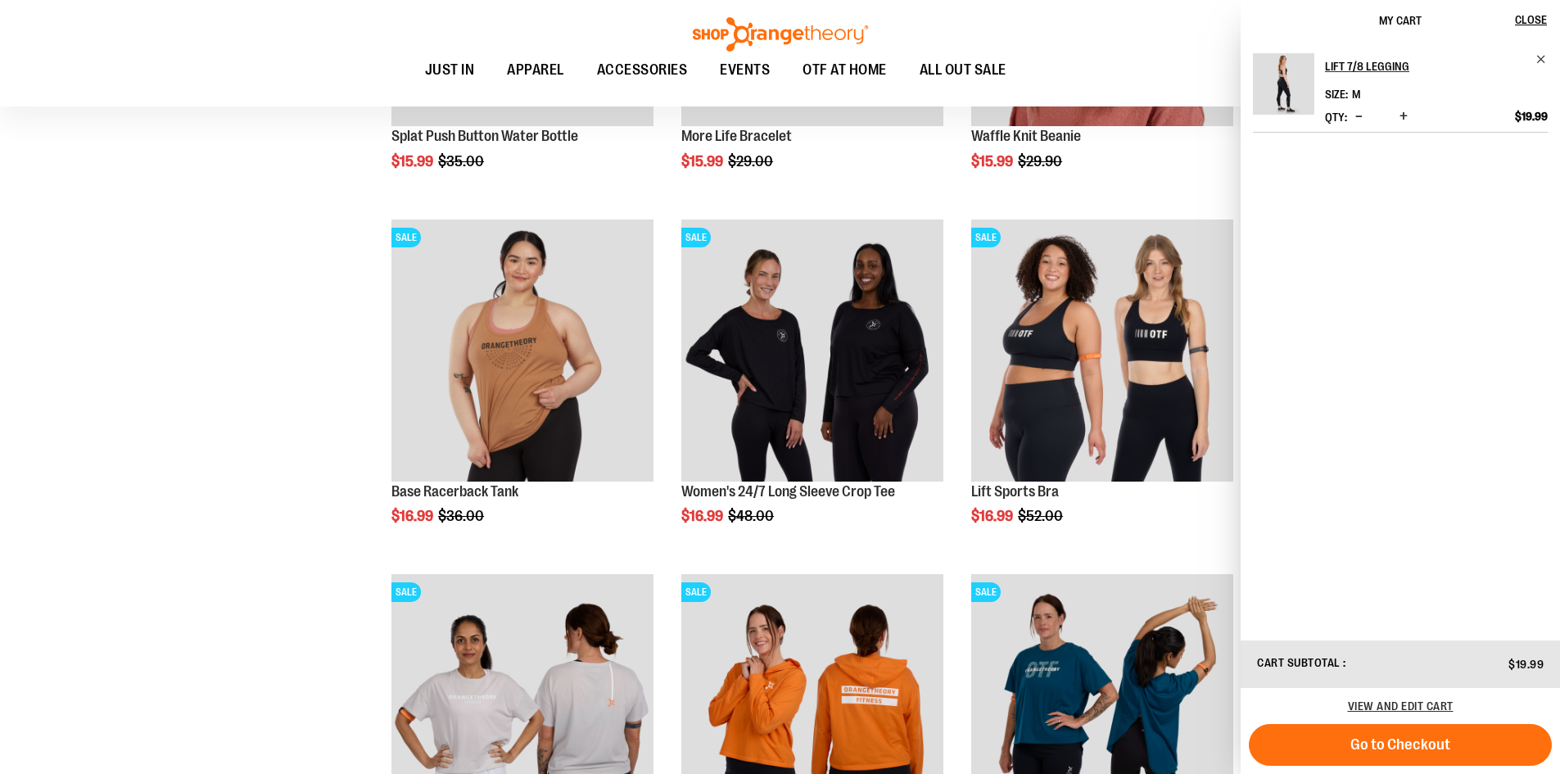
click at [1098, 52] on ul "JUST IN JUST IN Balanced Basics New for Women New for Men New Accessories New B…" at bounding box center [715, 71] width 1357 height 38
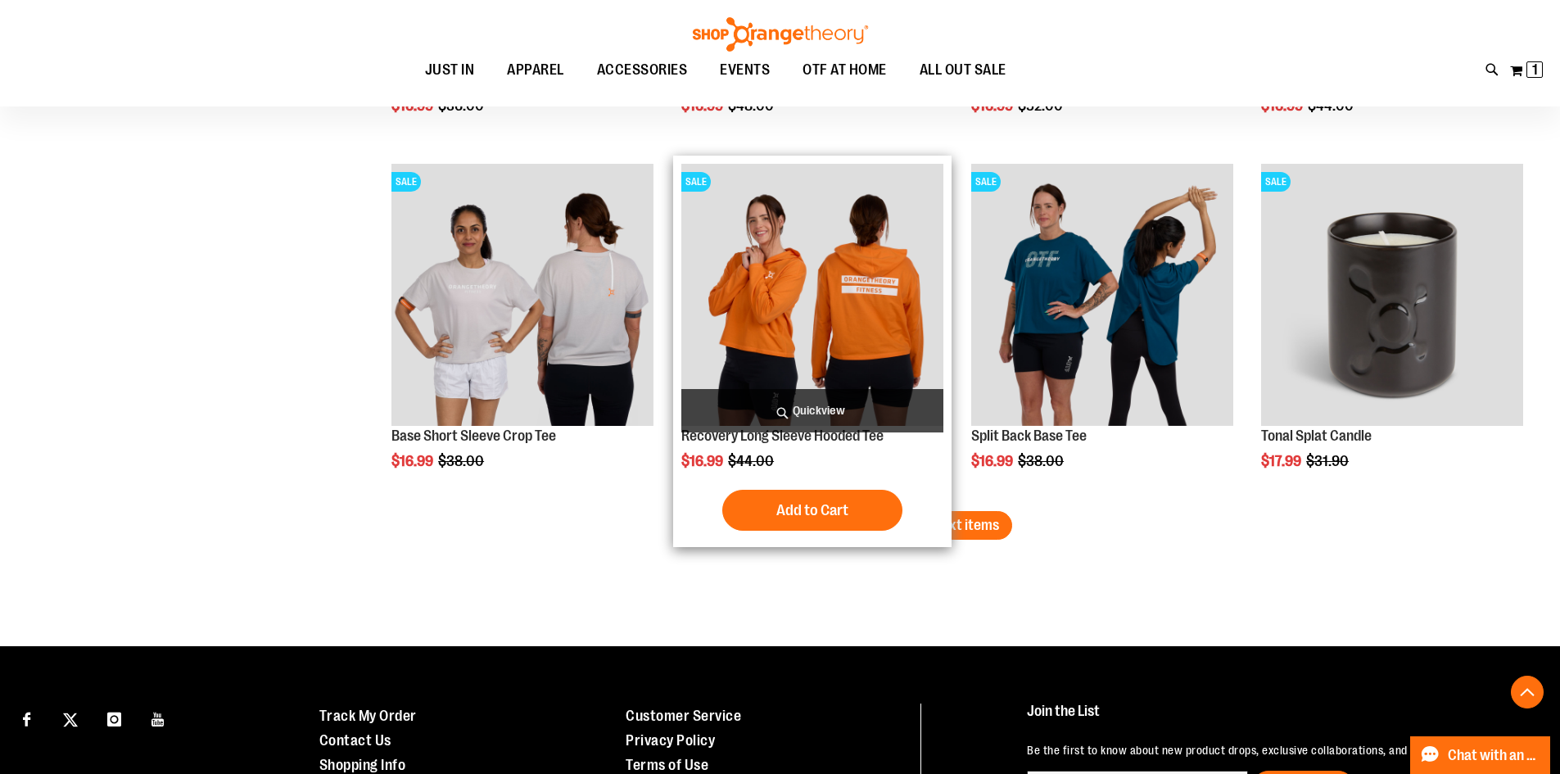
scroll to position [5140, 0]
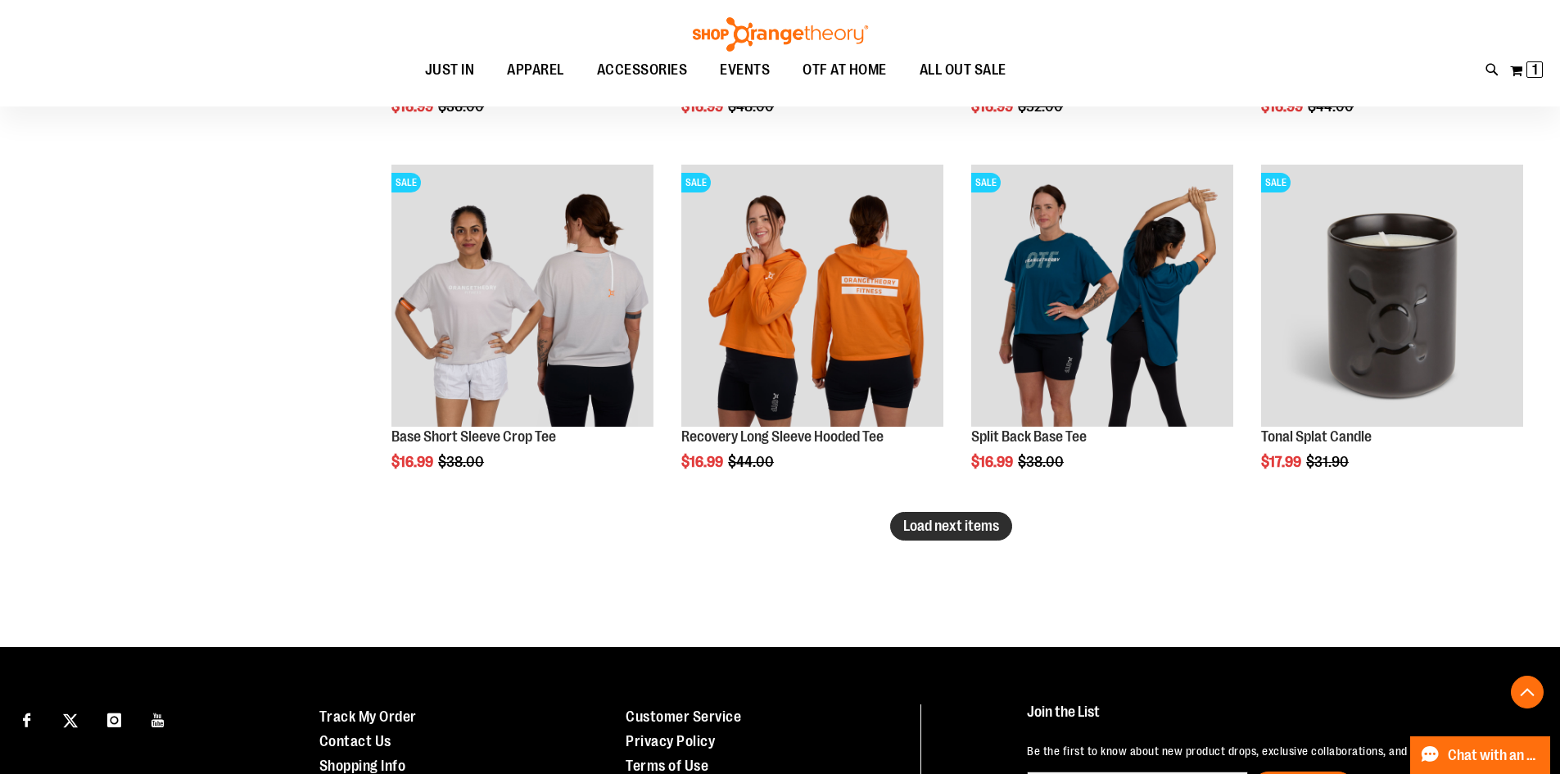
click at [984, 522] on span "Load next items" at bounding box center [951, 526] width 96 height 16
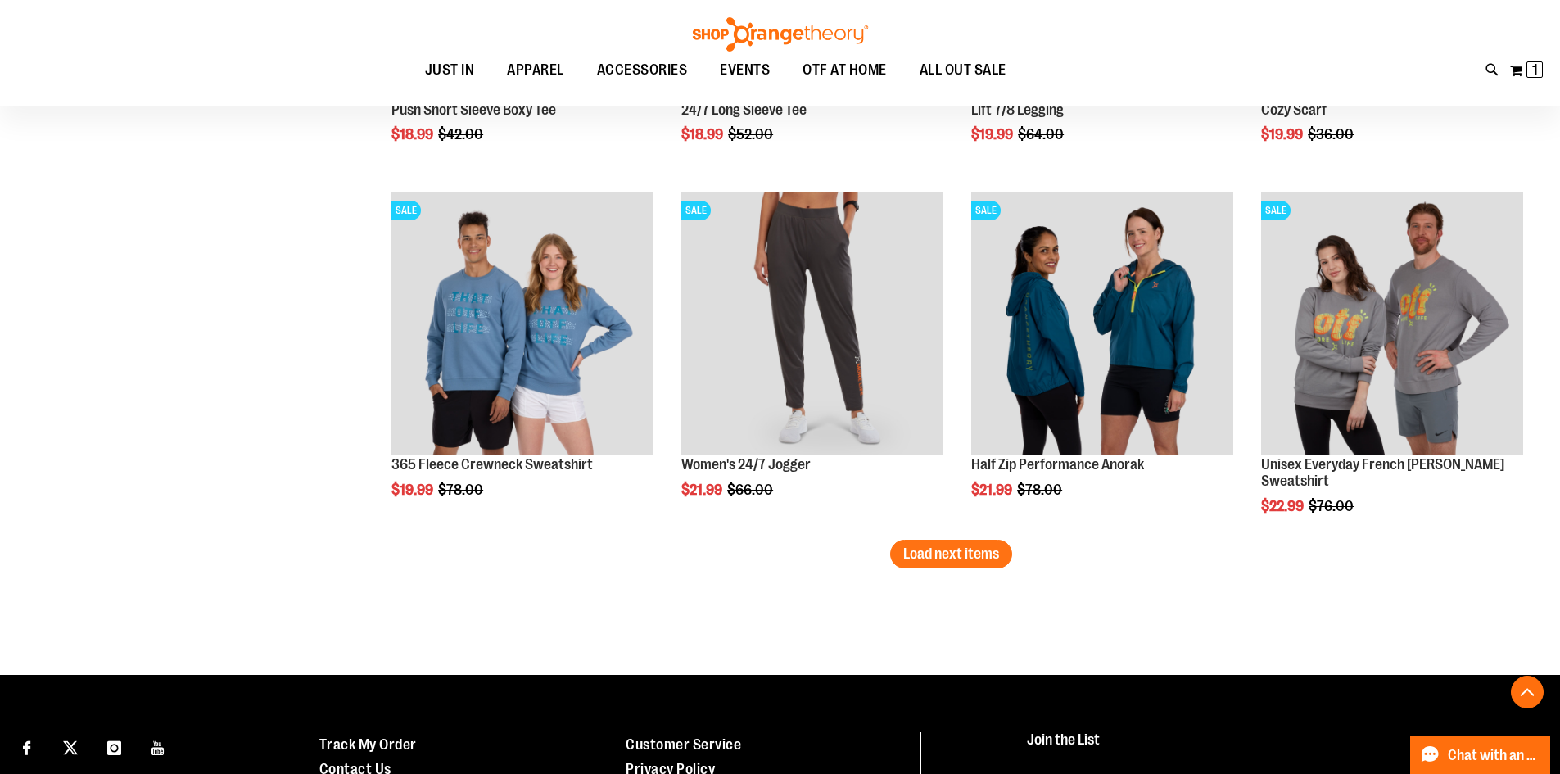
scroll to position [6207, 0]
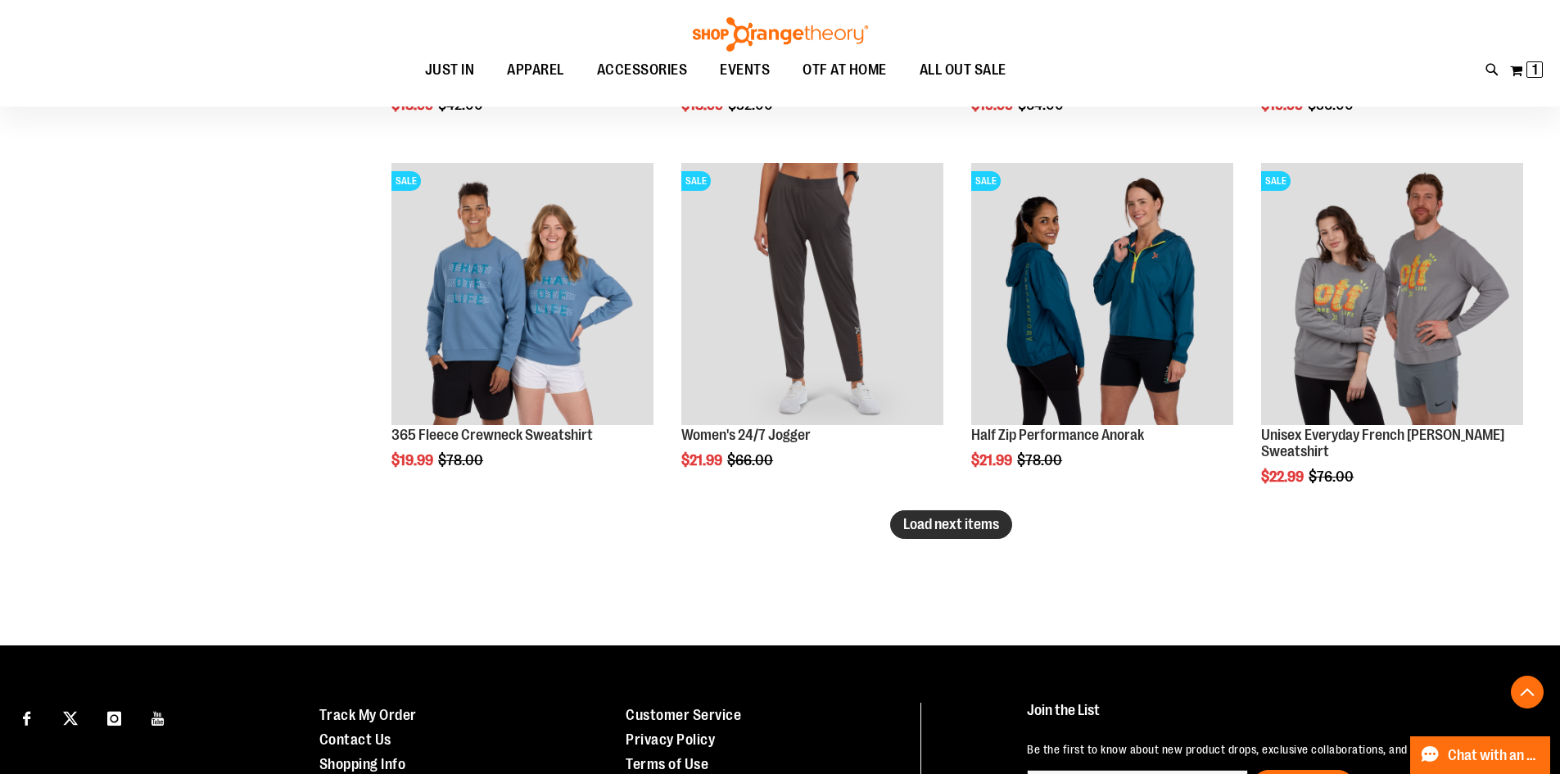
click at [940, 524] on span "Load next items" at bounding box center [951, 524] width 96 height 16
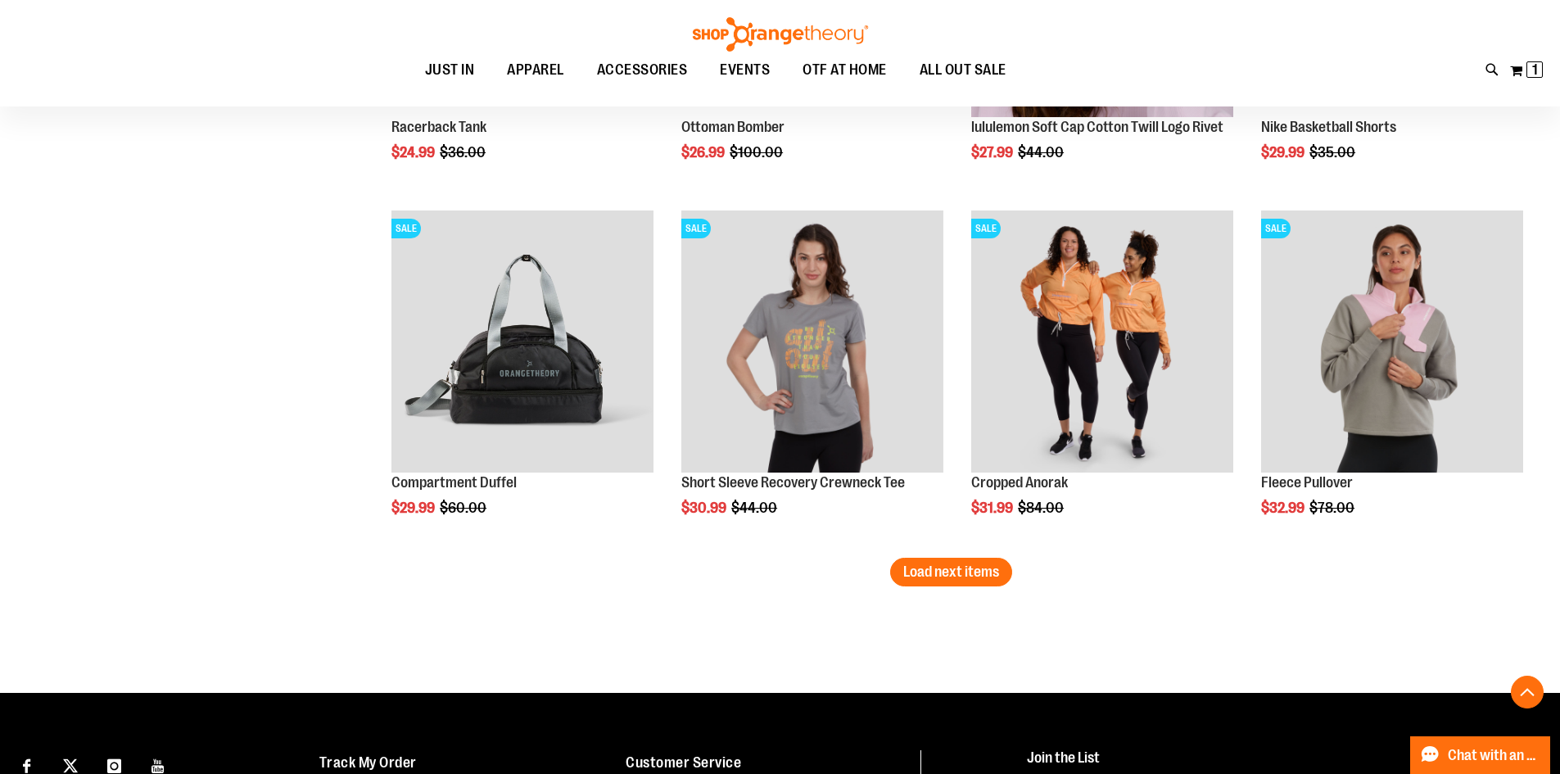
scroll to position [7272, 0]
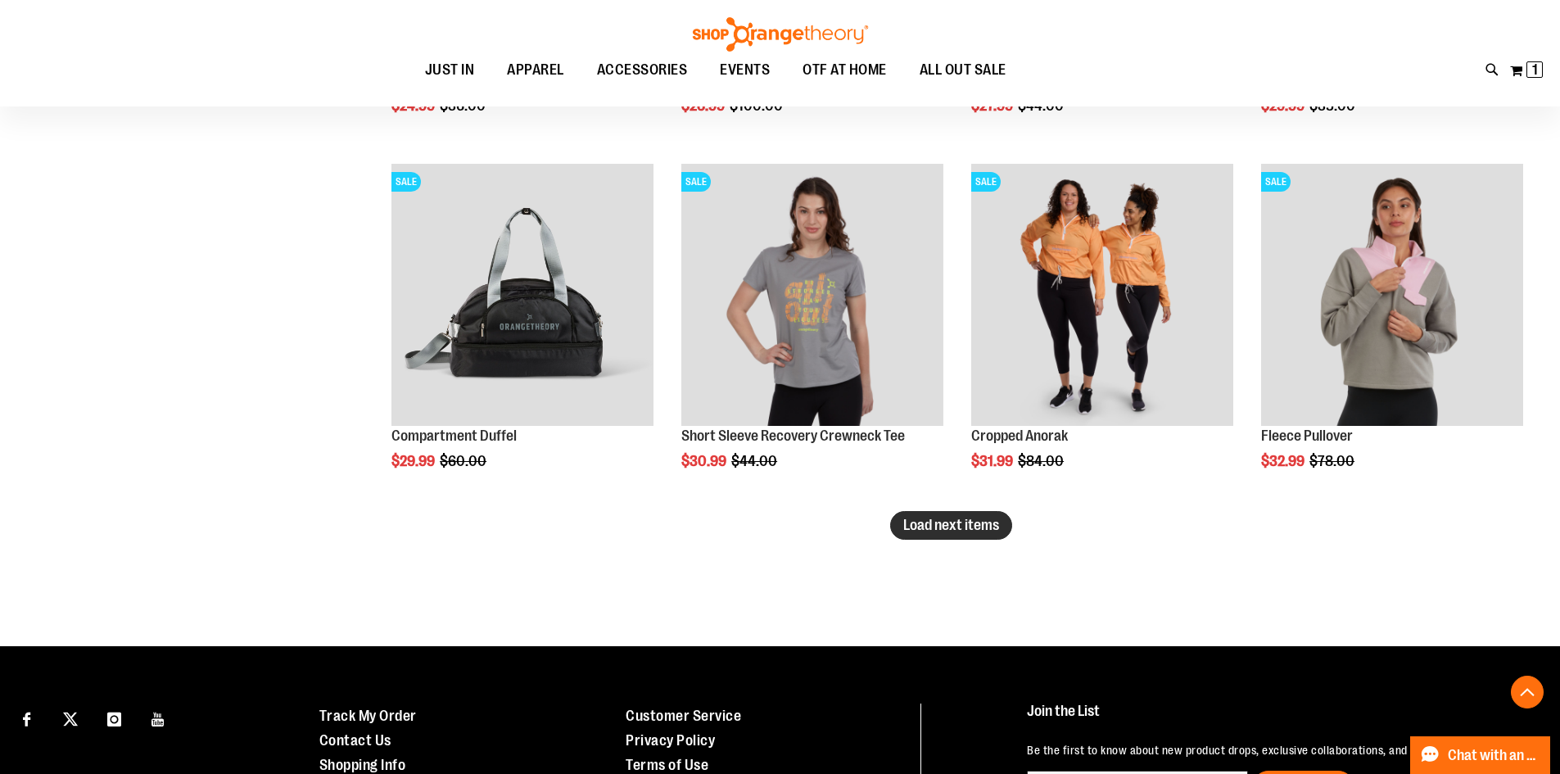
click at [975, 529] on span "Load next items" at bounding box center [951, 525] width 96 height 16
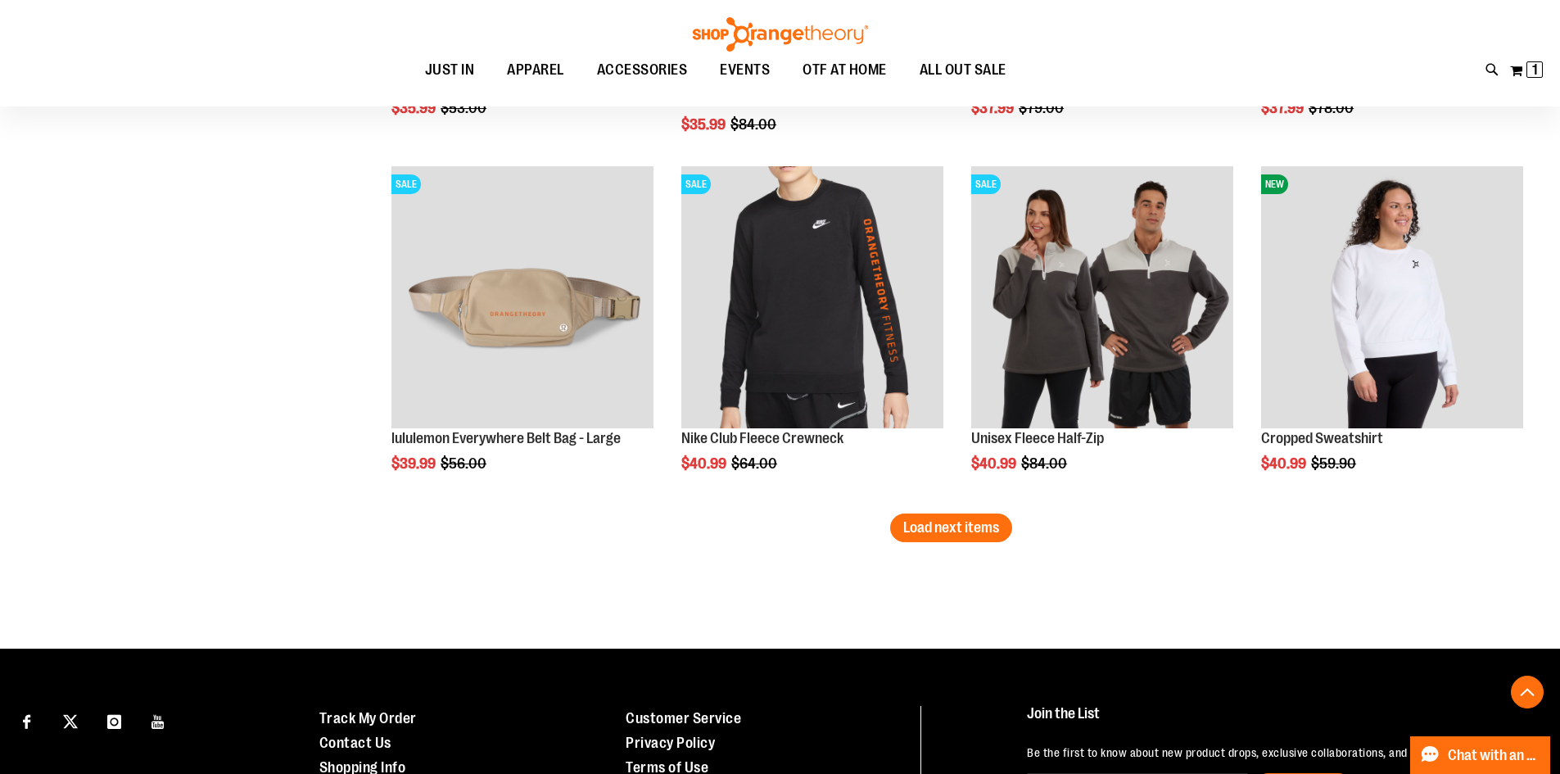
scroll to position [8337, 0]
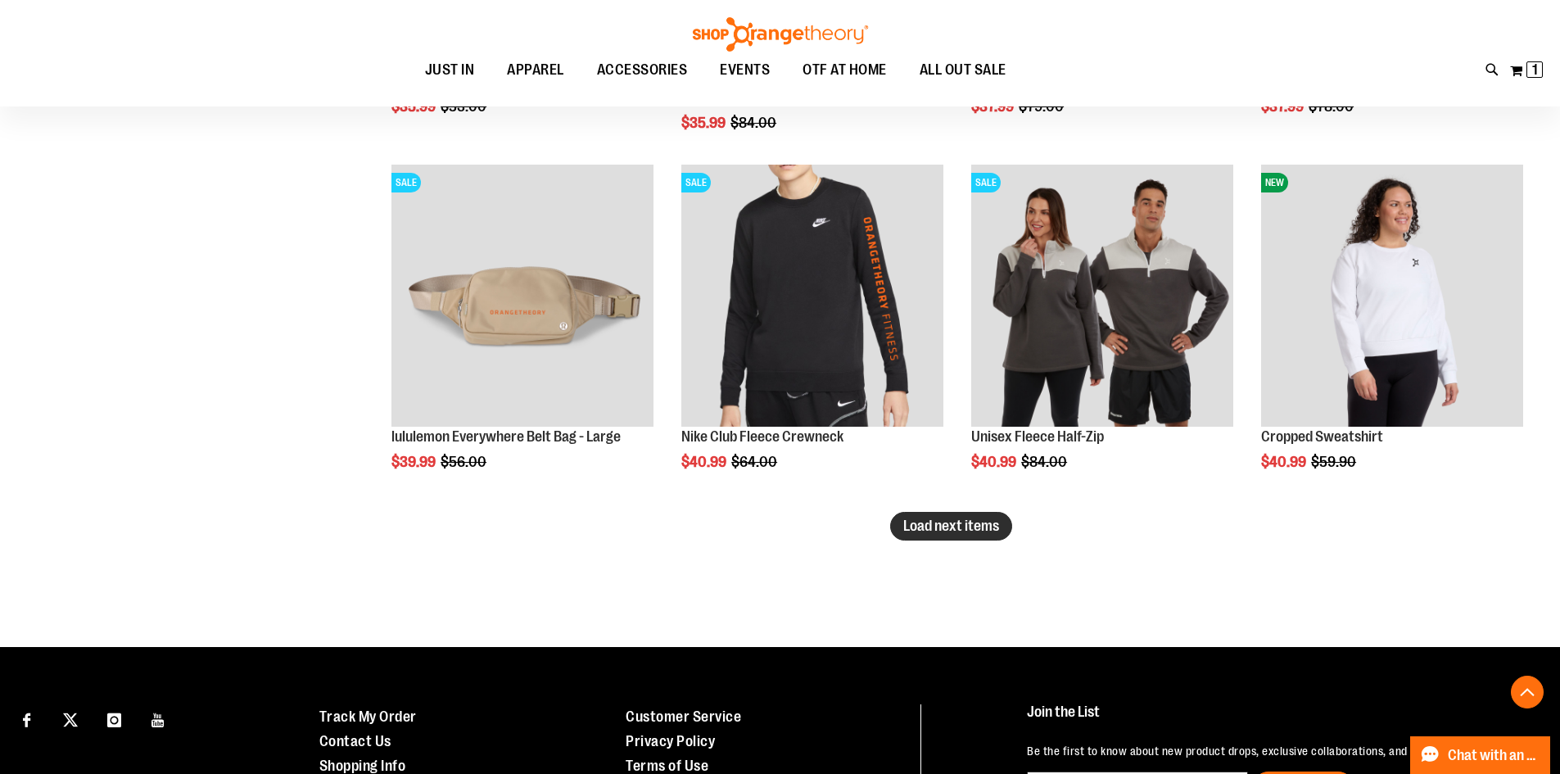
click at [933, 523] on span "Load next items" at bounding box center [951, 526] width 96 height 16
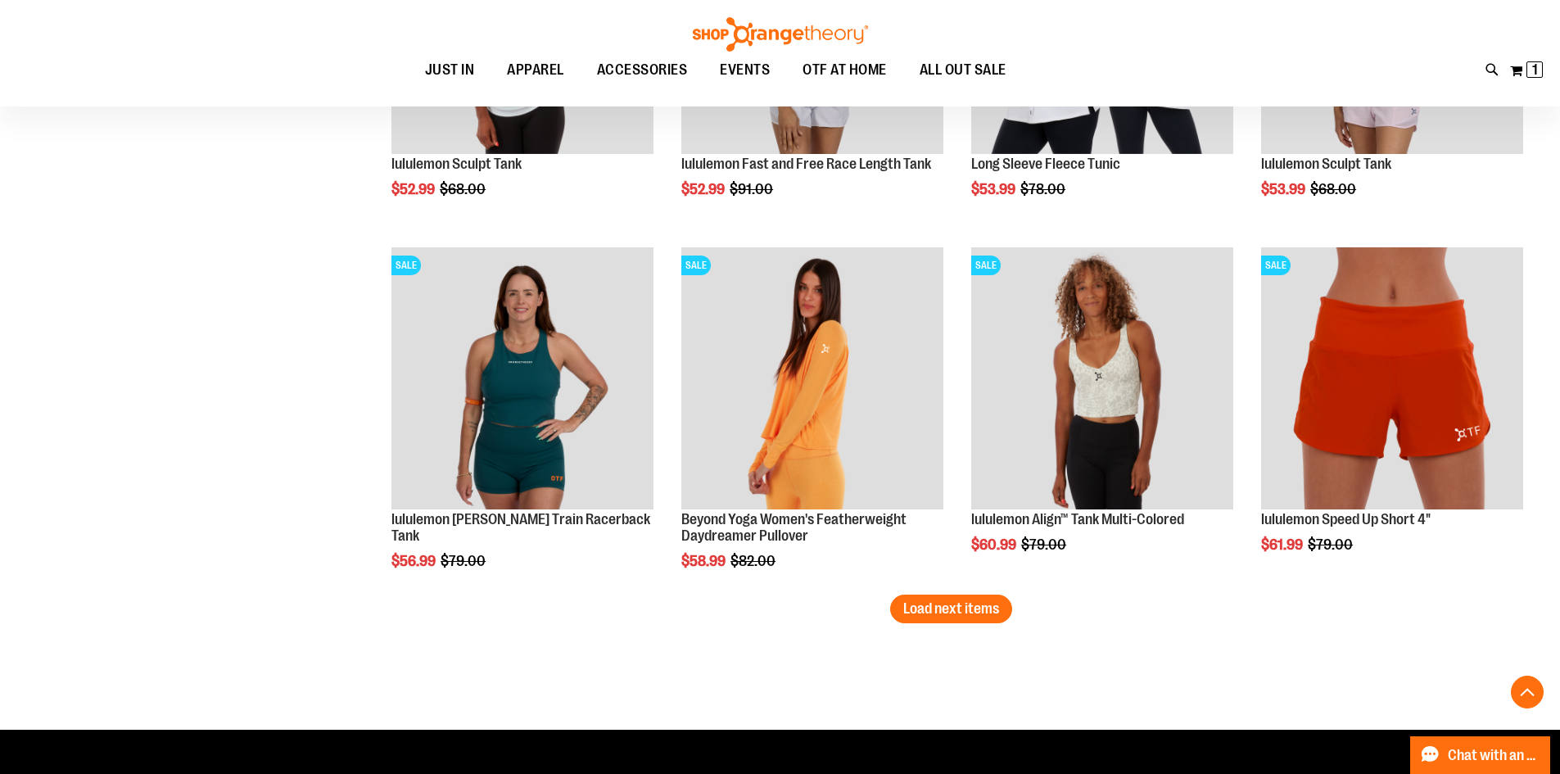
scroll to position [9401, 0]
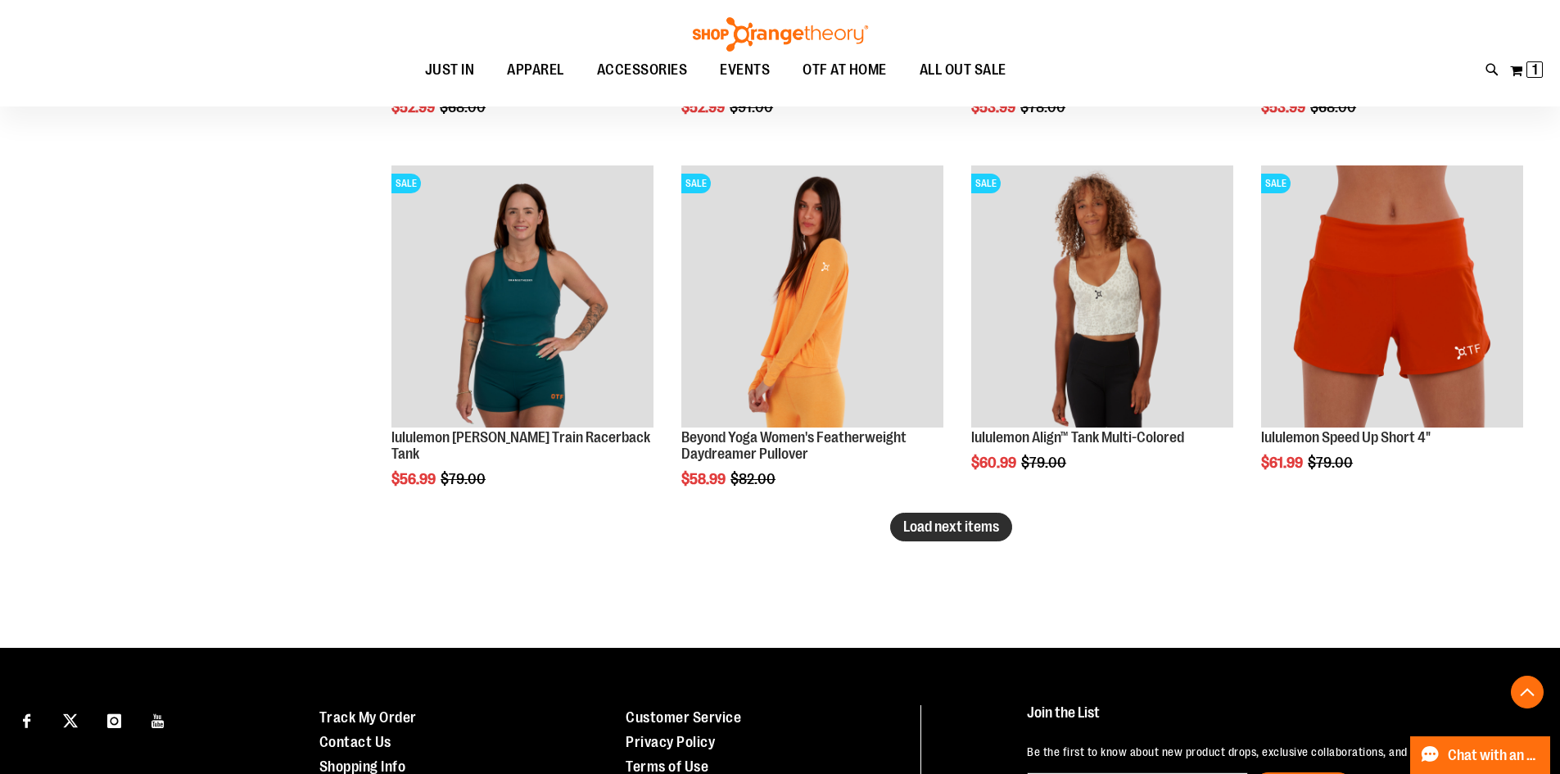
click at [941, 522] on span "Load next items" at bounding box center [951, 526] width 96 height 16
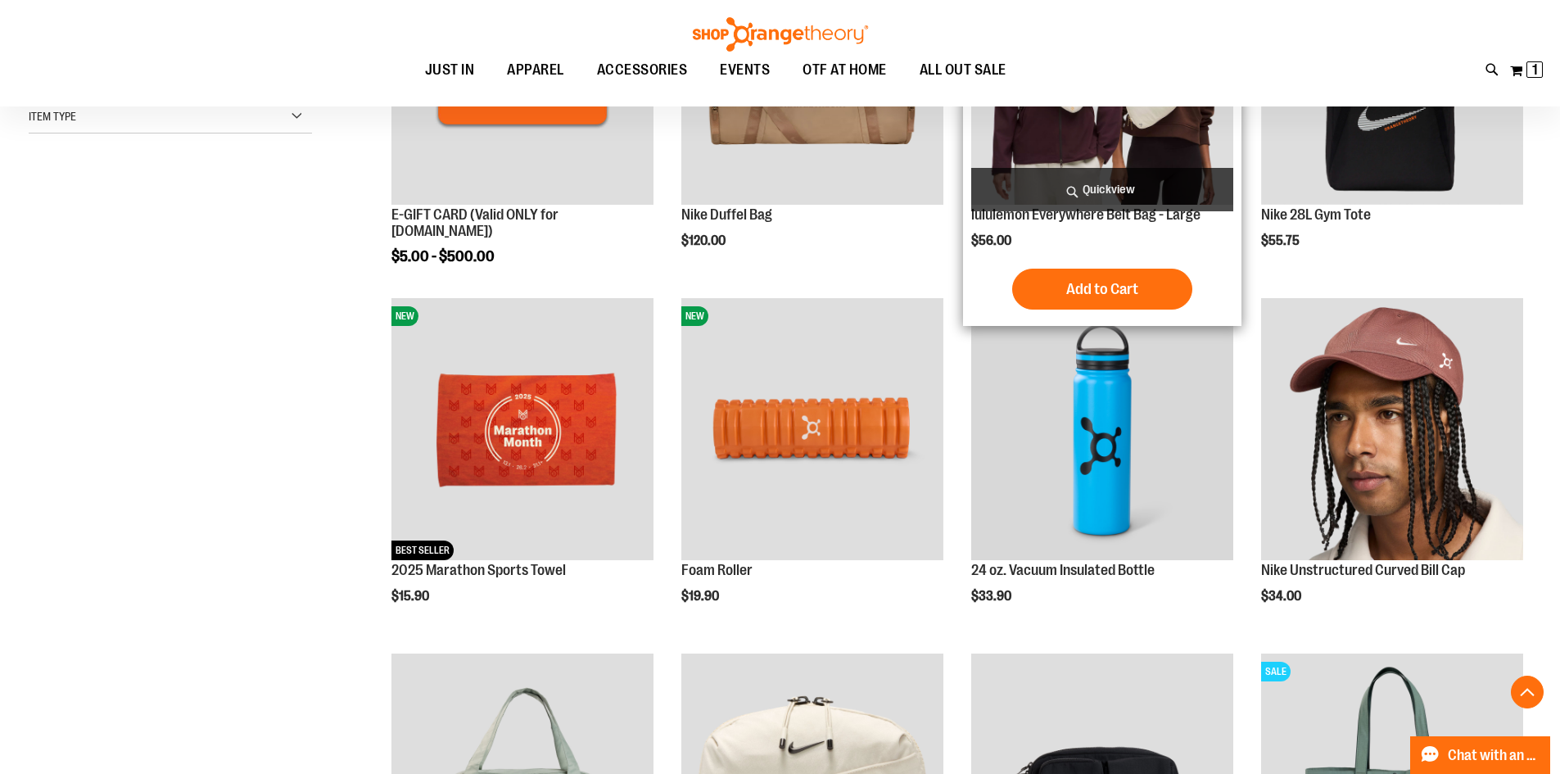
scroll to position [409, 0]
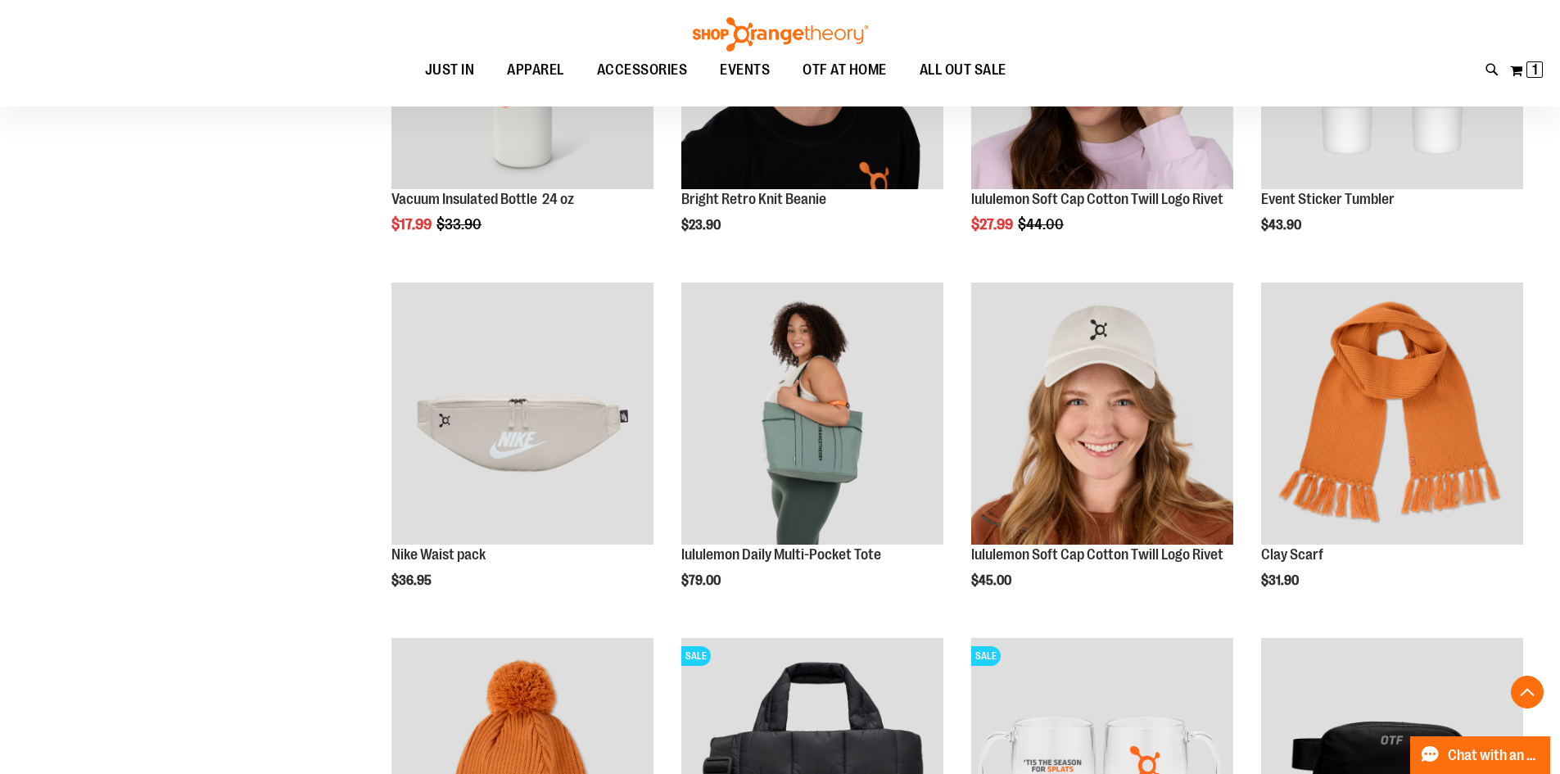
scroll to position [1473, 0]
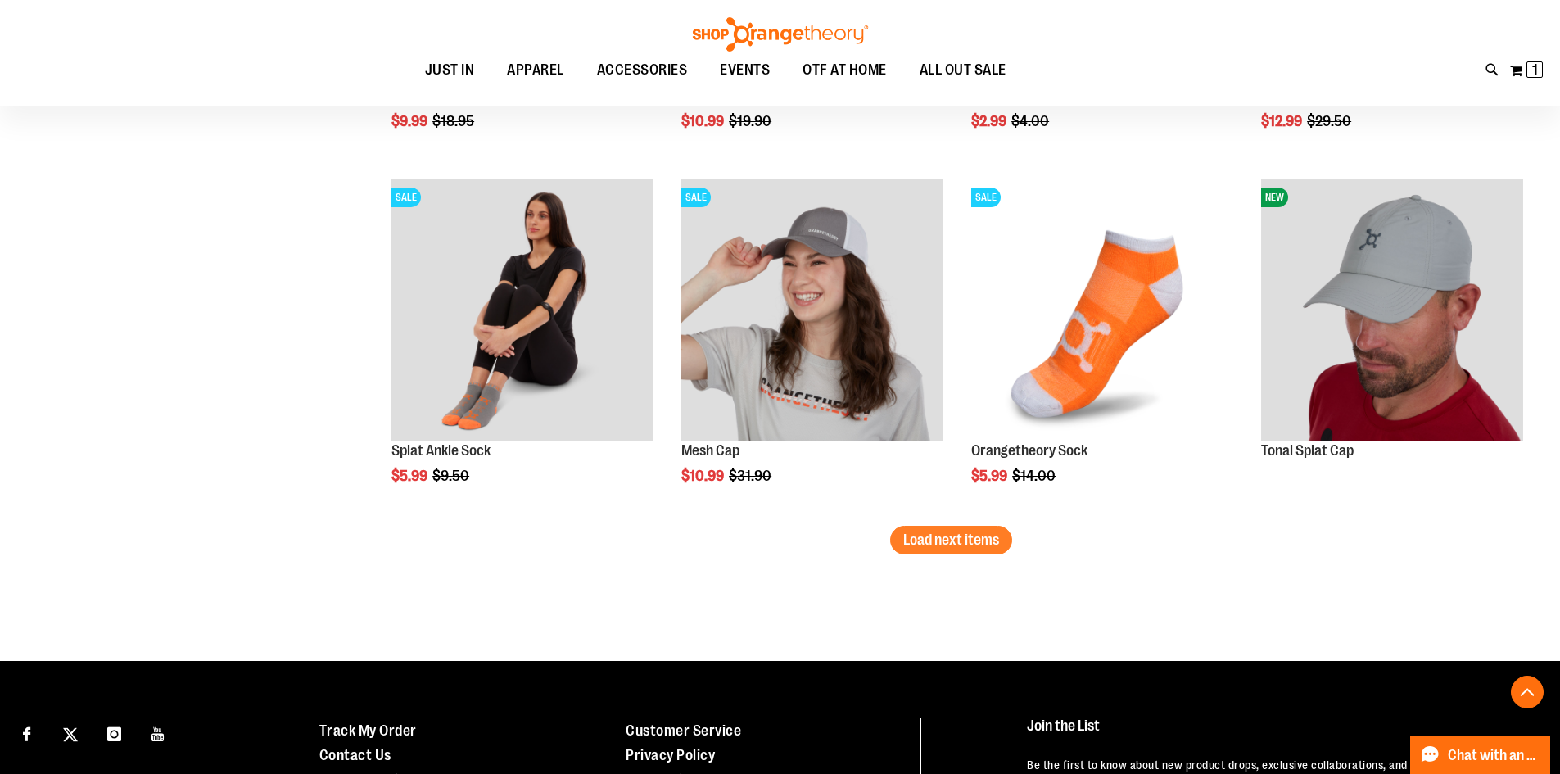
scroll to position [3029, 0]
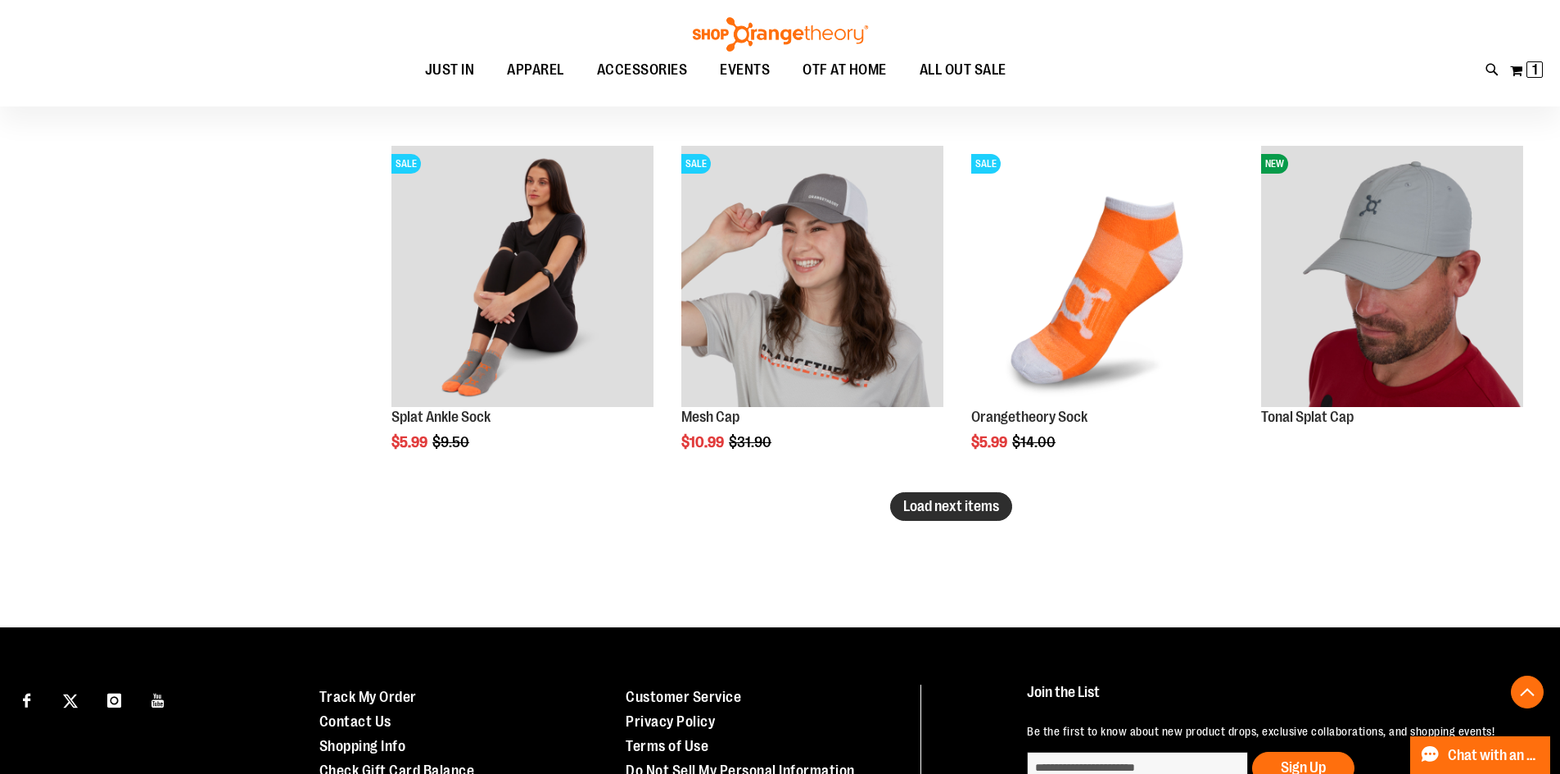
click at [988, 504] on span "Load next items" at bounding box center [951, 506] width 96 height 16
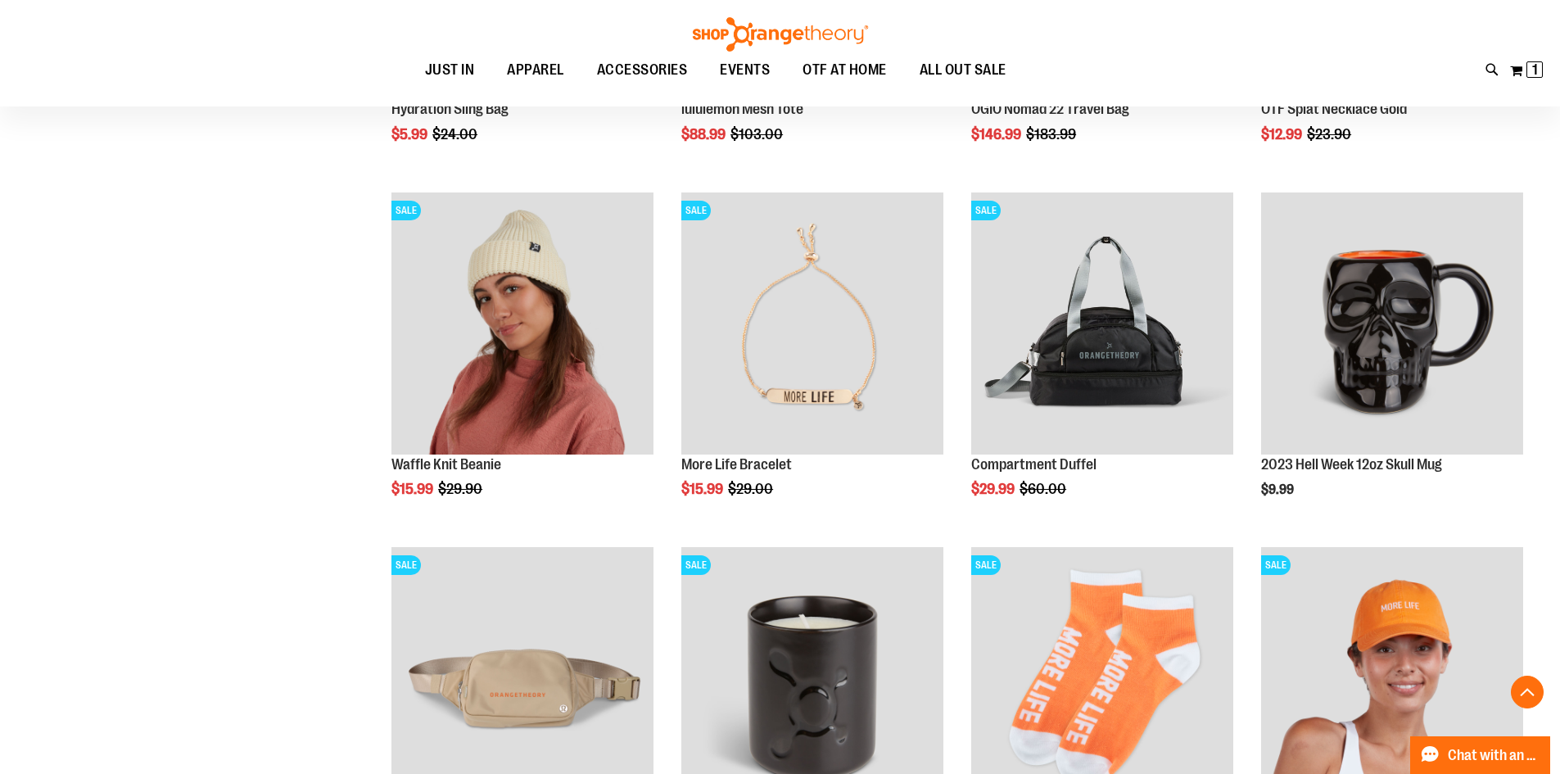
scroll to position [3684, 0]
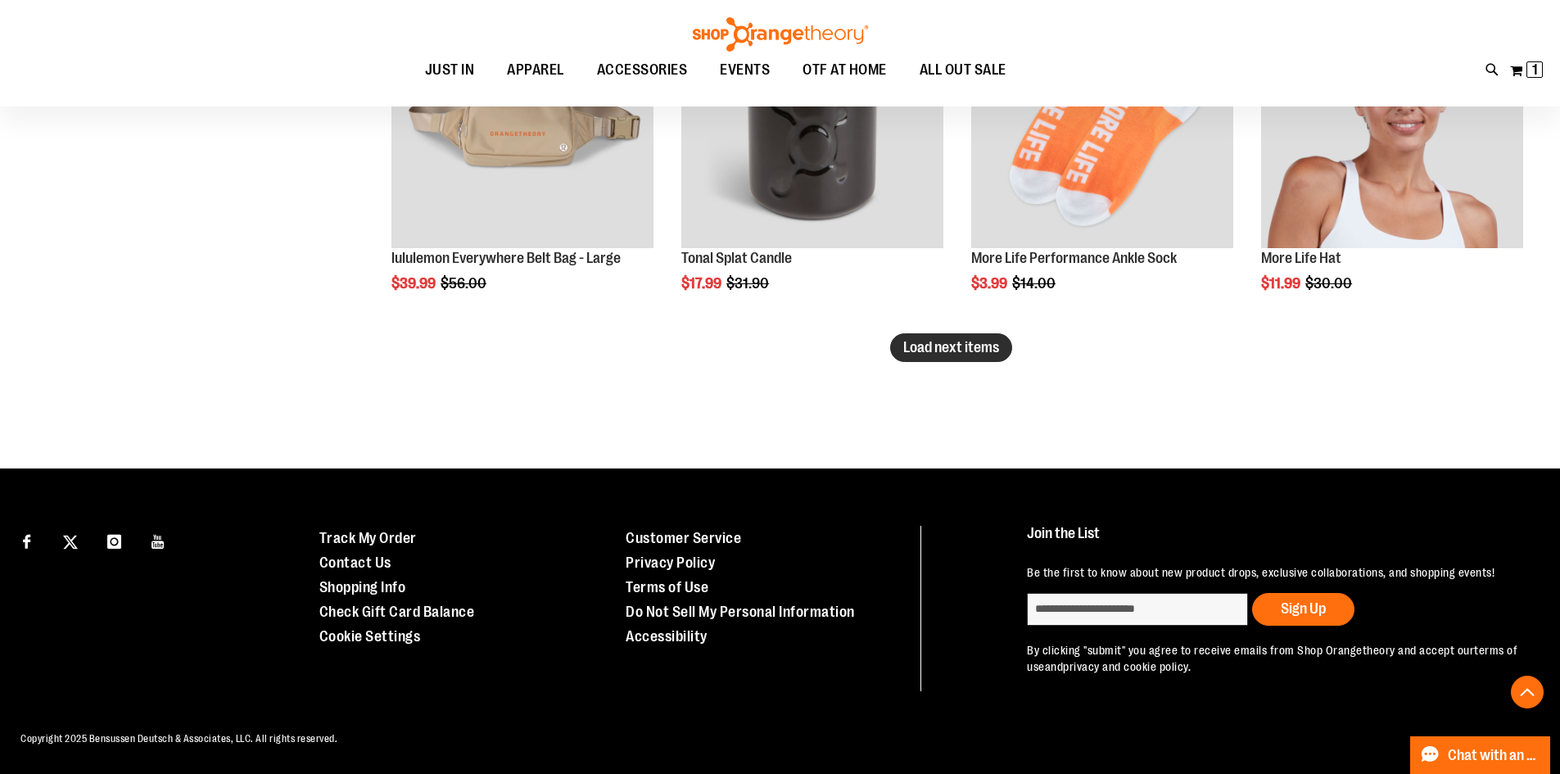
click at [925, 355] on span "Load next items" at bounding box center [951, 347] width 96 height 16
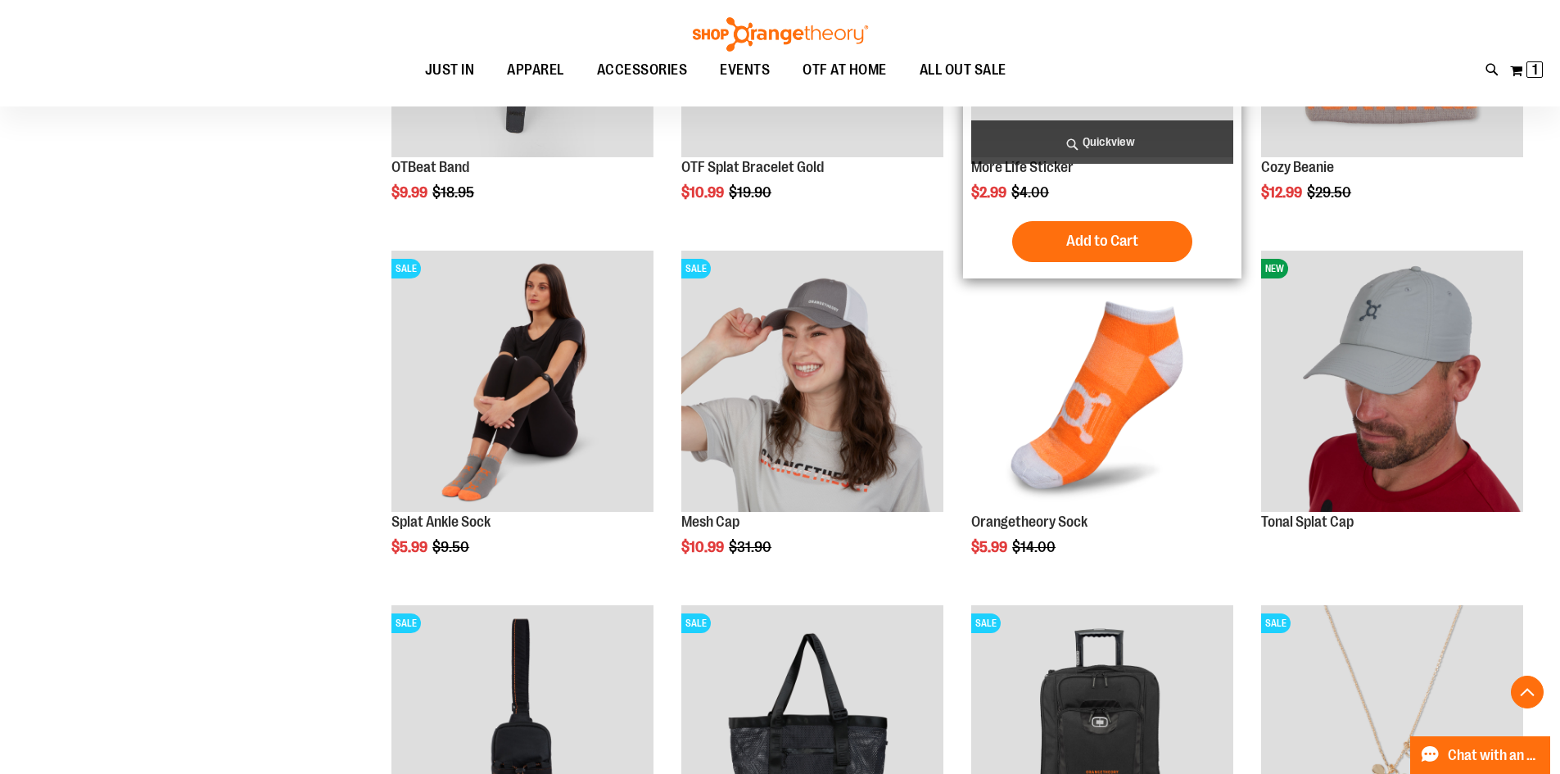
scroll to position [2698, 0]
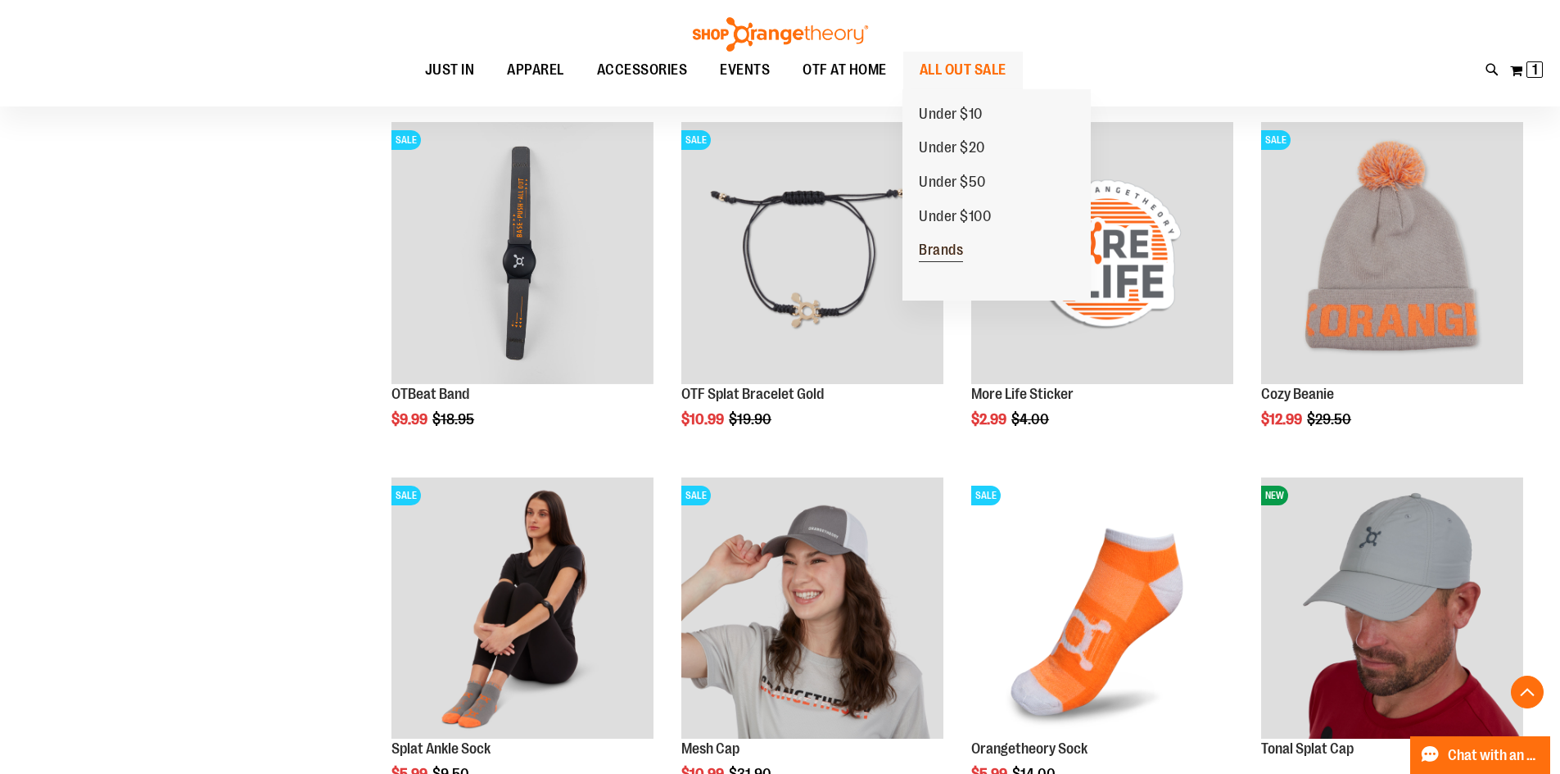
click at [942, 254] on span "Brands" at bounding box center [941, 252] width 44 height 20
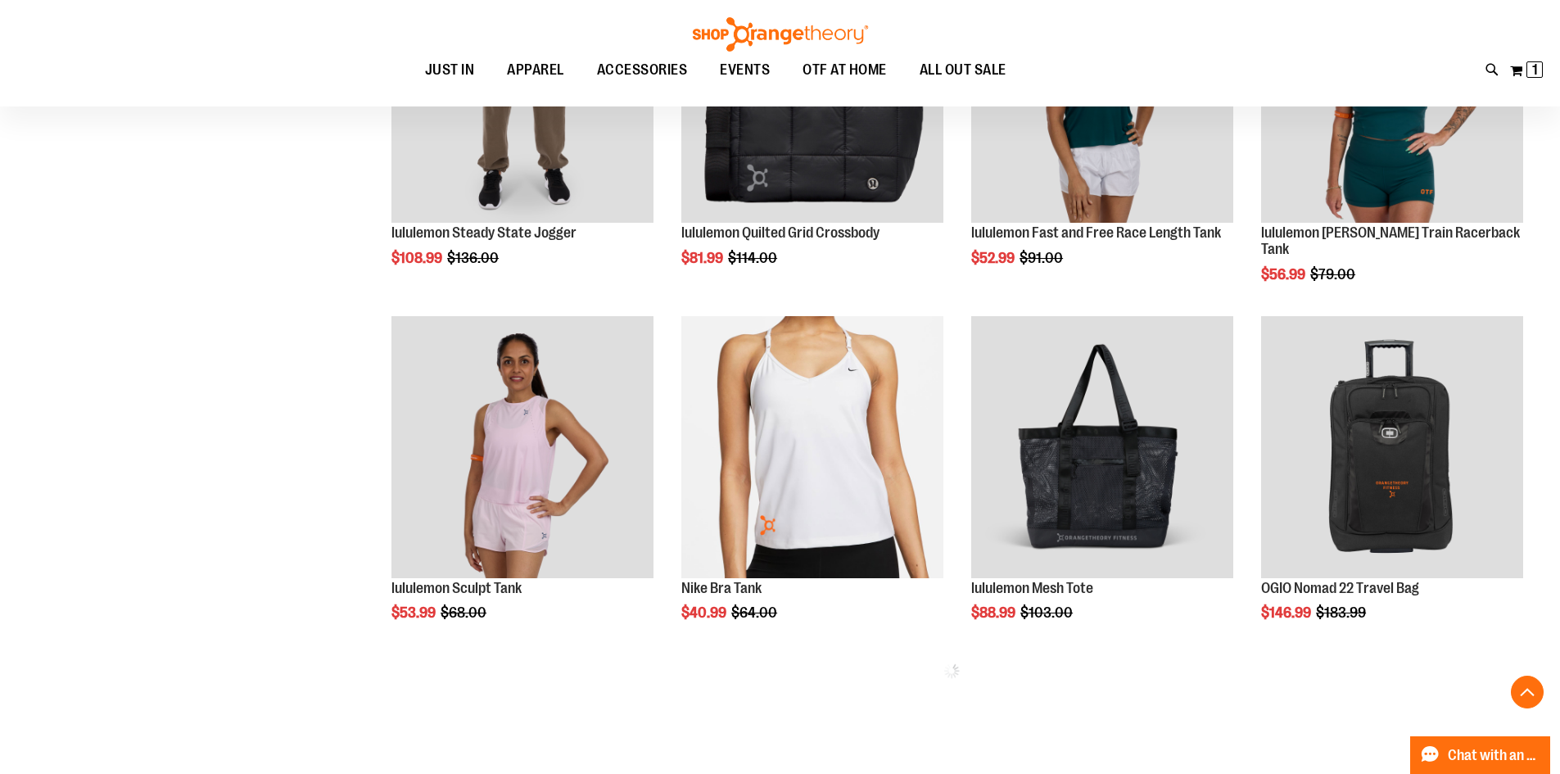
scroll to position [736, 0]
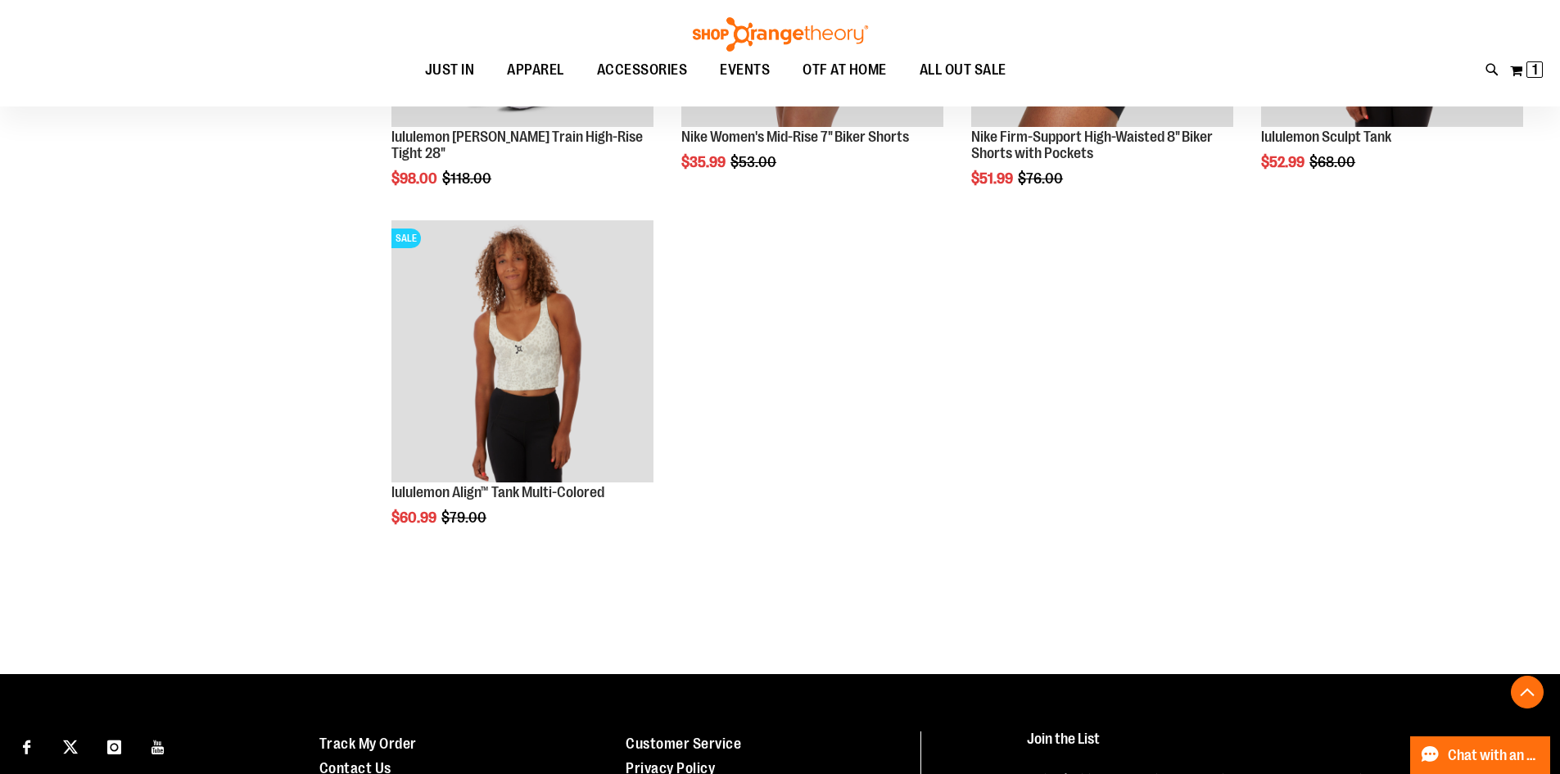
scroll to position [1965, 0]
